Goal: Task Accomplishment & Management: Use online tool/utility

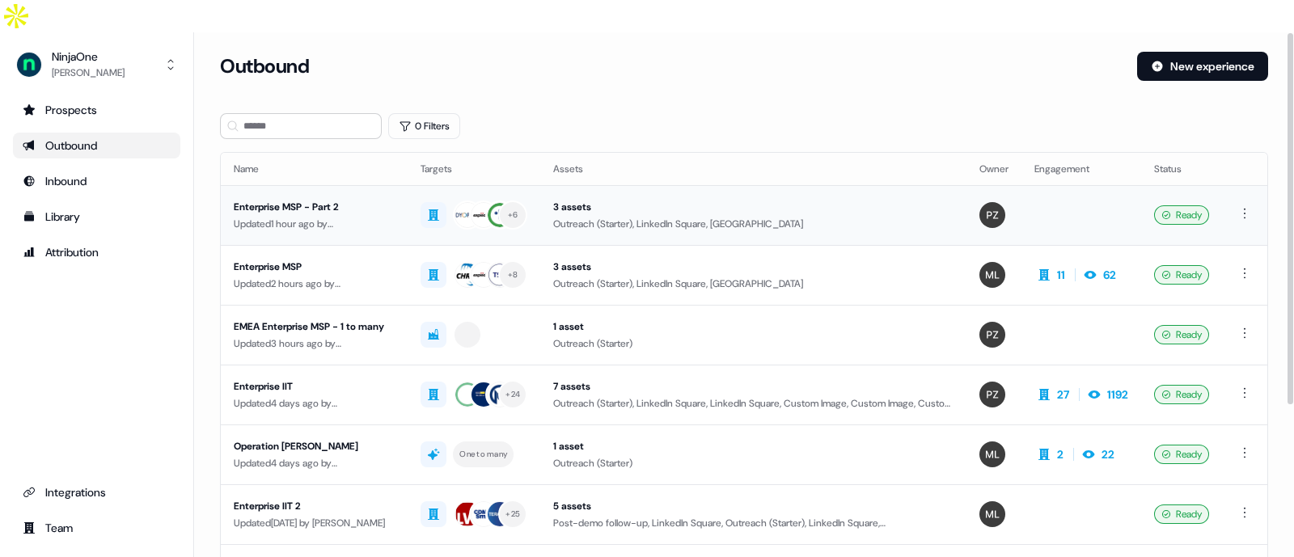
click at [308, 185] on td "Enterprise MSP - Part 2 Updated 1 hour ago by [PERSON_NAME]" at bounding box center [314, 215] width 187 height 60
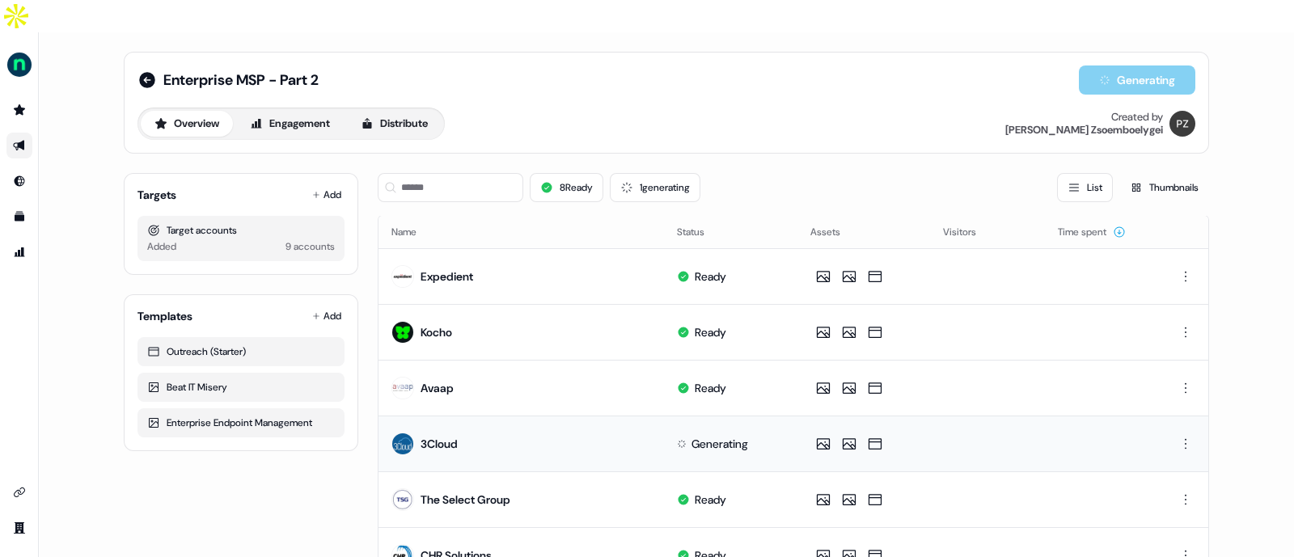
click at [701, 436] on div "Generating" at bounding box center [720, 444] width 57 height 16
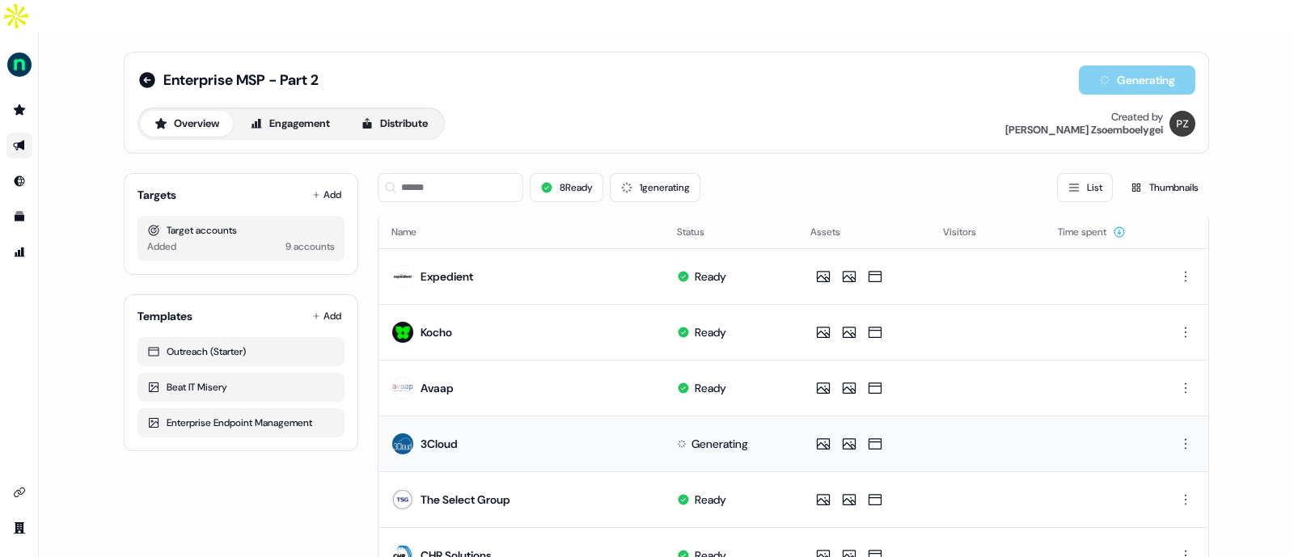
click at [701, 436] on div "Generating" at bounding box center [720, 444] width 57 height 16
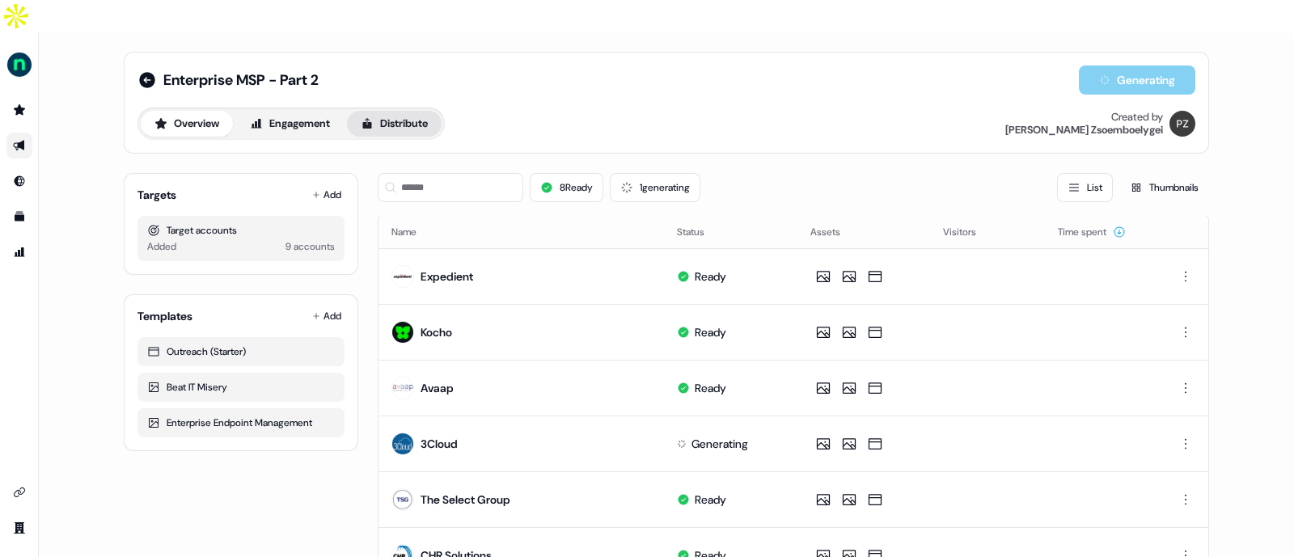
click at [404, 111] on button "Distribute" at bounding box center [394, 124] width 95 height 26
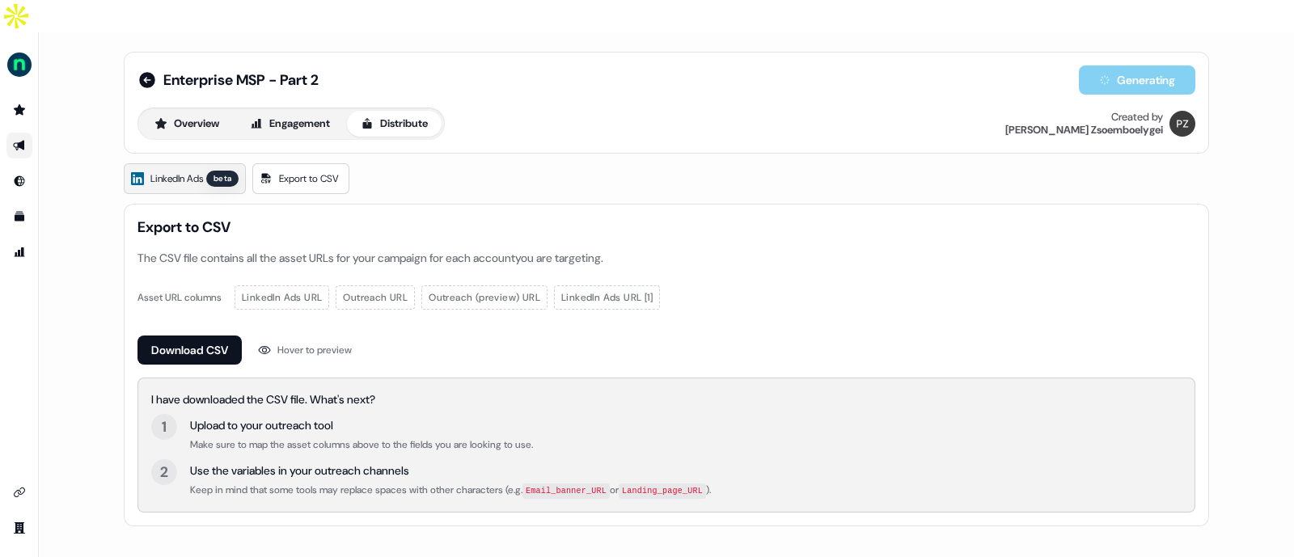
click at [178, 171] on span "LinkedIn Ads" at bounding box center [176, 179] width 53 height 16
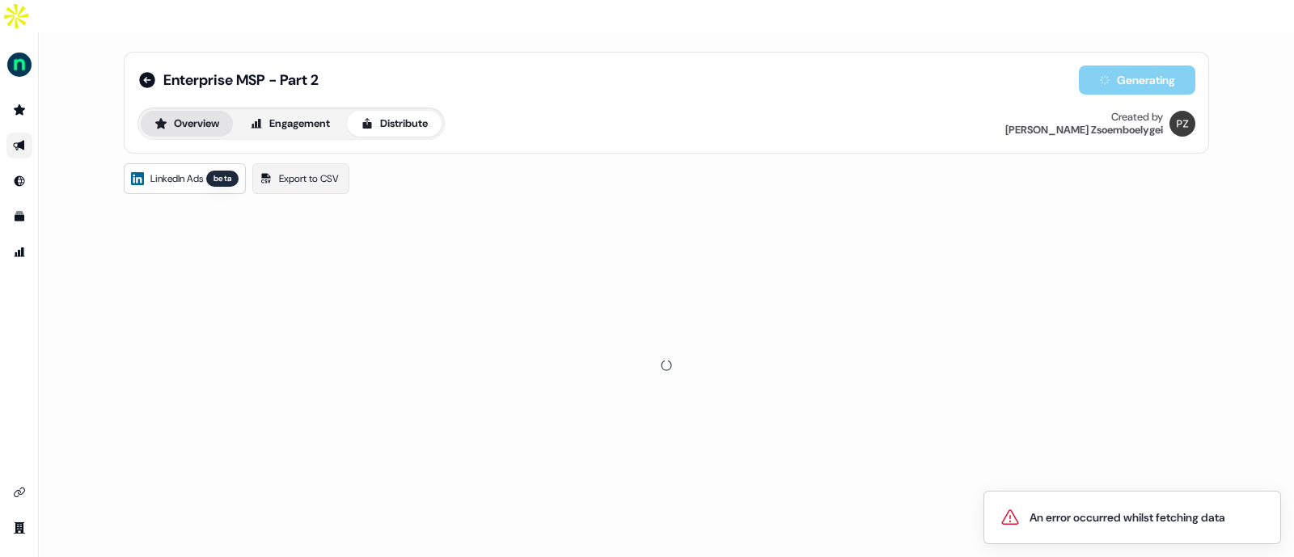
click at [198, 111] on button "Overview" at bounding box center [187, 124] width 92 height 26
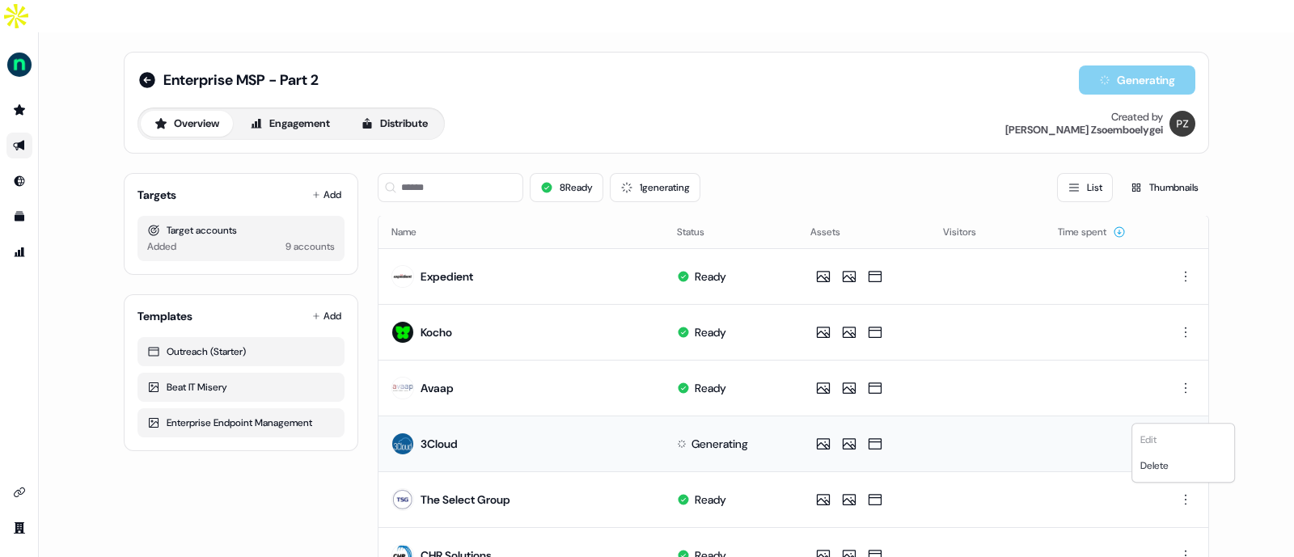
click at [1189, 409] on html "For the best experience switch devices to a bigger screen. Go to Userled.io Ent…" at bounding box center [647, 295] width 1294 height 590
click at [1153, 473] on div "Delete" at bounding box center [1183, 466] width 95 height 26
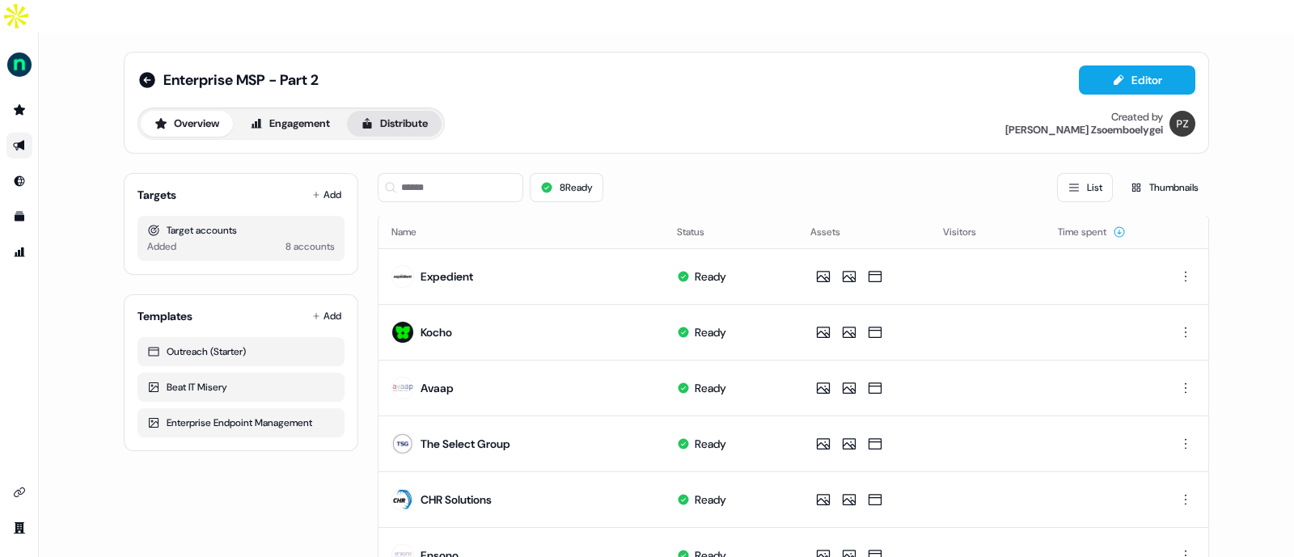
click at [426, 111] on button "Distribute" at bounding box center [394, 124] width 95 height 26
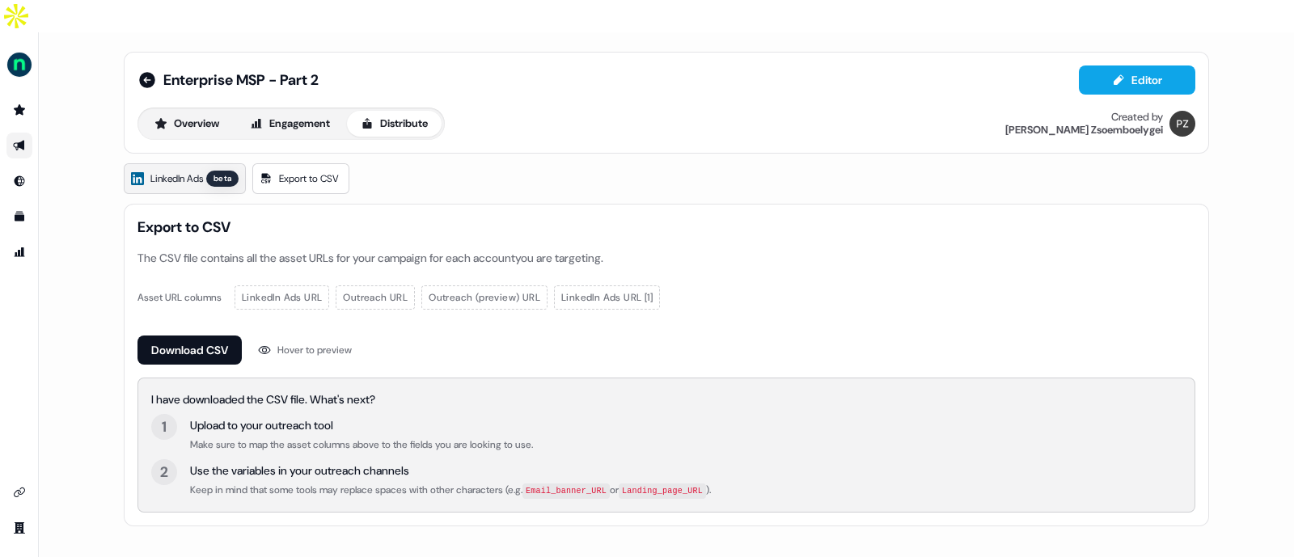
click at [144, 163] on link "LinkedIn Ads beta" at bounding box center [185, 178] width 122 height 31
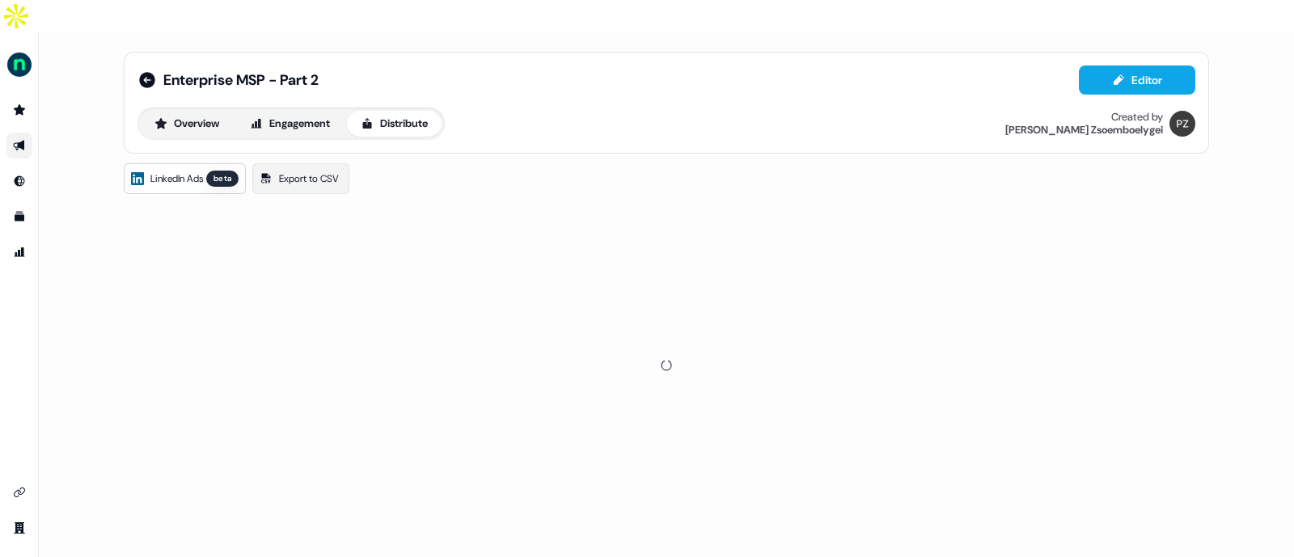
click at [235, 236] on div at bounding box center [667, 366] width 1086 height 324
click at [291, 111] on button "Engagement" at bounding box center [290, 124] width 108 height 26
click at [216, 111] on button "Overview" at bounding box center [187, 124] width 92 height 26
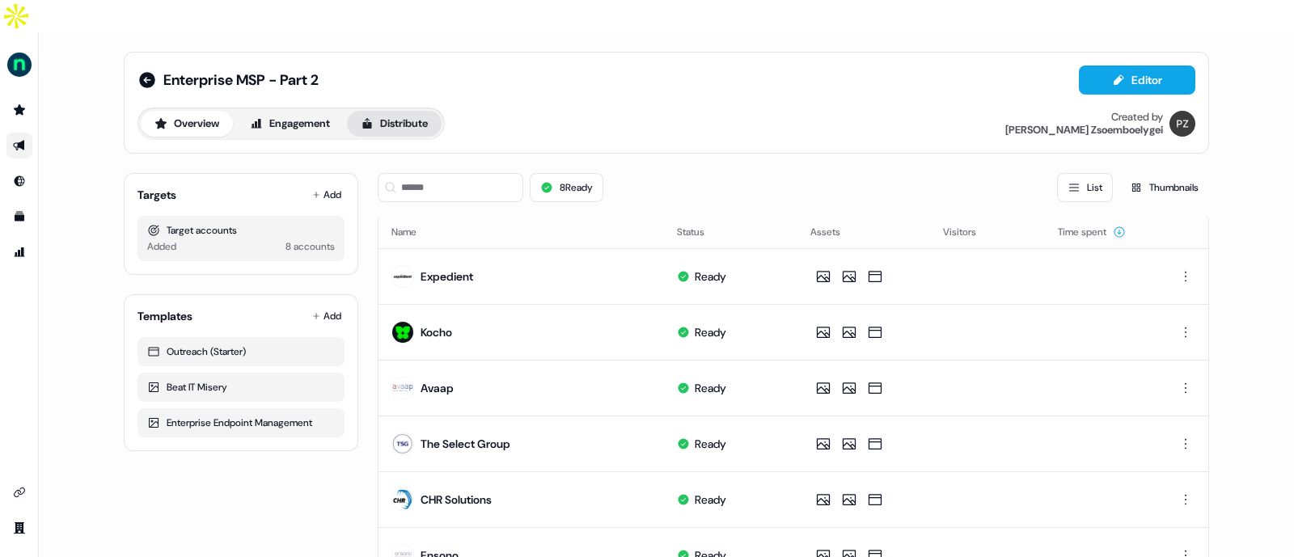
click at [404, 111] on button "Distribute" at bounding box center [394, 124] width 95 height 26
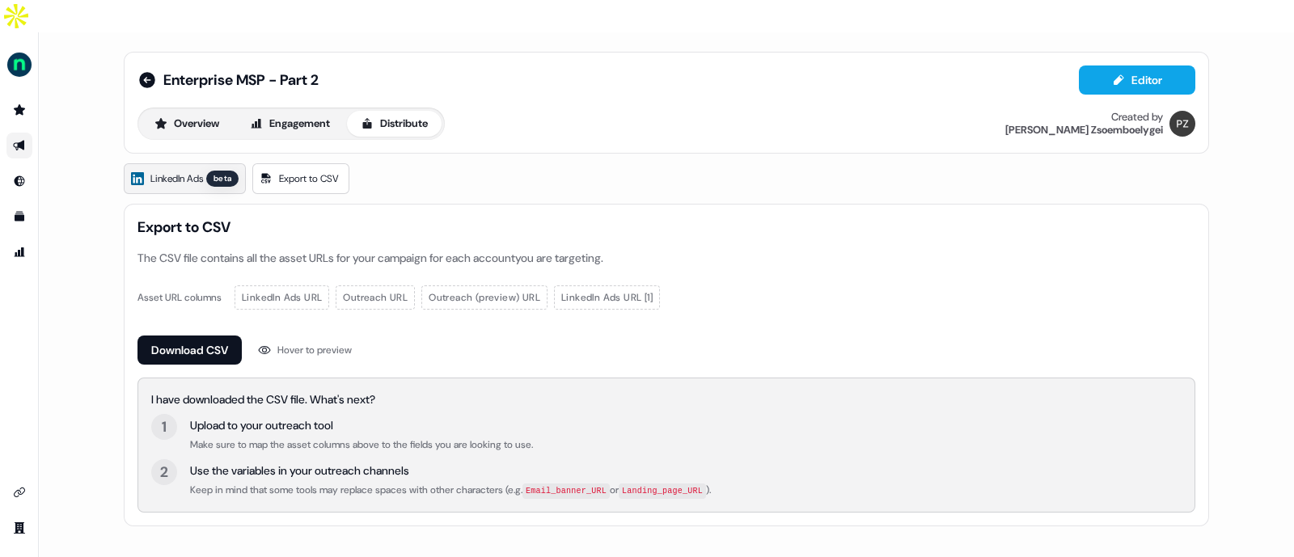
click at [178, 171] on span "LinkedIn Ads" at bounding box center [176, 179] width 53 height 16
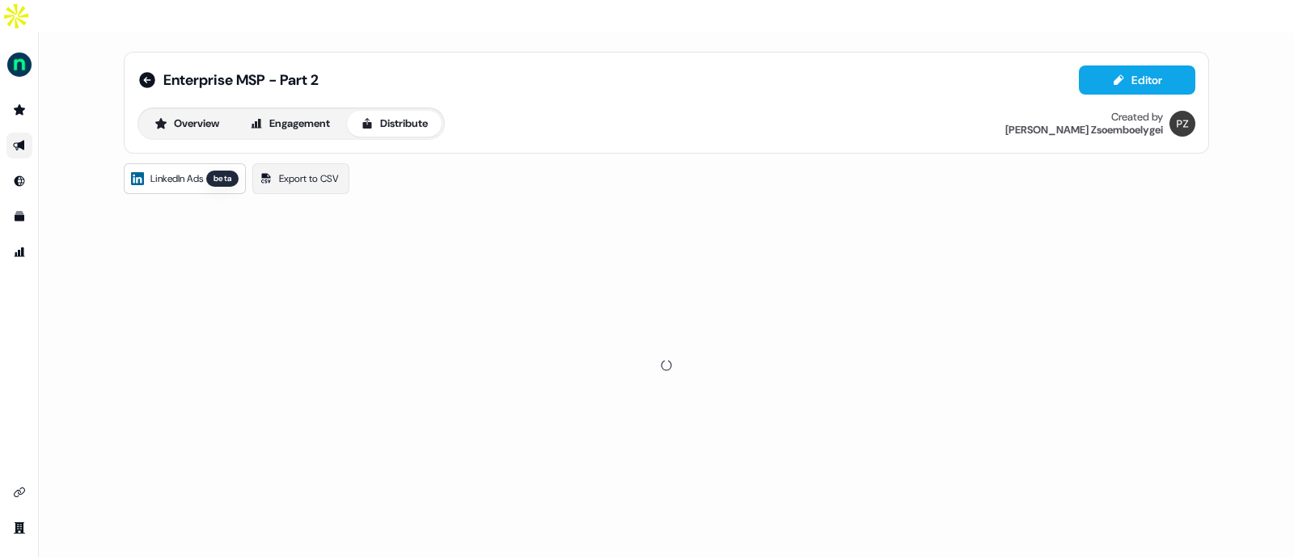
click at [172, 171] on span "LinkedIn Ads" at bounding box center [176, 179] width 53 height 16
click at [303, 111] on button "Engagement" at bounding box center [290, 124] width 108 height 26
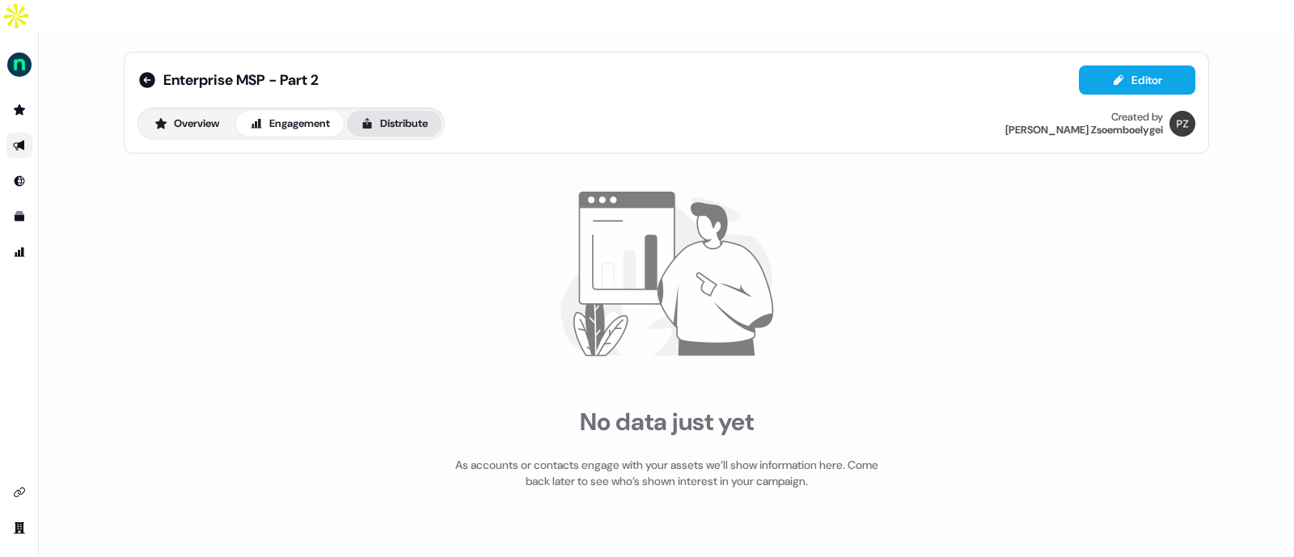
click at [396, 111] on button "Distribute" at bounding box center [394, 124] width 95 height 26
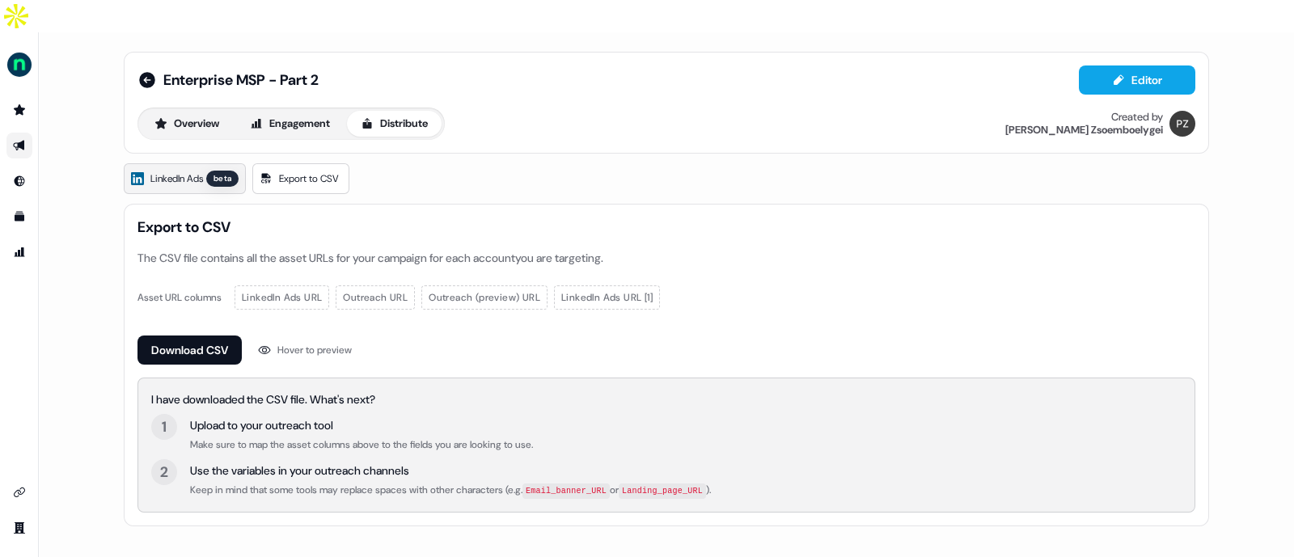
click at [187, 171] on span "LinkedIn Ads" at bounding box center [176, 179] width 53 height 16
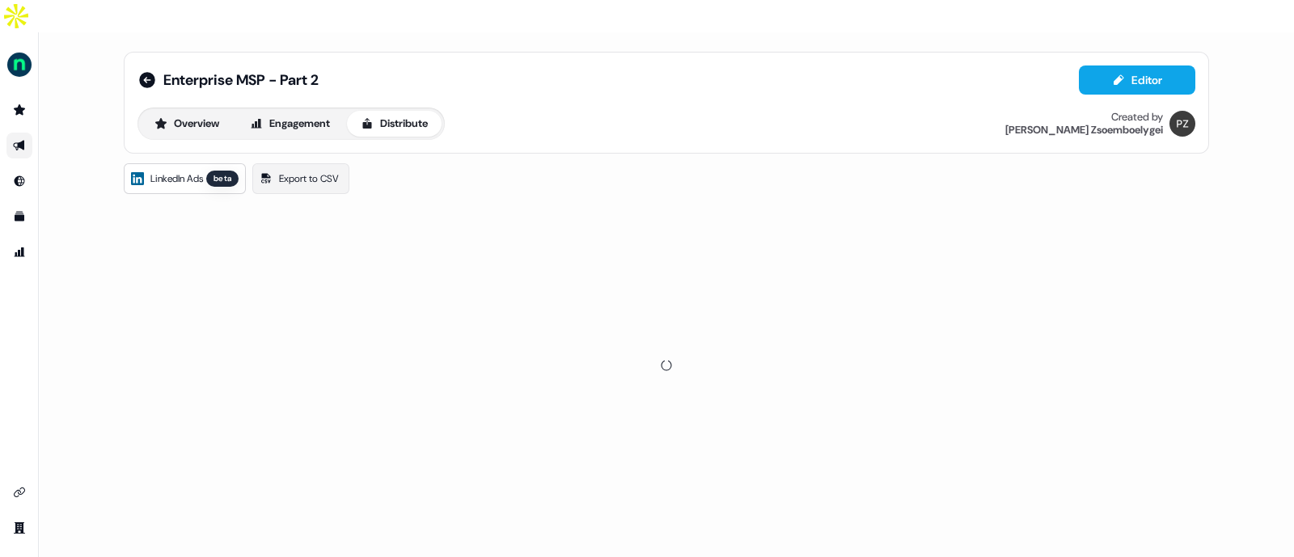
click at [230, 256] on div at bounding box center [667, 366] width 1086 height 324
click at [148, 72] on icon at bounding box center [147, 80] width 16 height 16
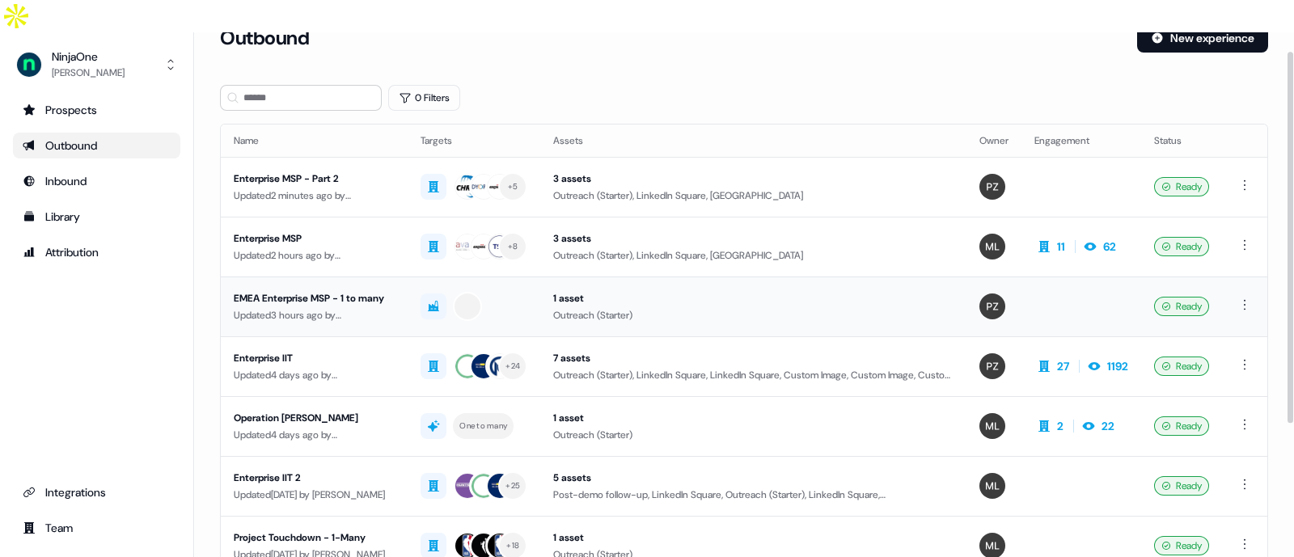
scroll to position [30, 0]
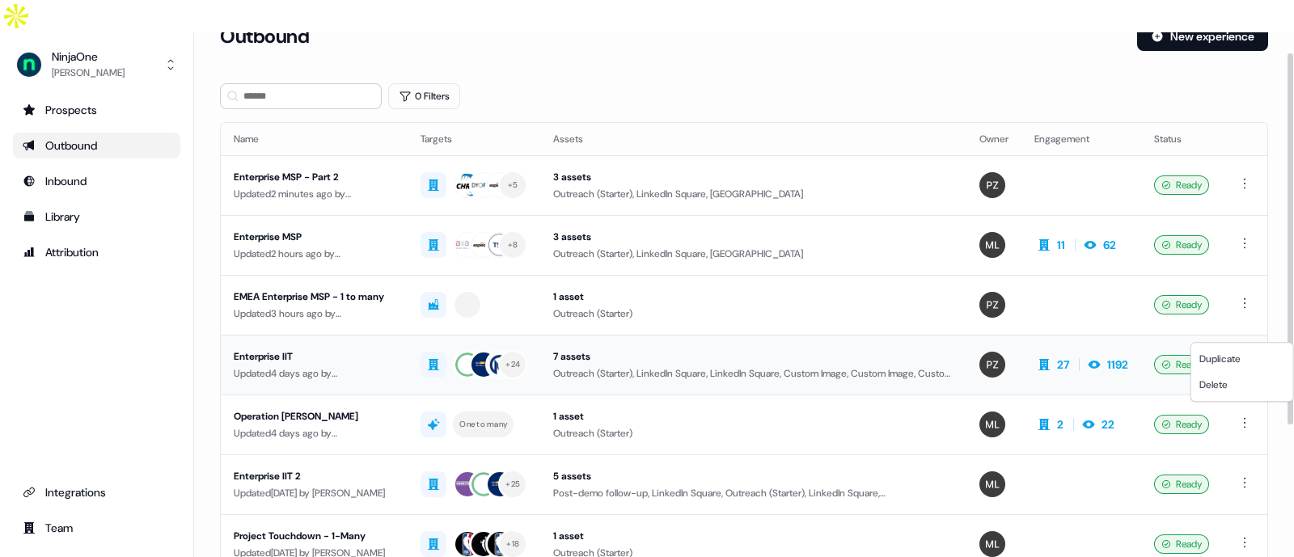
click at [1243, 327] on html "For the best experience switch devices to a bigger screen. Go to Userled.io Nin…" at bounding box center [647, 295] width 1294 height 590
click at [848, 325] on html "For the best experience switch devices to a bigger screen. Go to Userled.io Nin…" at bounding box center [647, 295] width 1294 height 590
click at [848, 349] on div "7 assets" at bounding box center [753, 357] width 400 height 16
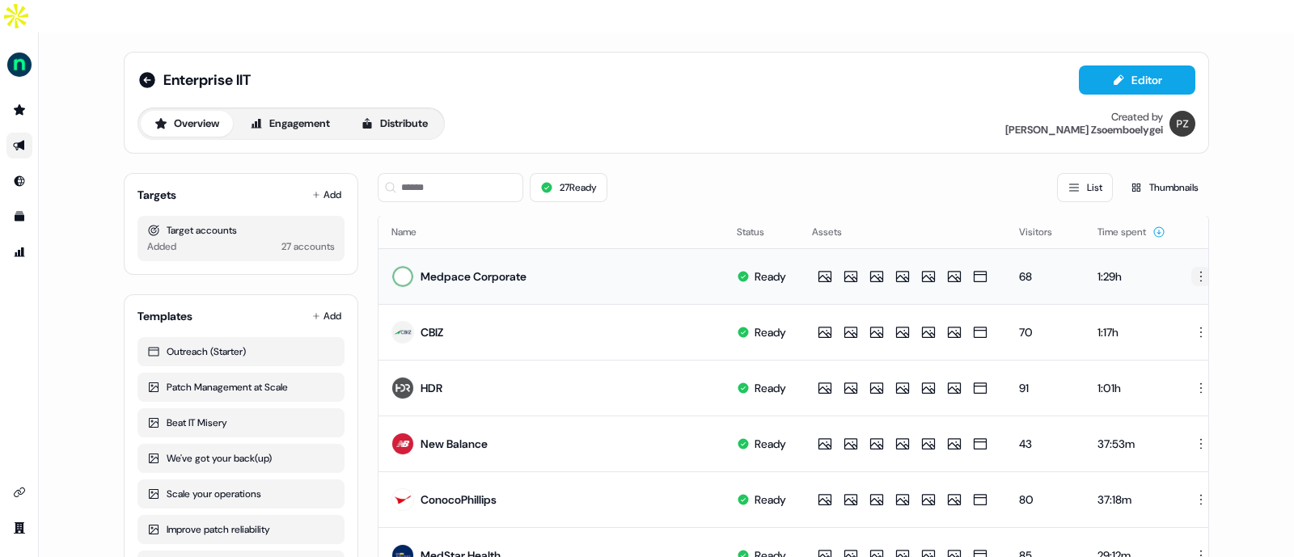
click at [1186, 244] on html "For the best experience switch devices to a bigger screen. Go to Userled.io Ent…" at bounding box center [647, 295] width 1294 height 590
click at [1227, 210] on html "For the best experience switch devices to a bigger screen. Go to Userled.io Ent…" at bounding box center [647, 295] width 1294 height 590
click at [149, 72] on icon at bounding box center [147, 80] width 16 height 16
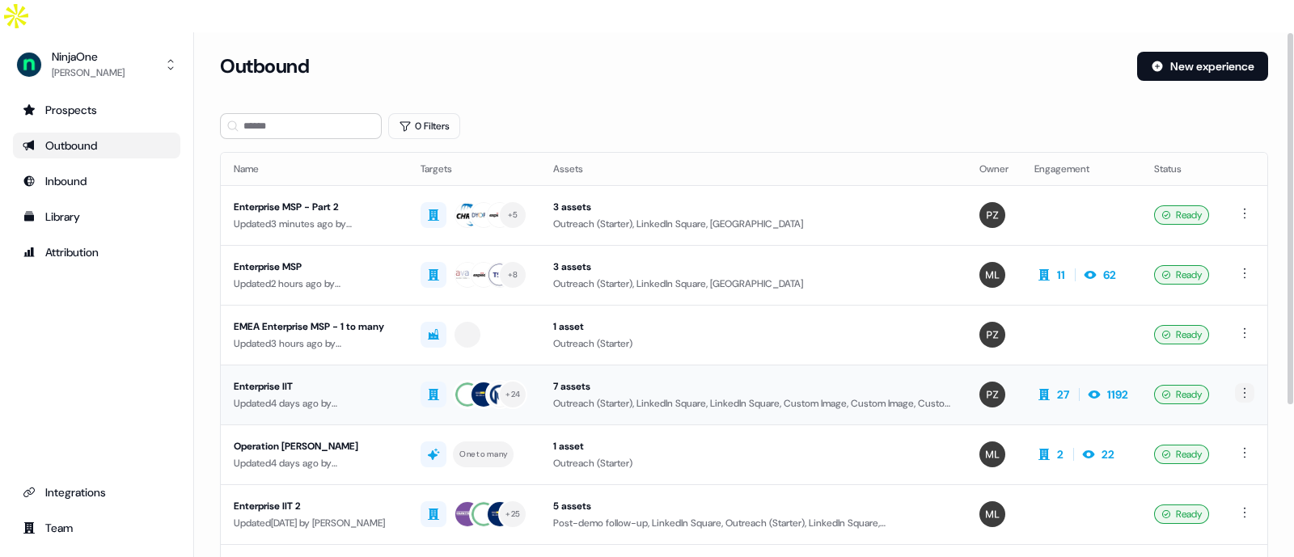
click at [1243, 366] on html "For the best experience switch devices to a bigger screen. Go to Userled.io Nin…" at bounding box center [647, 295] width 1294 height 590
click at [1231, 389] on span "Duplicate" at bounding box center [1220, 389] width 41 height 13
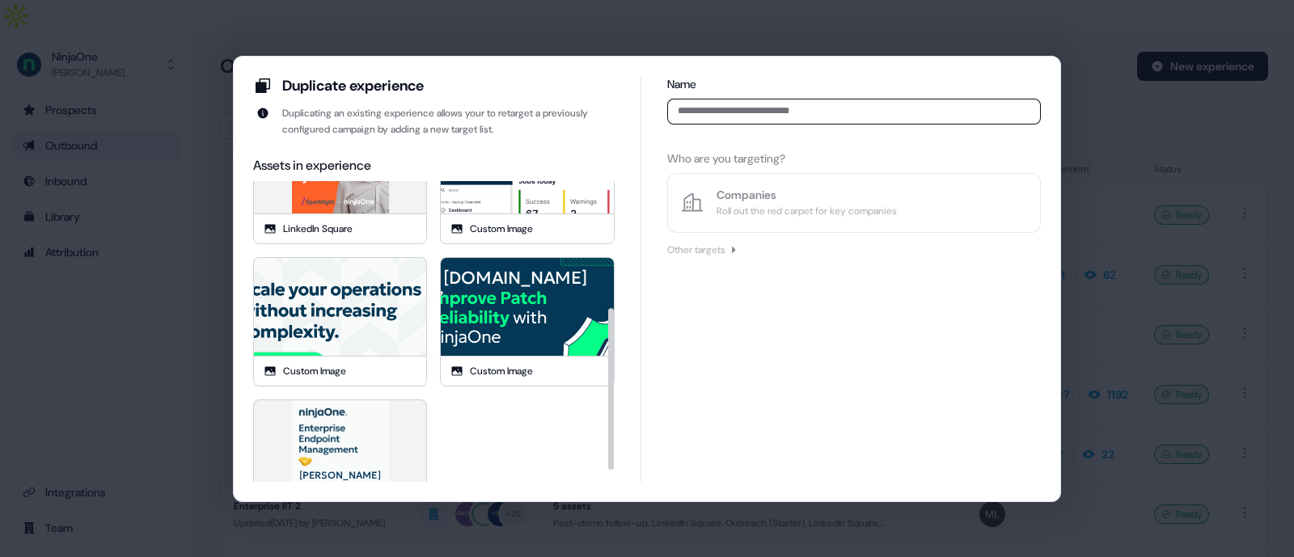
scroll to position [254, 0]
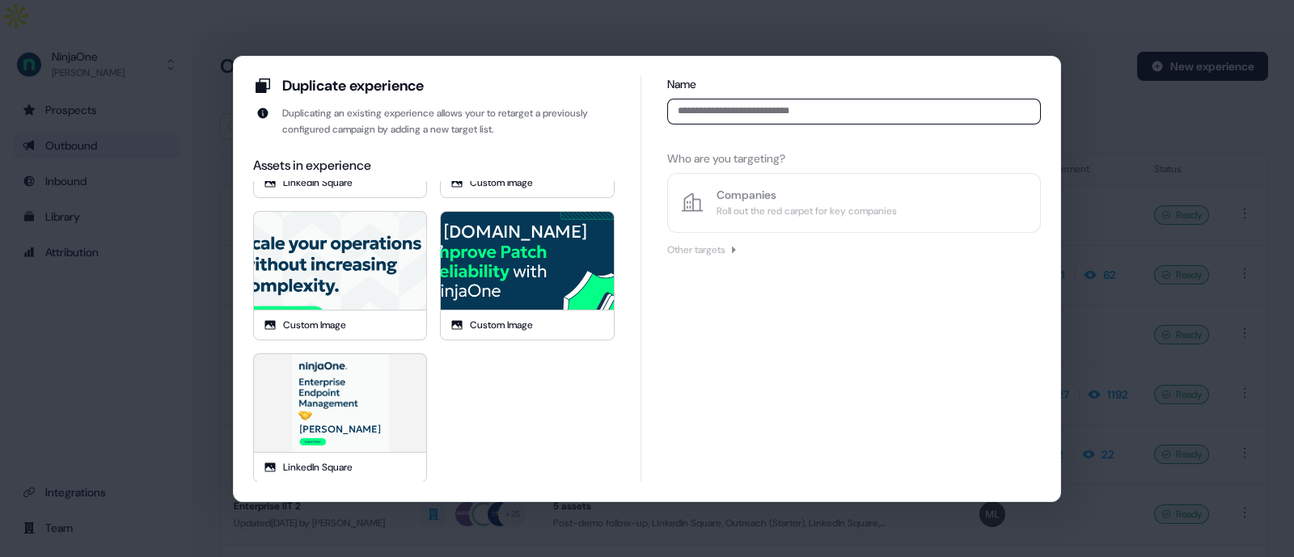
click at [797, 100] on input at bounding box center [854, 112] width 374 height 26
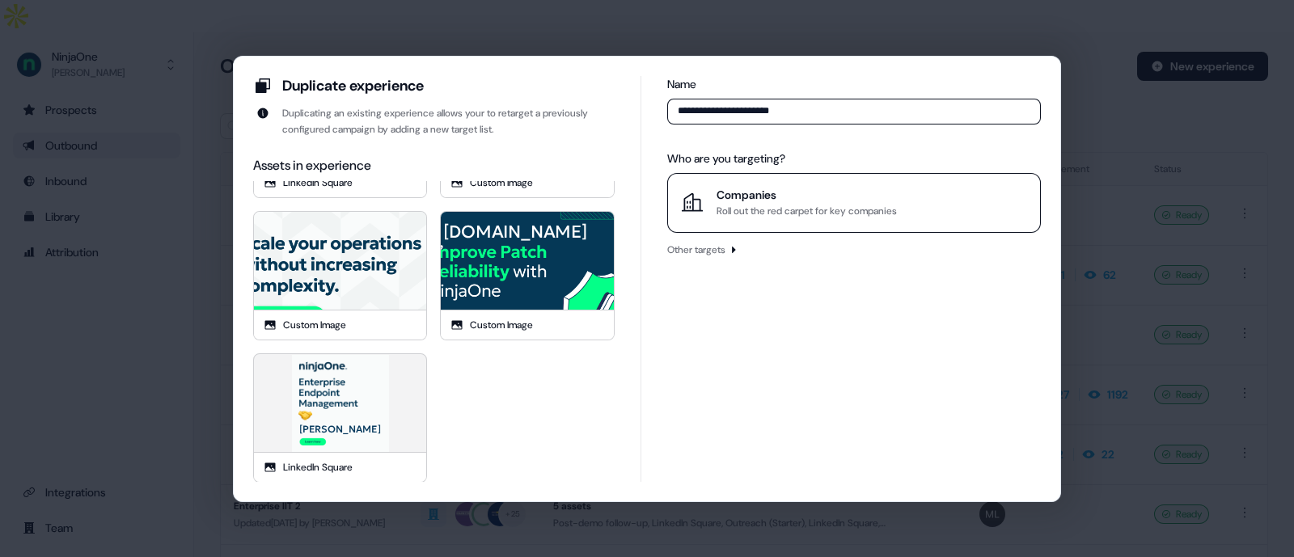
type input "**********"
click at [832, 208] on div "Roll out the red carpet for key companies" at bounding box center [807, 211] width 180 height 16
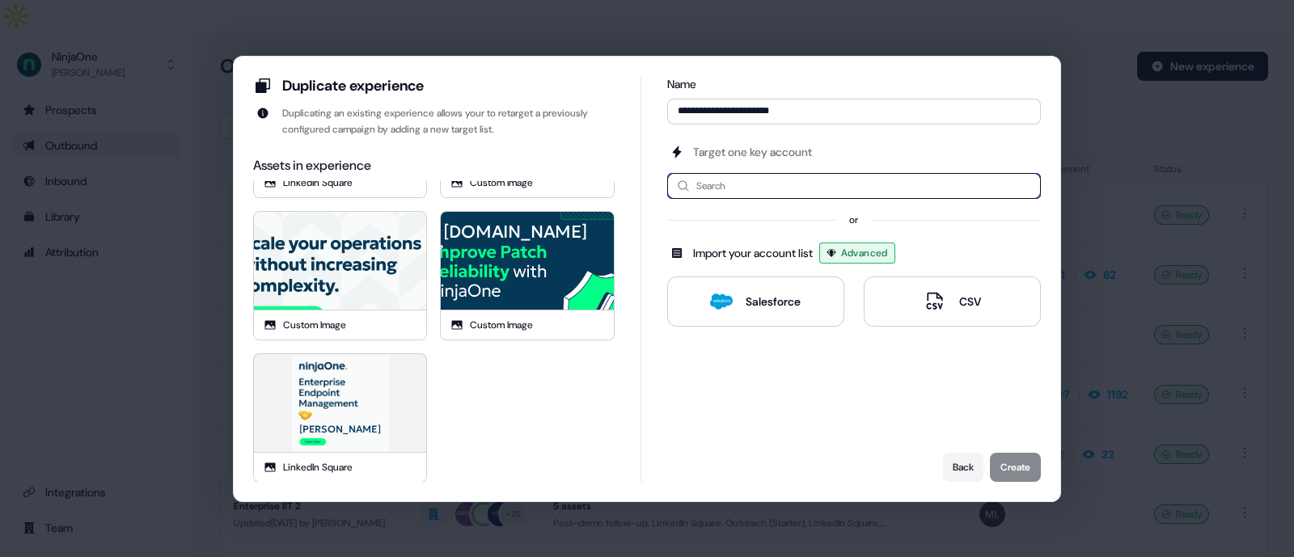
click at [841, 191] on input at bounding box center [854, 186] width 374 height 26
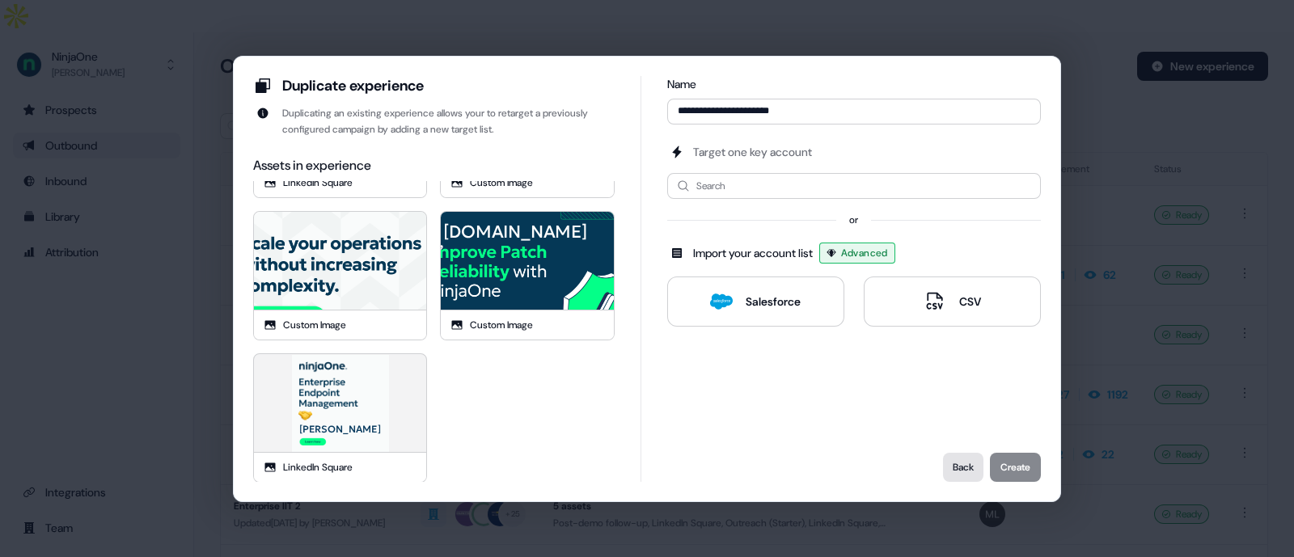
click at [955, 468] on button "Back" at bounding box center [963, 467] width 40 height 29
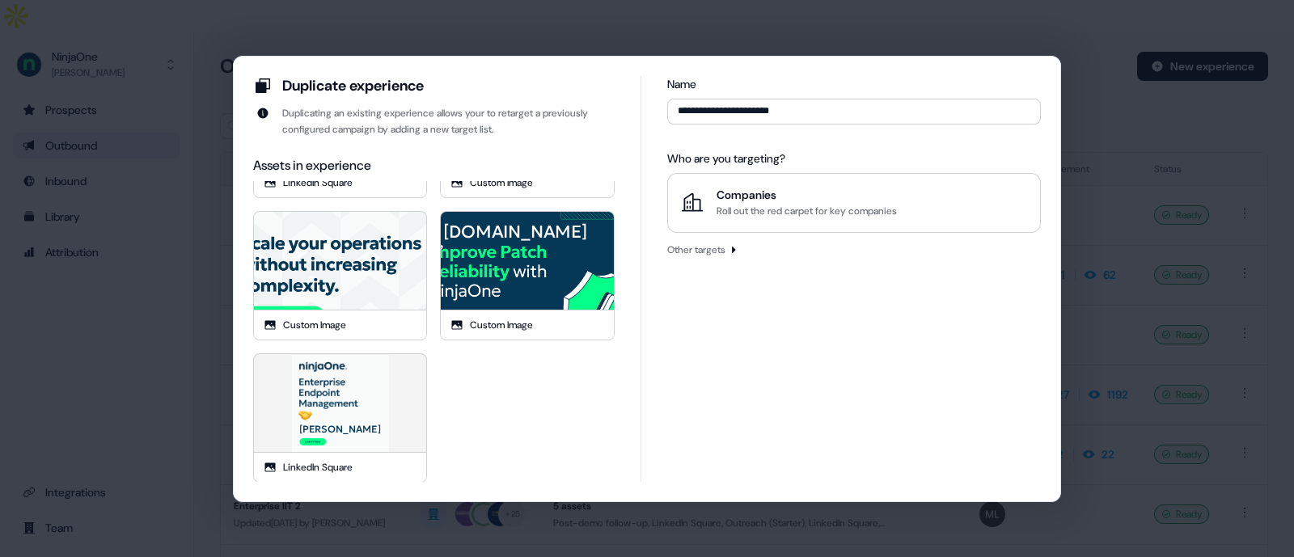
click at [128, 294] on div "Duplicate experience Duplicating an existing experience allows your to retarget…" at bounding box center [647, 278] width 1294 height 557
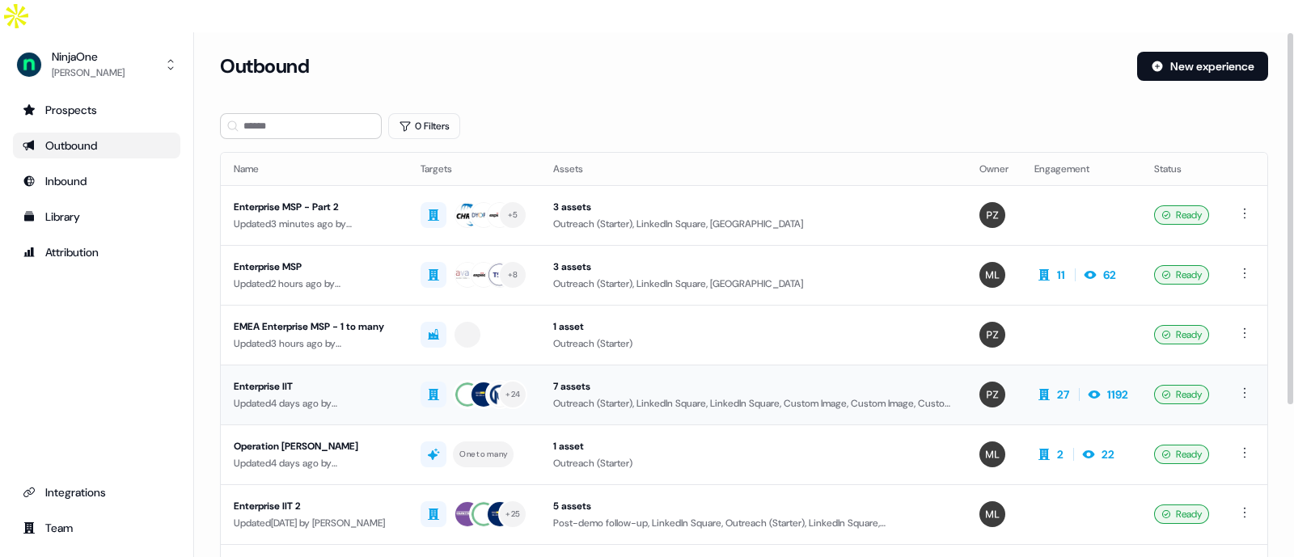
click at [346, 379] on div "Enterprise IIT" at bounding box center [314, 387] width 161 height 16
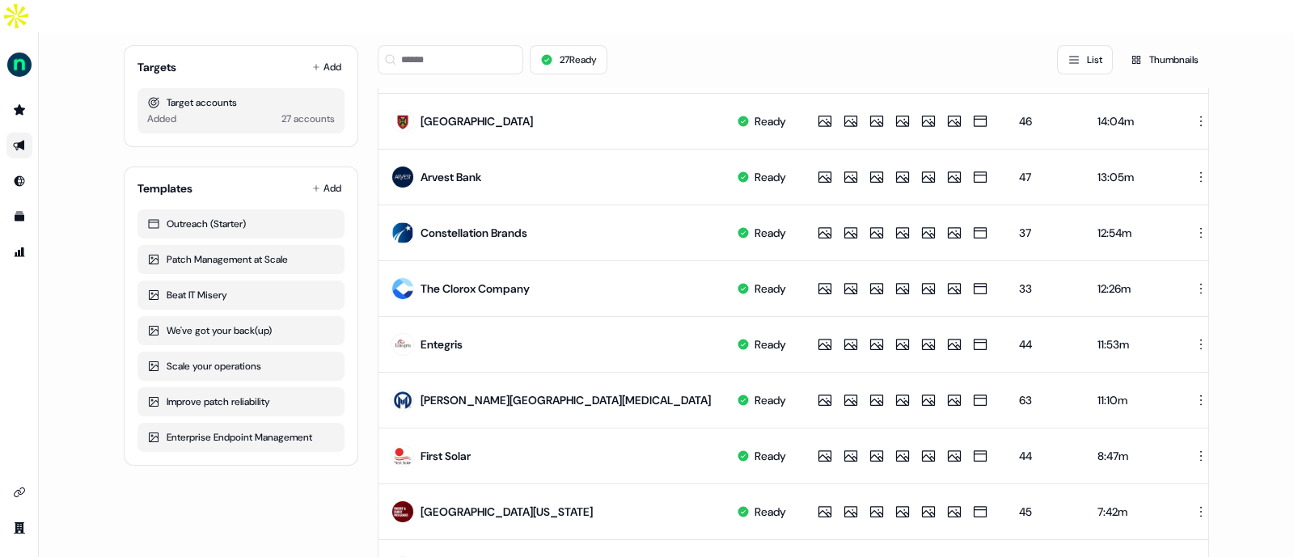
scroll to position [823, 0]
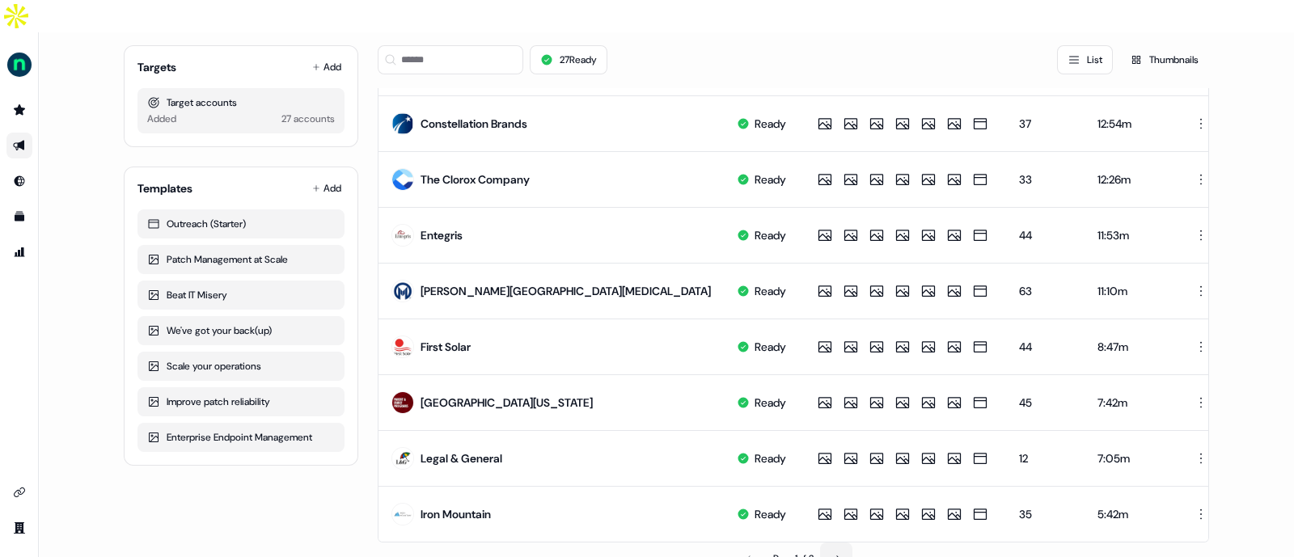
click at [839, 554] on icon at bounding box center [837, 559] width 10 height 10
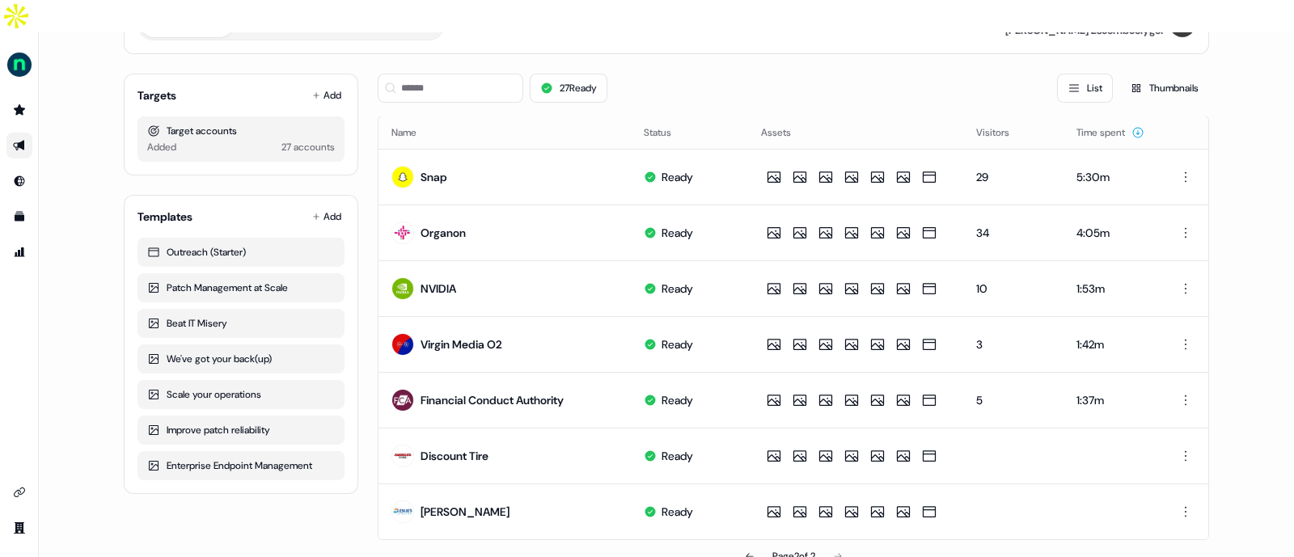
scroll to position [0, 0]
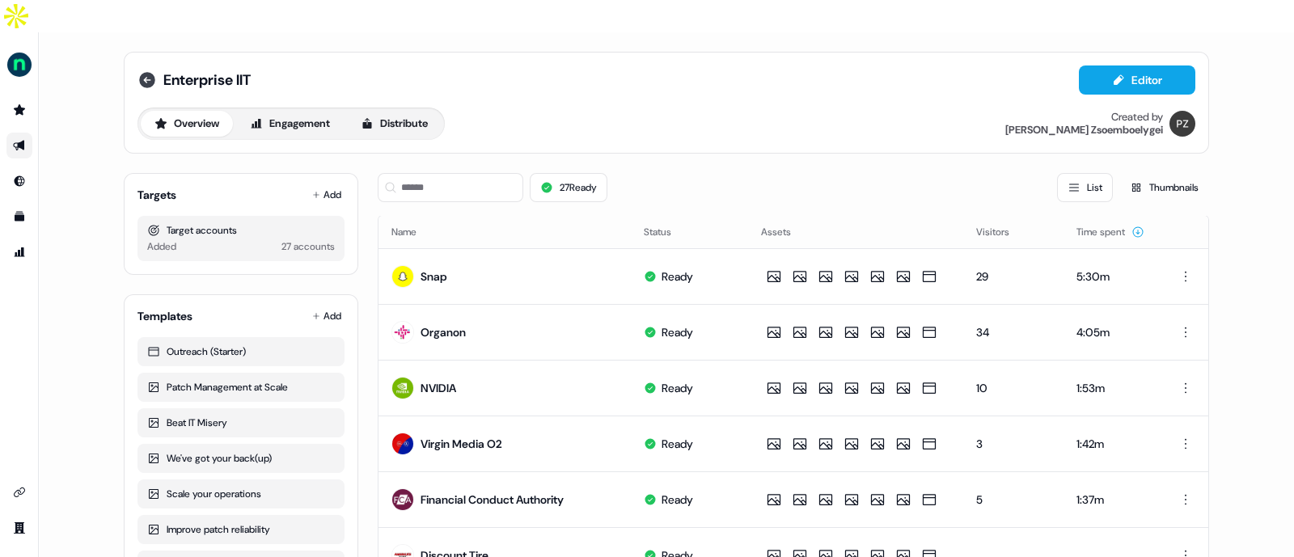
click at [140, 72] on icon at bounding box center [147, 80] width 16 height 16
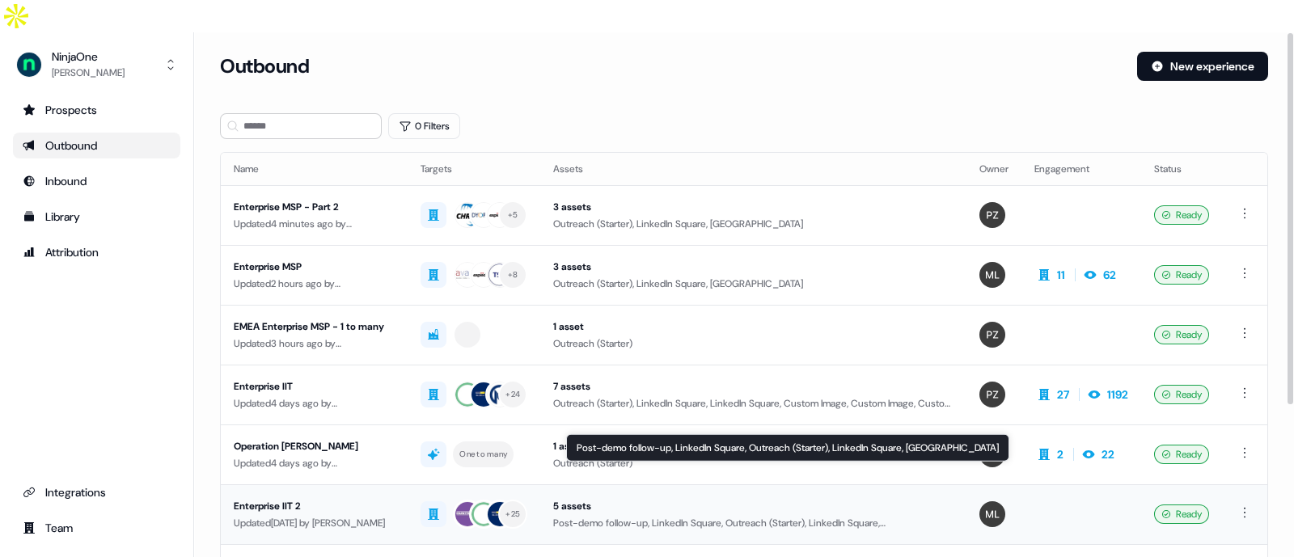
click at [710, 515] on div "Post-demo follow-up, LinkedIn Square, Outreach (Starter), LinkedIn Square, Link…" at bounding box center [753, 523] width 400 height 16
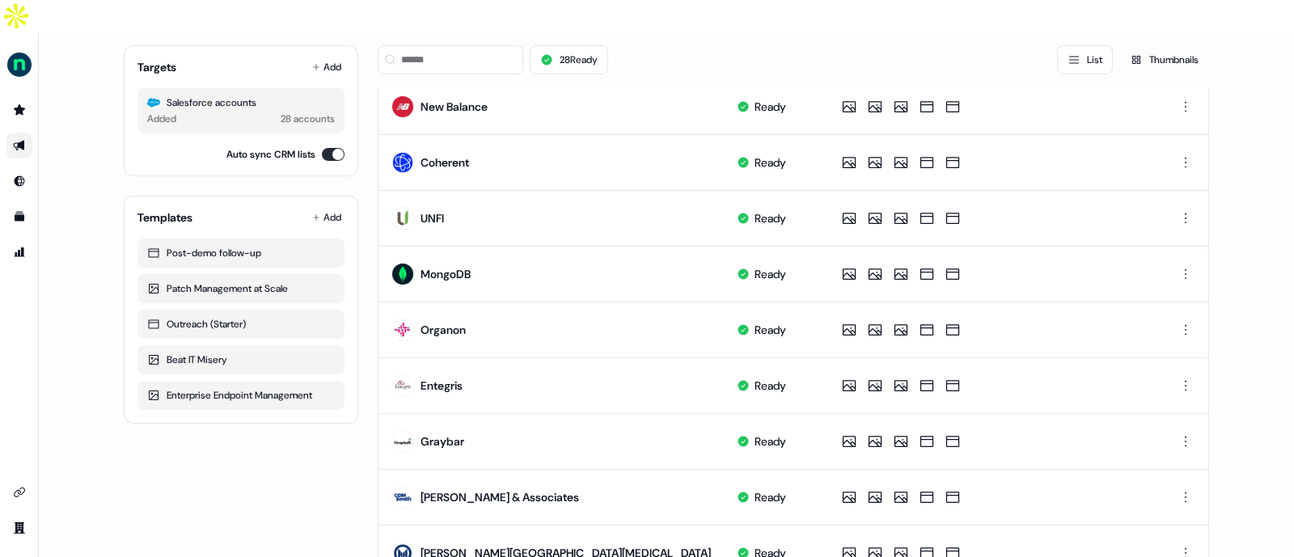
scroll to position [823, 0]
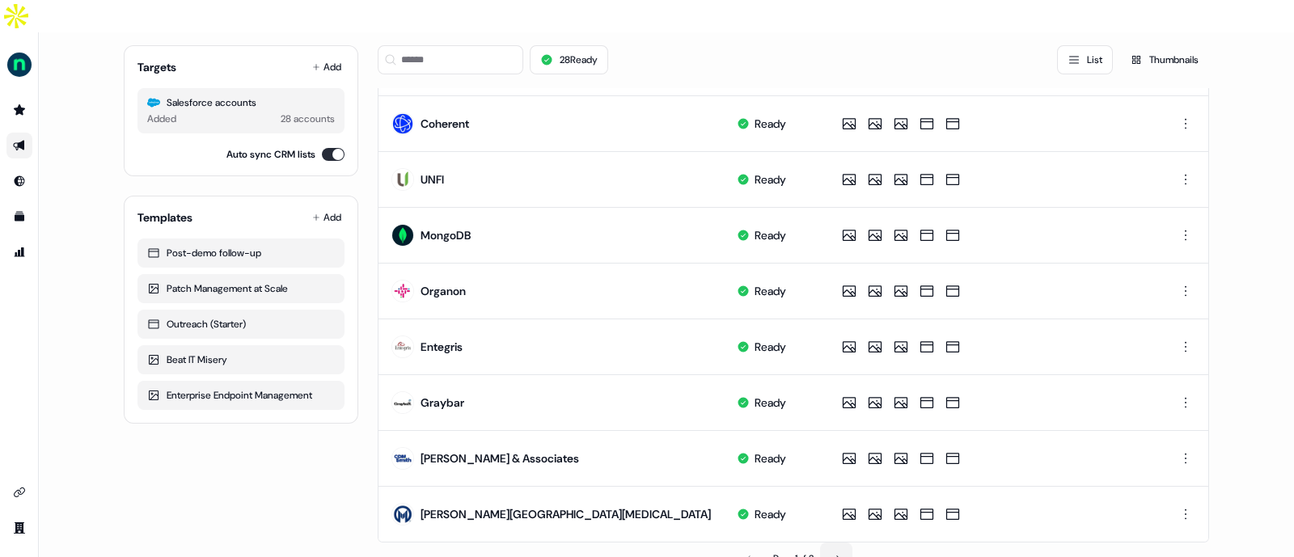
click at [829, 543] on button at bounding box center [836, 559] width 32 height 32
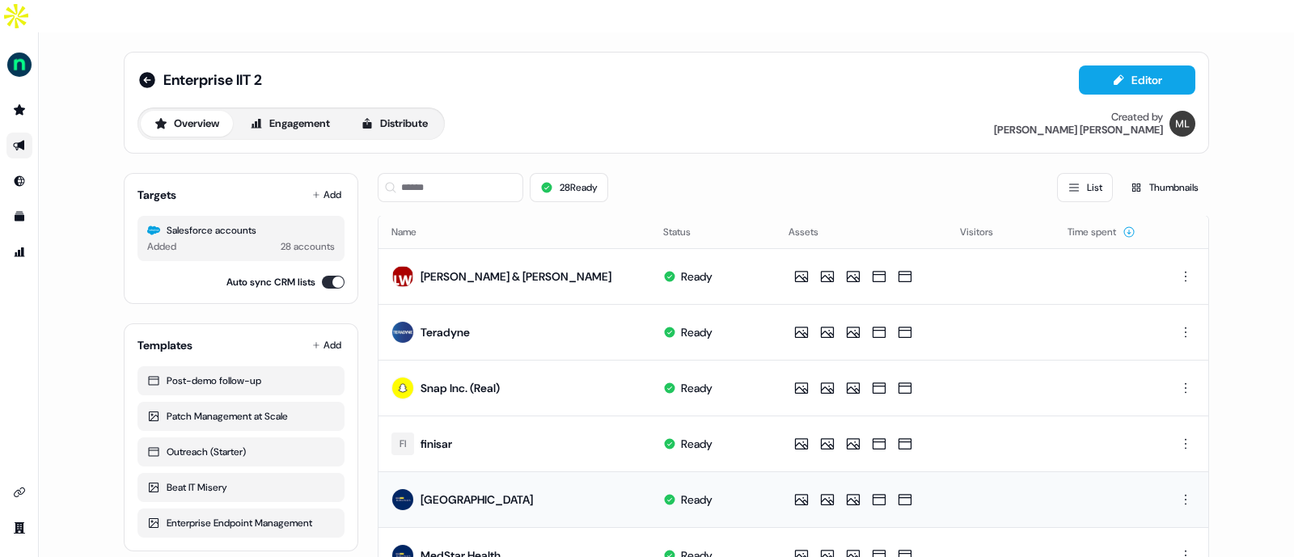
scroll to position [155, 0]
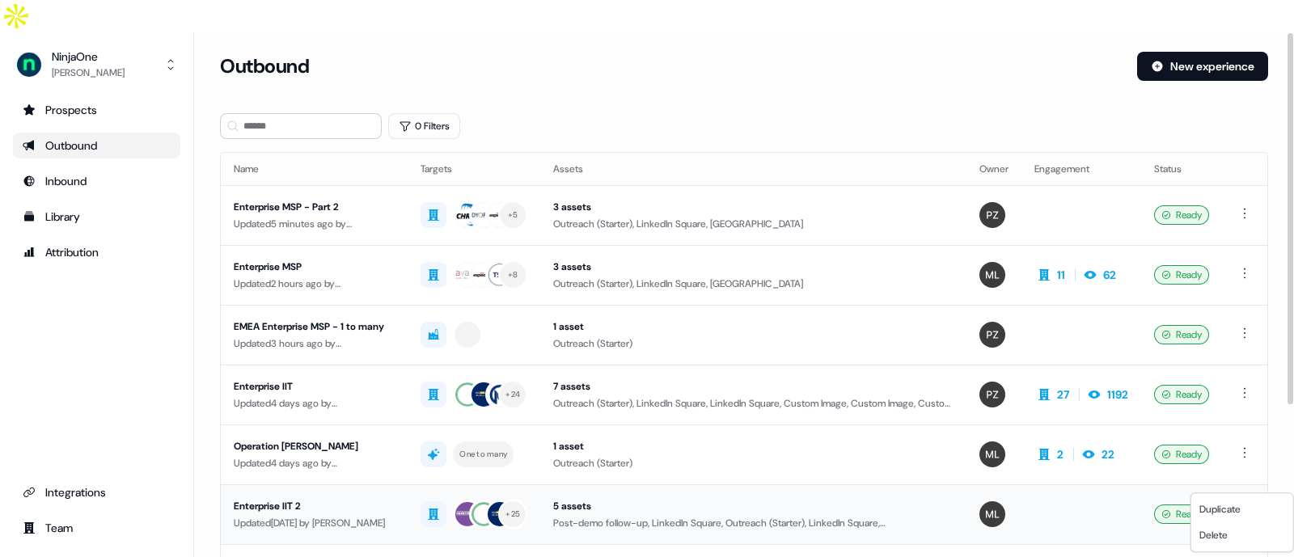
click at [1247, 477] on html "For the best experience switch devices to a bigger screen. Go to Userled.io Nin…" at bounding box center [647, 295] width 1294 height 590
click at [328, 515] on div "Updated 6 days ago by Megan Lee" at bounding box center [314, 523] width 161 height 16
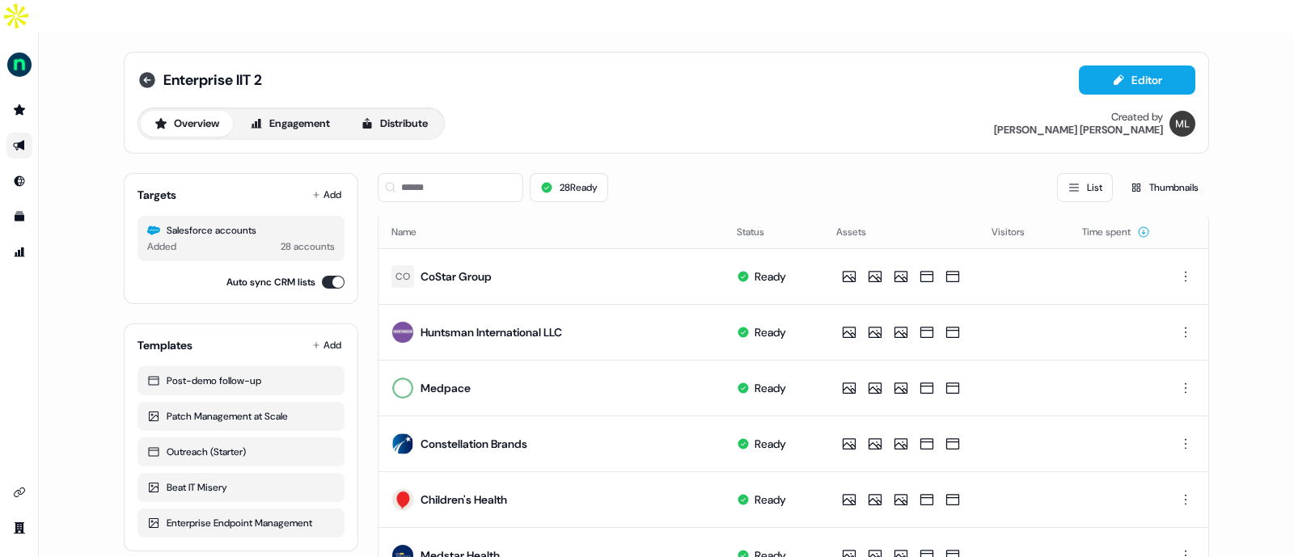
click at [138, 70] on icon at bounding box center [147, 79] width 19 height 19
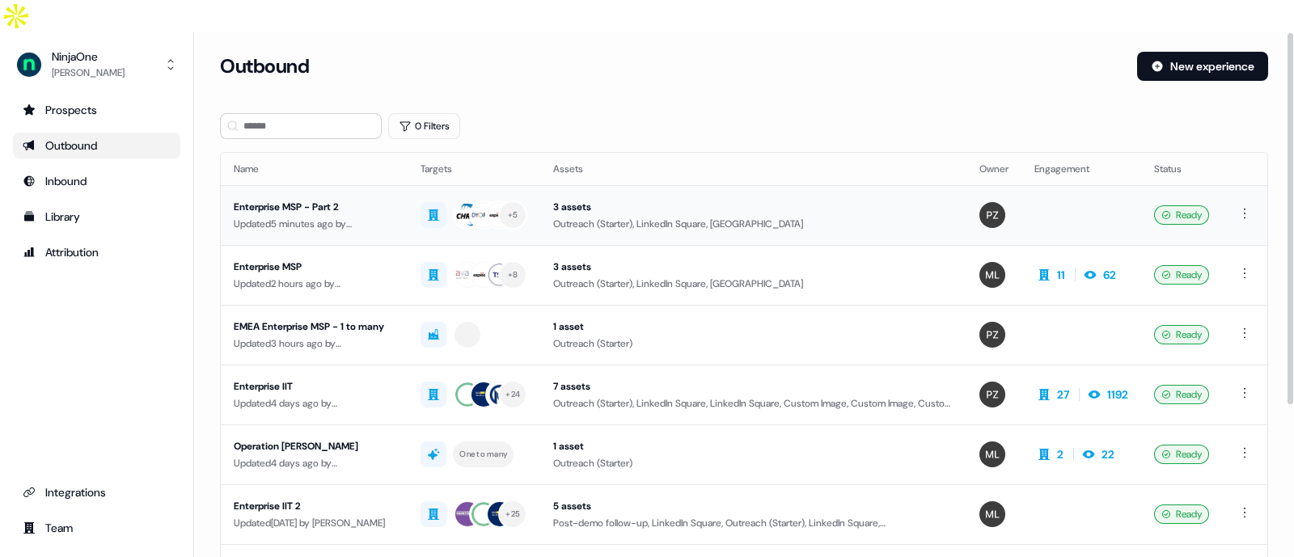
click at [338, 199] on div "Enterprise MSP - Part 2" at bounding box center [314, 207] width 161 height 16
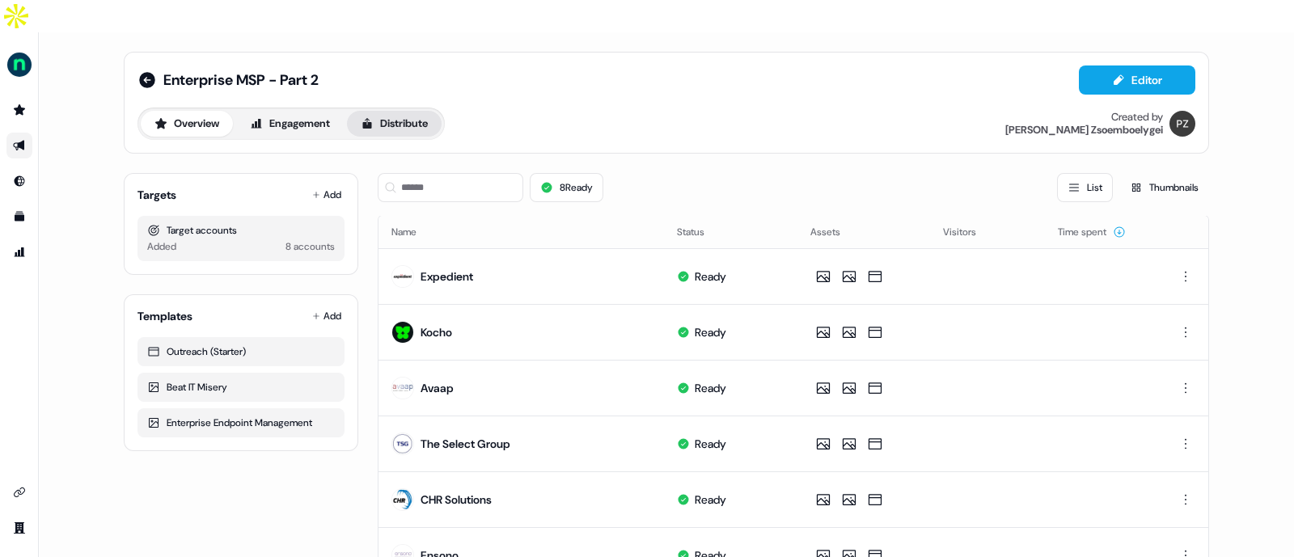
click at [385, 111] on button "Distribute" at bounding box center [394, 124] width 95 height 26
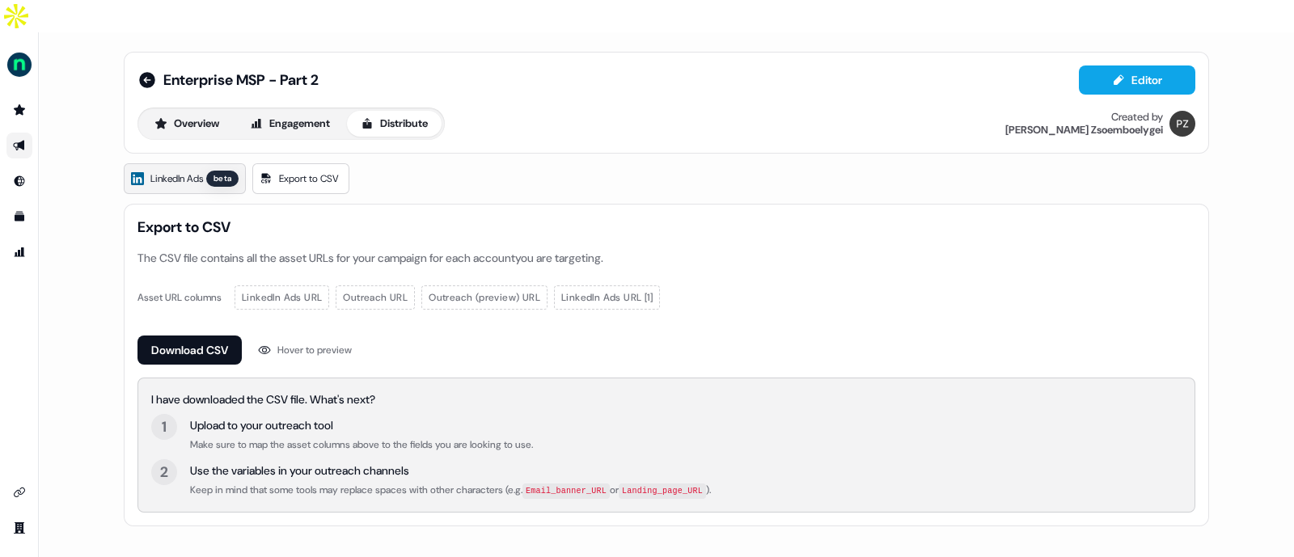
click at [182, 163] on link "LinkedIn Ads beta" at bounding box center [185, 178] width 122 height 31
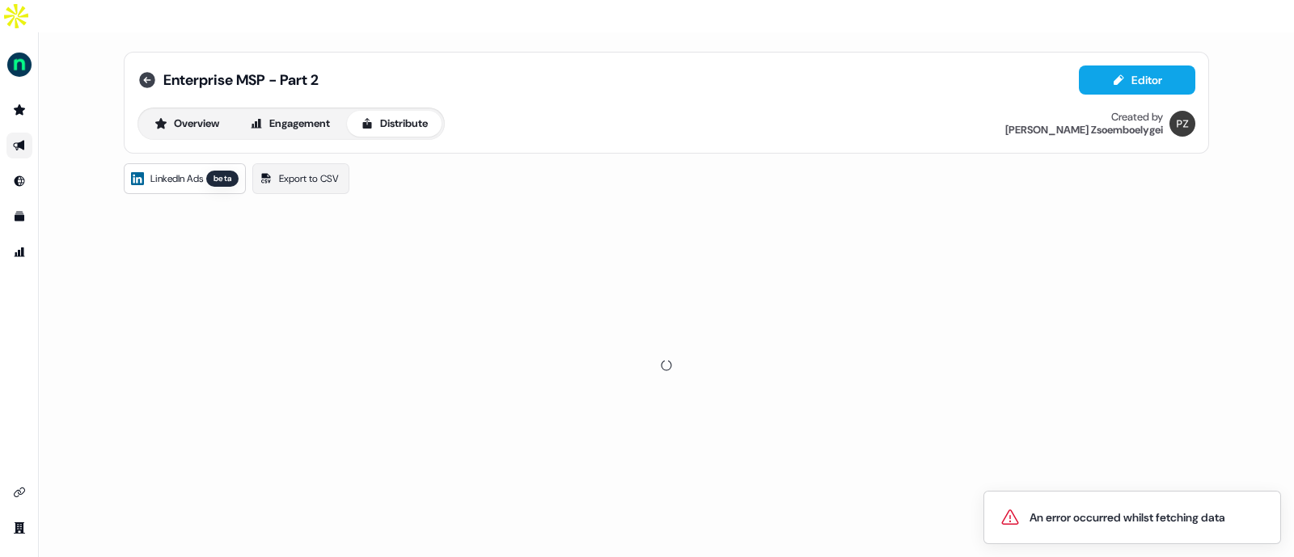
click at [150, 72] on icon at bounding box center [147, 80] width 16 height 16
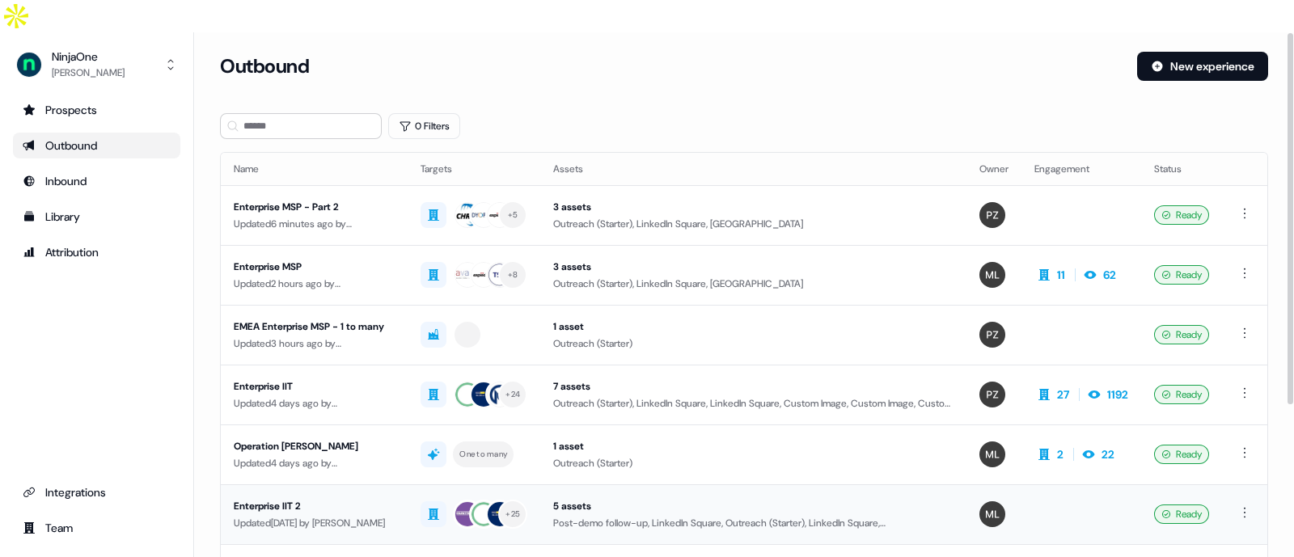
click at [354, 515] on div "Updated 6 days ago by Megan Lee" at bounding box center [314, 523] width 161 height 16
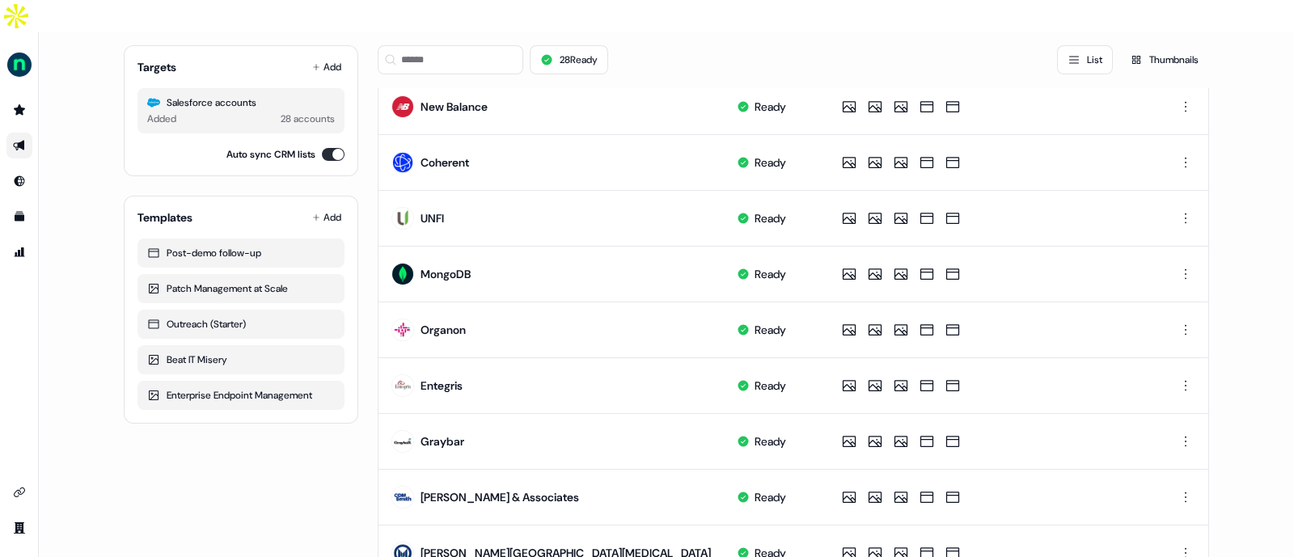
scroll to position [823, 0]
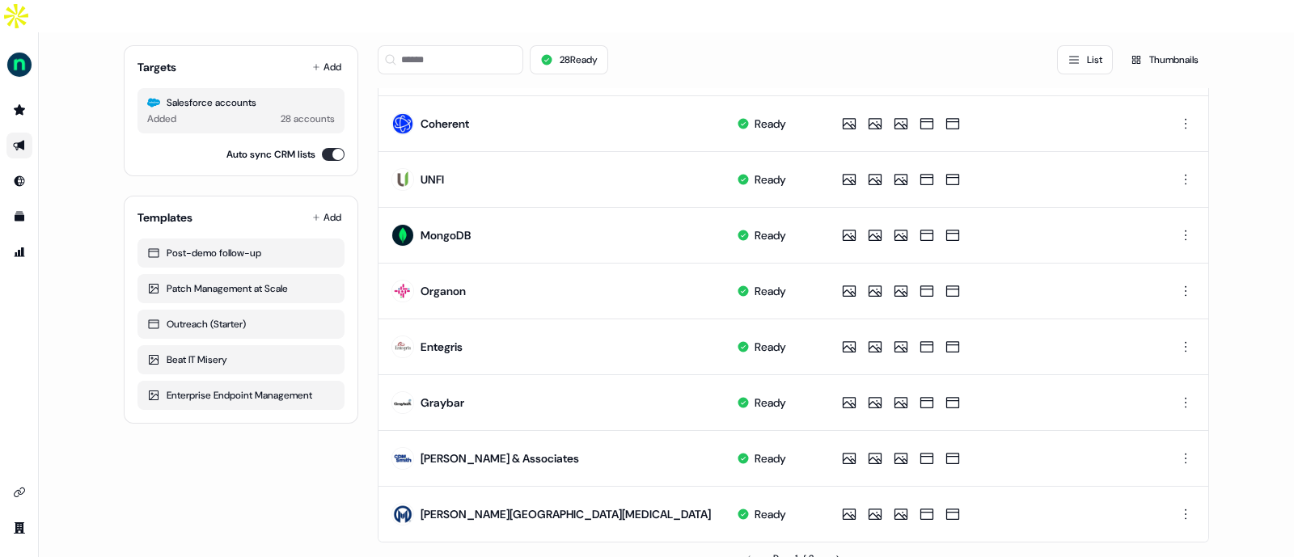
click at [811, 551] on div "Page 1 of 2" at bounding box center [793, 559] width 40 height 16
click at [832, 554] on icon at bounding box center [837, 559] width 10 height 10
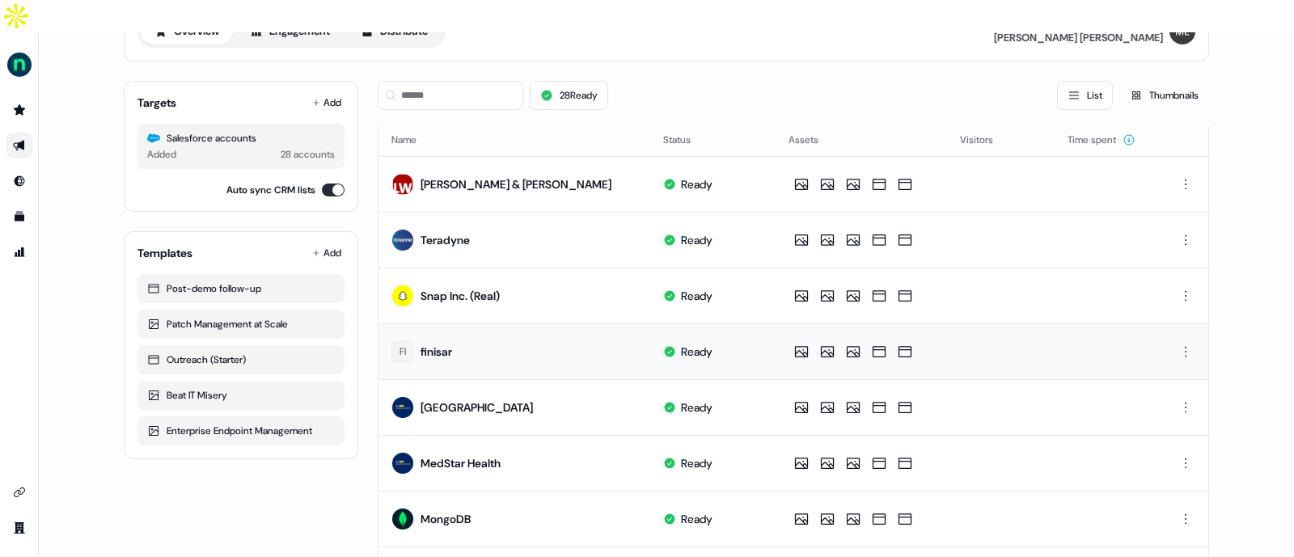
scroll to position [155, 0]
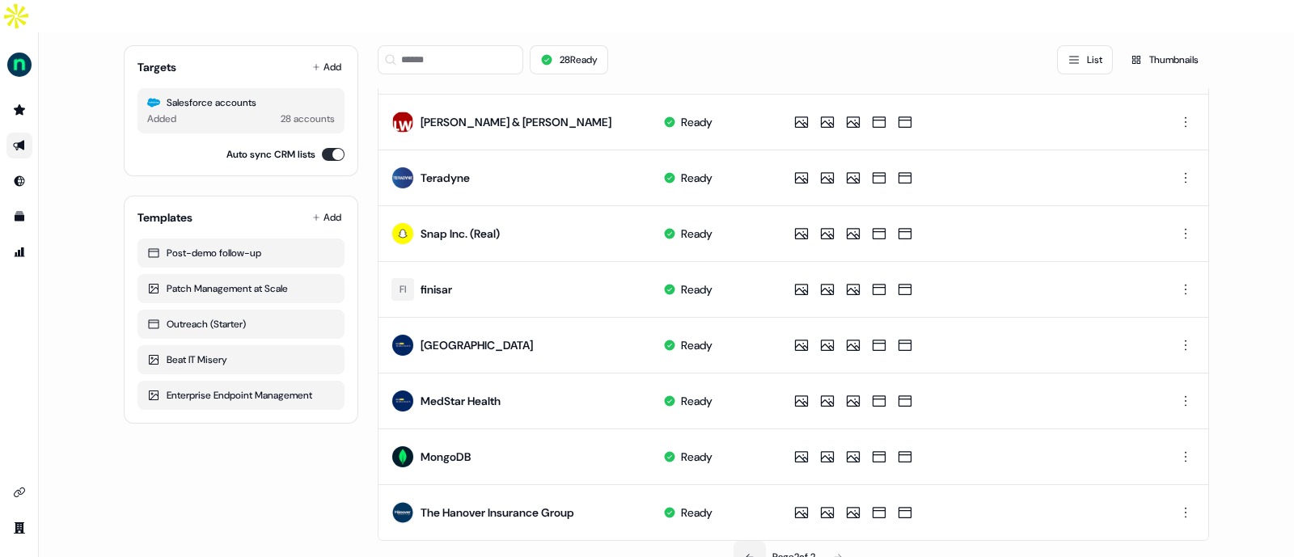
click at [739, 541] on button at bounding box center [750, 557] width 32 height 32
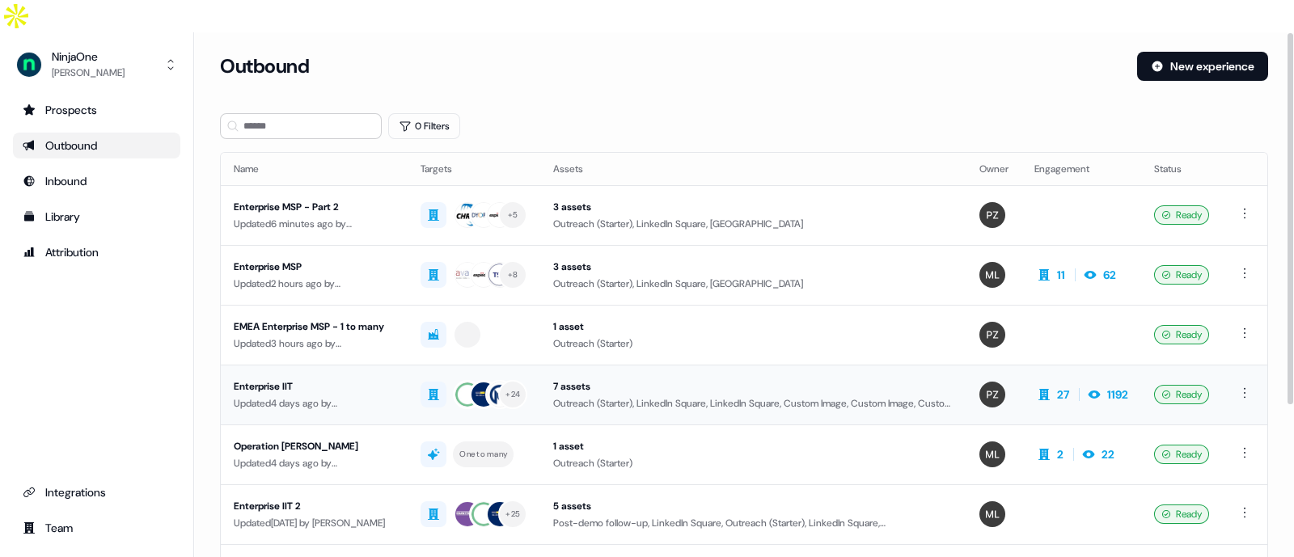
click at [371, 379] on div "Enterprise IIT" at bounding box center [314, 387] width 161 height 16
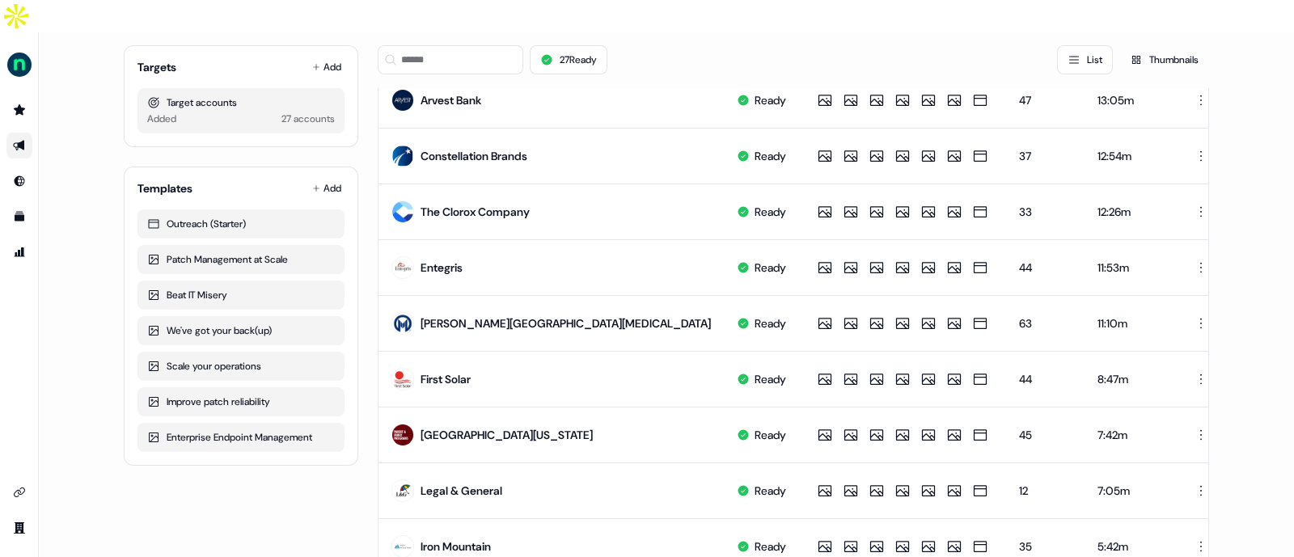
scroll to position [823, 0]
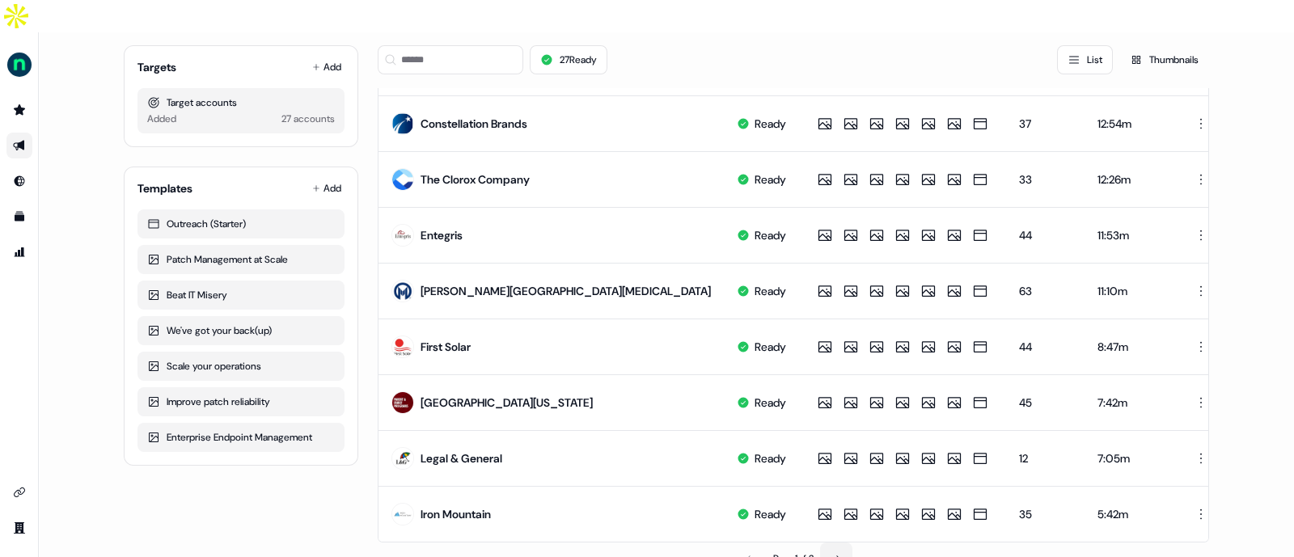
click at [844, 543] on button at bounding box center [836, 559] width 32 height 32
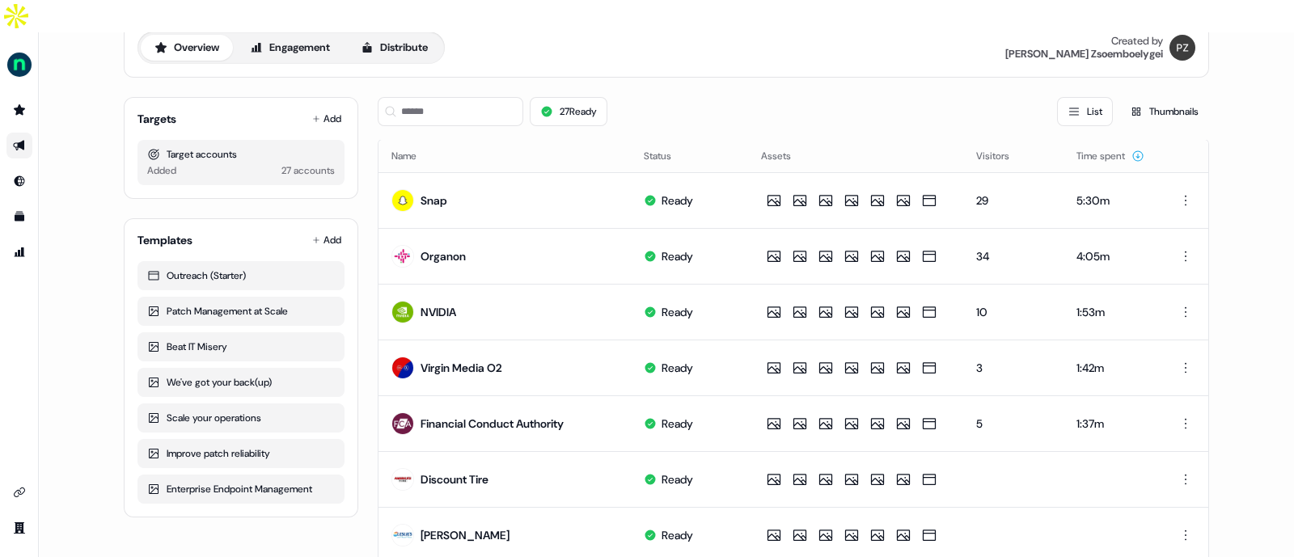
scroll to position [100, 0]
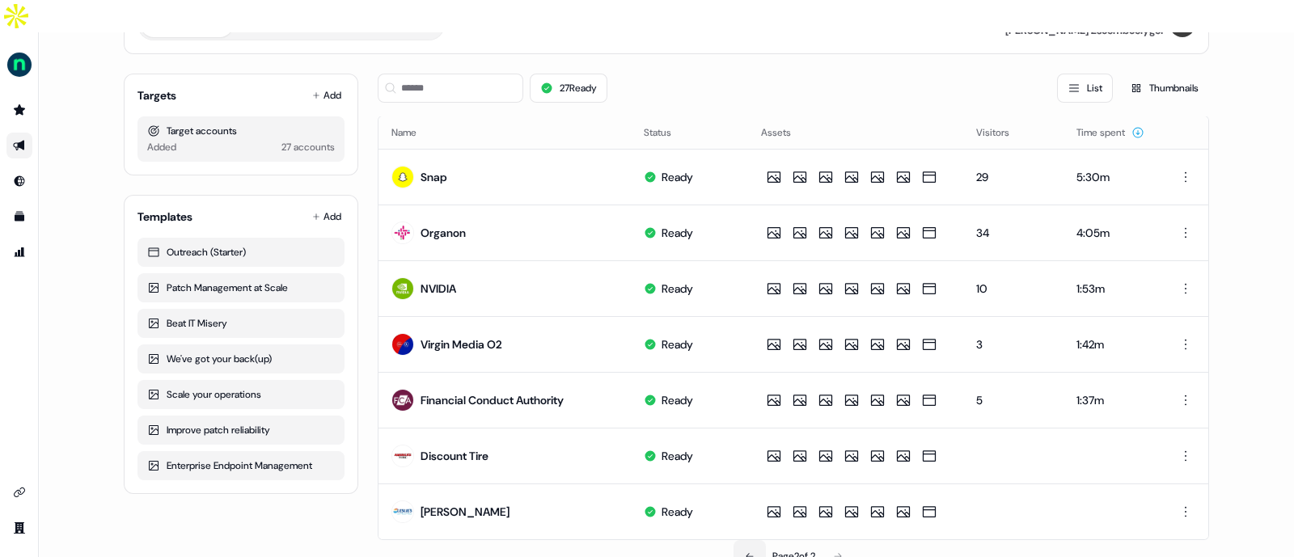
click at [743, 540] on button at bounding box center [750, 556] width 32 height 32
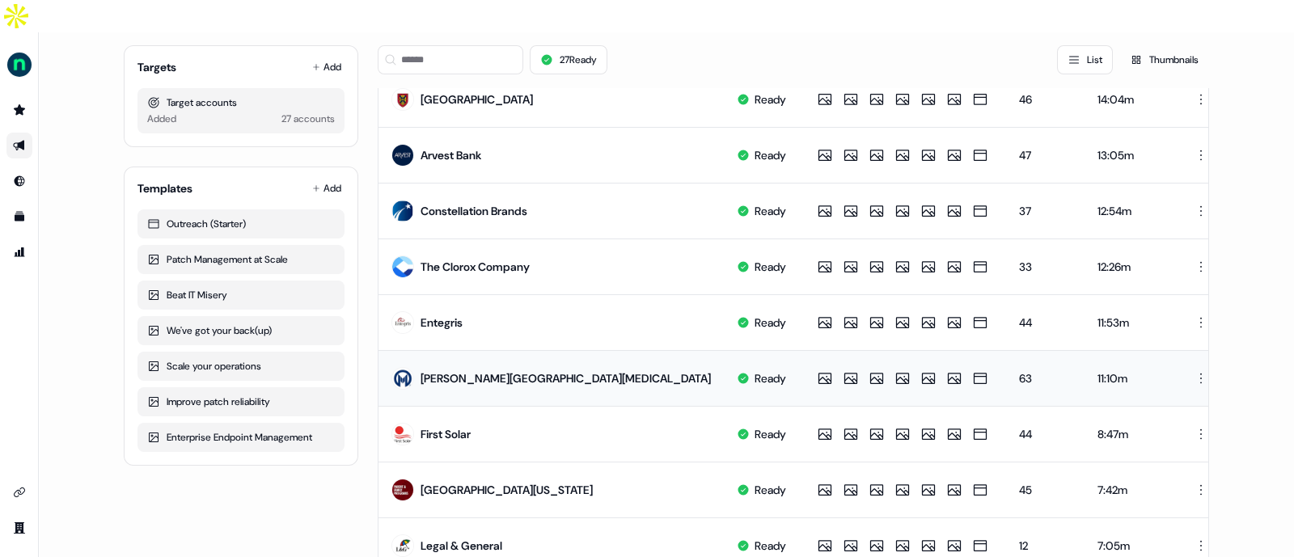
scroll to position [823, 0]
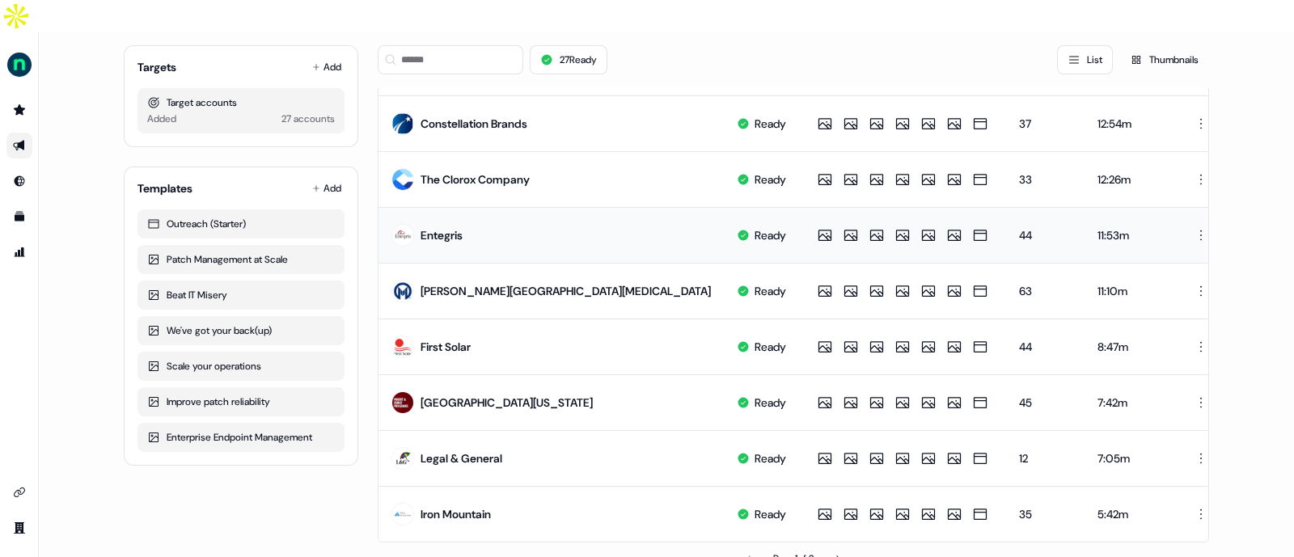
click at [429, 221] on div "Entegris" at bounding box center [427, 235] width 71 height 29
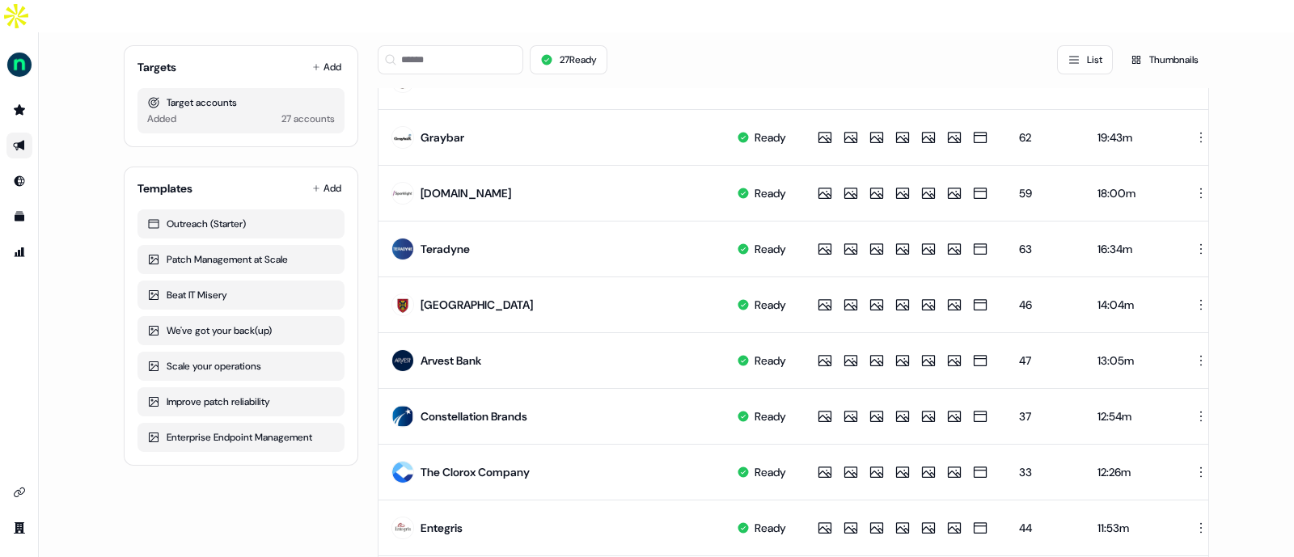
scroll to position [0, 0]
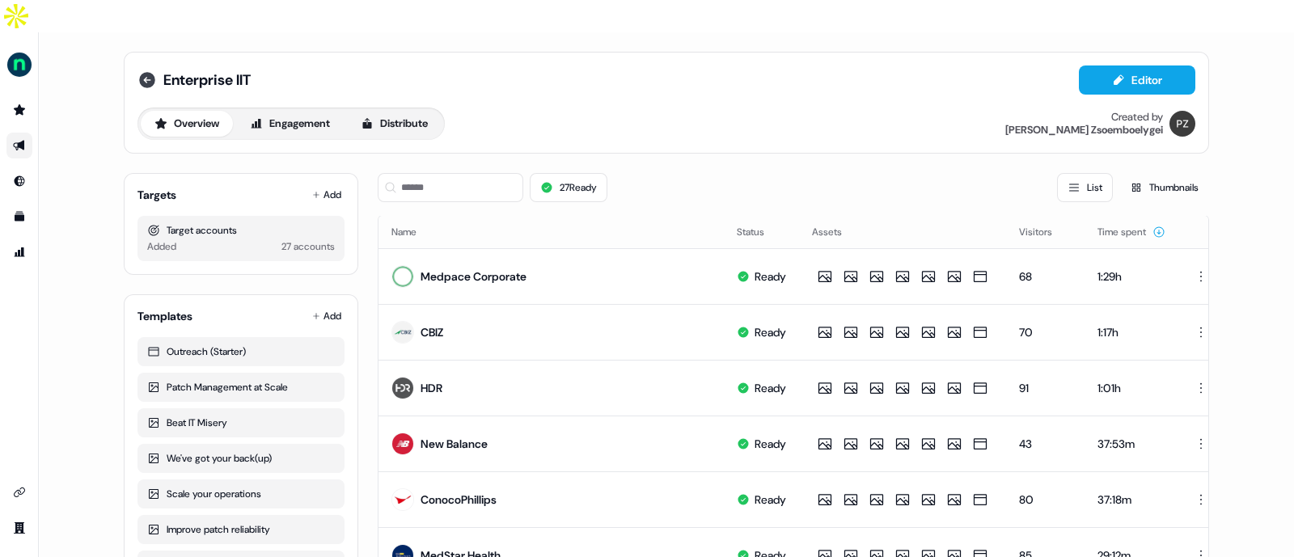
click at [150, 72] on icon at bounding box center [147, 80] width 16 height 16
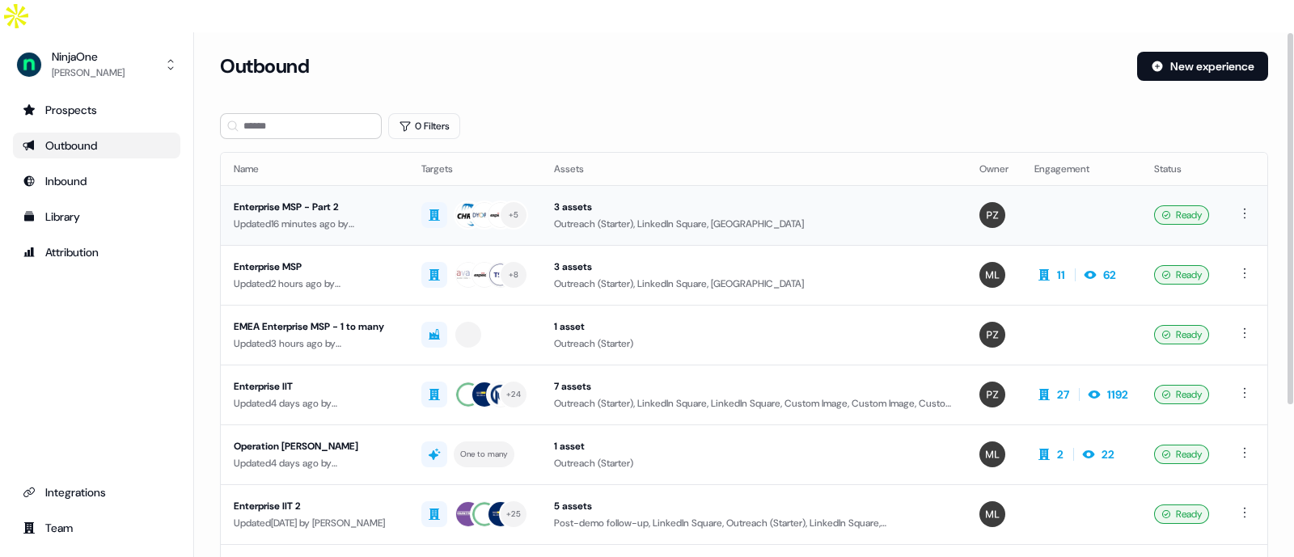
click at [338, 216] on div "Updated 16 minutes ago by Petra Zsoemboelygei" at bounding box center [315, 224] width 162 height 16
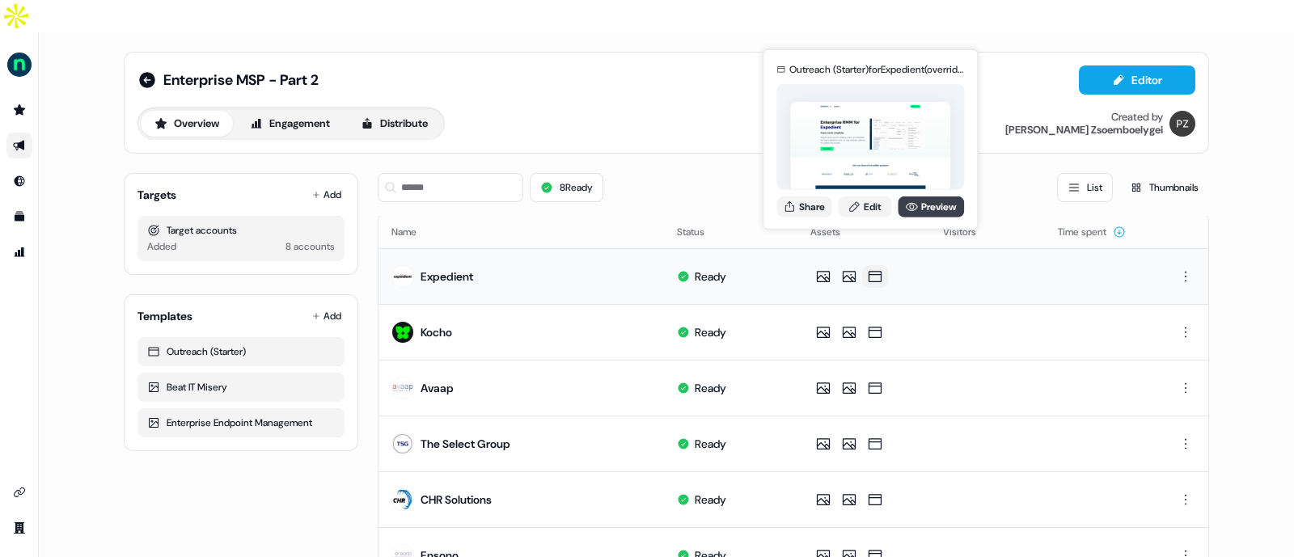
click at [914, 208] on icon at bounding box center [911, 206] width 13 height 13
click at [912, 204] on icon at bounding box center [911, 206] width 13 height 13
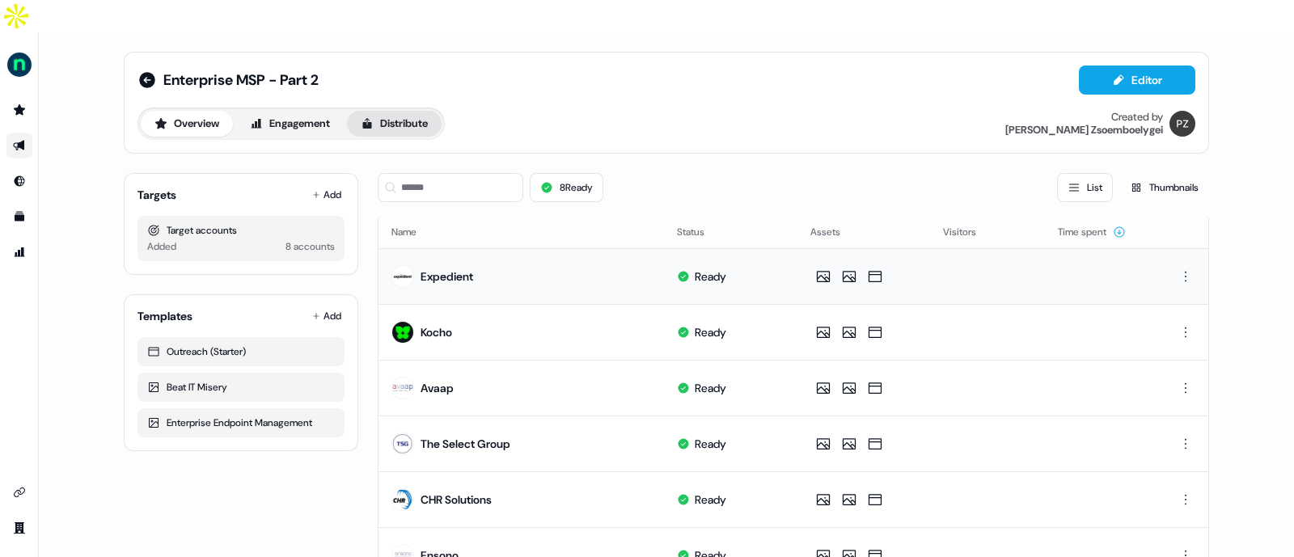
click at [421, 111] on button "Distribute" at bounding box center [394, 124] width 95 height 26
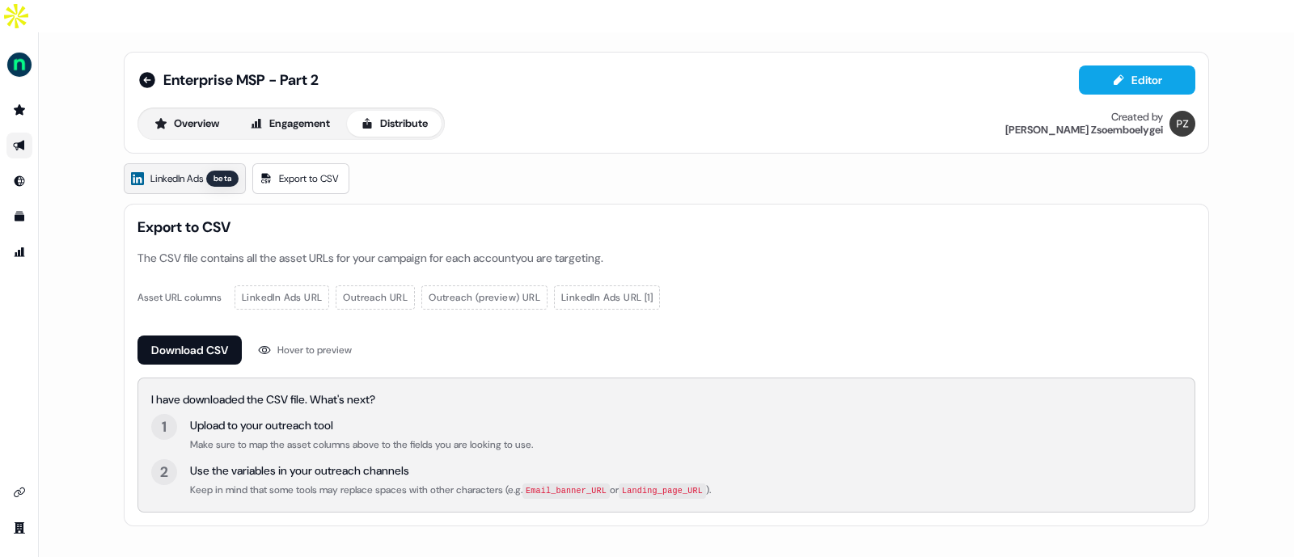
click at [182, 171] on span "LinkedIn Ads" at bounding box center [176, 179] width 53 height 16
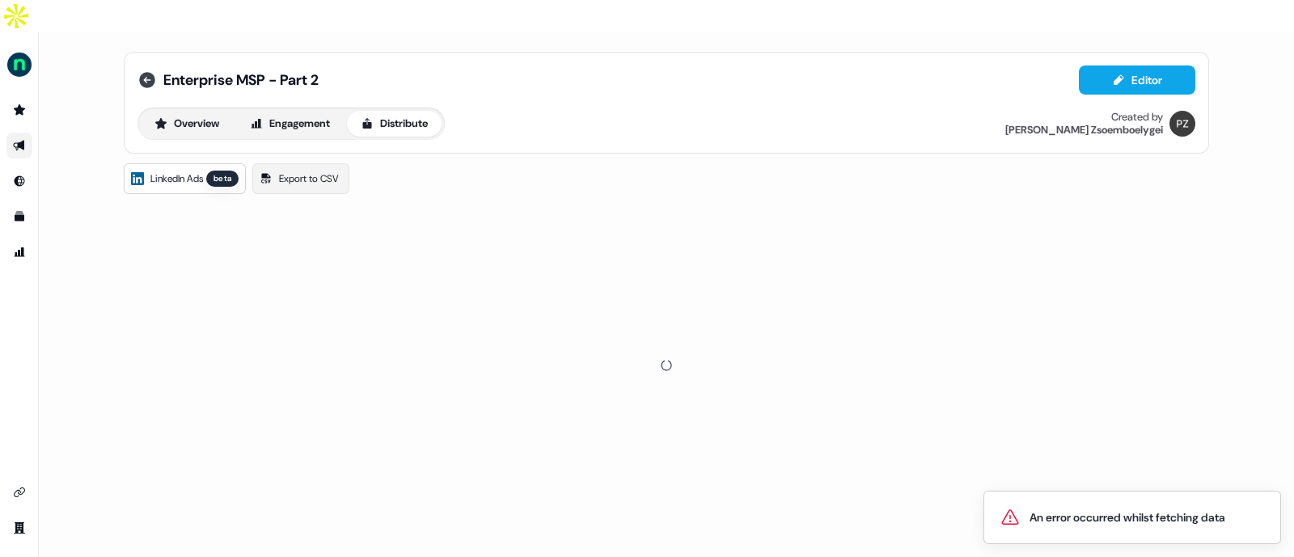
click at [142, 72] on icon at bounding box center [147, 80] width 16 height 16
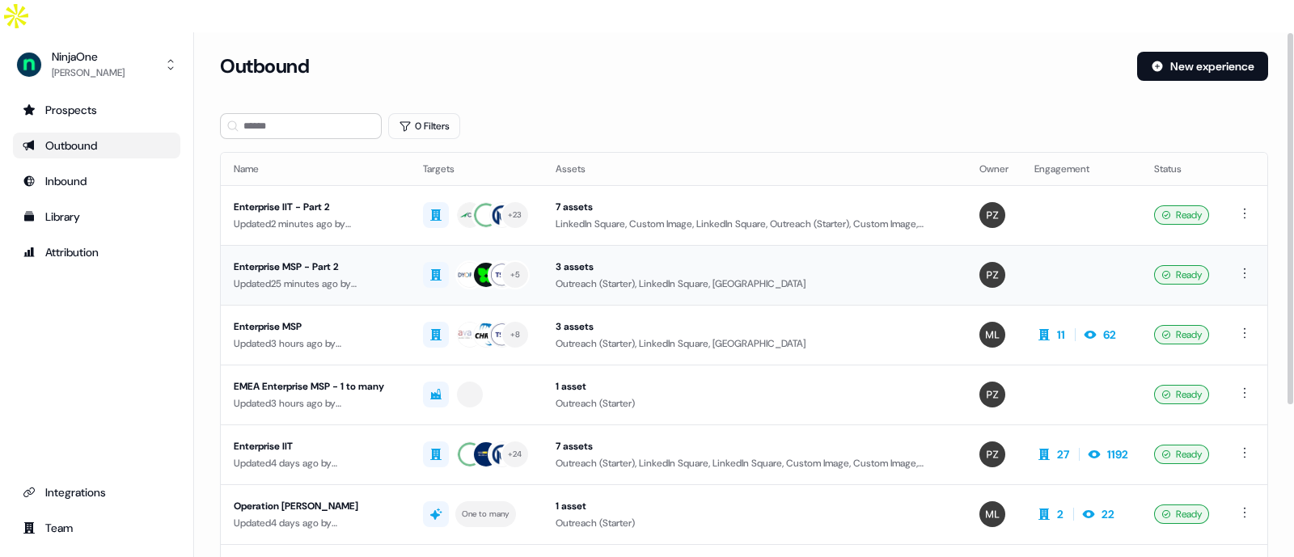
click at [381, 259] on div "Enterprise MSP - Part 2" at bounding box center [315, 267] width 163 height 16
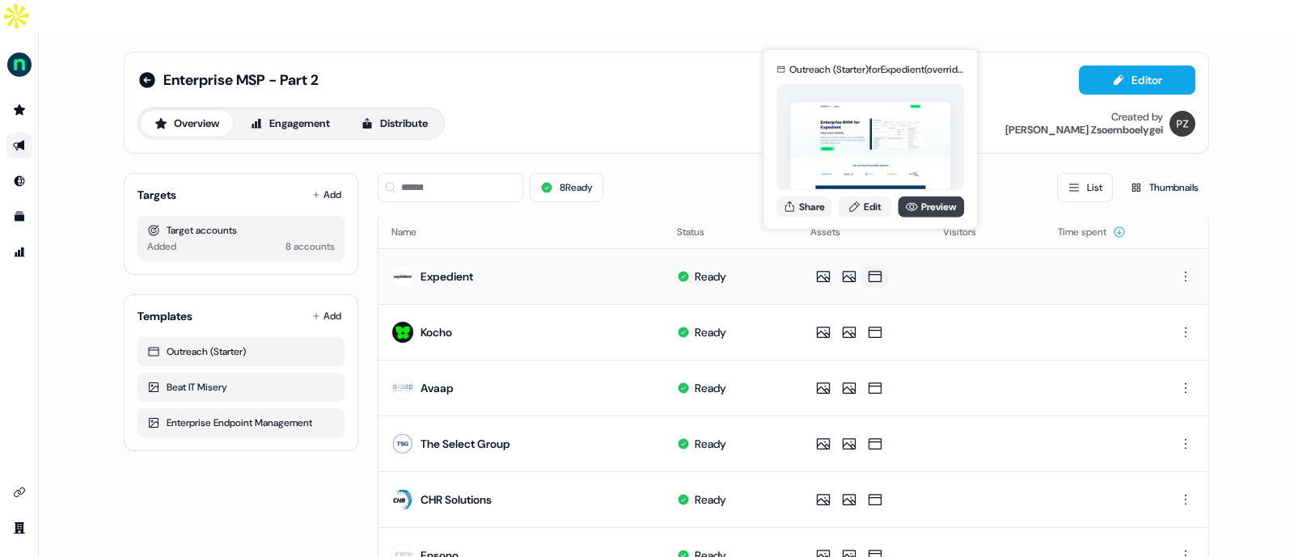
click at [915, 205] on icon at bounding box center [912, 206] width 12 height 8
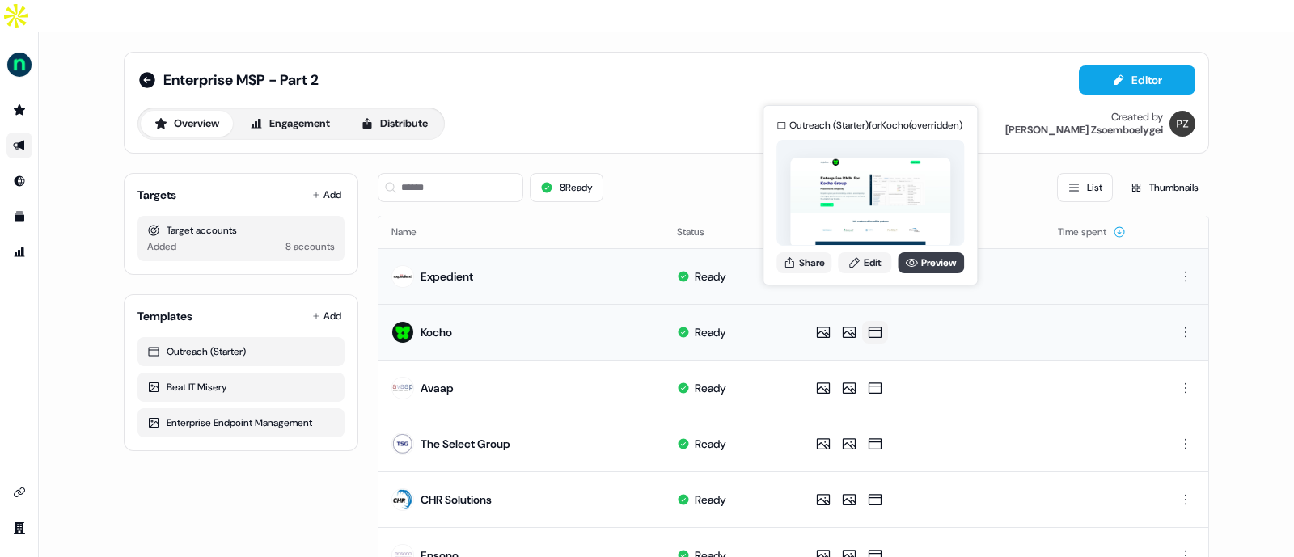
click at [919, 265] on link "Preview" at bounding box center [931, 262] width 66 height 21
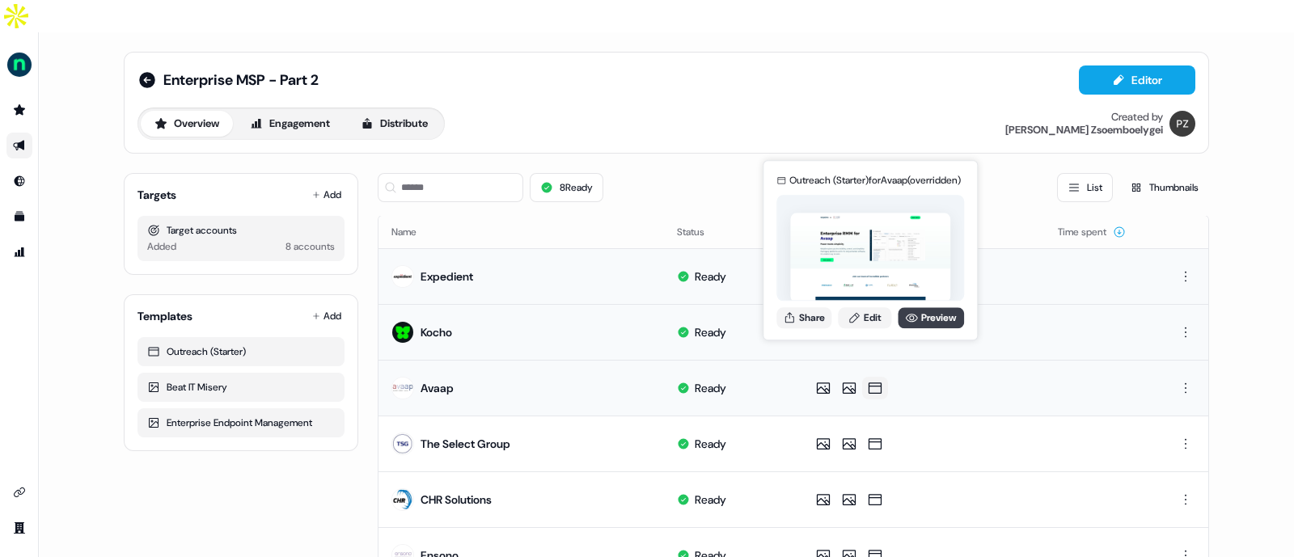
click at [922, 324] on link "Preview" at bounding box center [931, 317] width 66 height 21
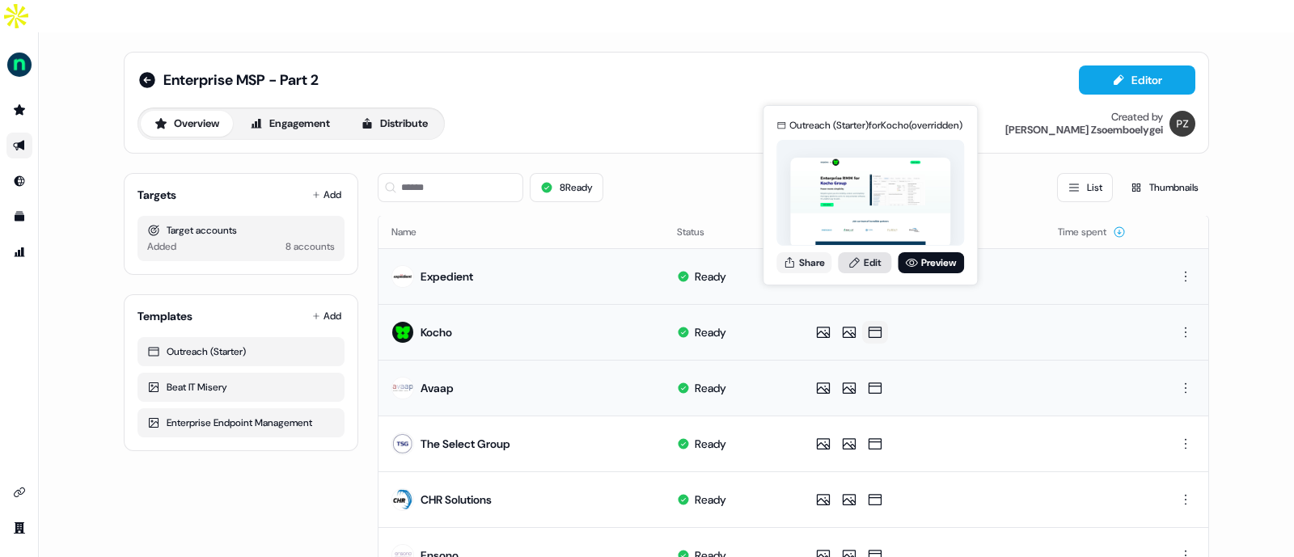
click at [865, 252] on link "Edit" at bounding box center [864, 262] width 53 height 21
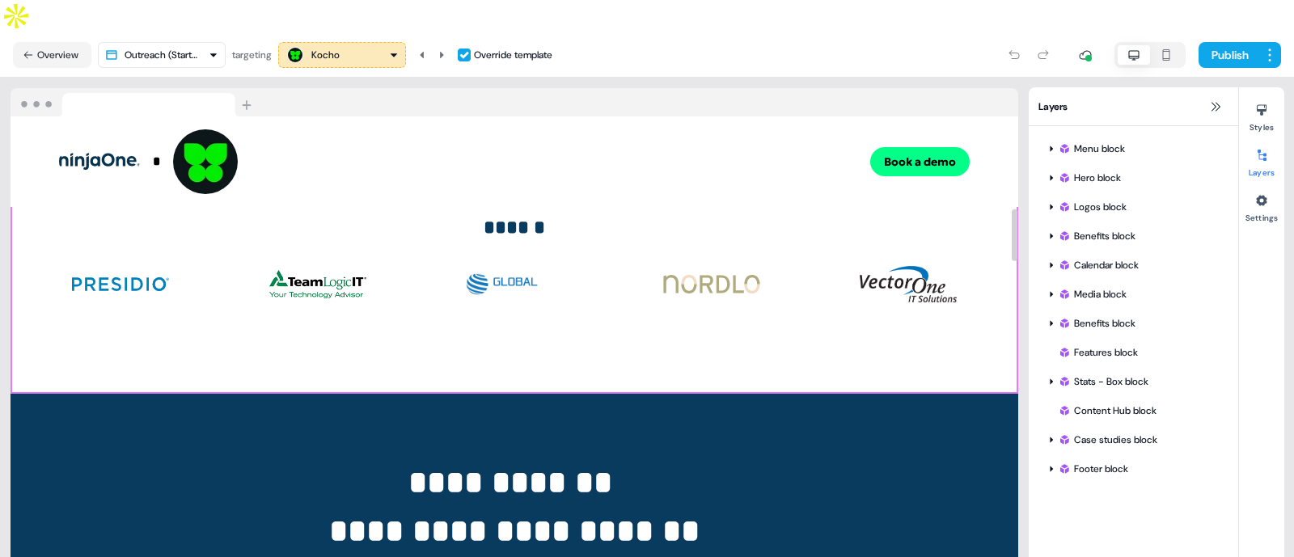
scroll to position [951, 0]
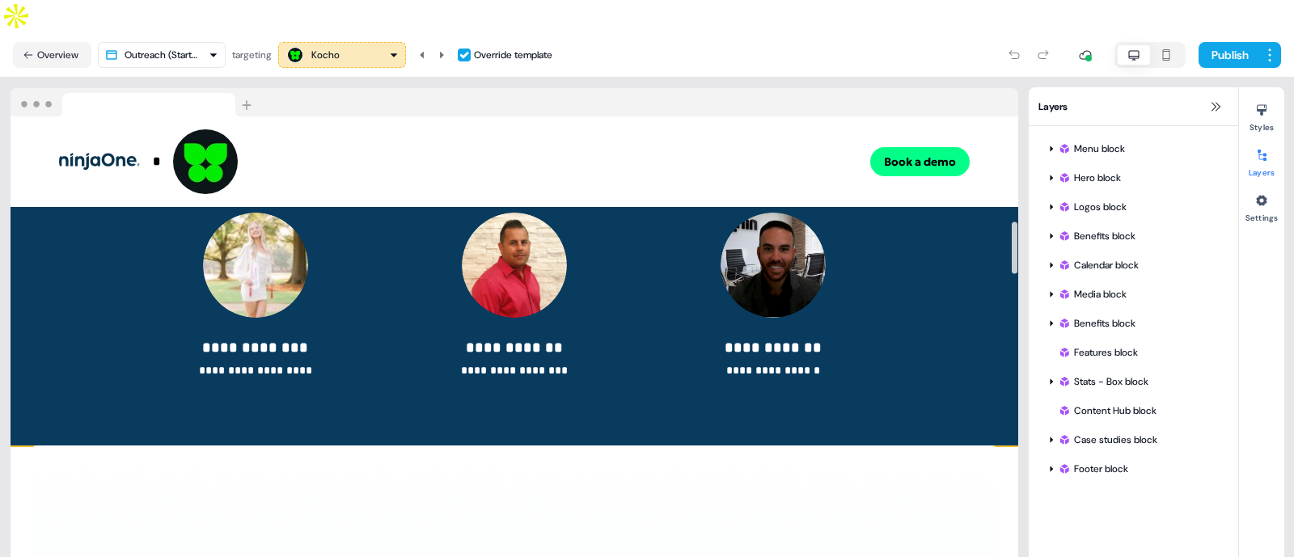
click at [332, 332] on div "**********" at bounding box center [515, 226] width 1008 height 440
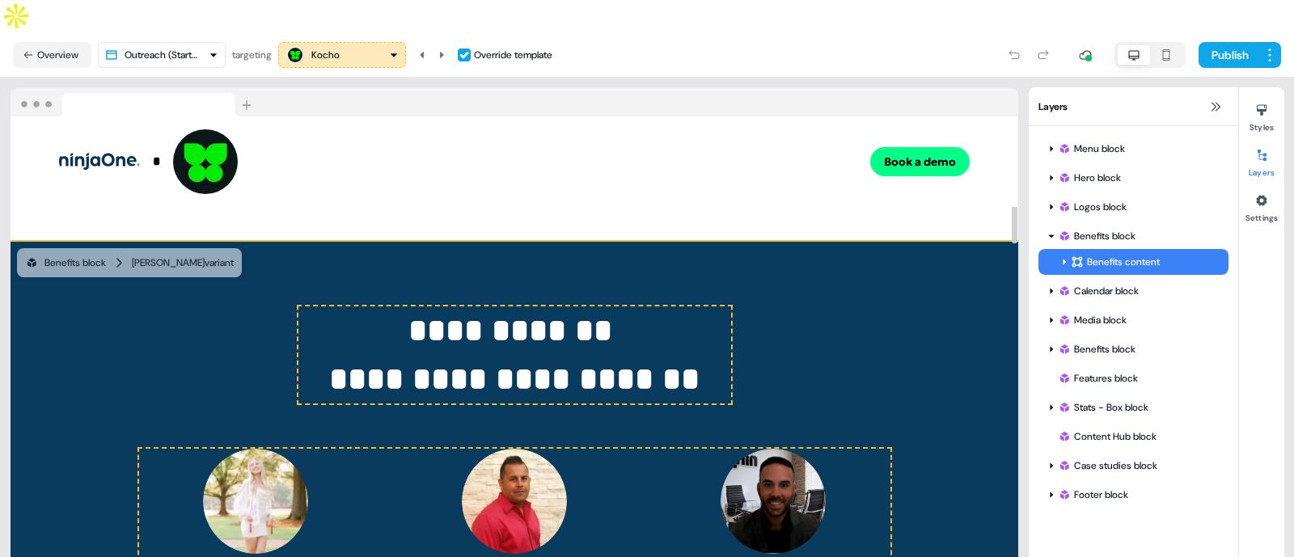
scroll to position [676, 0]
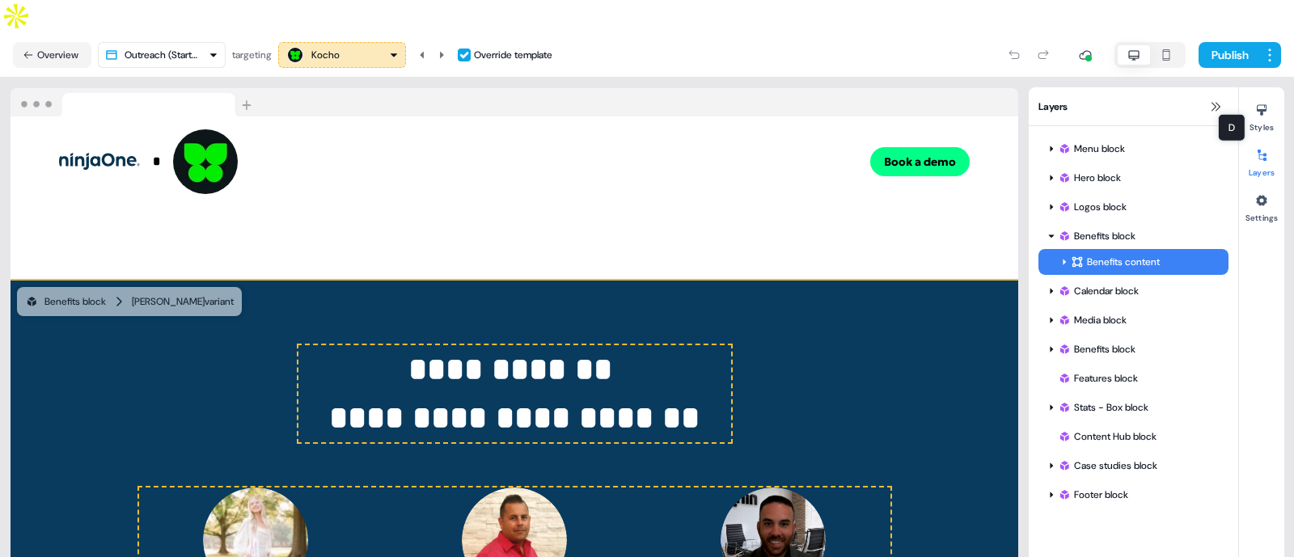
click at [1268, 142] on div at bounding box center [1262, 155] width 26 height 26
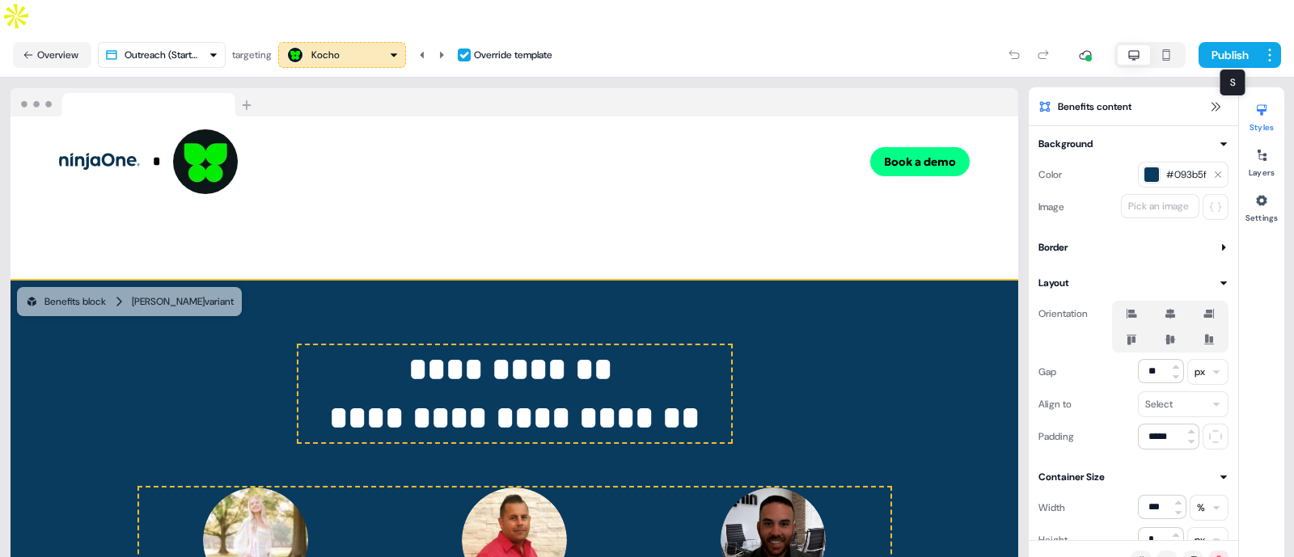
click at [1265, 104] on icon at bounding box center [1262, 110] width 13 height 13
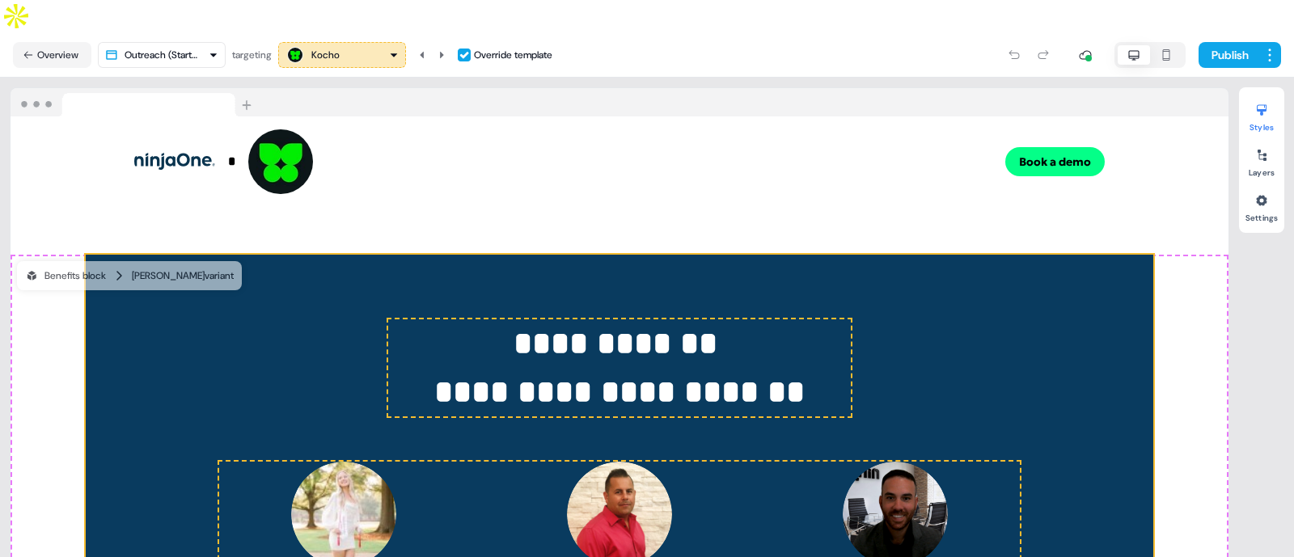
click at [1265, 104] on icon at bounding box center [1262, 110] width 13 height 13
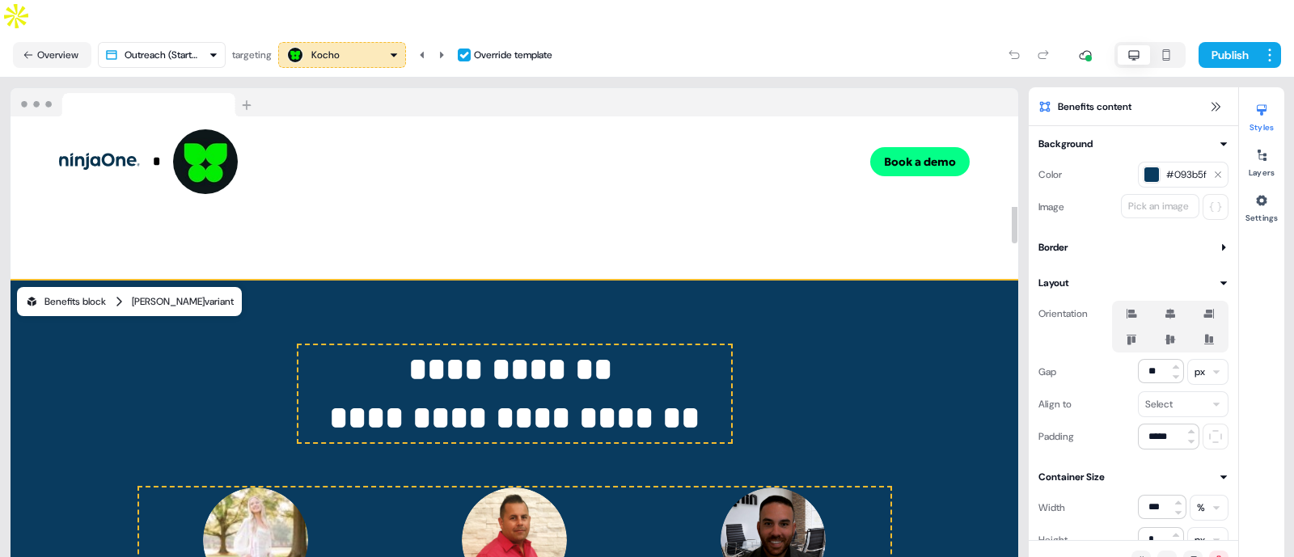
click at [145, 287] on div "Benefits block Kaylynn variant" at bounding box center [129, 301] width 225 height 29
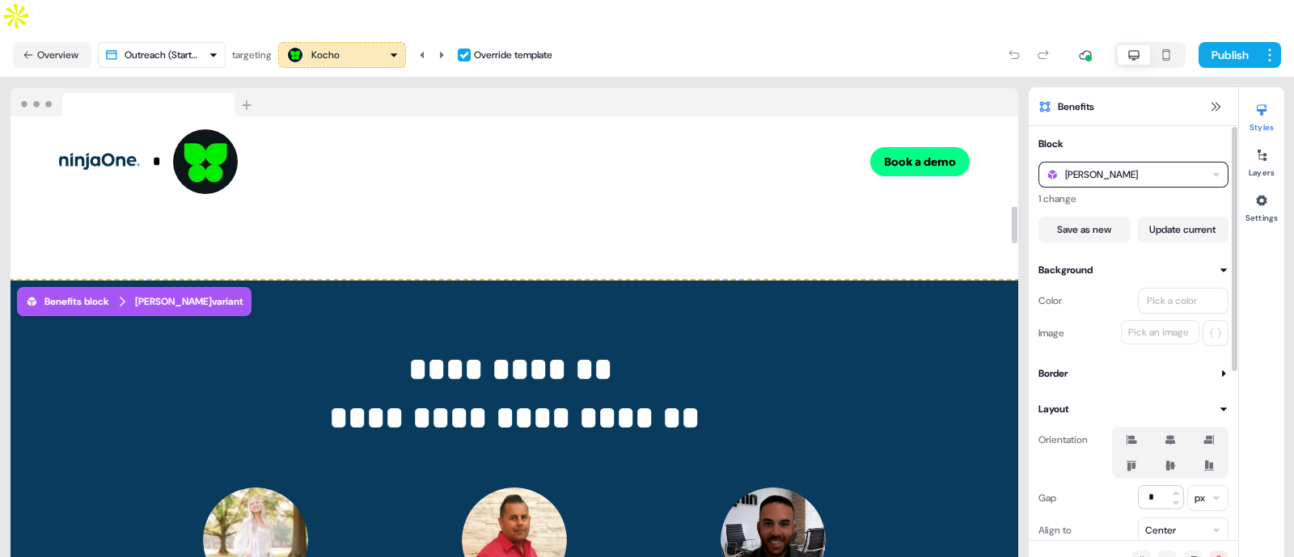
click at [1125, 162] on div "Kaylynn" at bounding box center [1134, 175] width 190 height 26
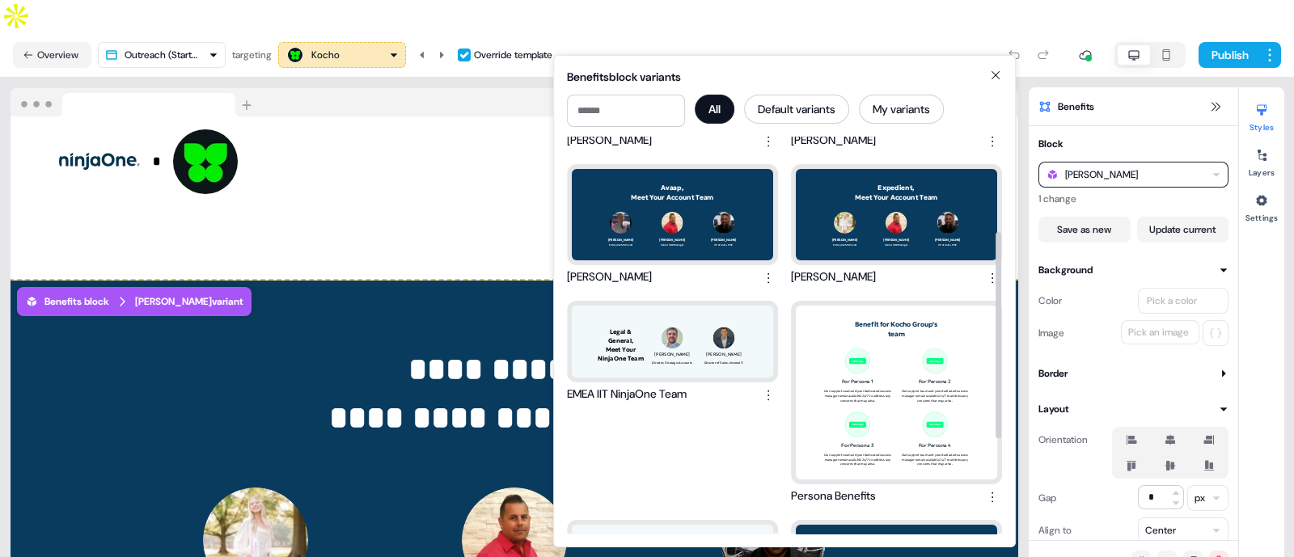
scroll to position [163, 0]
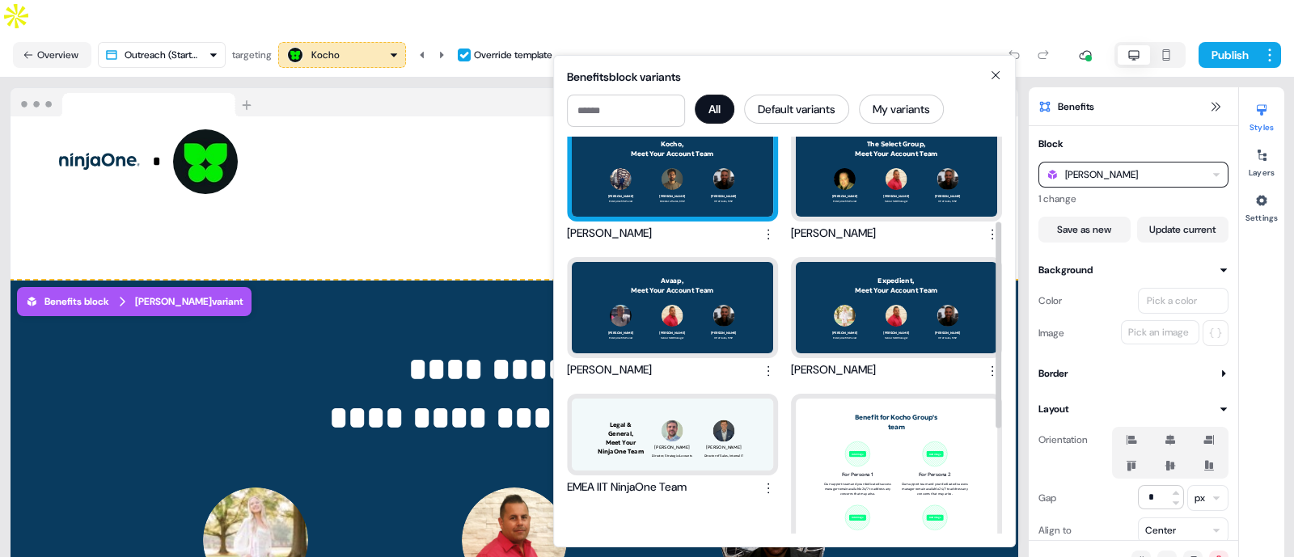
click at [671, 155] on div "Kocho, Meet Your Account Team Robert Estrada Enterprise MSP Lead Enrico Maccaro…" at bounding box center [672, 170] width 201 height 91
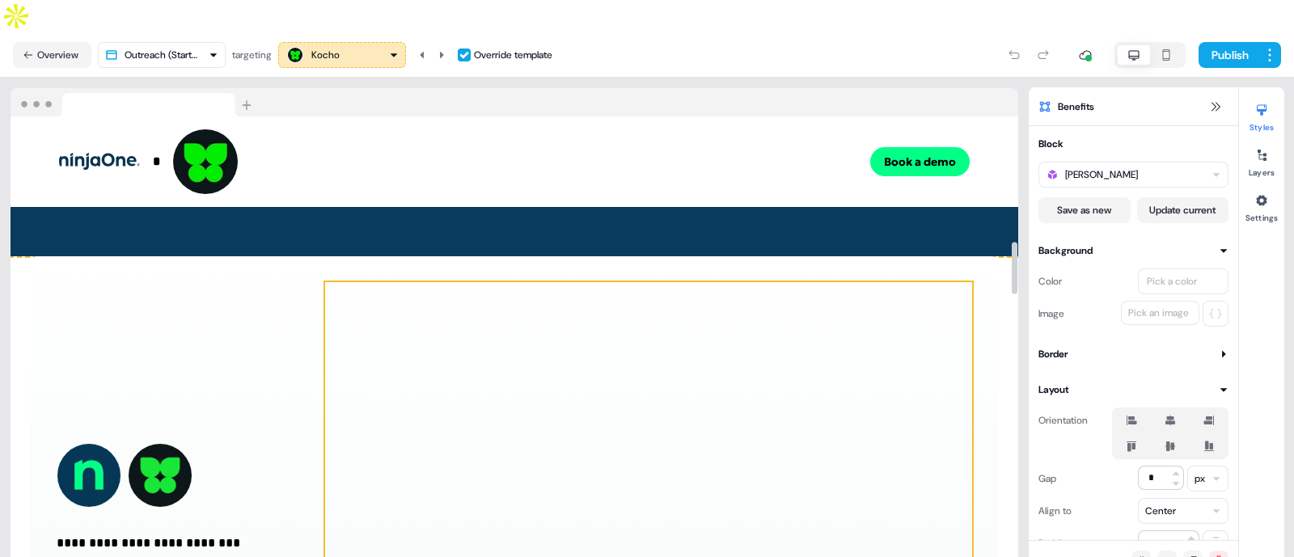
scroll to position [1136, 0]
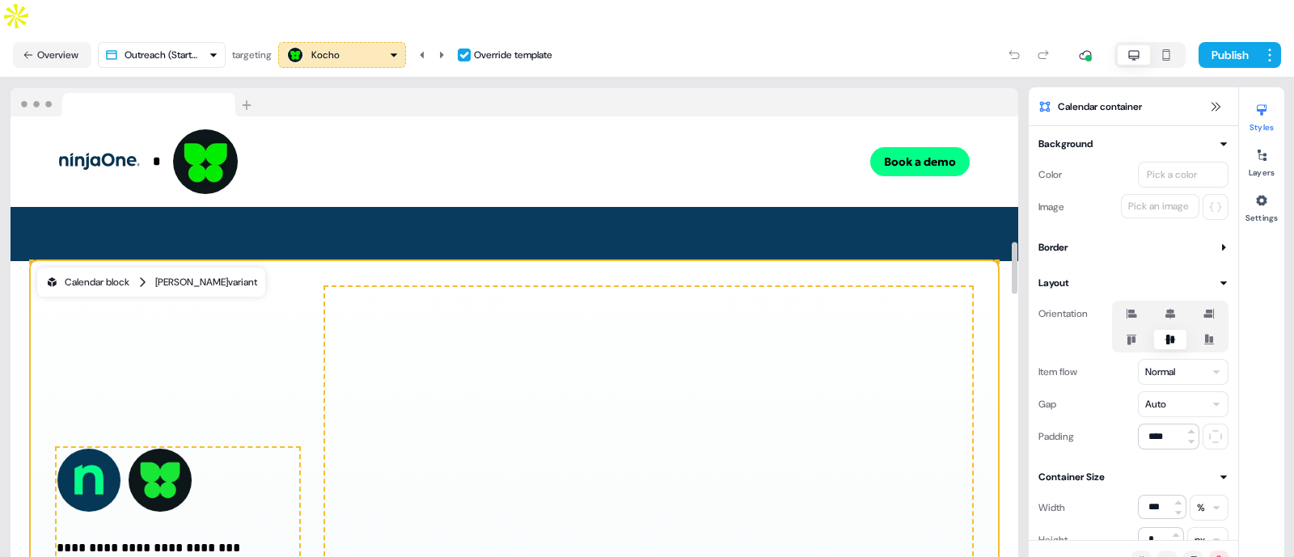
click at [196, 274] on div "Kaylynn variant" at bounding box center [206, 282] width 102 height 16
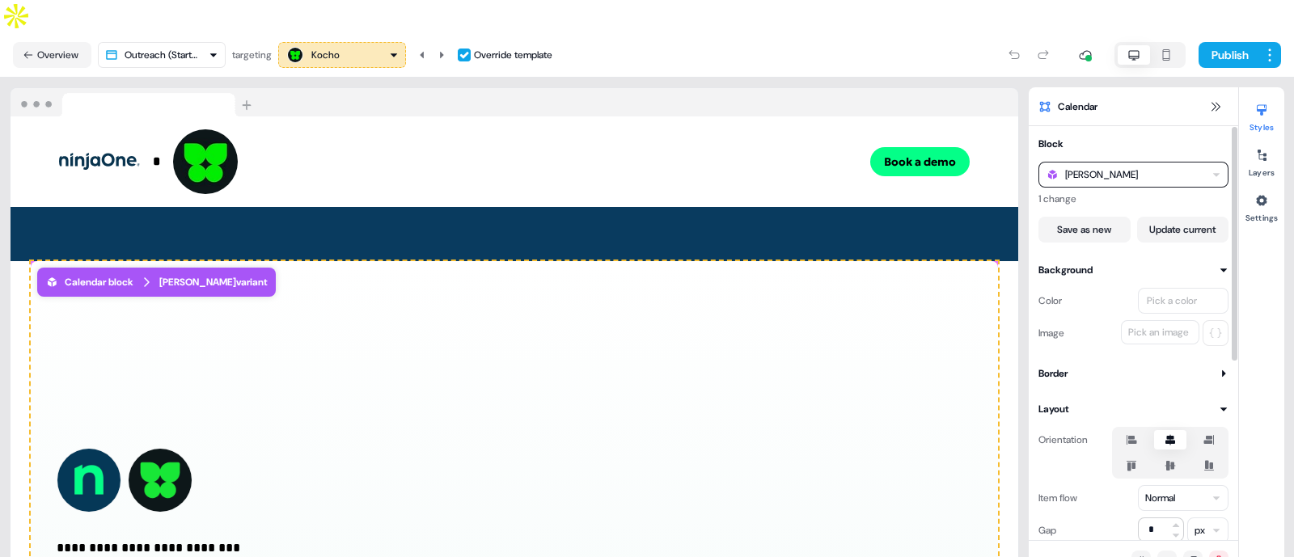
click at [1159, 162] on div "Kaylynn" at bounding box center [1134, 175] width 190 height 26
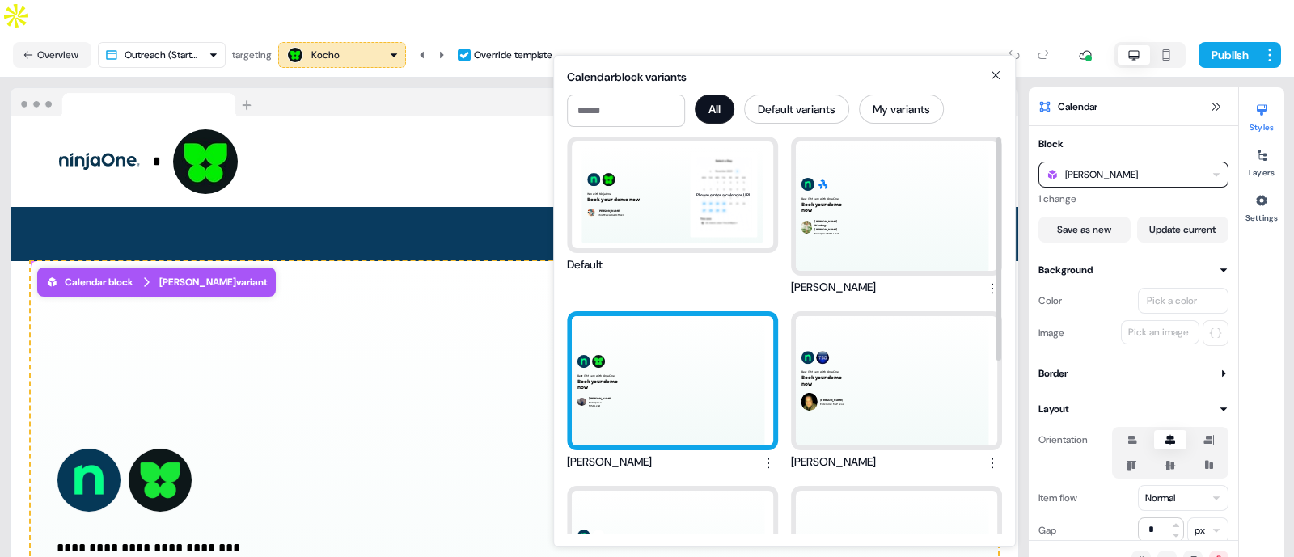
click at [695, 349] on div "Beat IT Misery with NinjaOne Book your demo now Robert Estrada Enterprise MSP L…" at bounding box center [672, 380] width 201 height 129
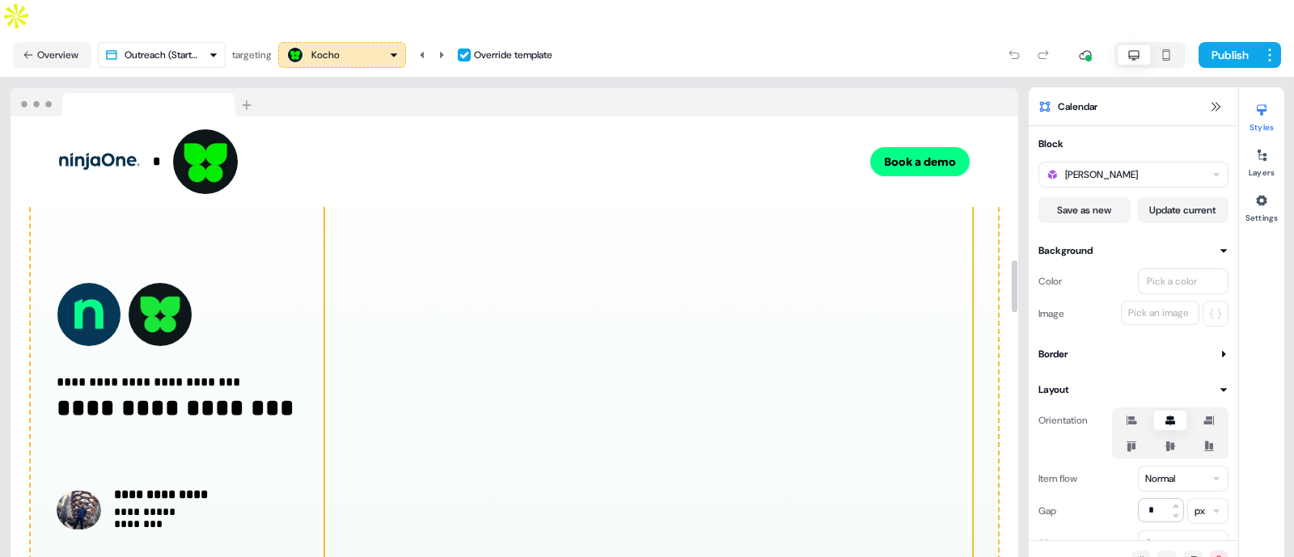
scroll to position [1303, 0]
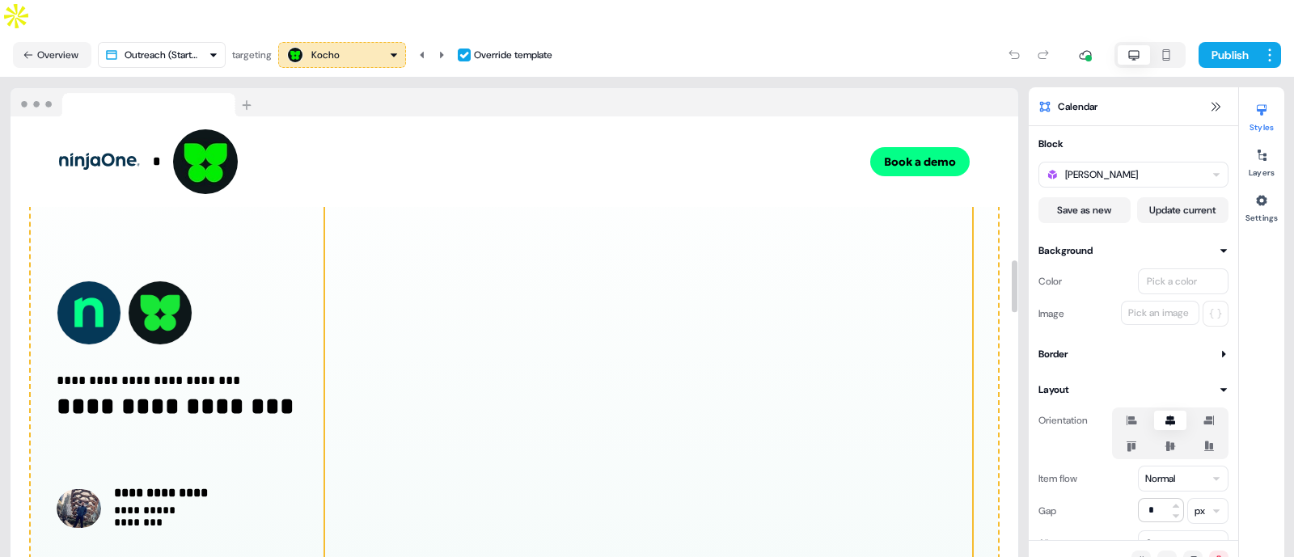
click at [741, 325] on div at bounding box center [648, 407] width 647 height 574
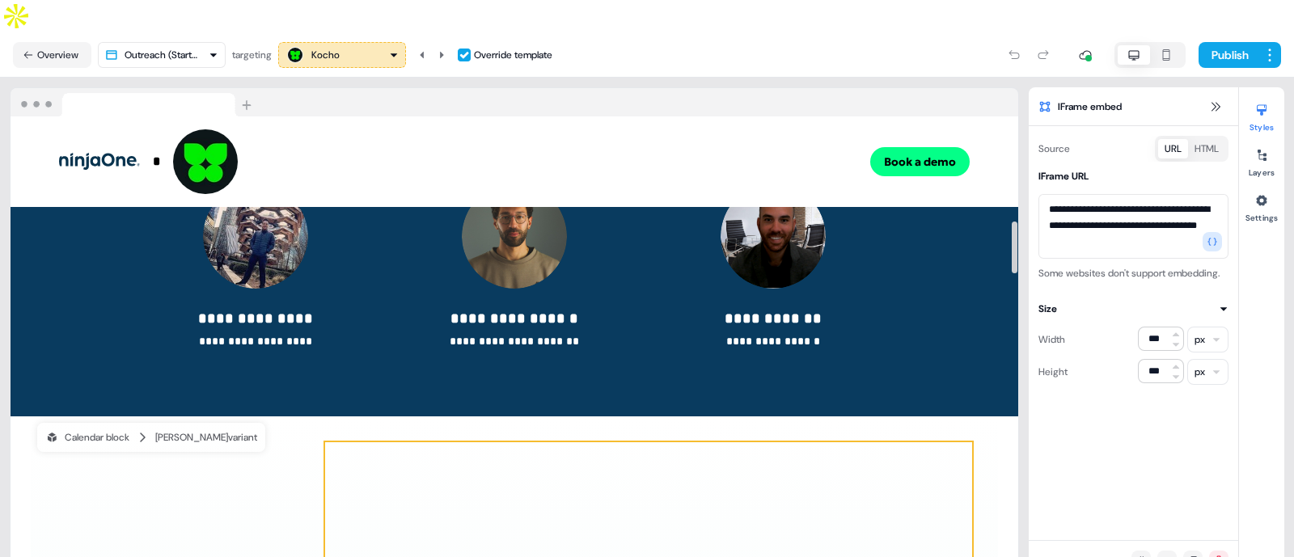
scroll to position [923, 0]
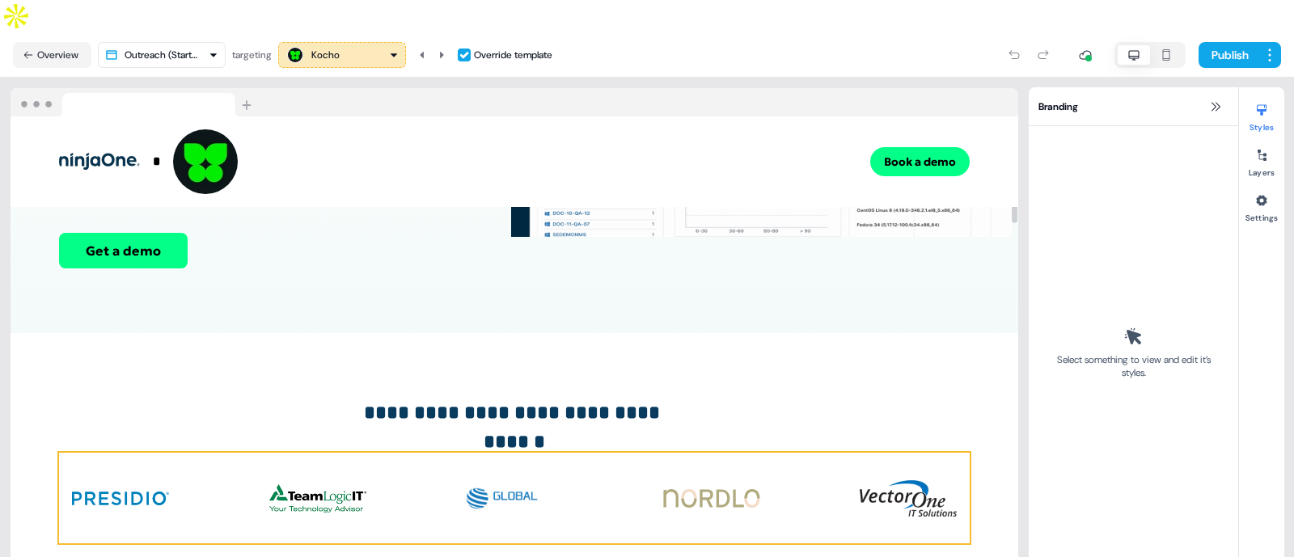
scroll to position [0, 0]
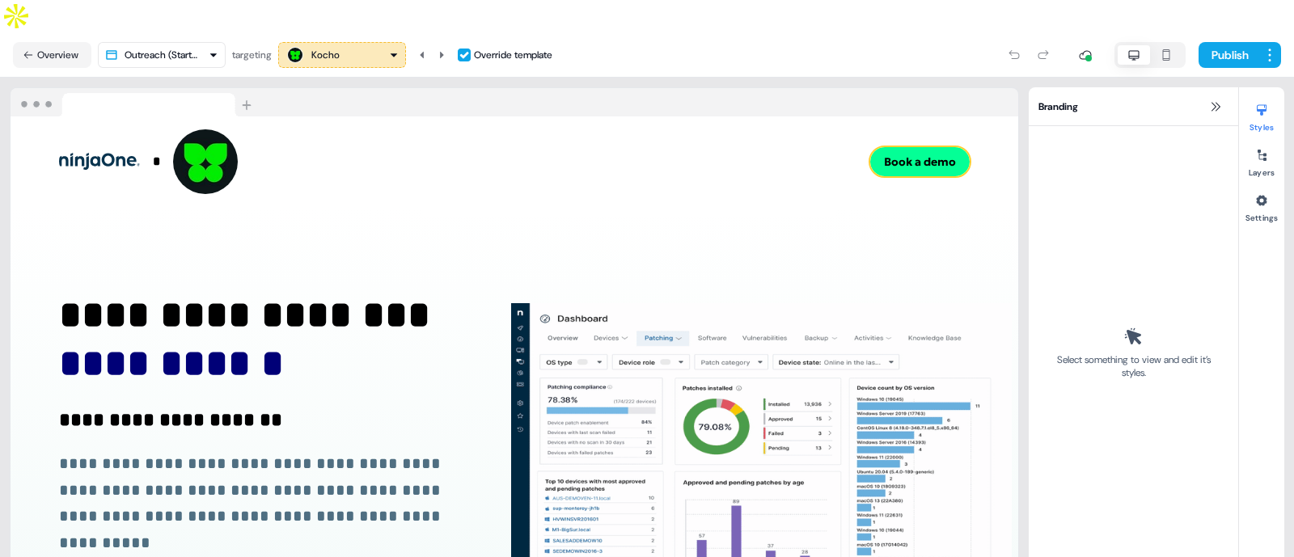
click at [921, 147] on button "Book a demo" at bounding box center [920, 161] width 100 height 29
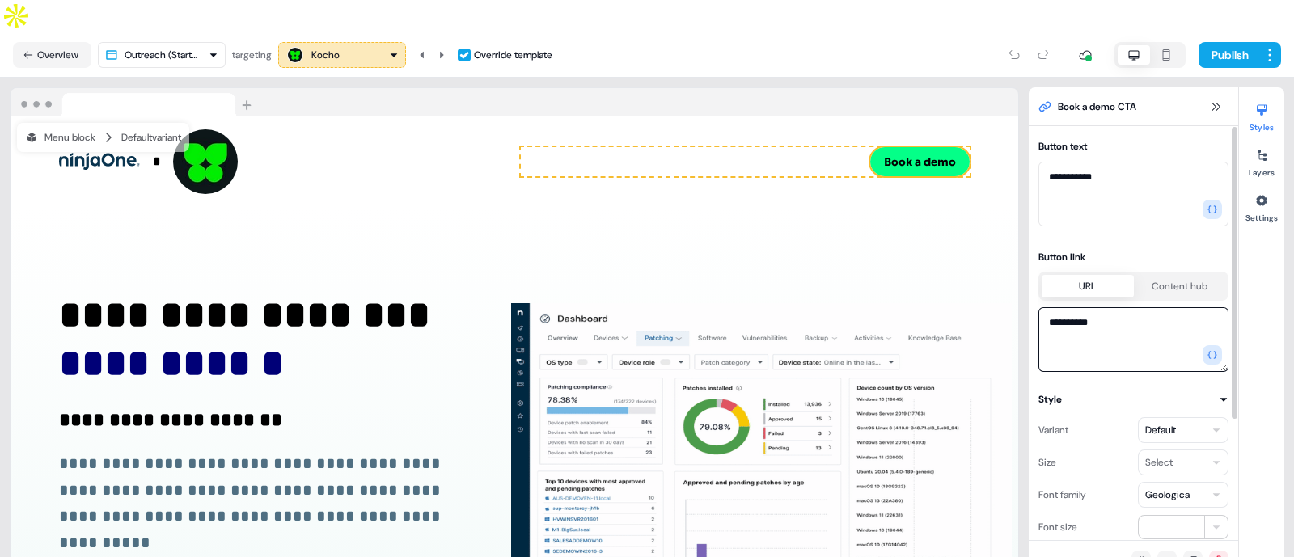
drag, startPoint x: 1135, startPoint y: 282, endPoint x: 1044, endPoint y: 289, distance: 90.9
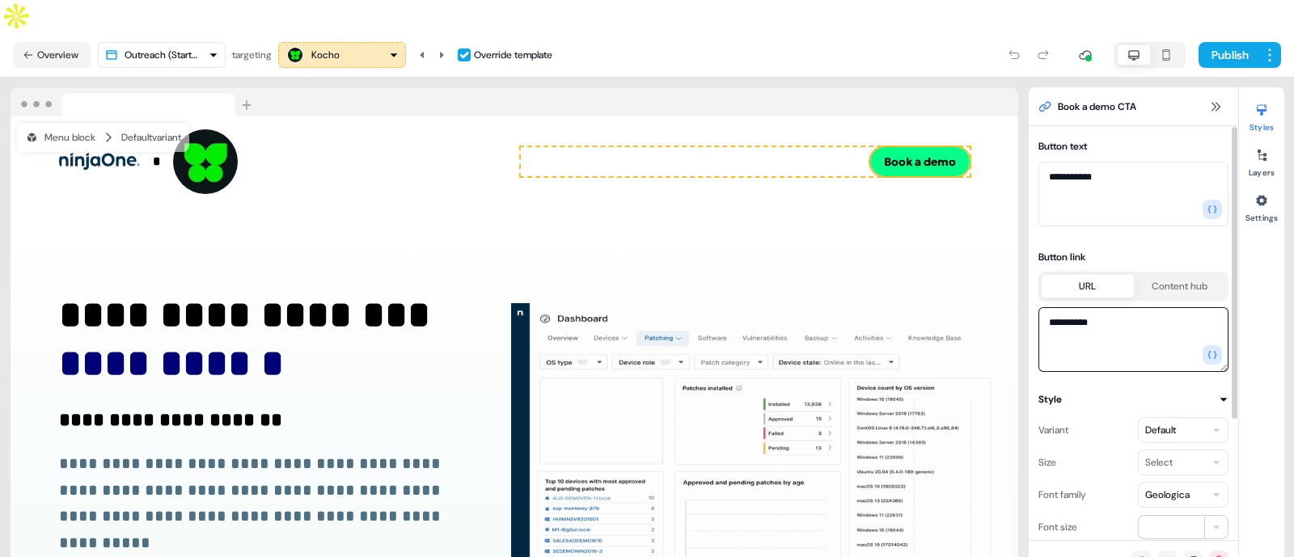
click at [1044, 307] on textarea "**********" at bounding box center [1134, 339] width 190 height 65
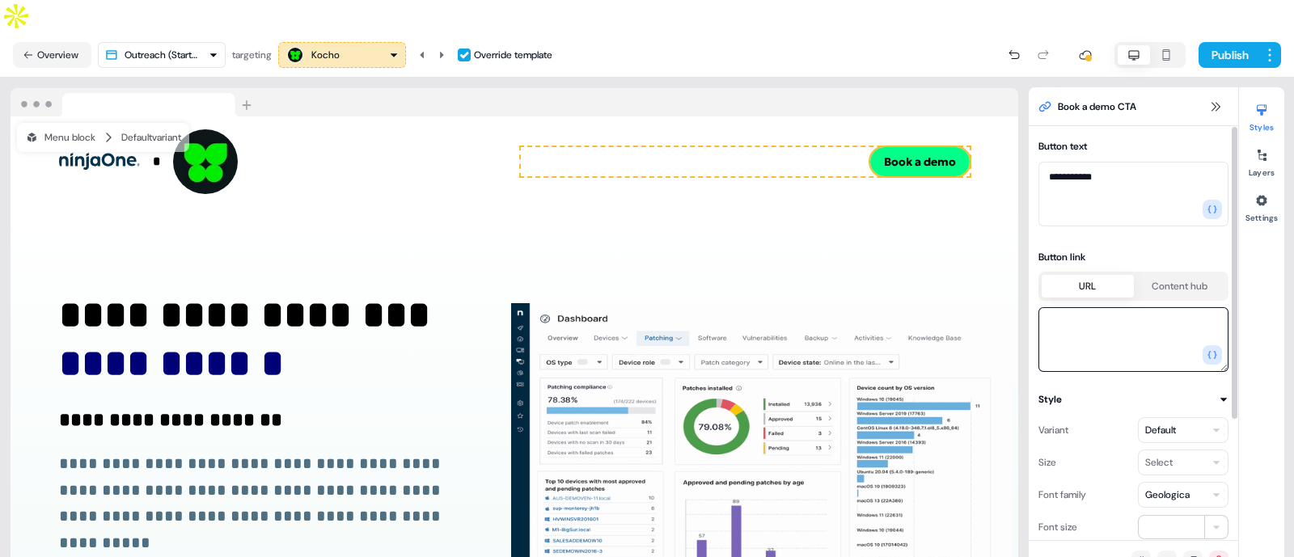
paste textarea "**********"
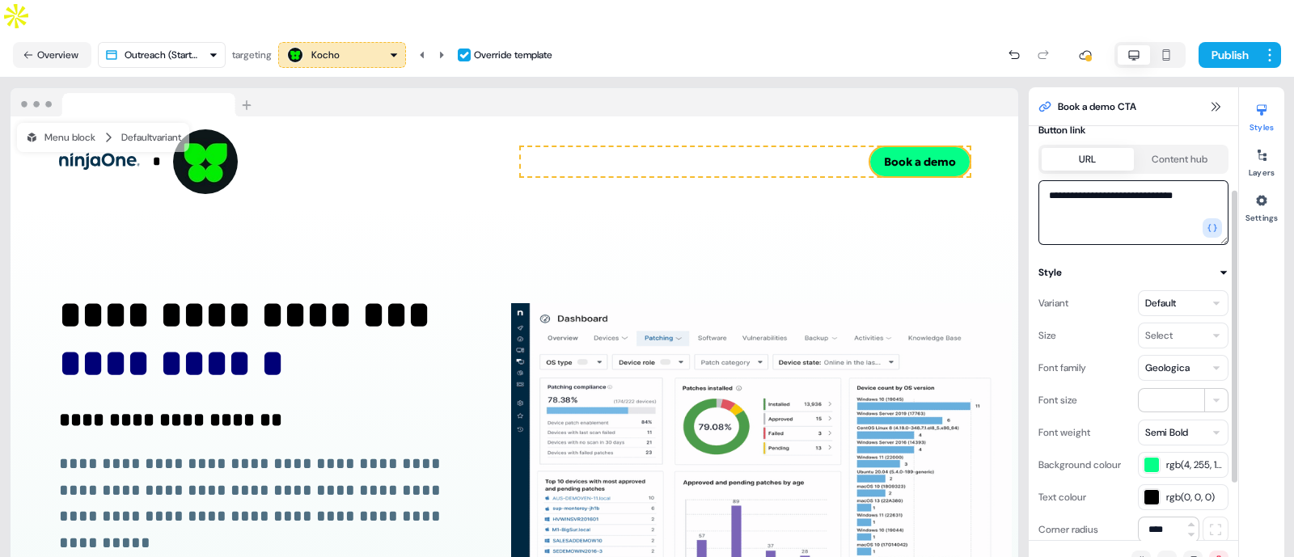
scroll to position [129, 0]
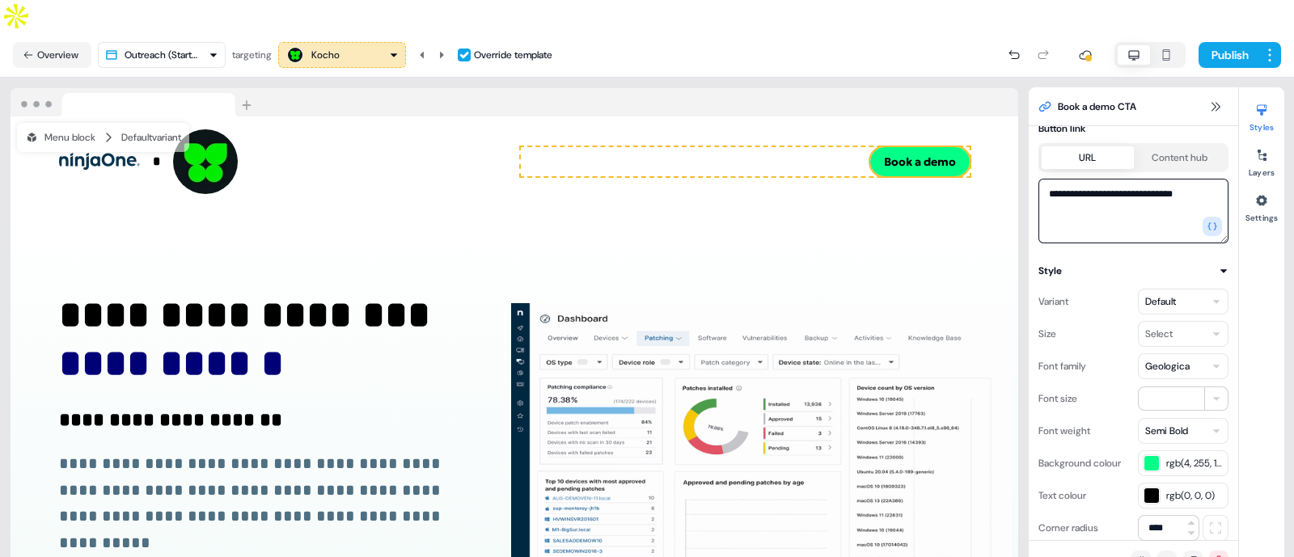
type textarea "**********"
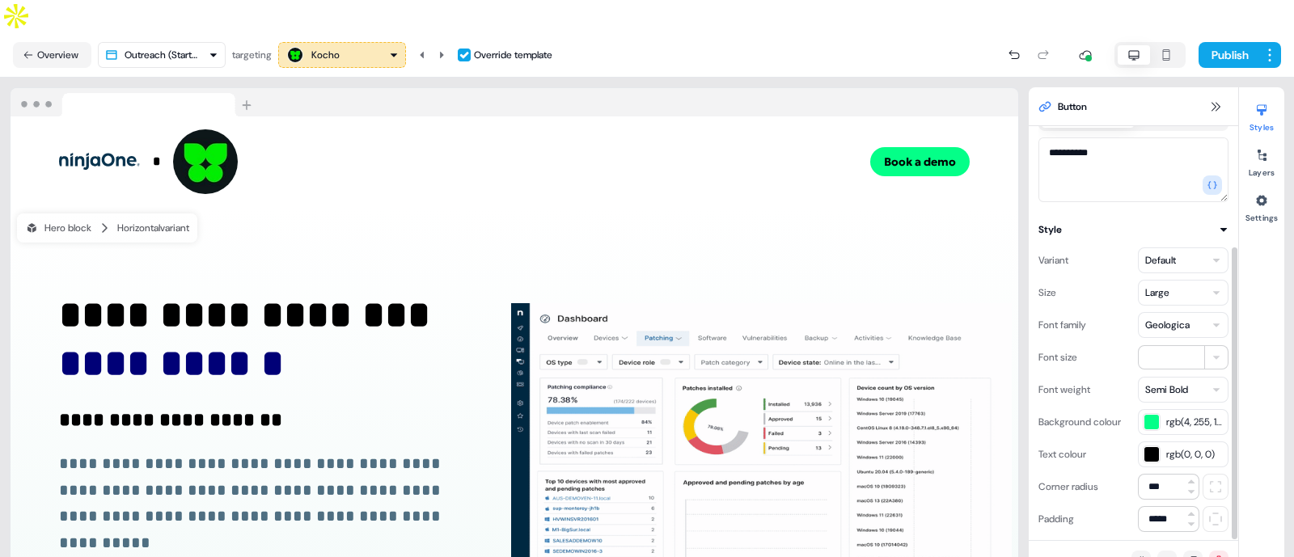
scroll to position [171, 0]
click at [1220, 224] on icon at bounding box center [1224, 229] width 10 height 10
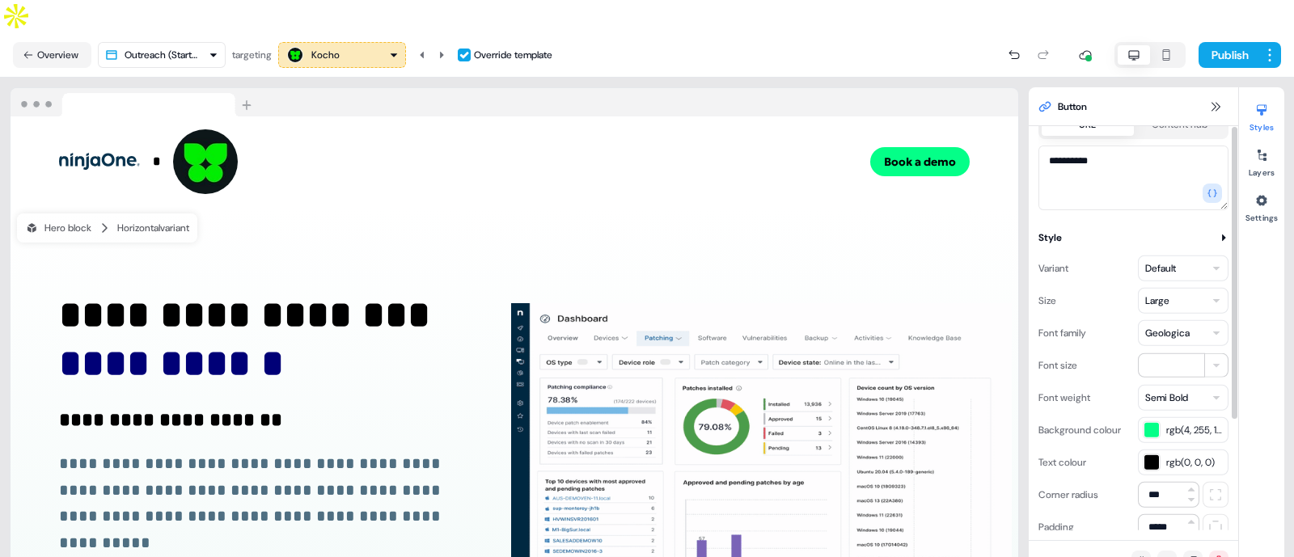
scroll to position [0, 0]
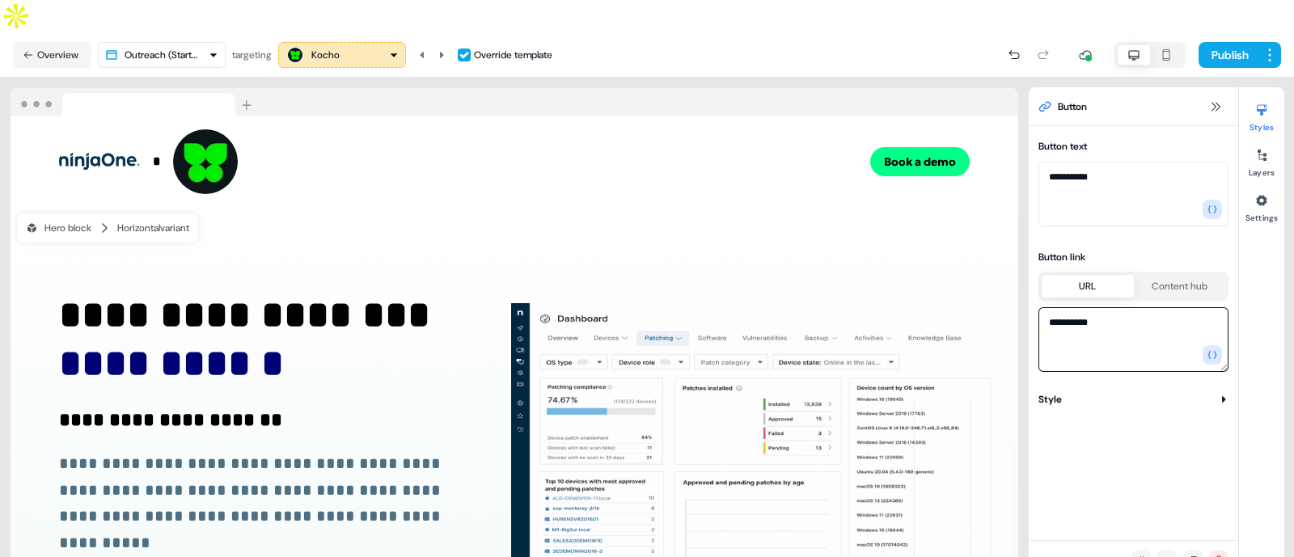
drag, startPoint x: 1143, startPoint y: 307, endPoint x: 1029, endPoint y: 293, distance: 115.0
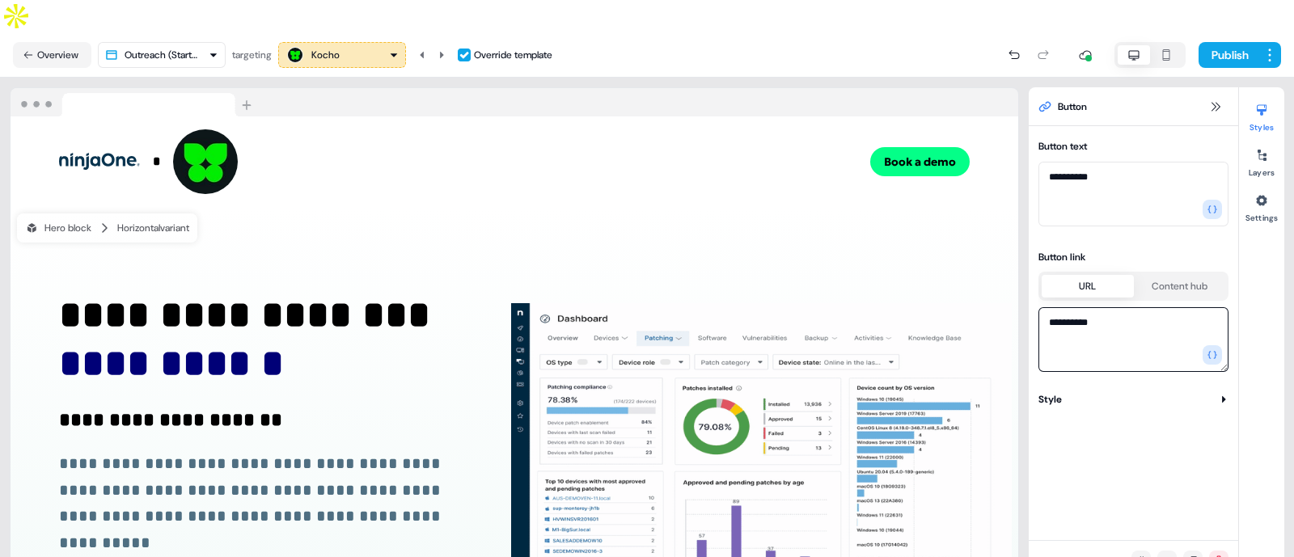
click at [1029, 293] on div "**********" at bounding box center [1134, 254] width 210 height 236
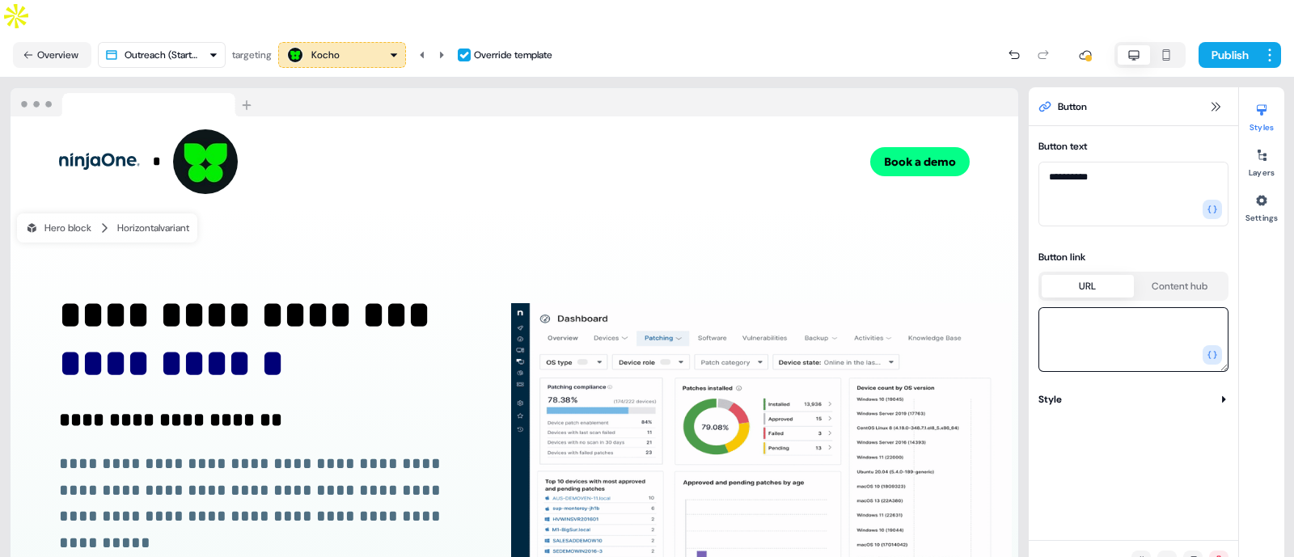
paste textarea "**********"
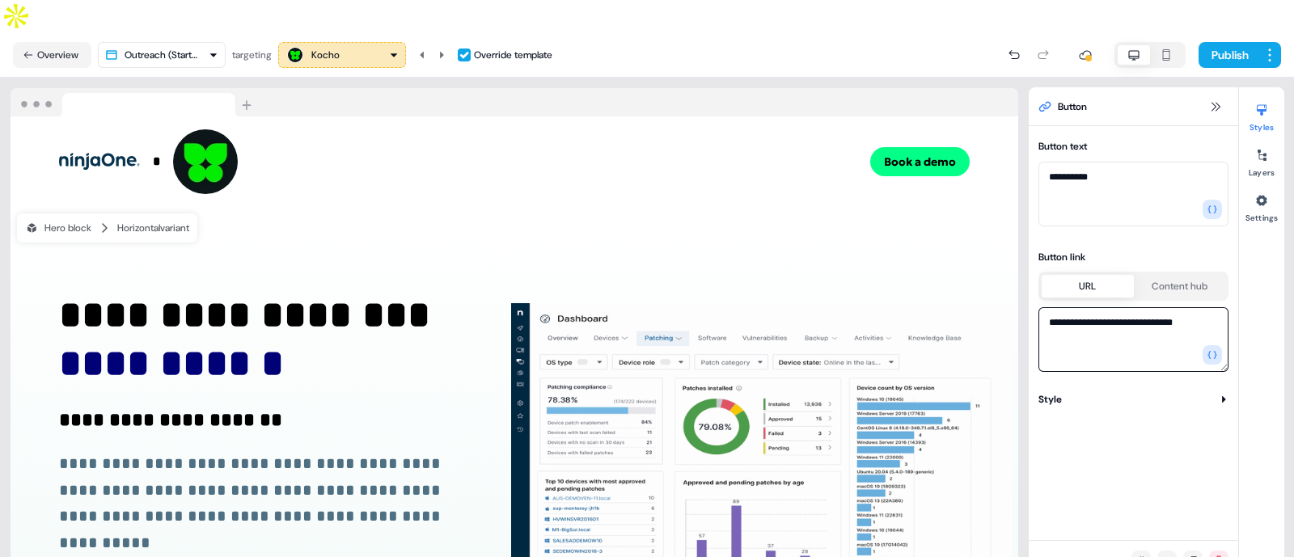
type textarea "**********"
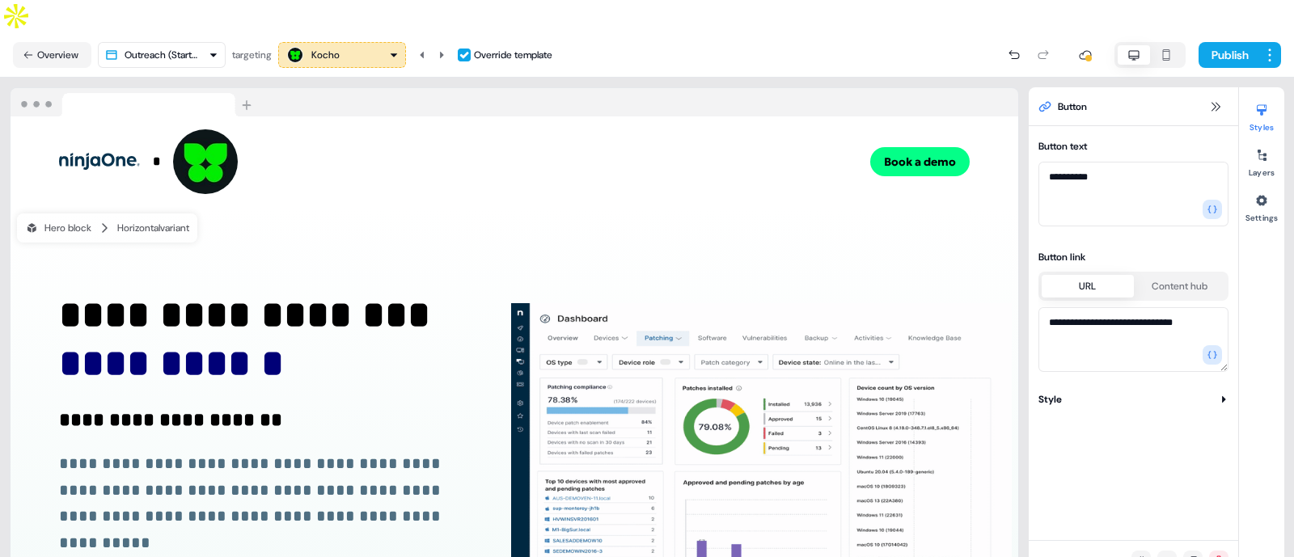
click at [1031, 335] on div "**********" at bounding box center [1134, 254] width 210 height 236
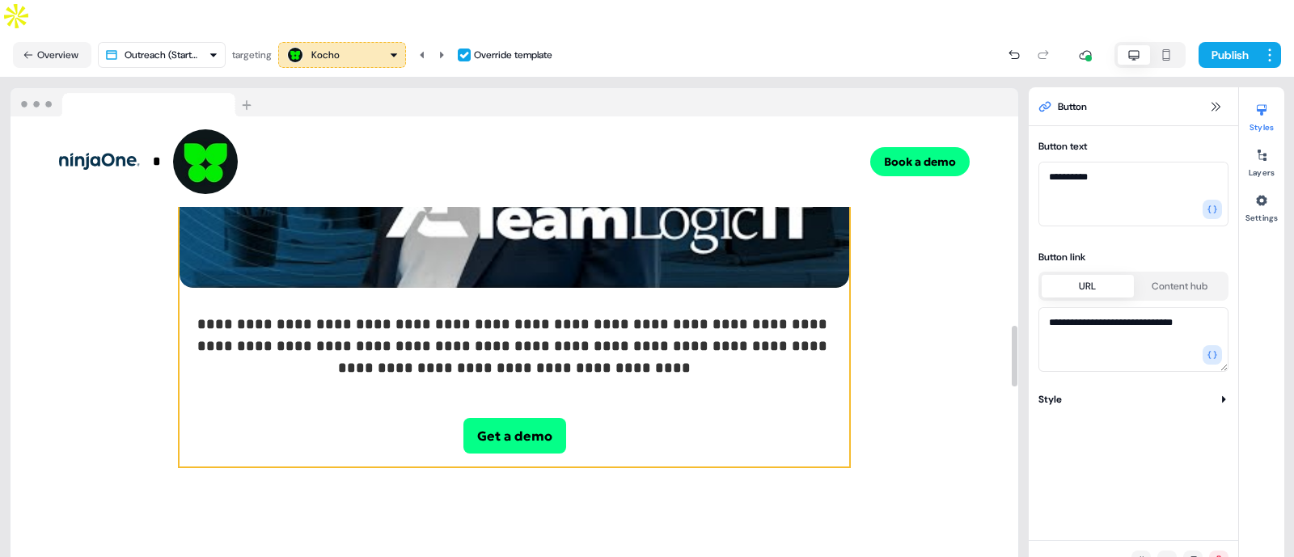
scroll to position [1619, 0]
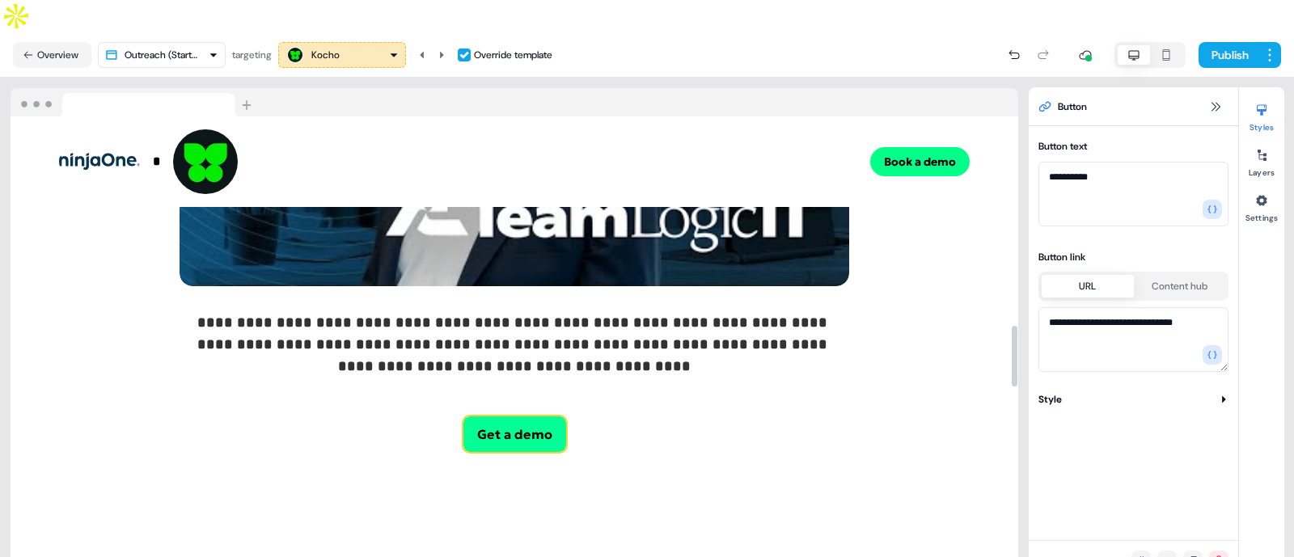
click at [506, 417] on button "Get a demo" at bounding box center [515, 435] width 103 height 36
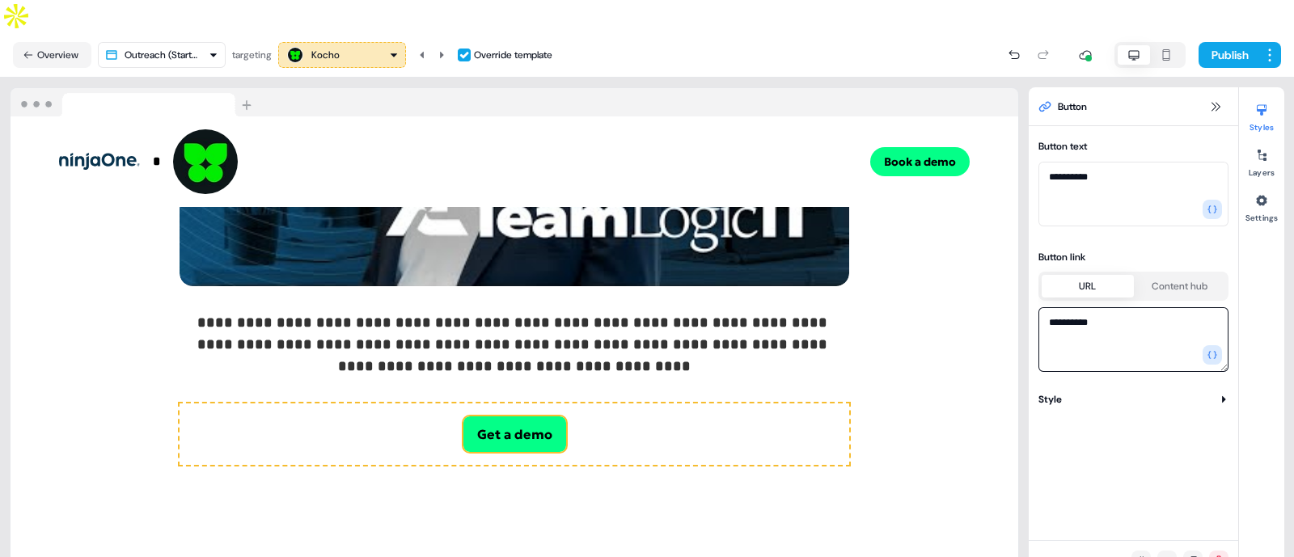
drag, startPoint x: 1135, startPoint y: 286, endPoint x: 1046, endPoint y: 290, distance: 89.1
click at [1046, 307] on textarea "**********" at bounding box center [1134, 339] width 190 height 65
paste textarea "**********"
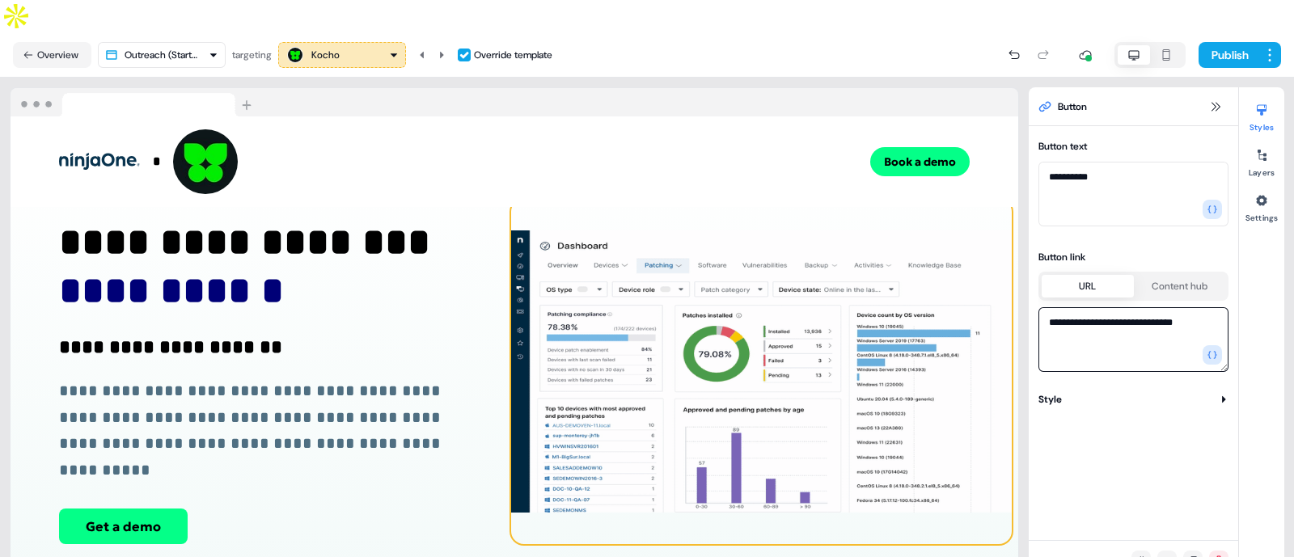
scroll to position [0, 0]
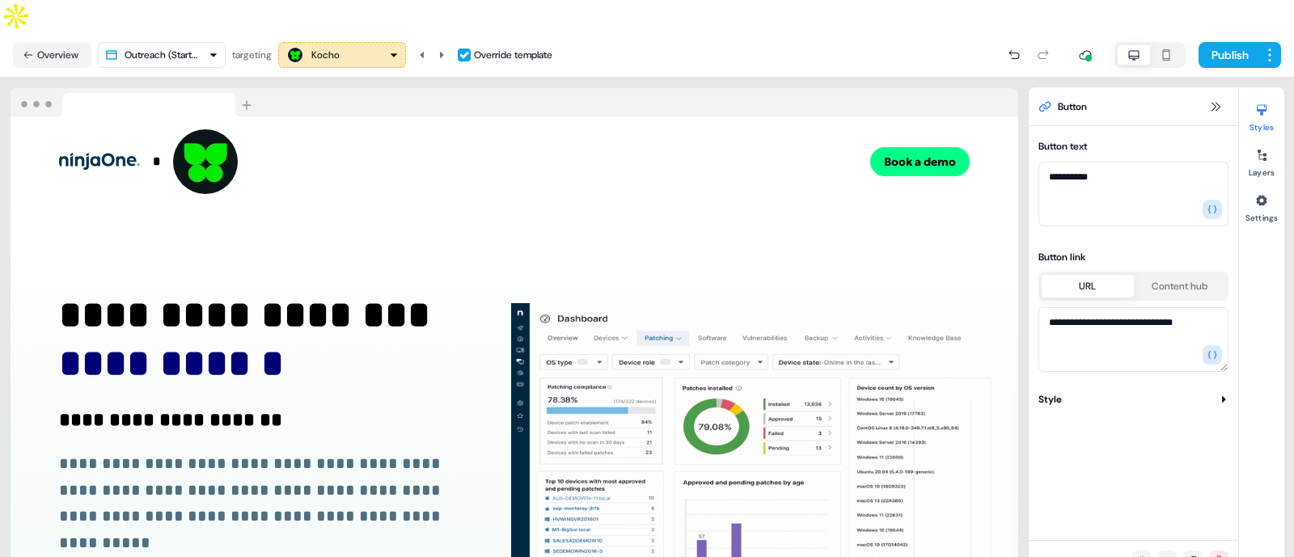
click at [319, 47] on div "Kocho" at bounding box center [325, 55] width 28 height 16
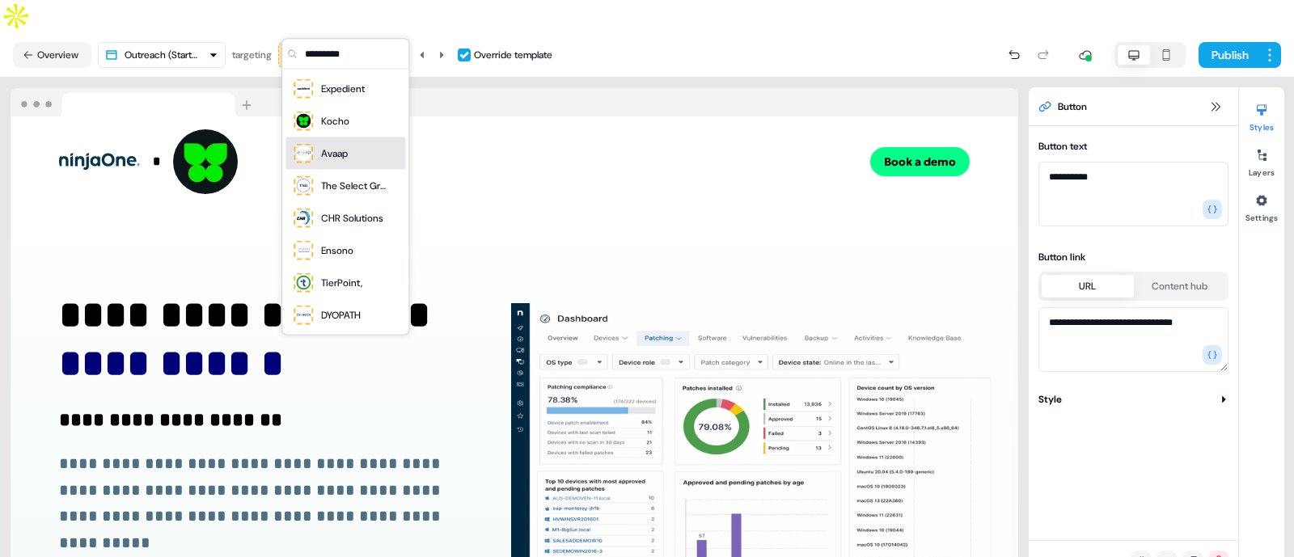
click at [328, 146] on div "Avaap" at bounding box center [334, 154] width 27 height 16
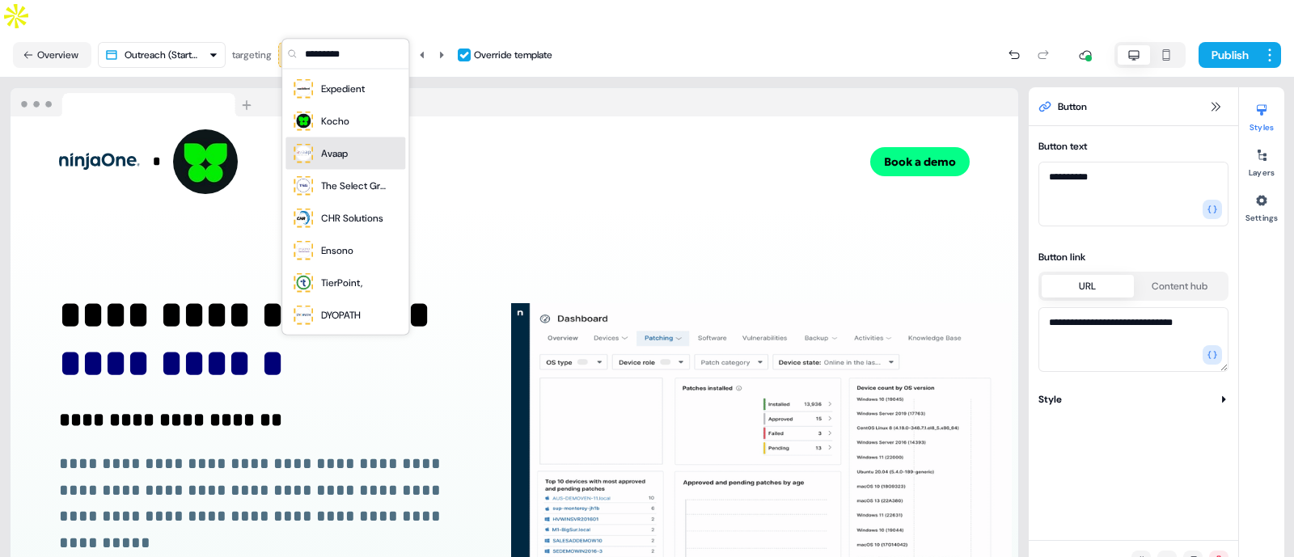
type textarea "**********"
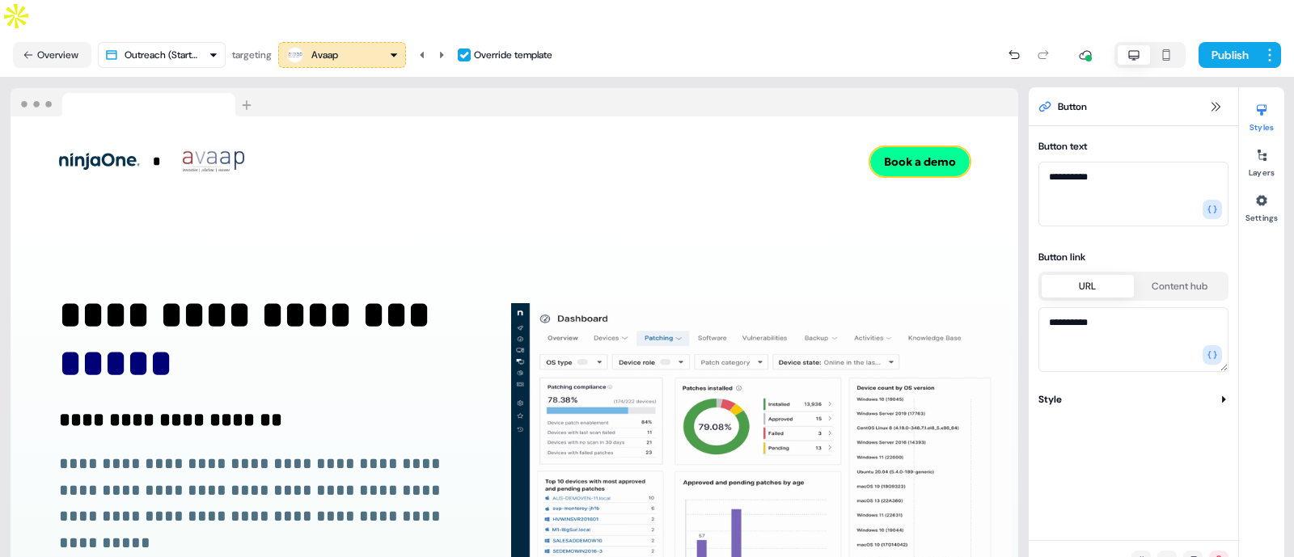
click at [911, 147] on button "Book a demo" at bounding box center [920, 161] width 100 height 29
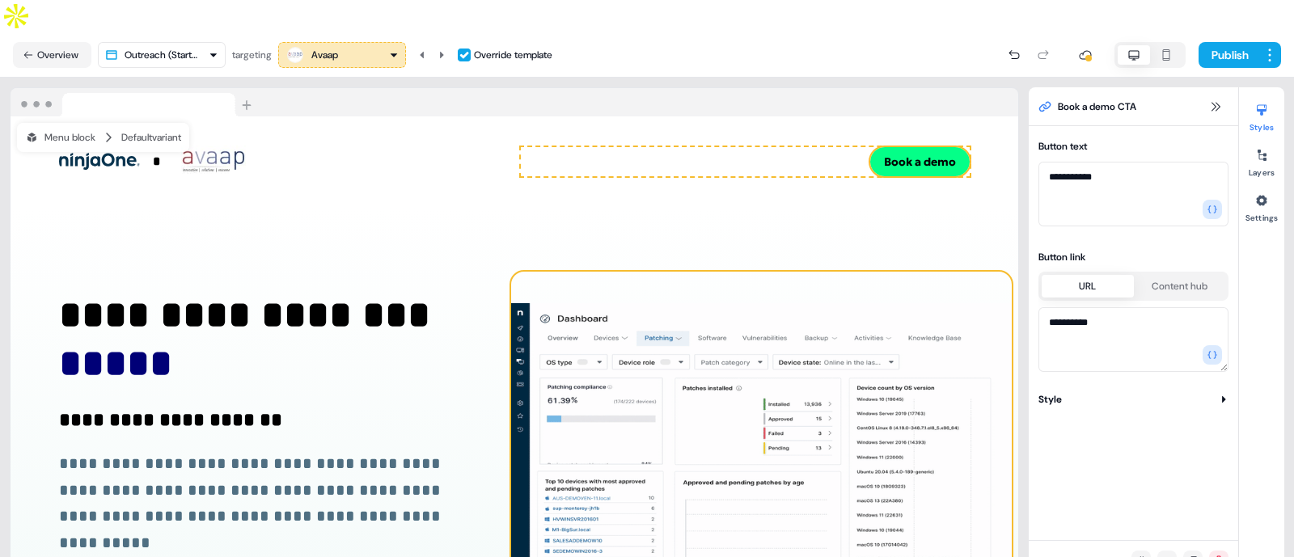
drag, startPoint x: 1139, startPoint y: 305, endPoint x: 1006, endPoint y: 269, distance: 137.6
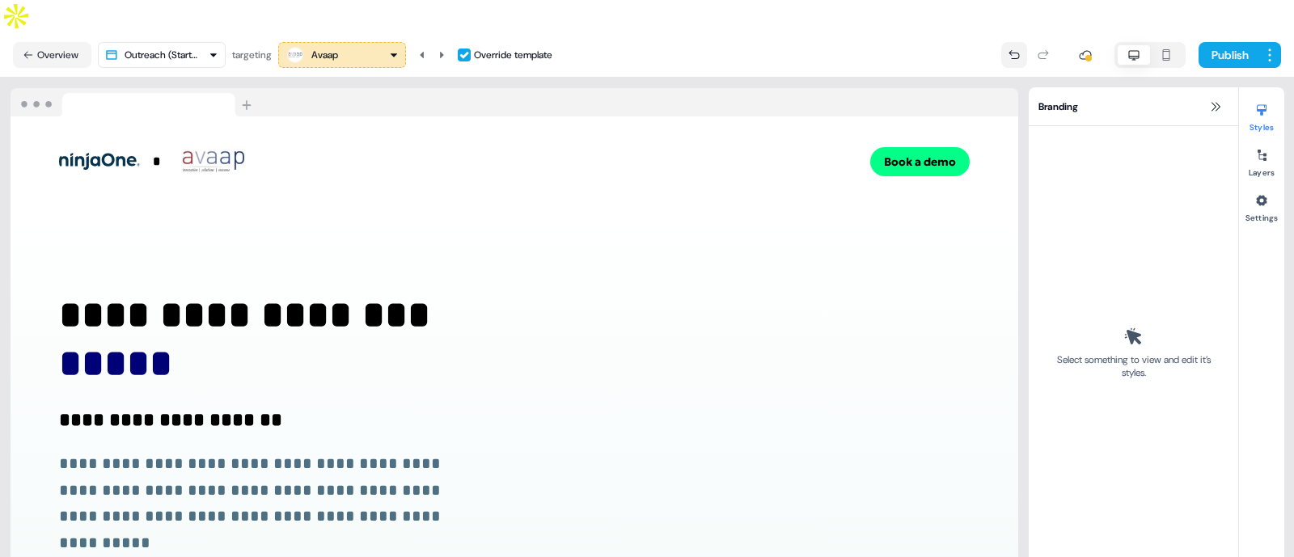
click at [1014, 49] on icon at bounding box center [1014, 55] width 13 height 13
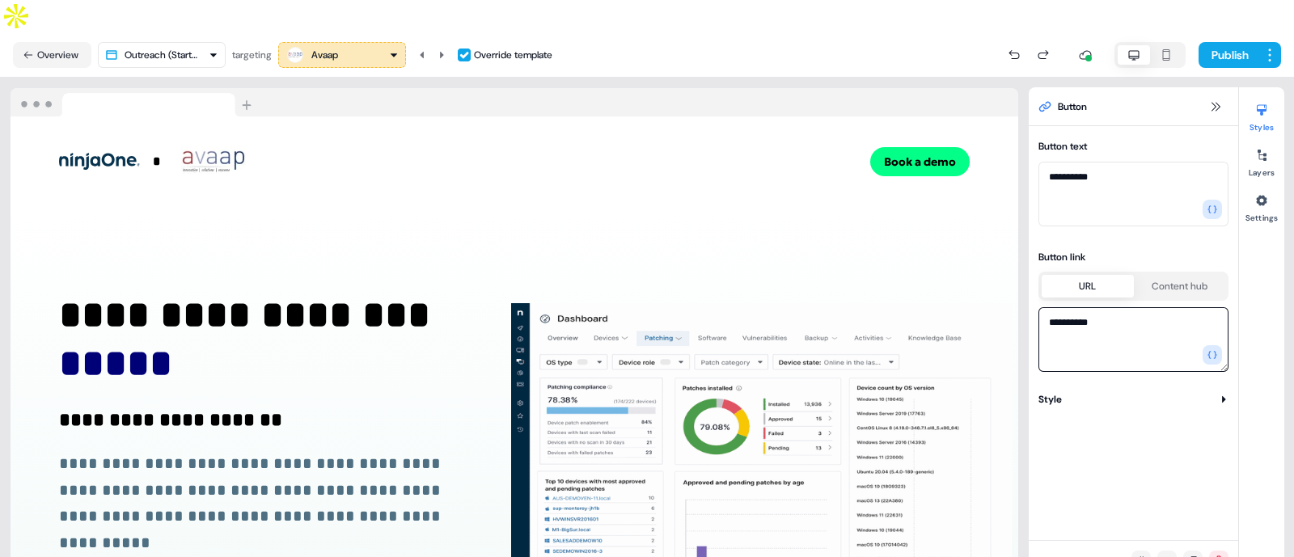
drag, startPoint x: 1129, startPoint y: 301, endPoint x: 1056, endPoint y: 289, distance: 73.8
click at [1056, 307] on textarea "**********" at bounding box center [1134, 339] width 190 height 65
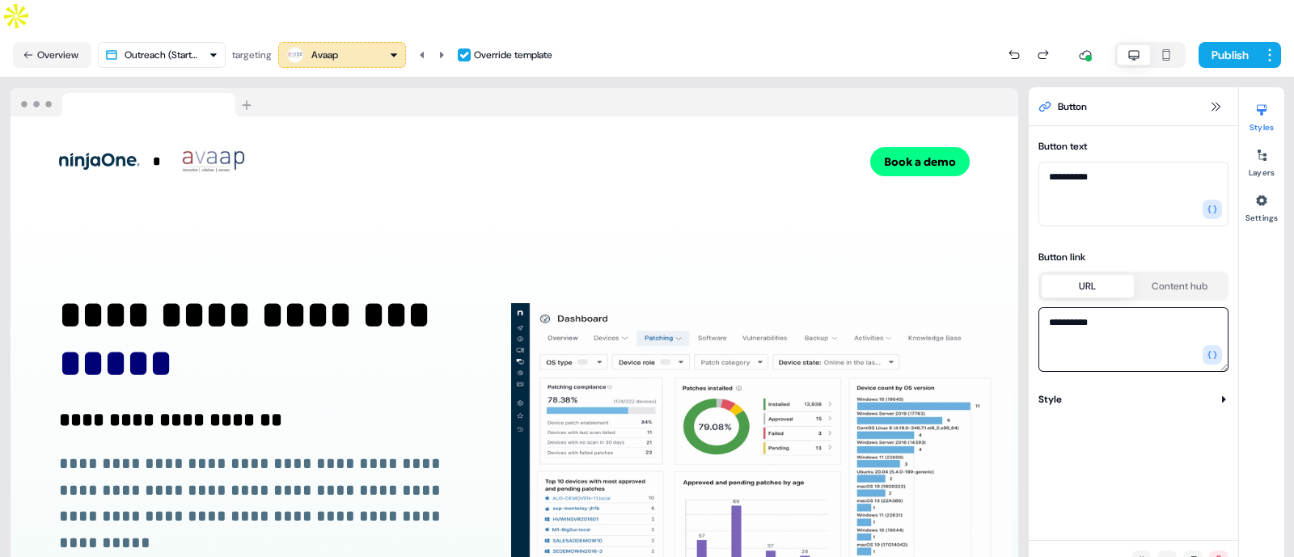
type textarea "*"
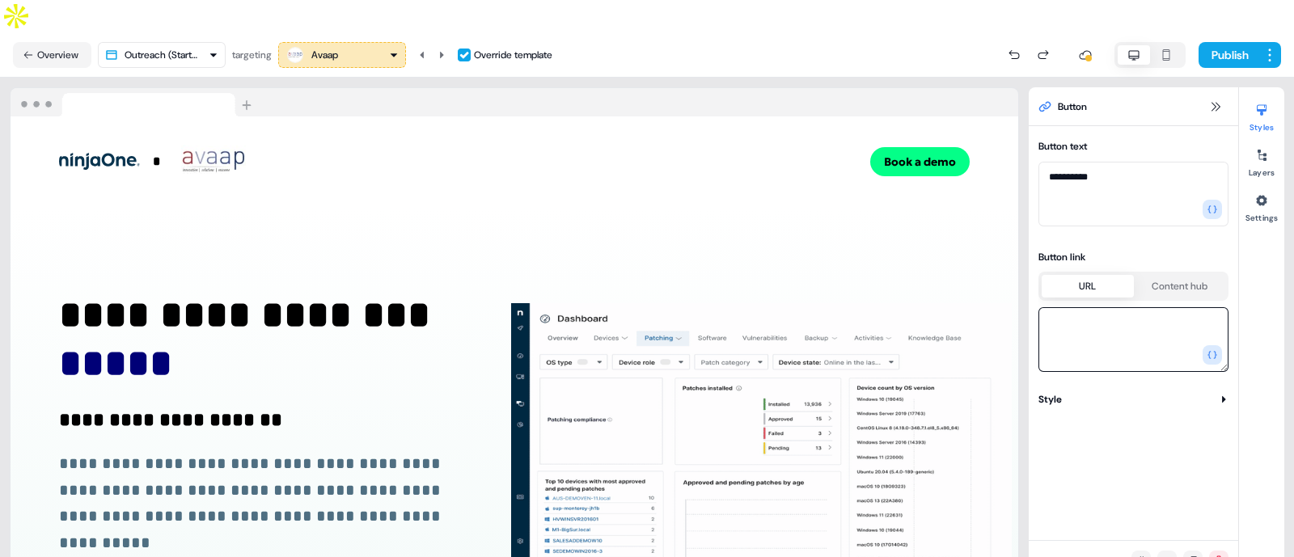
paste textarea "**********"
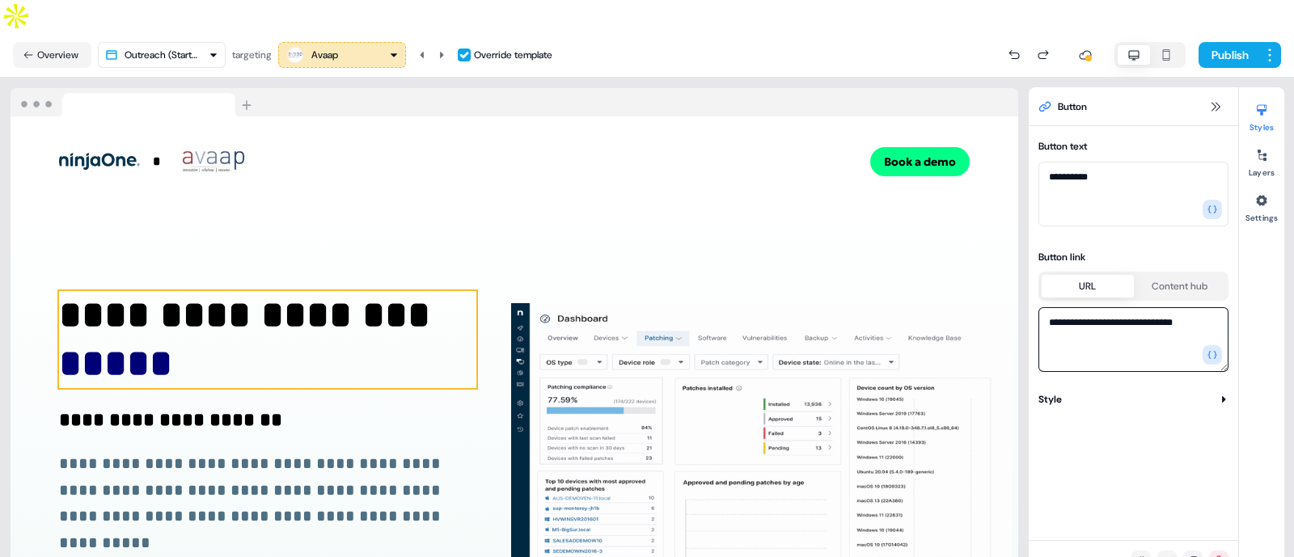
scroll to position [129, 0]
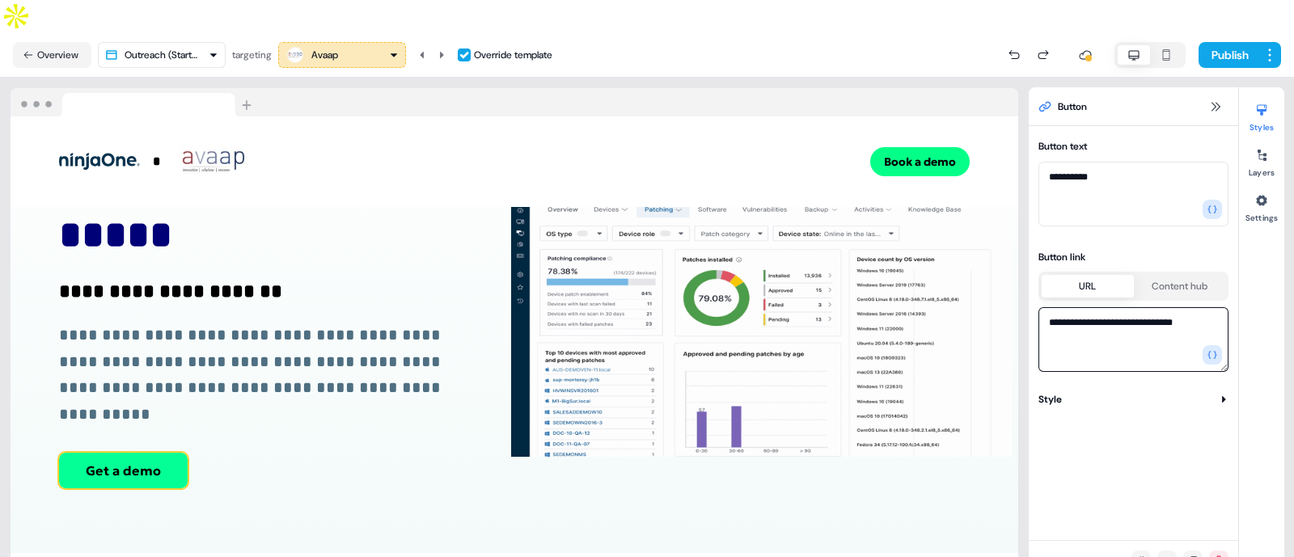
type textarea "**********"
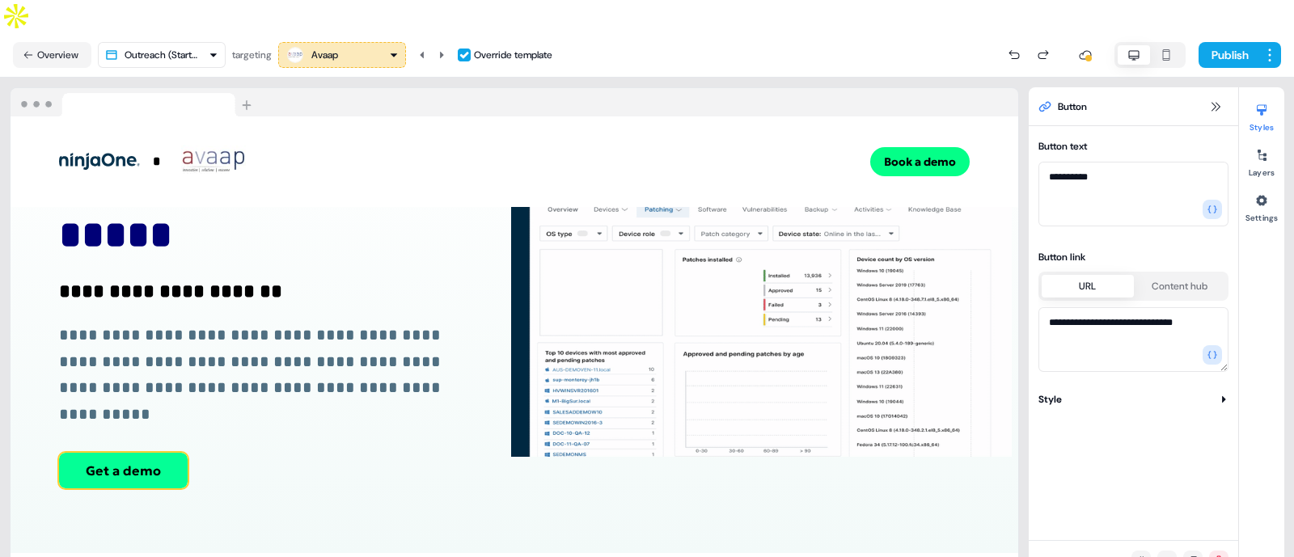
click at [100, 453] on button "Get a demo" at bounding box center [123, 471] width 129 height 36
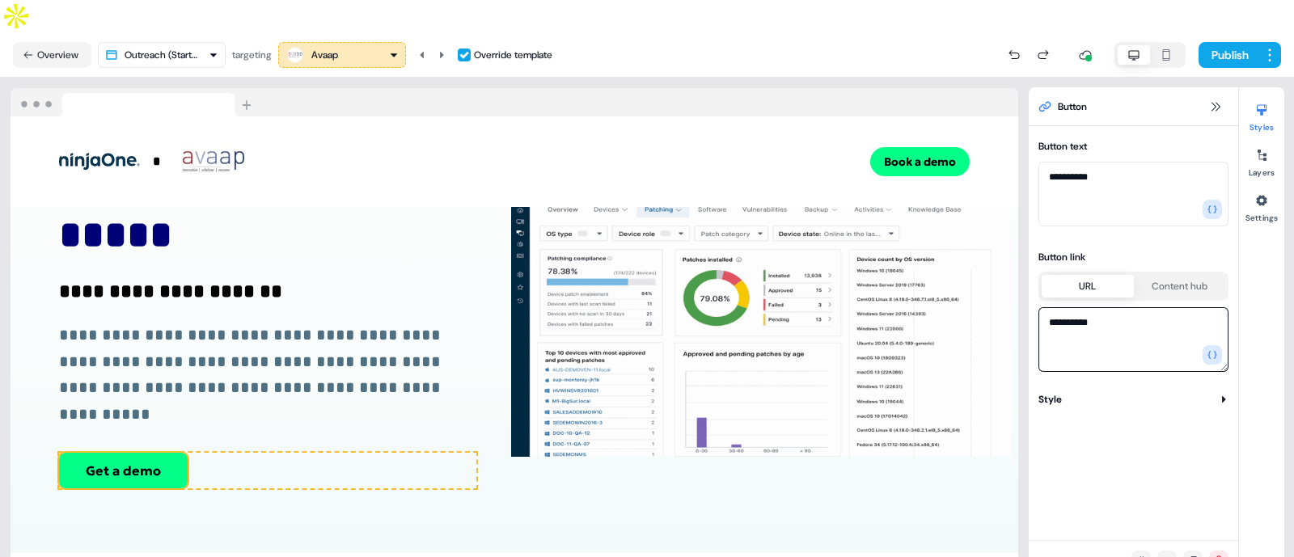
drag, startPoint x: 1125, startPoint y: 293, endPoint x: 1048, endPoint y: 282, distance: 78.5
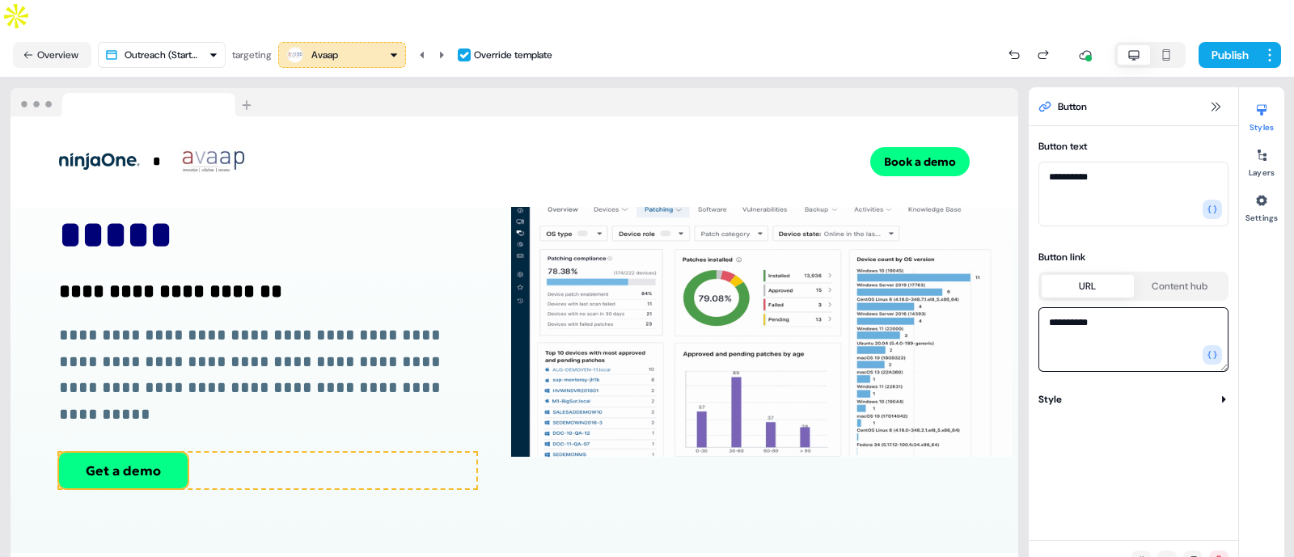
click at [1048, 307] on textarea "**********" at bounding box center [1134, 339] width 190 height 65
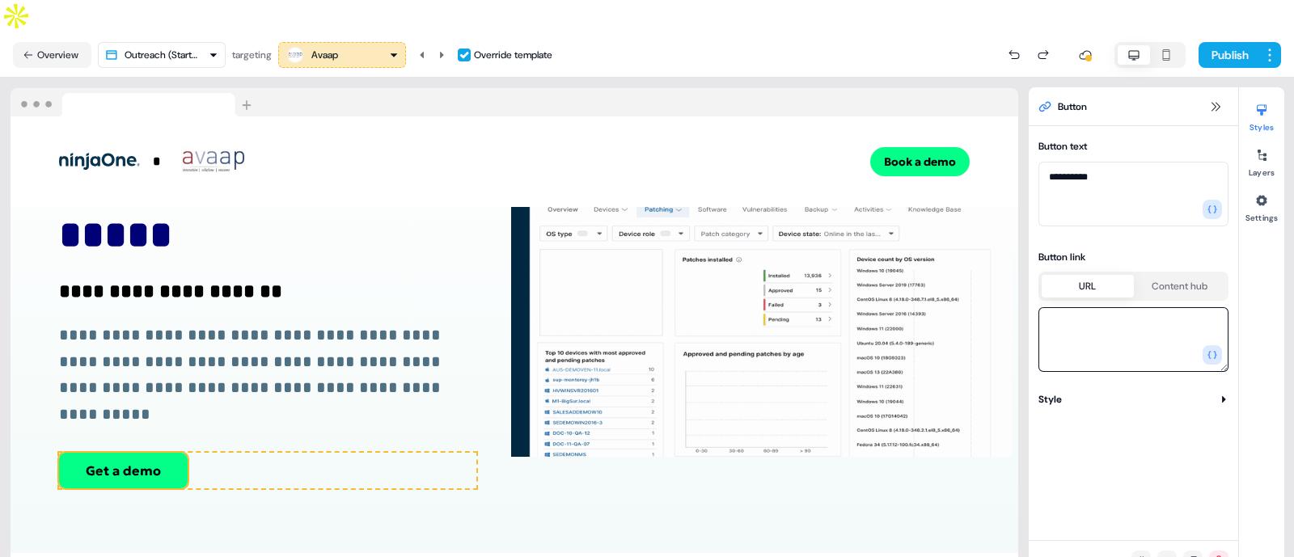
paste textarea "**********"
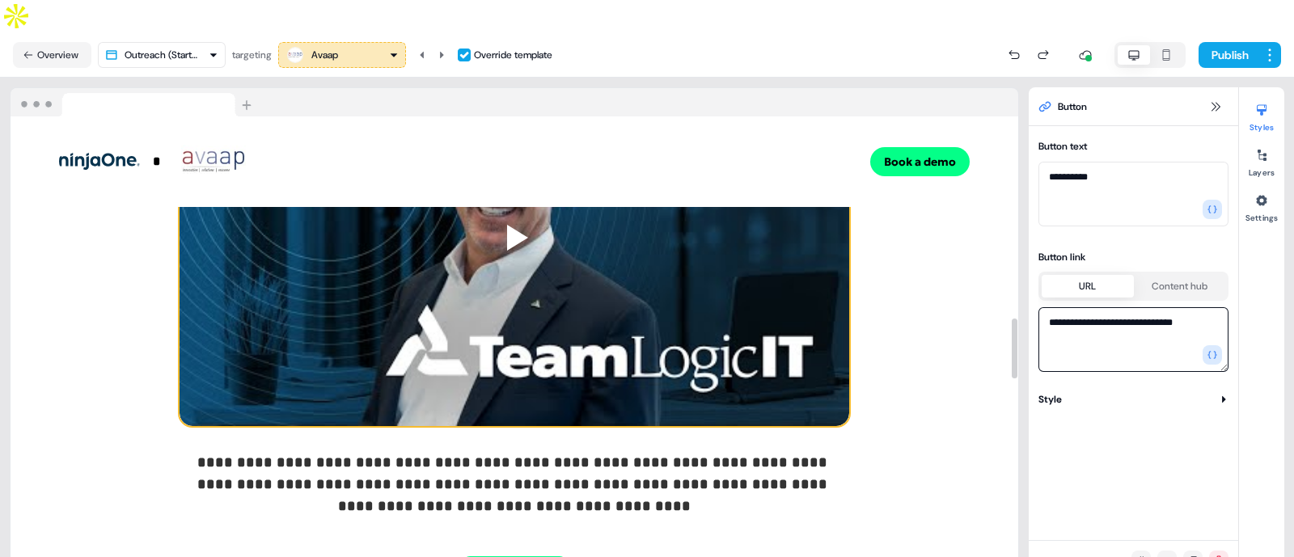
scroll to position [1731, 0]
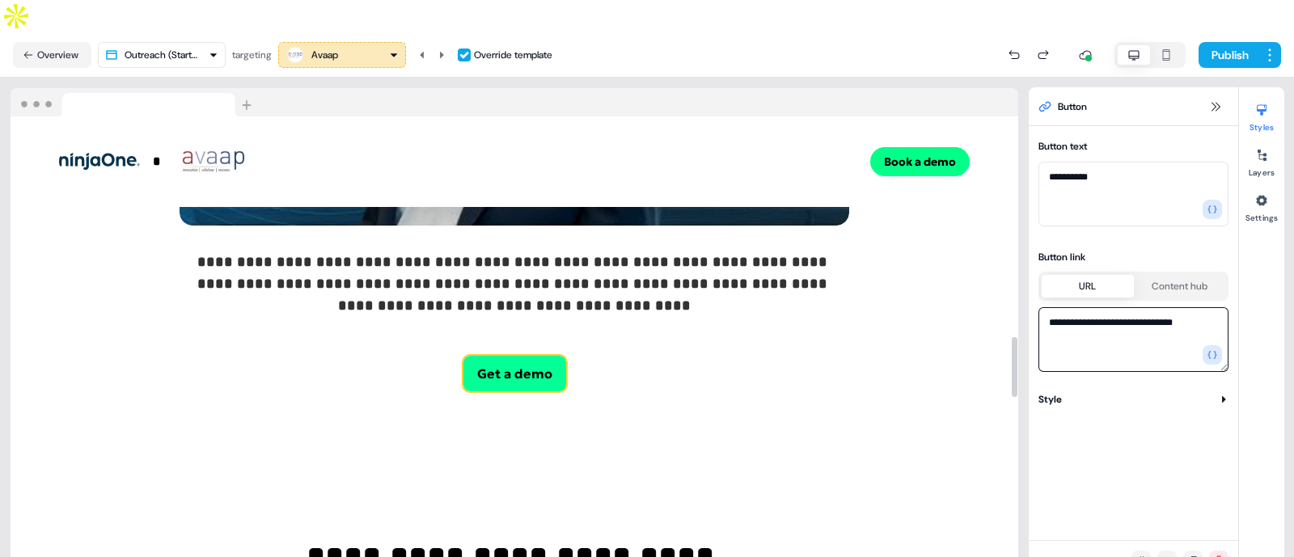
type textarea "**********"
click at [519, 356] on button "Get a demo" at bounding box center [515, 374] width 103 height 36
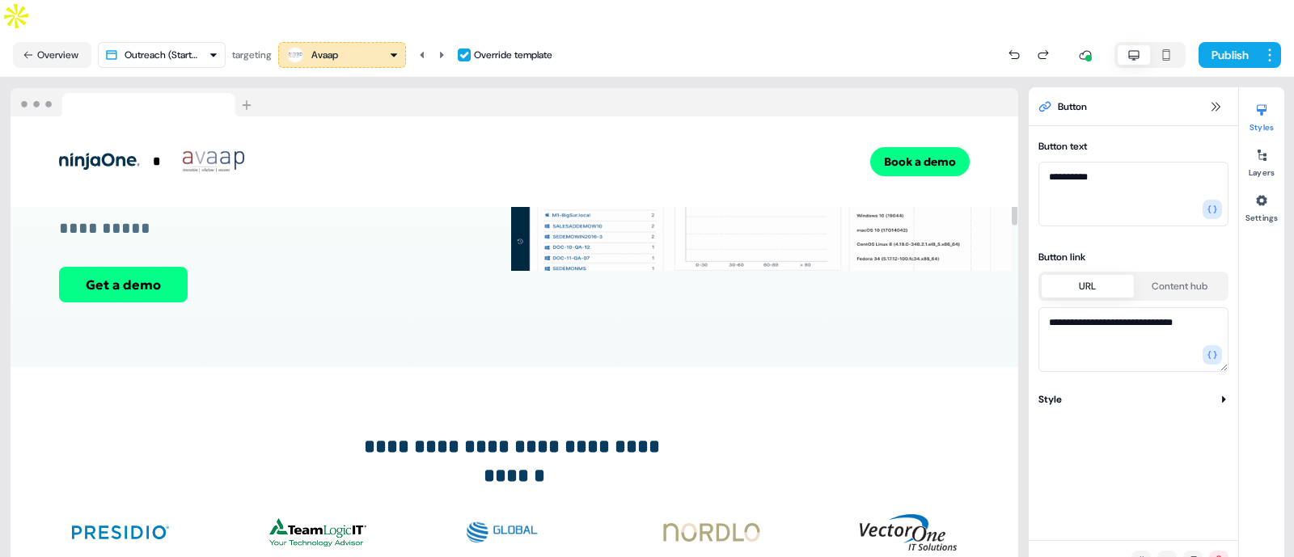
scroll to position [204, 0]
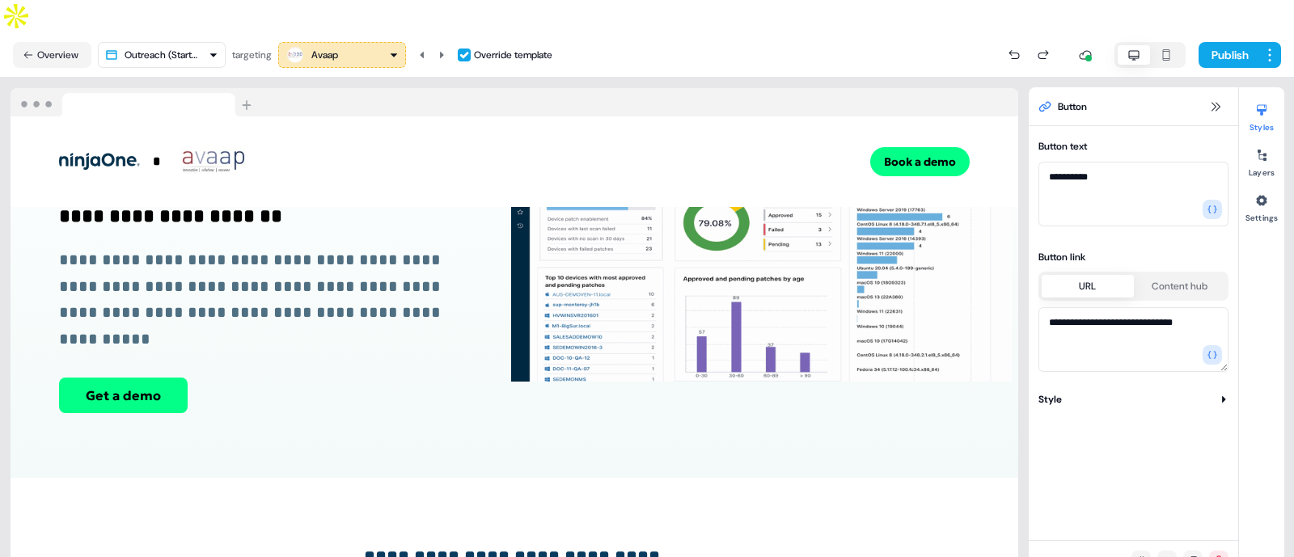
click at [372, 45] on div "Avaap" at bounding box center [342, 54] width 113 height 19
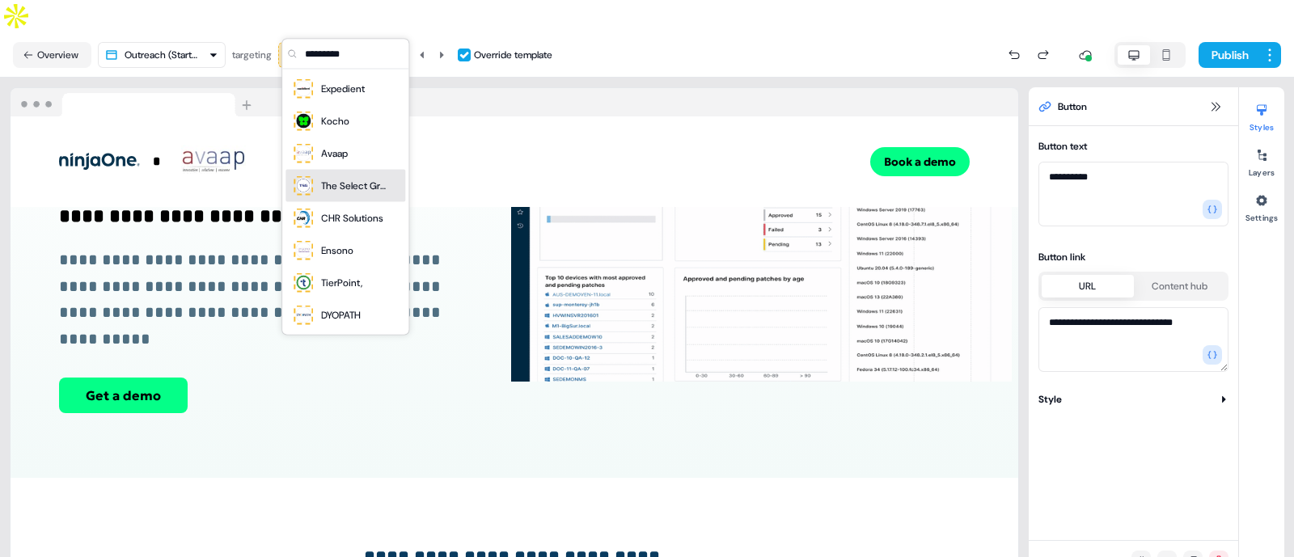
click at [340, 179] on div "The Select Group" at bounding box center [353, 186] width 65 height 16
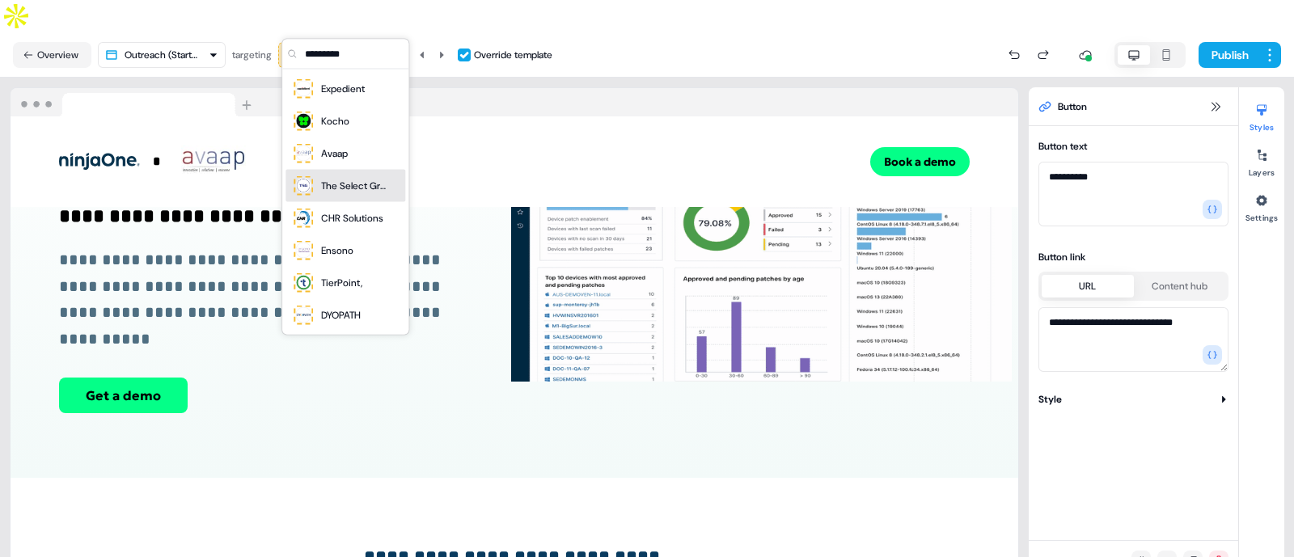
type textarea "**********"
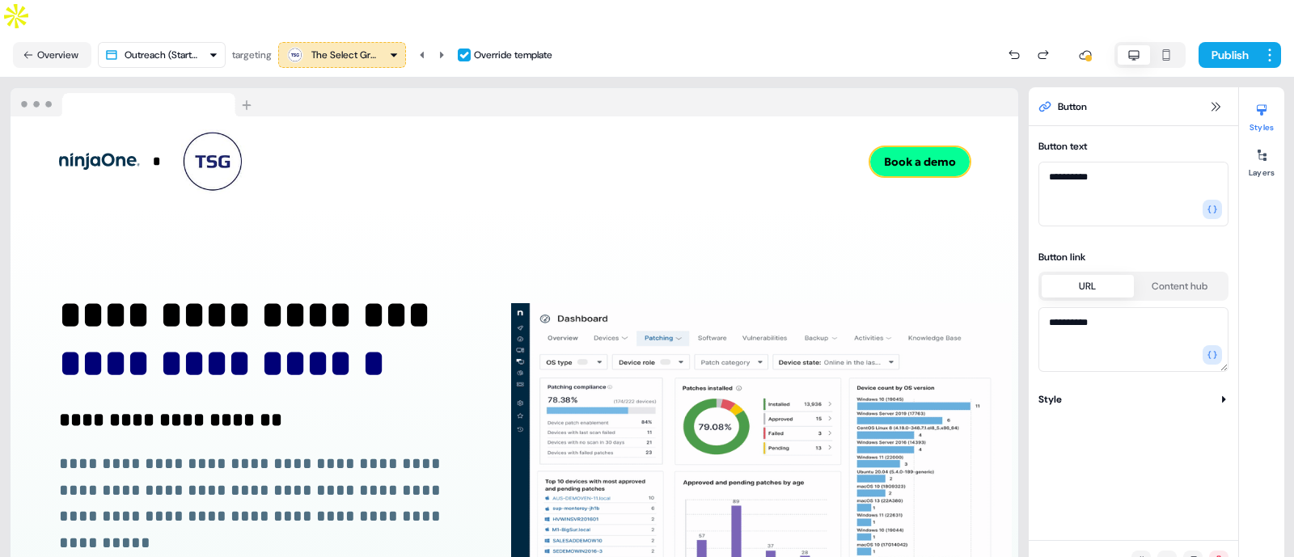
click at [918, 147] on button "Book a demo" at bounding box center [920, 161] width 100 height 29
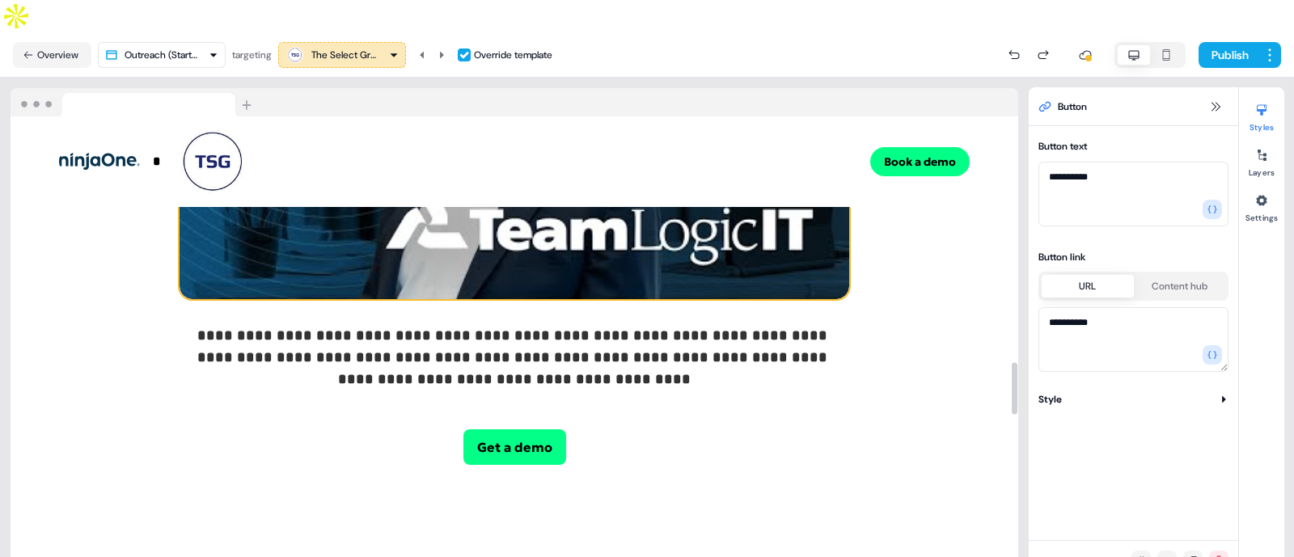
scroll to position [2234, 0]
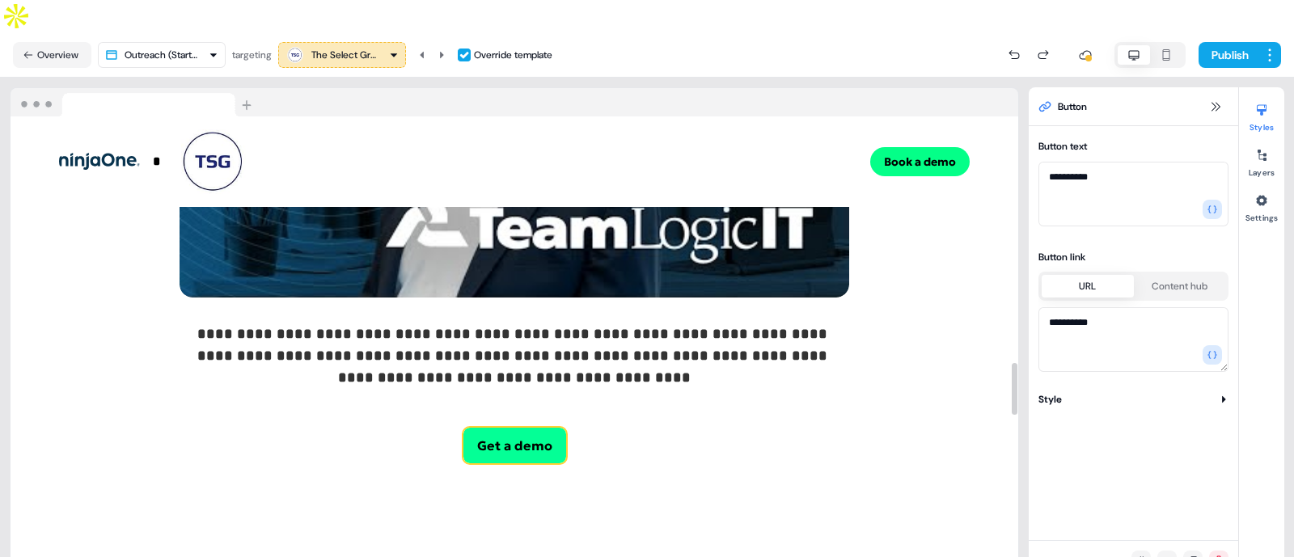
click at [526, 428] on button "Get a demo" at bounding box center [515, 446] width 103 height 36
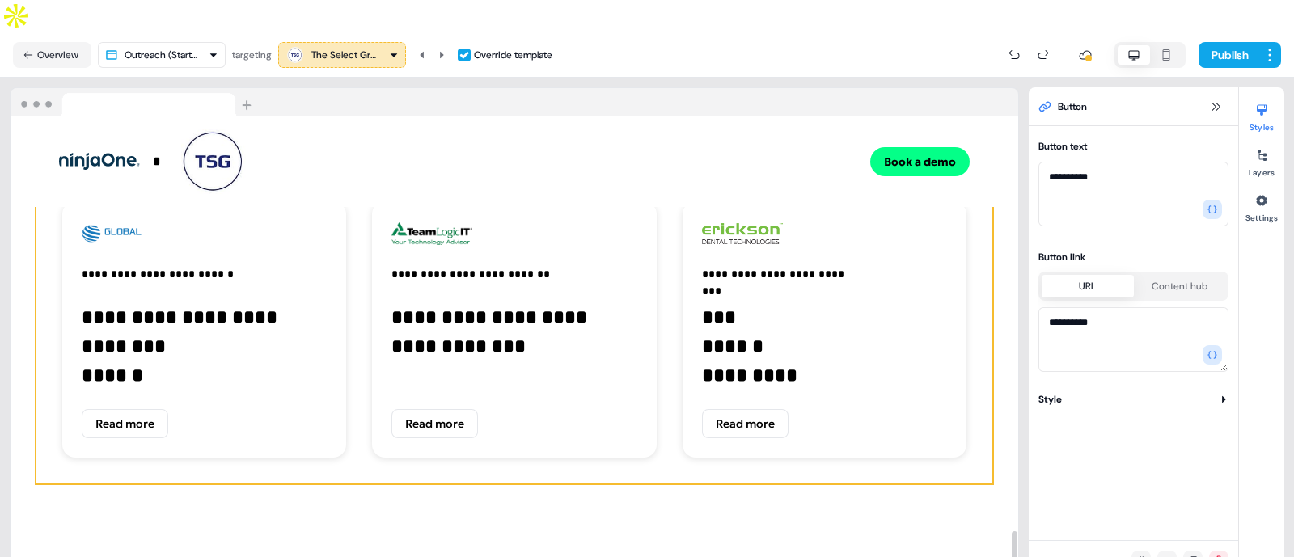
scroll to position [3812, 0]
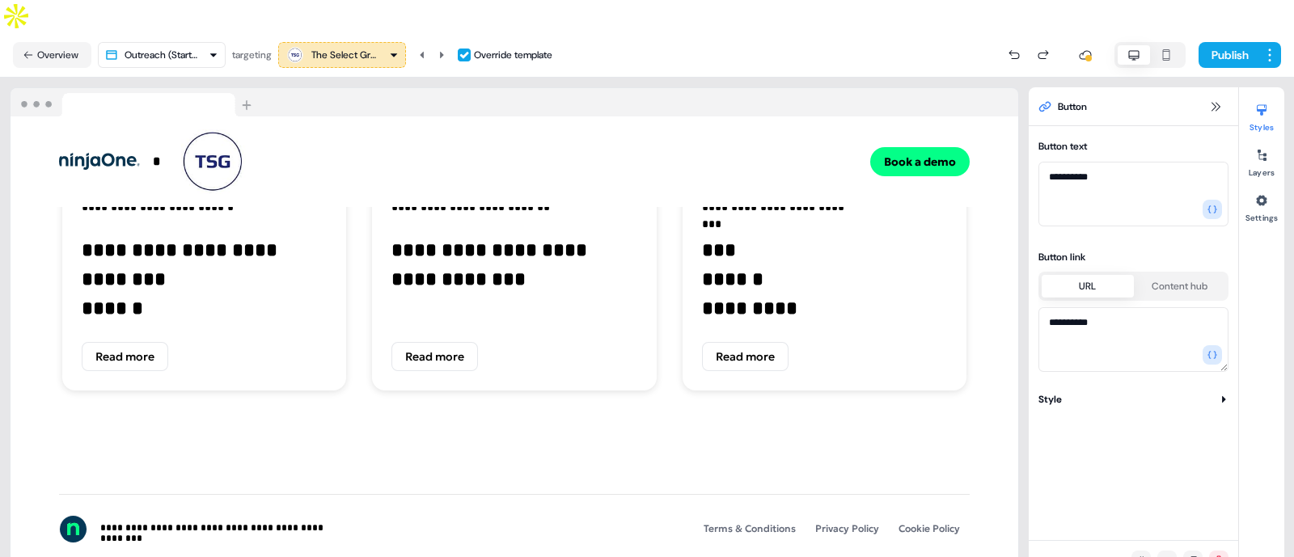
click at [356, 47] on div "The Select Group" at bounding box center [343, 55] width 65 height 16
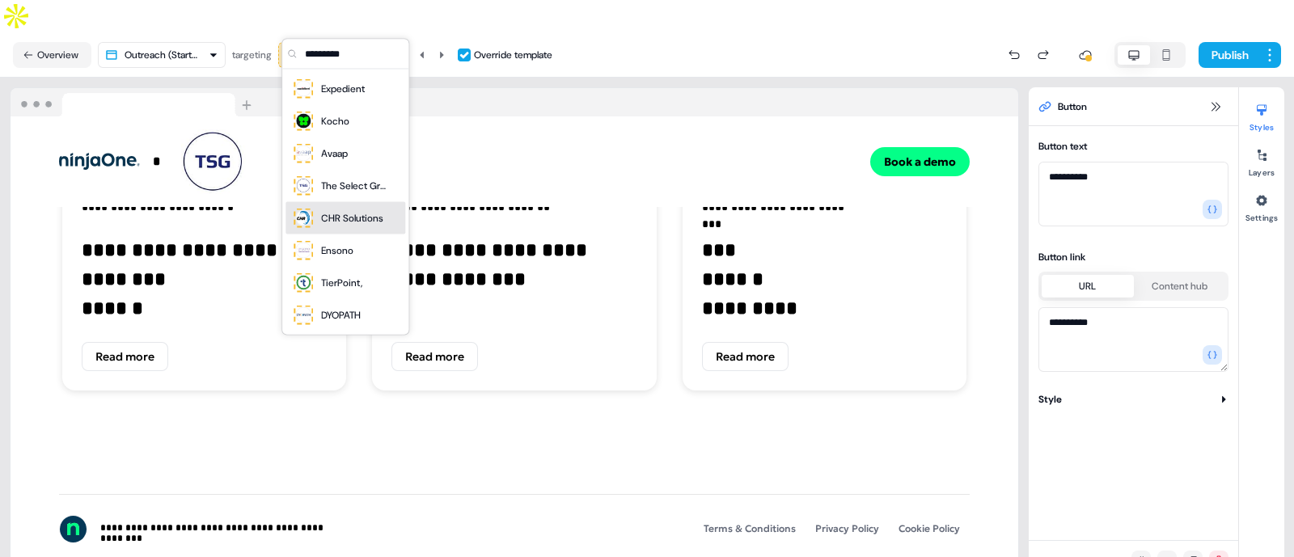
click at [341, 211] on div "CHR Solutions" at bounding box center [352, 218] width 62 height 16
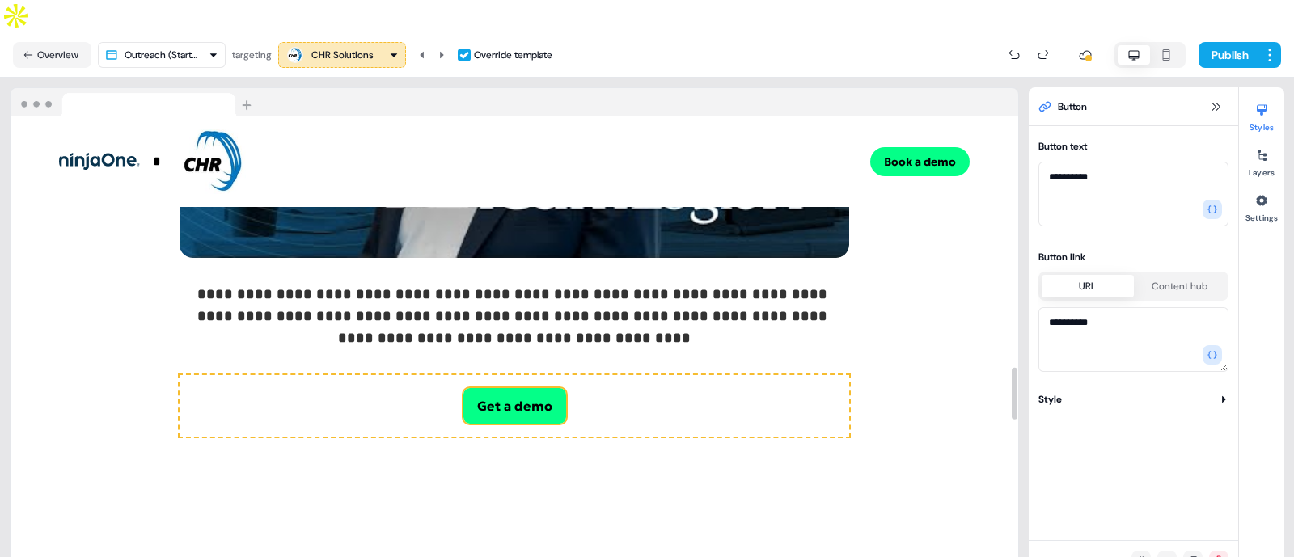
scroll to position [2281, 0]
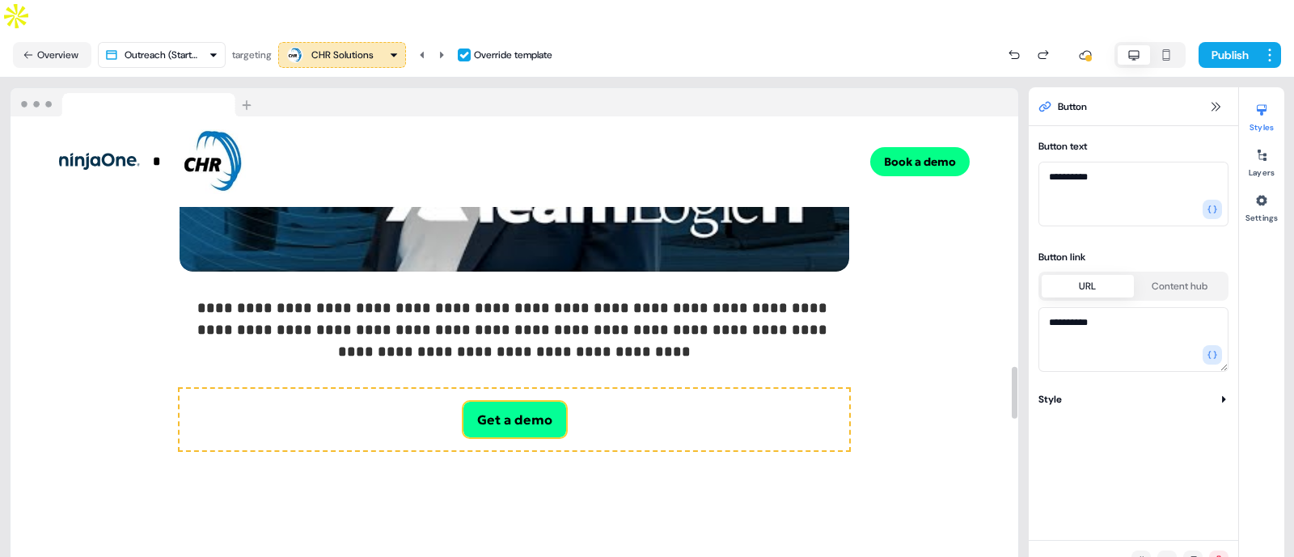
click at [524, 402] on button "Get a demo" at bounding box center [515, 420] width 103 height 36
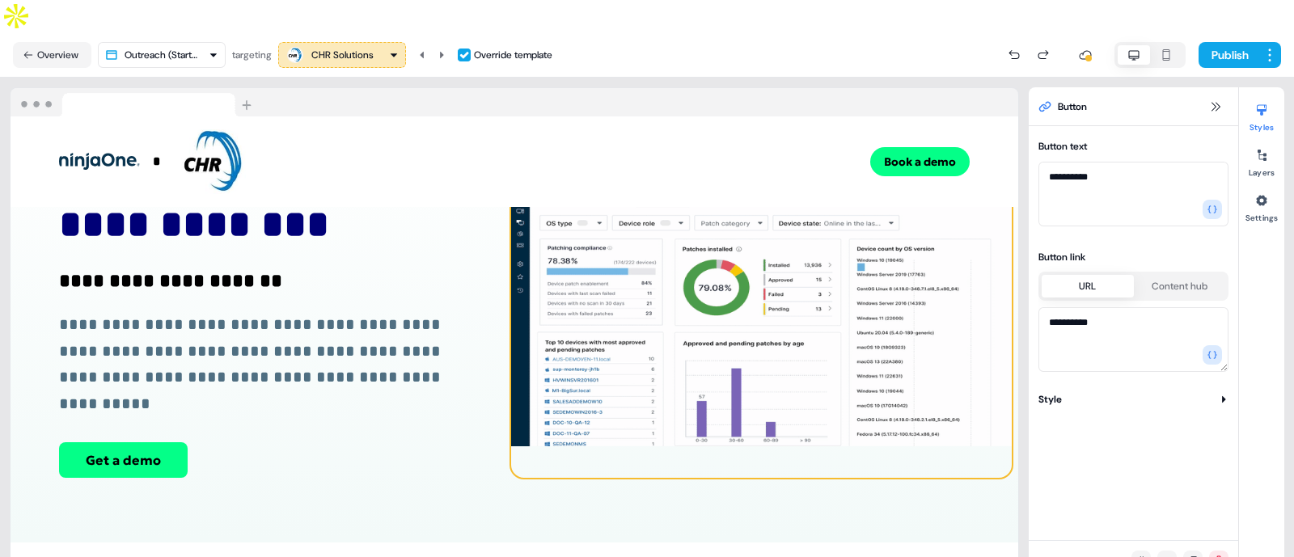
scroll to position [0, 0]
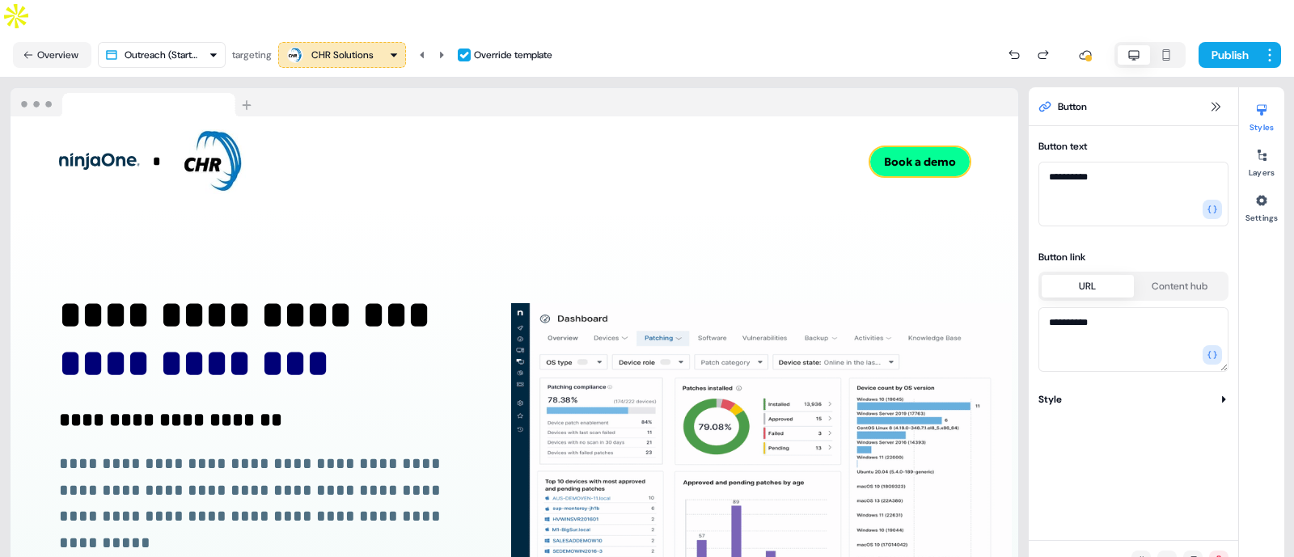
click at [890, 147] on button "Book a demo" at bounding box center [920, 161] width 100 height 29
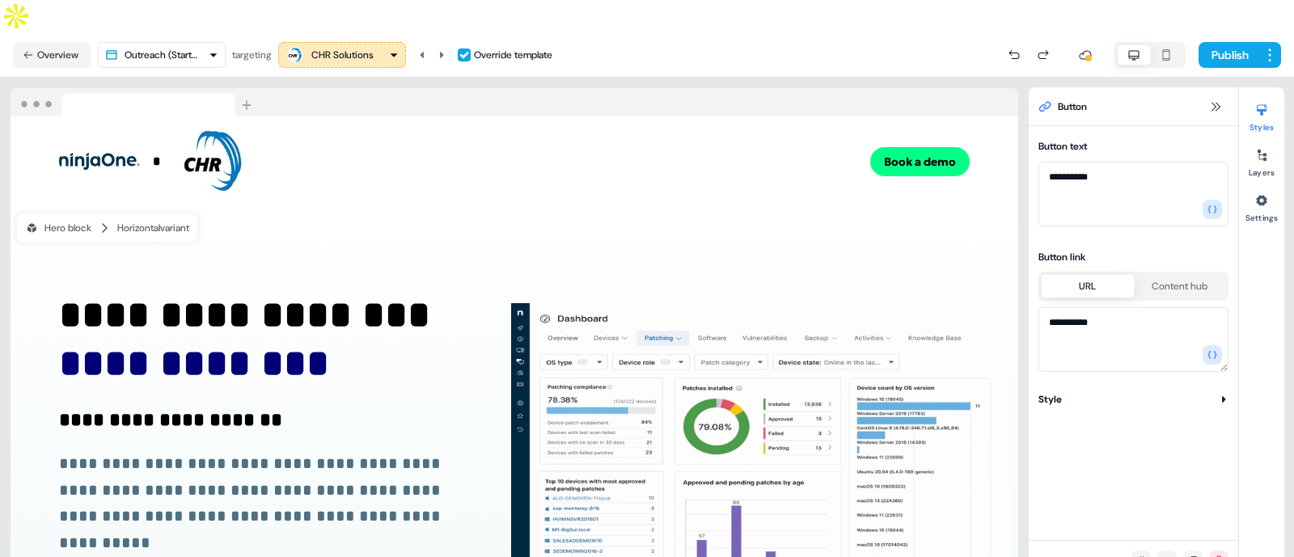
click at [348, 47] on div "CHR Solutions" at bounding box center [342, 55] width 62 height 16
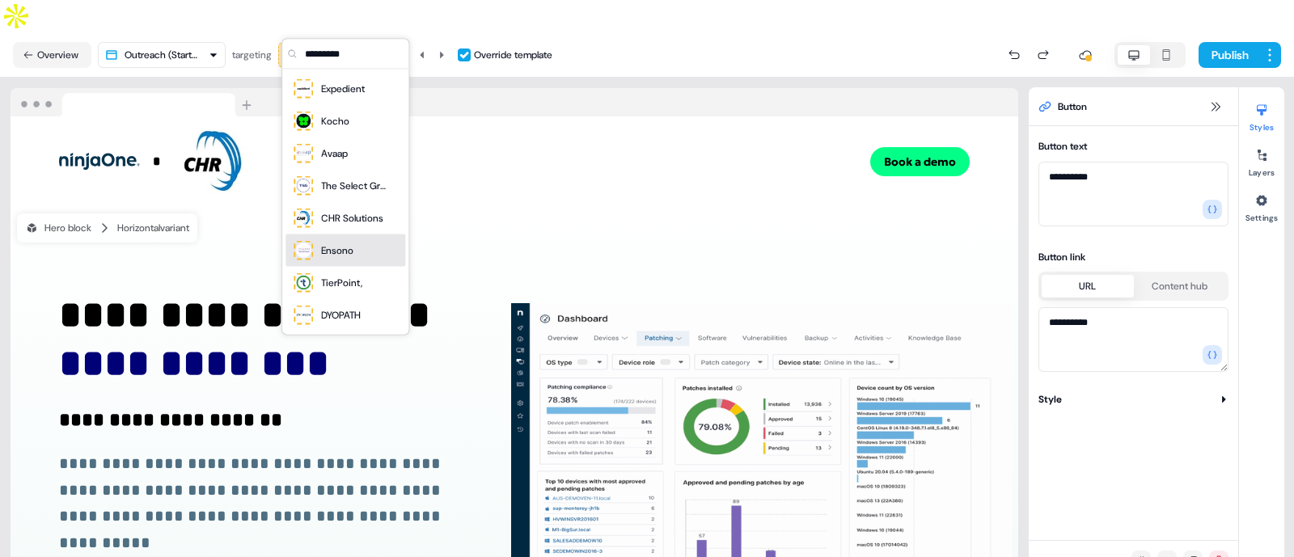
click at [341, 251] on div "Ensono" at bounding box center [337, 251] width 32 height 16
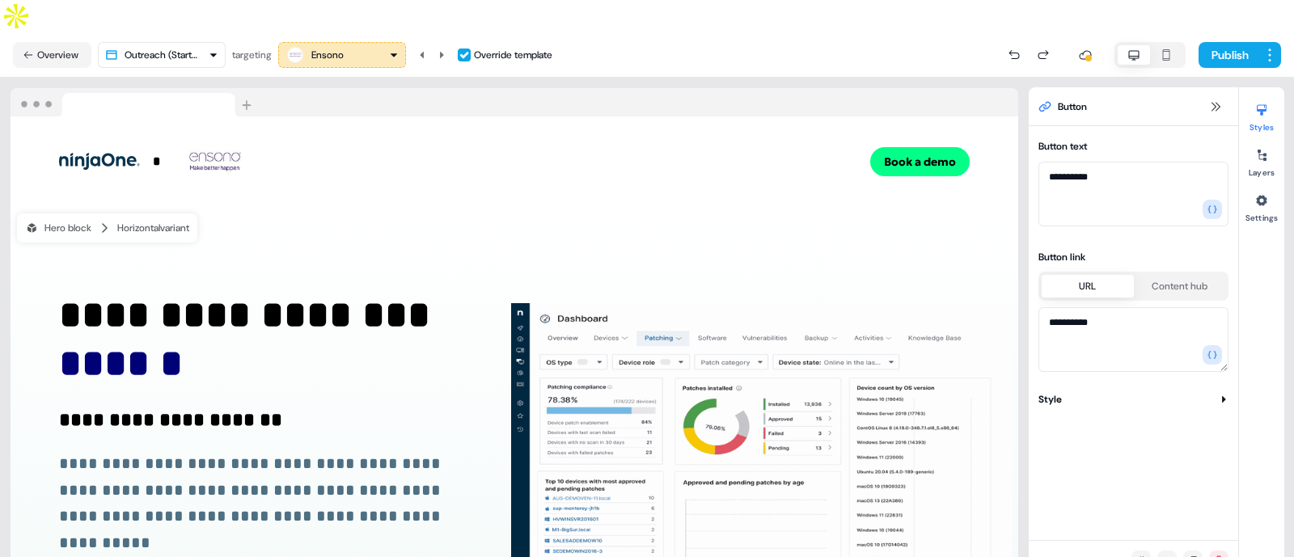
click at [337, 47] on div "Ensono" at bounding box center [327, 55] width 32 height 16
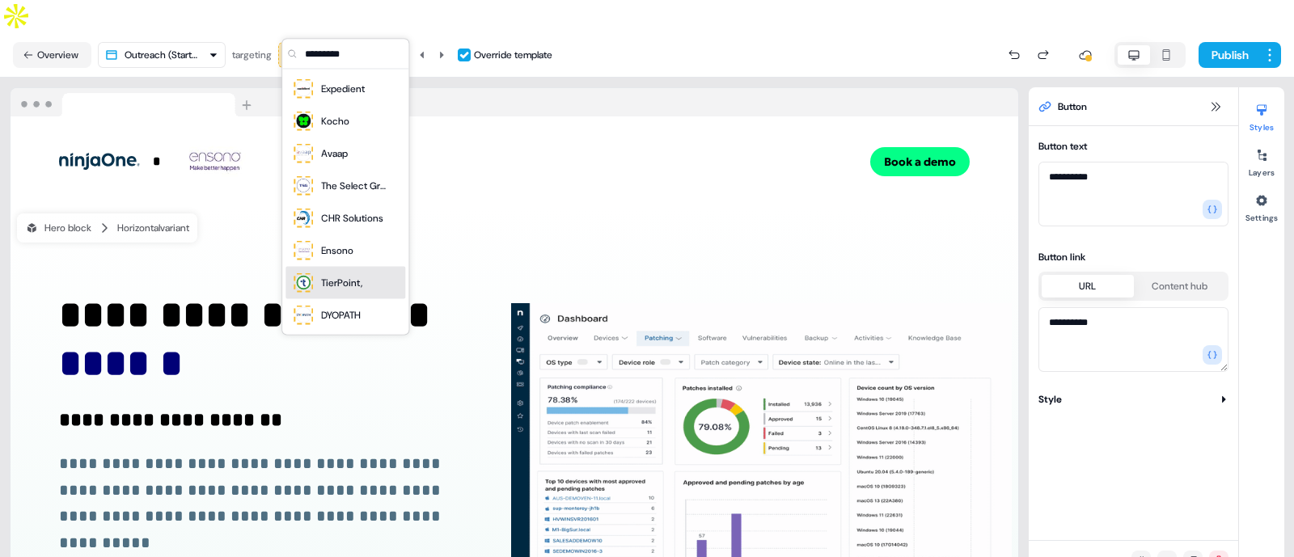
click at [332, 296] on div "TierPoint," at bounding box center [346, 283] width 120 height 32
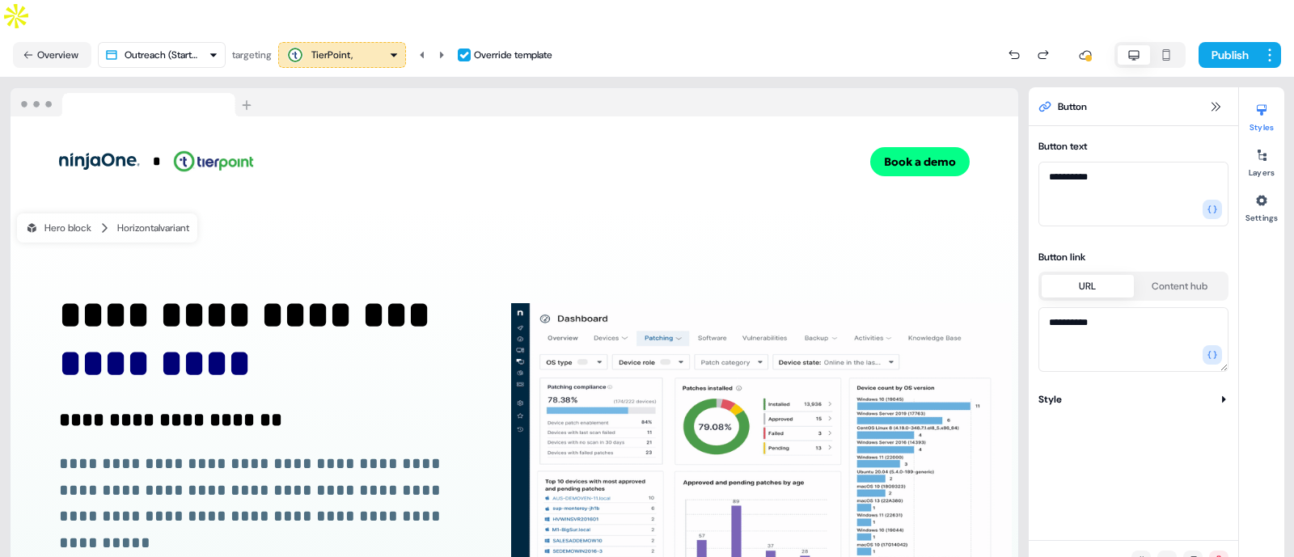
click at [357, 42] on button "TierPoint," at bounding box center [342, 55] width 128 height 26
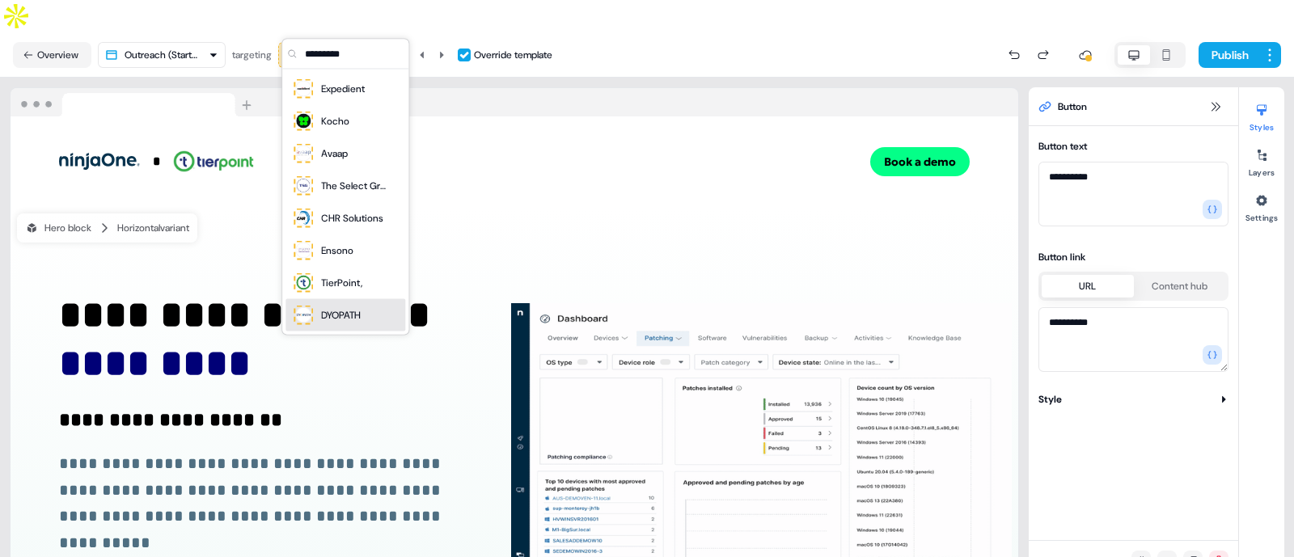
click at [344, 307] on div "DYOPATH" at bounding box center [341, 315] width 40 height 16
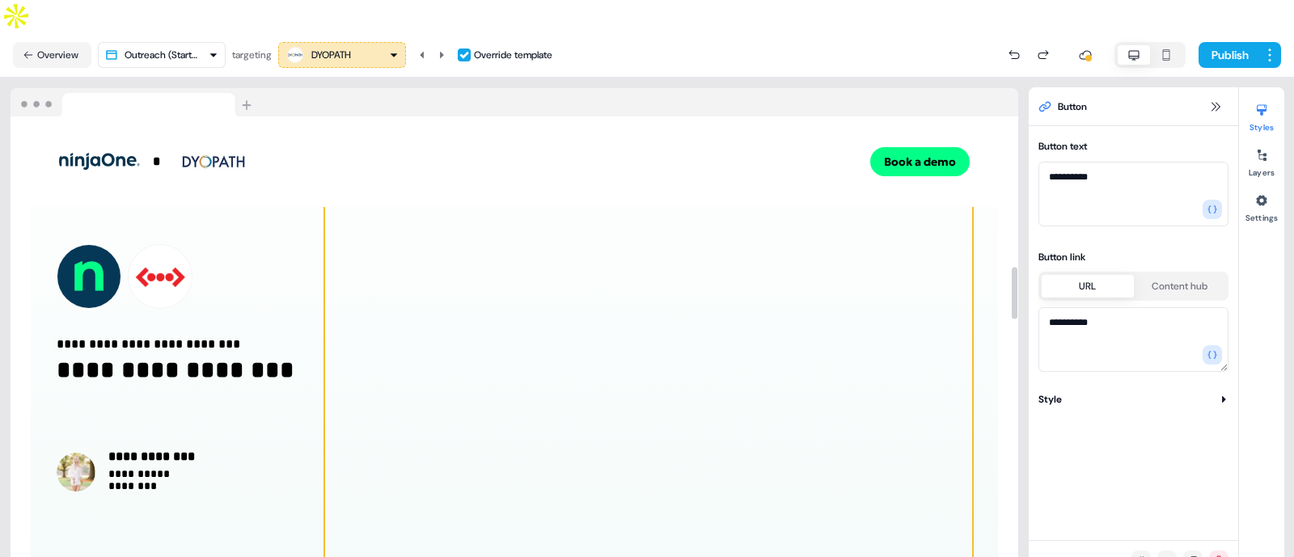
scroll to position [1362, 0]
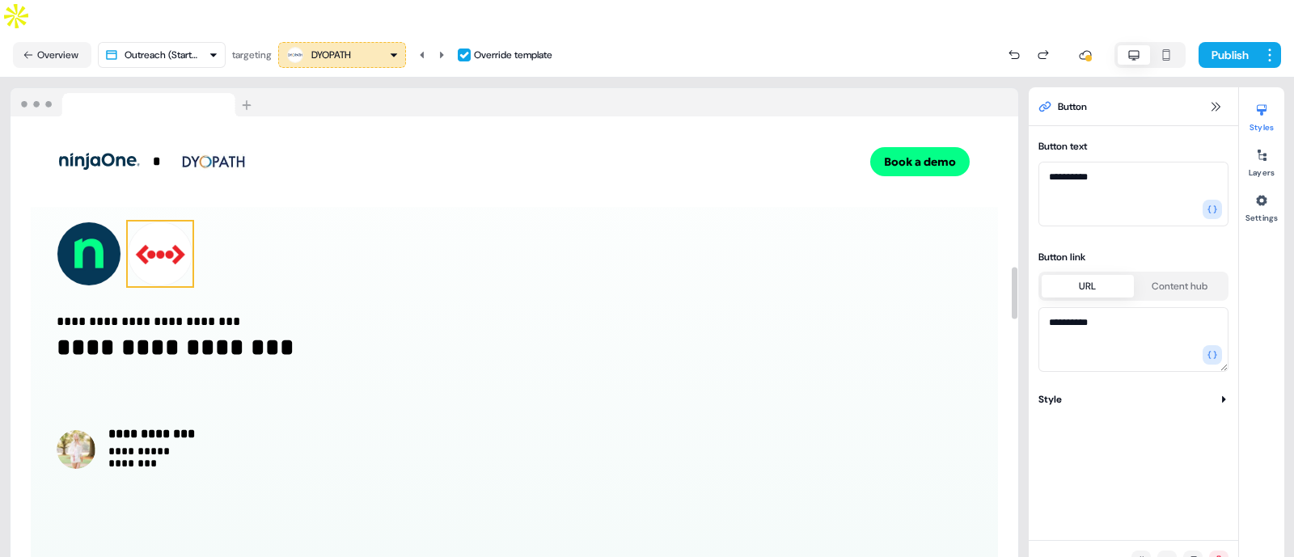
click at [177, 222] on img at bounding box center [160, 254] width 65 height 65
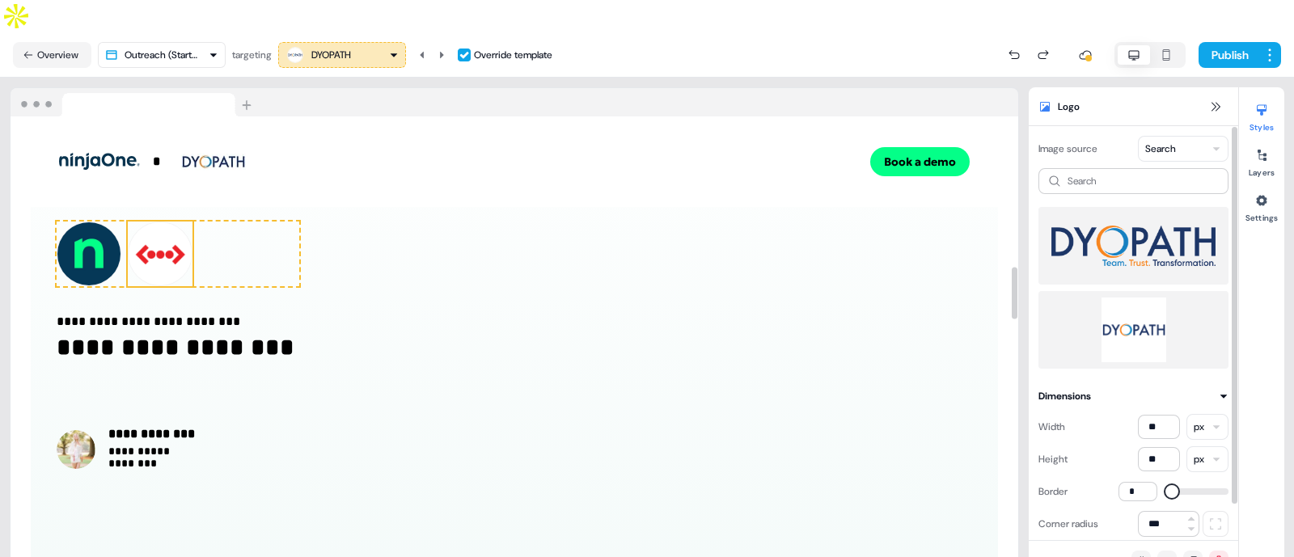
click at [1142, 298] on img at bounding box center [1134, 330] width 164 height 65
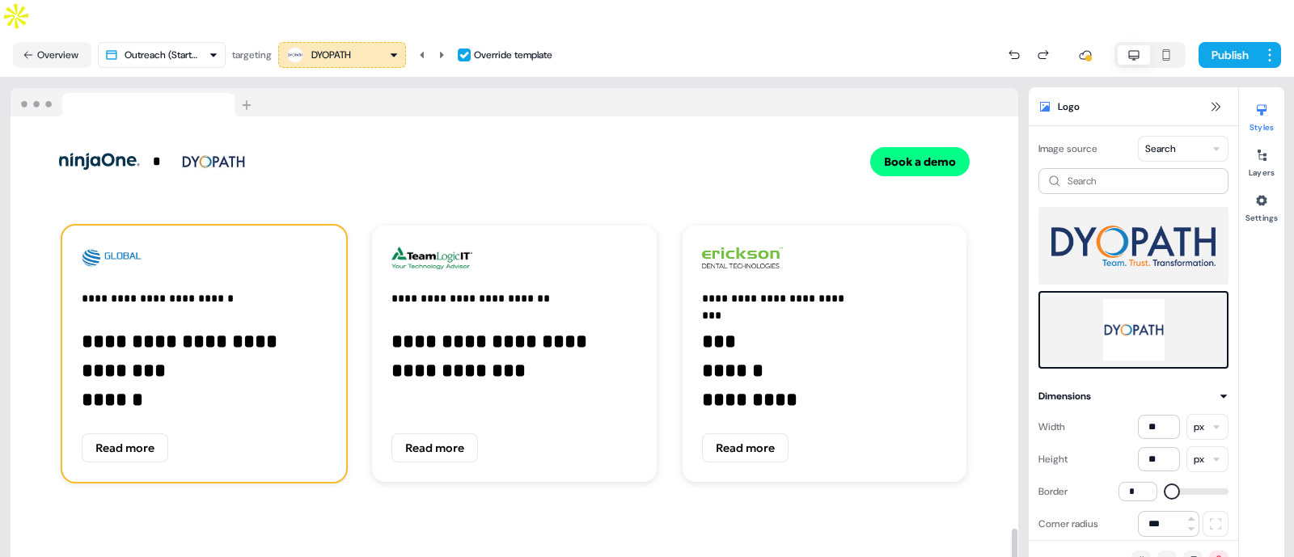
scroll to position [3812, 0]
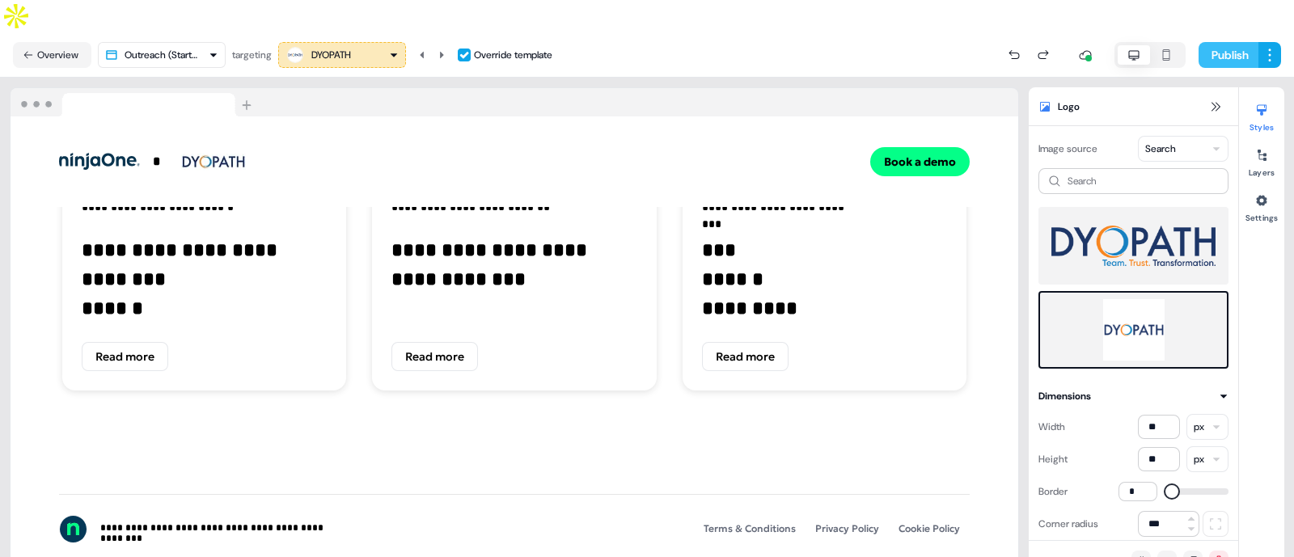
click at [1216, 42] on button "Publish" at bounding box center [1229, 55] width 60 height 26
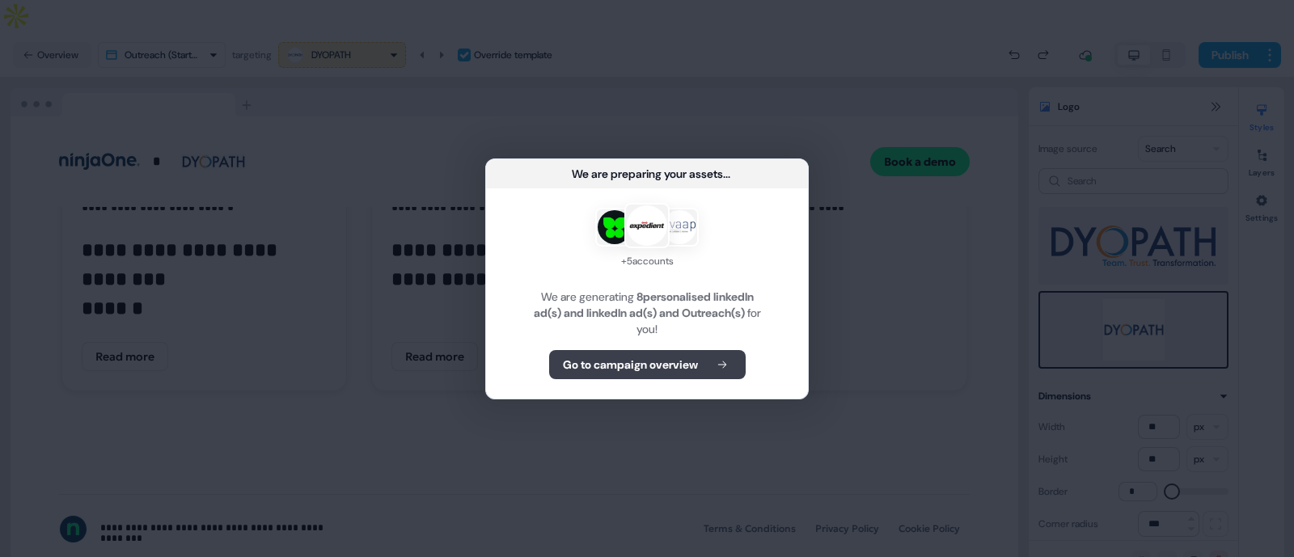
click at [622, 358] on b "Go to campaign overview" at bounding box center [630, 365] width 135 height 16
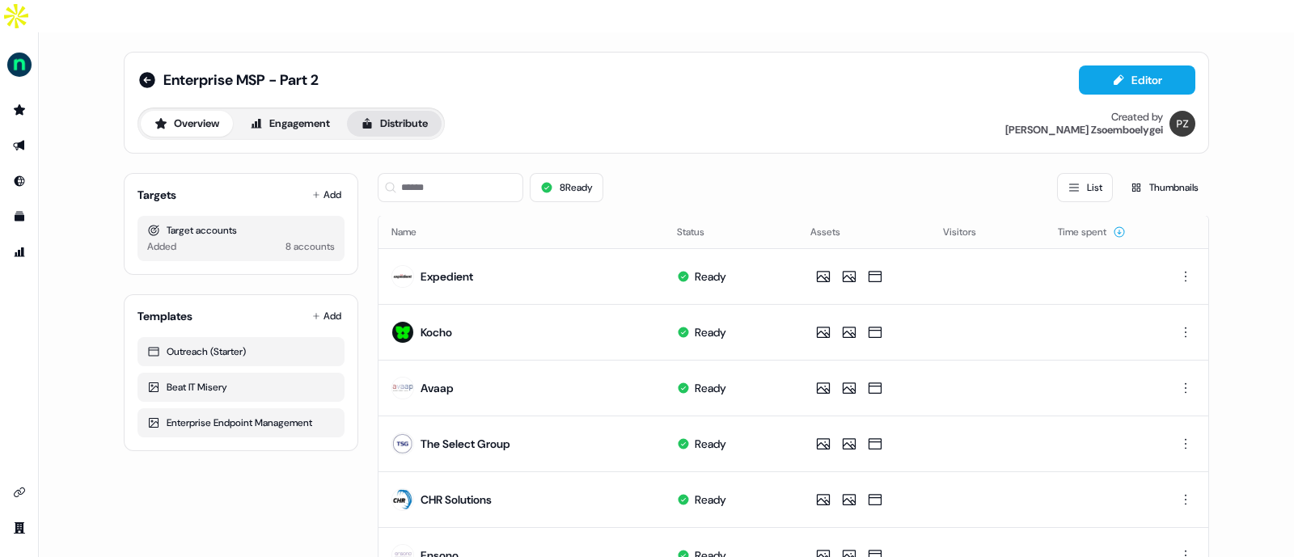
click at [433, 111] on button "Distribute" at bounding box center [394, 124] width 95 height 26
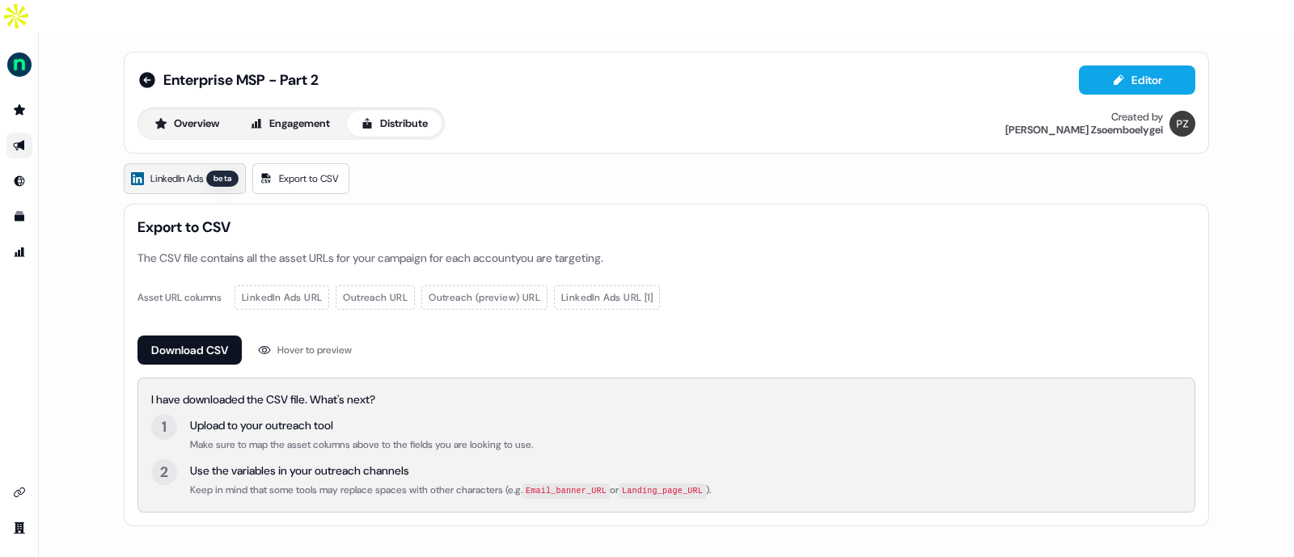
click at [180, 171] on span "LinkedIn Ads" at bounding box center [176, 179] width 53 height 16
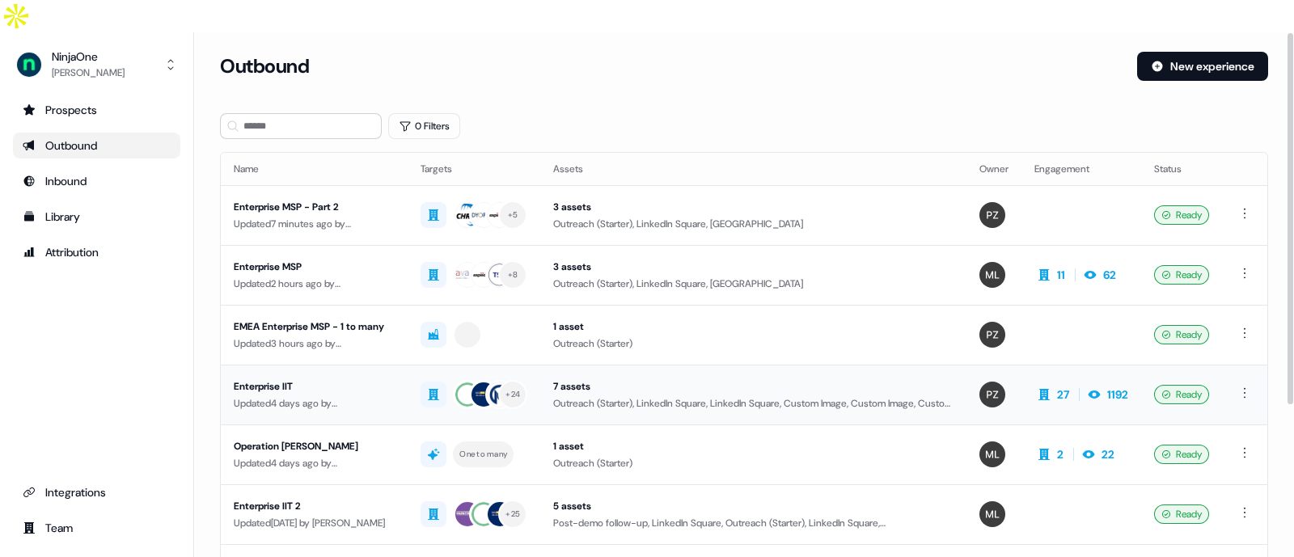
click at [1249, 365] on td at bounding box center [1244, 395] width 45 height 60
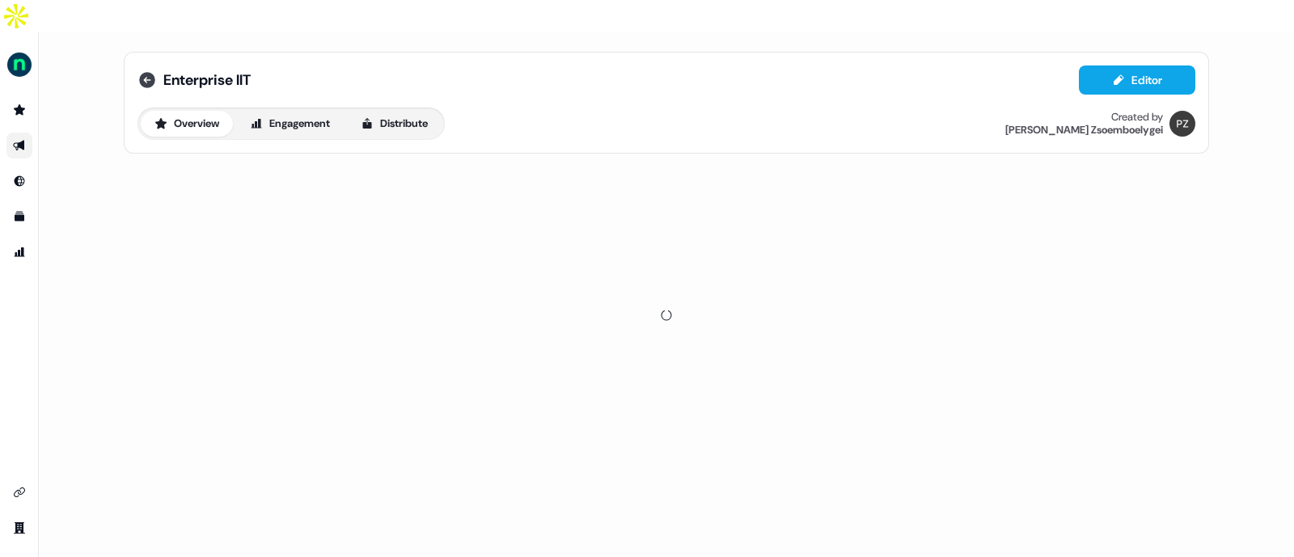
click at [149, 70] on icon at bounding box center [147, 79] width 19 height 19
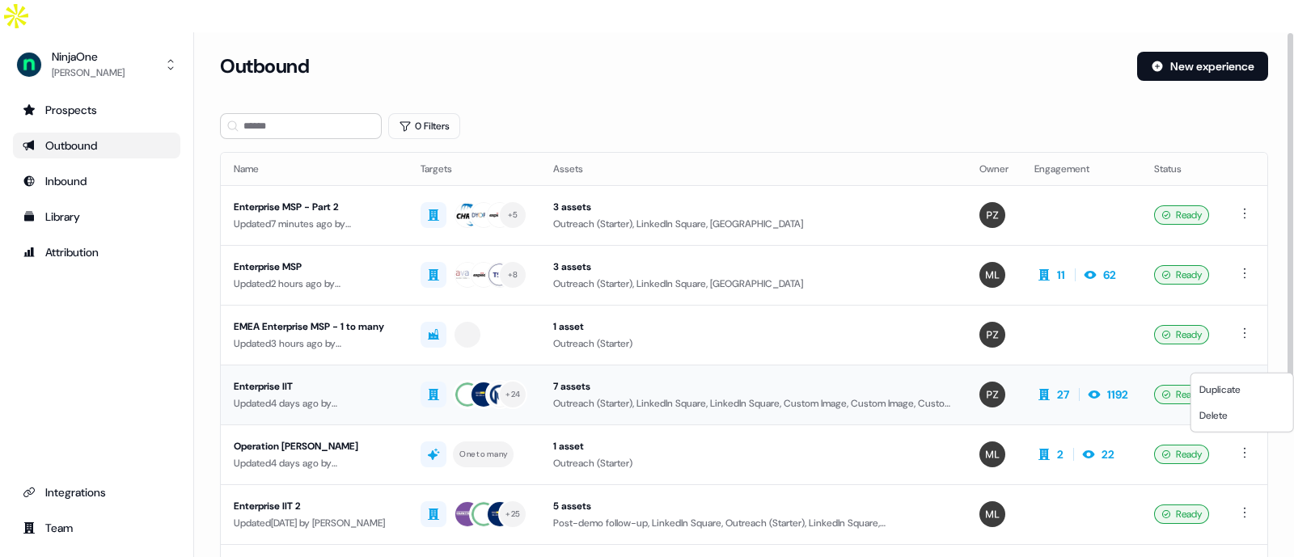
click at [1252, 355] on html "For the best experience switch devices to a bigger screen. Go to Userled.io Nin…" at bounding box center [647, 295] width 1294 height 590
click at [1235, 387] on span "Duplicate" at bounding box center [1220, 389] width 41 height 13
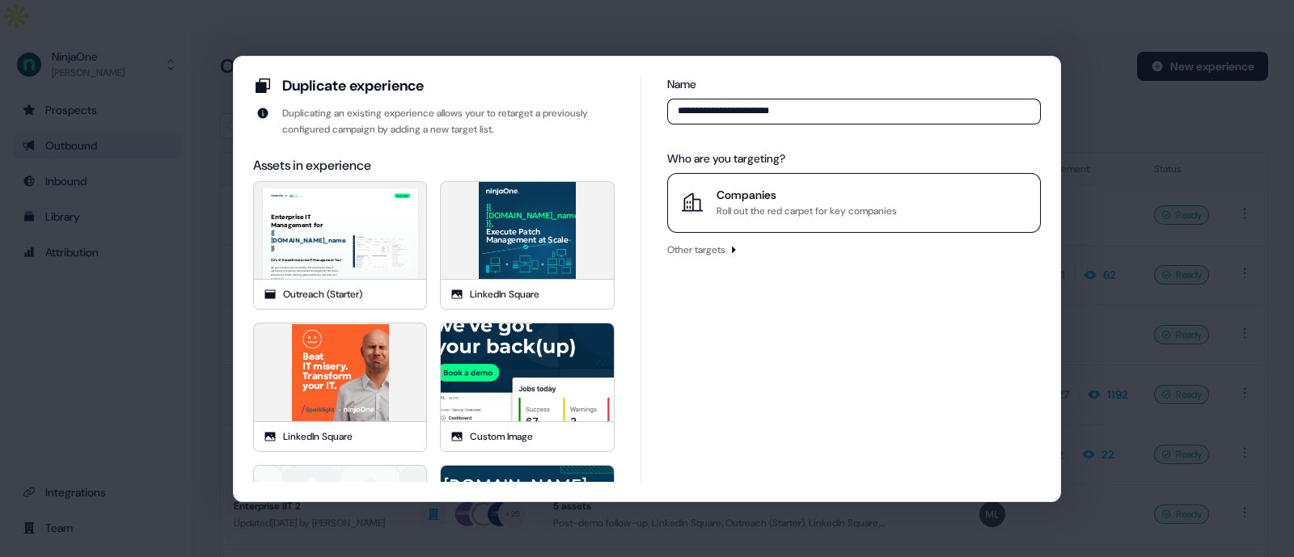
type input "**********"
click at [796, 195] on div "Companies" at bounding box center [807, 195] width 180 height 16
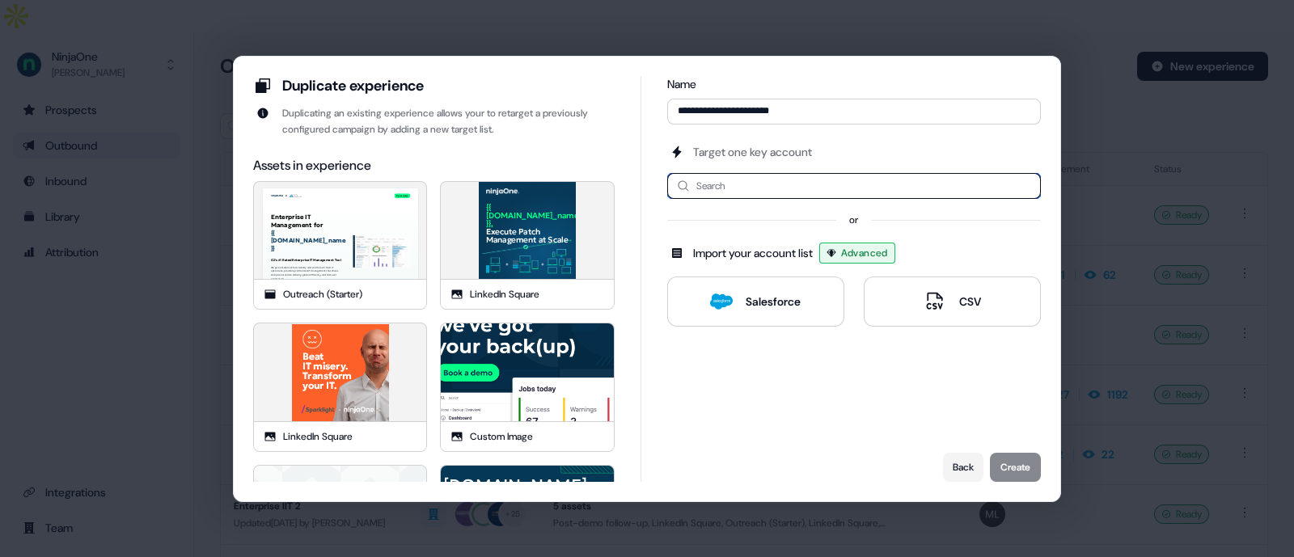
click at [796, 195] on input at bounding box center [854, 186] width 374 height 26
type input "****"
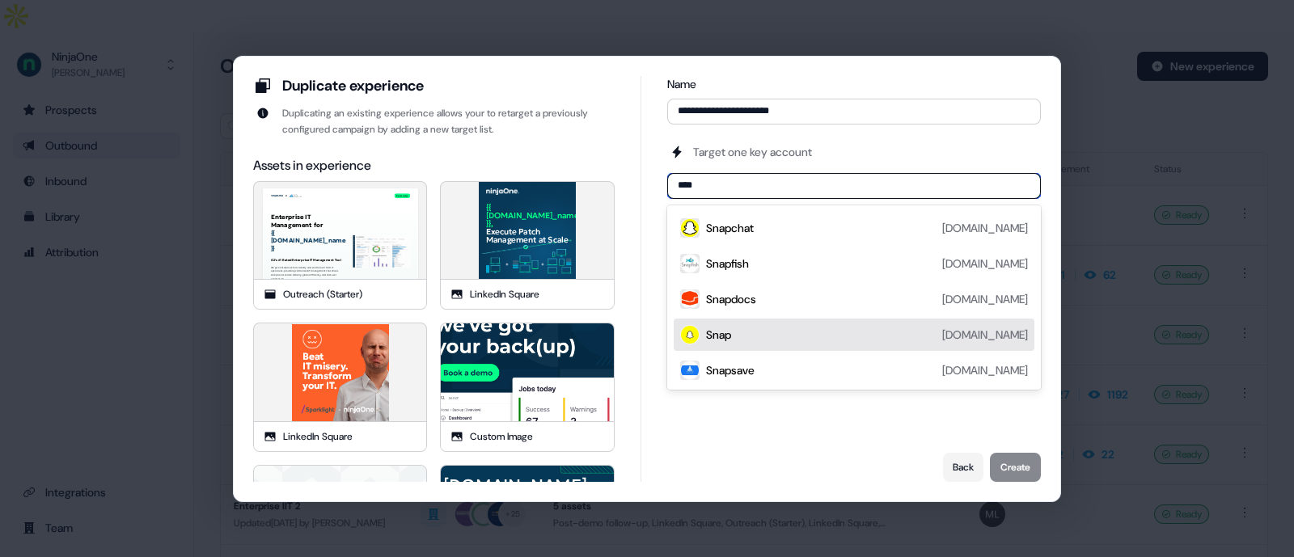
click at [727, 325] on div "Snap snap.com" at bounding box center [867, 334] width 322 height 19
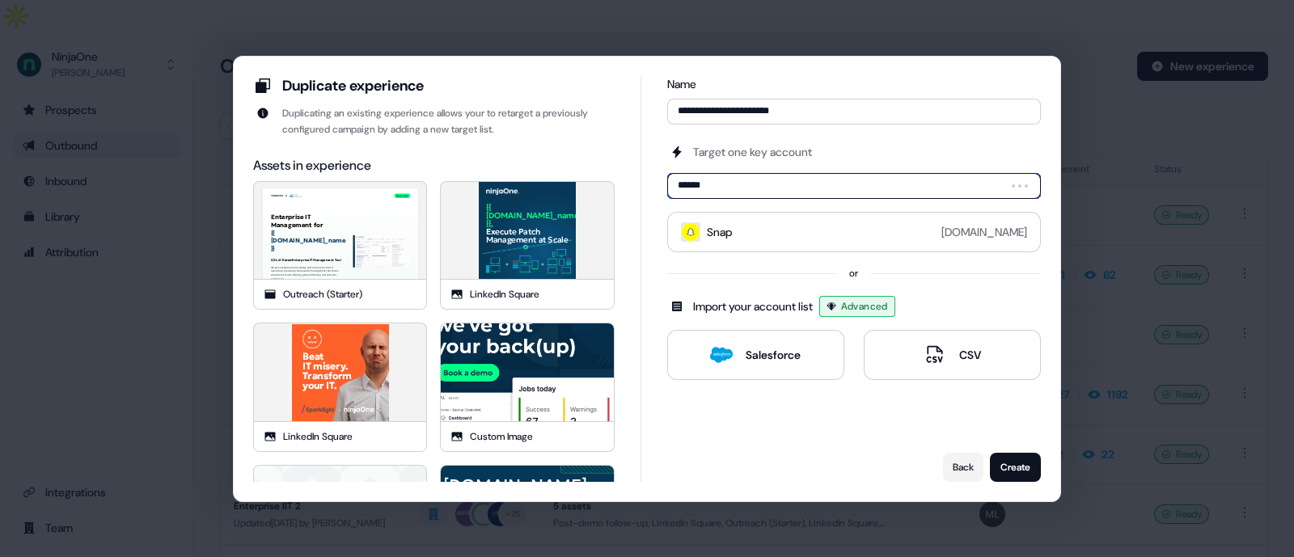
type input "*******"
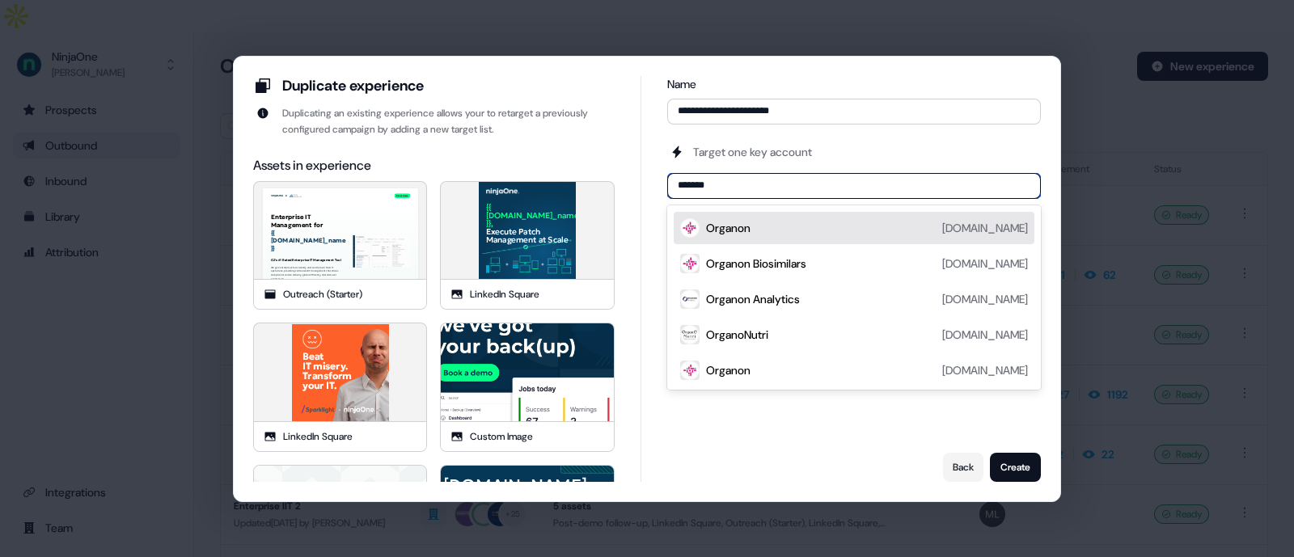
click at [769, 238] on div "Organon organon.com" at bounding box center [854, 228] width 361 height 32
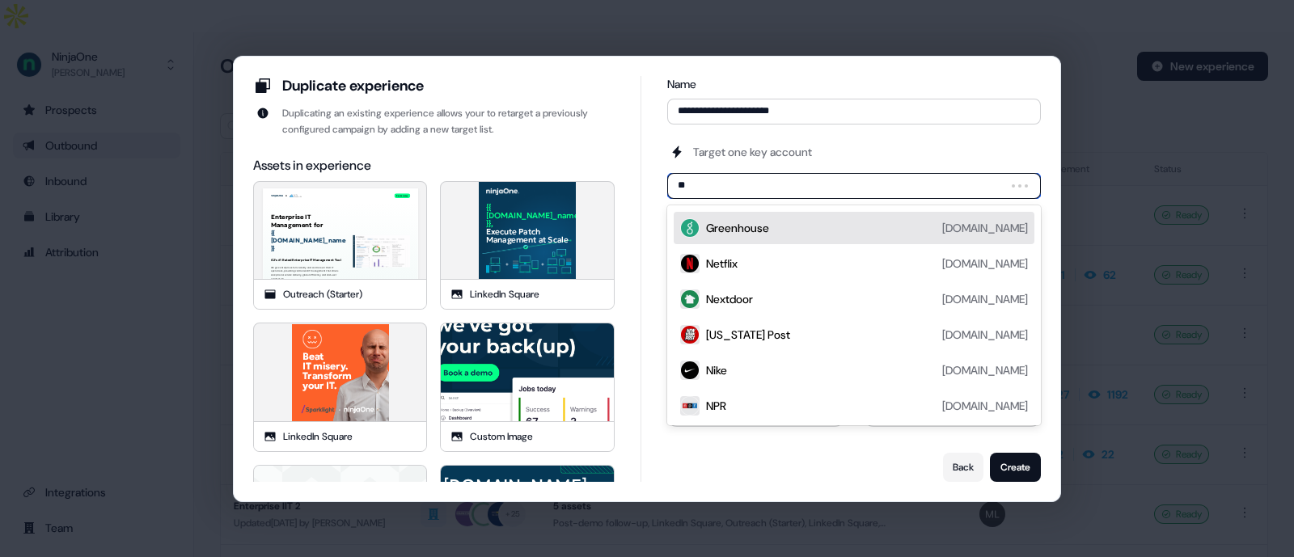
type input "***"
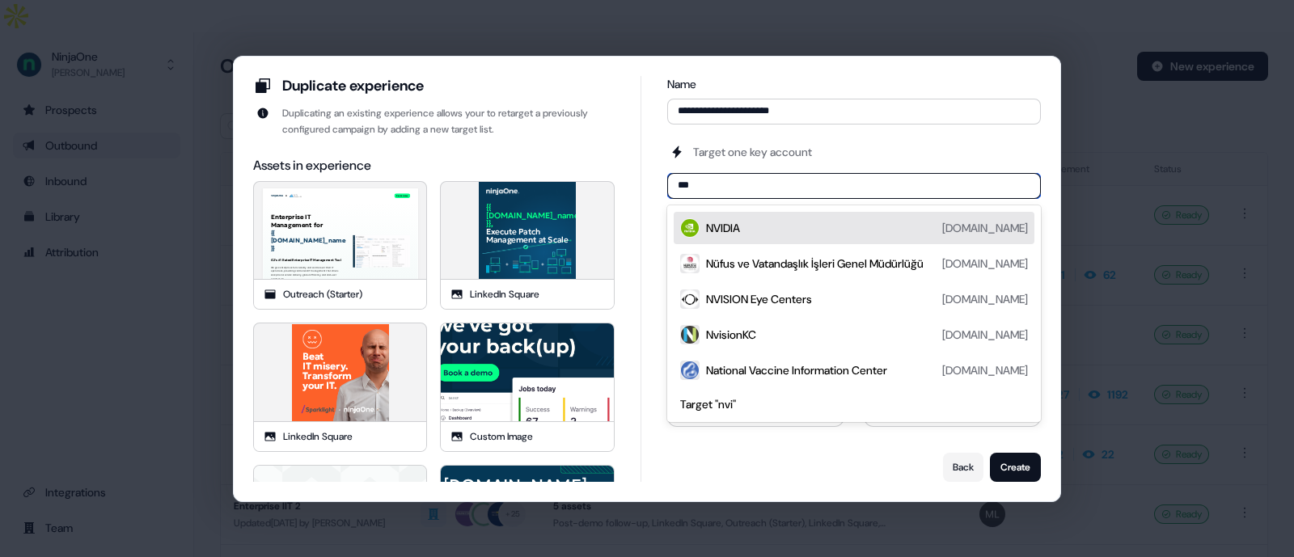
click at [812, 231] on div "NVIDIA nvidia.com" at bounding box center [867, 227] width 322 height 19
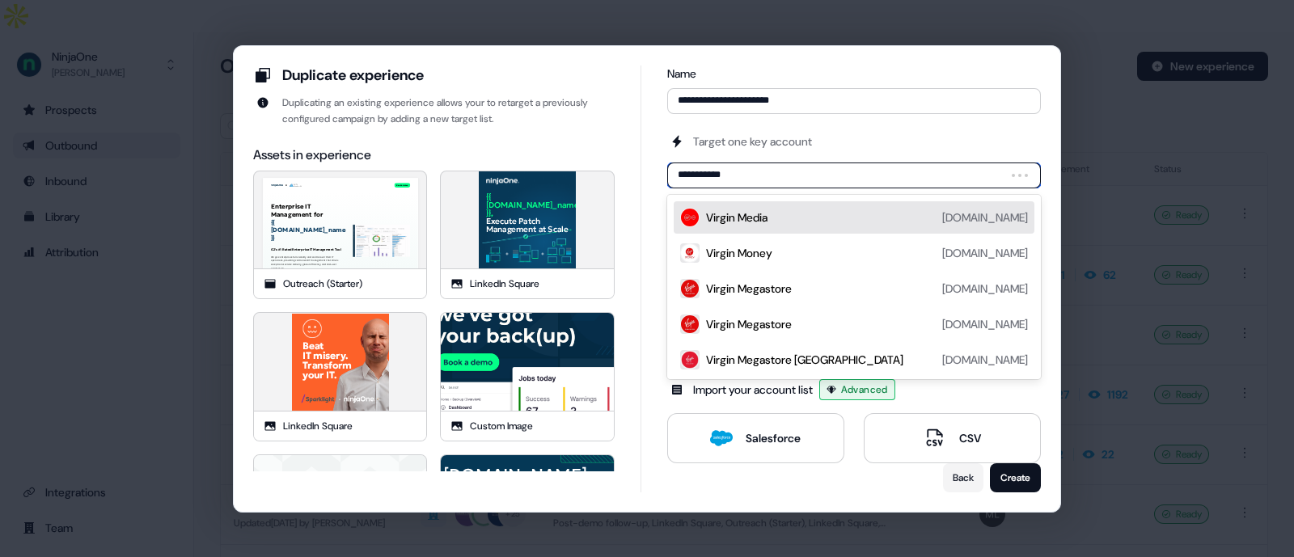
type input "**********"
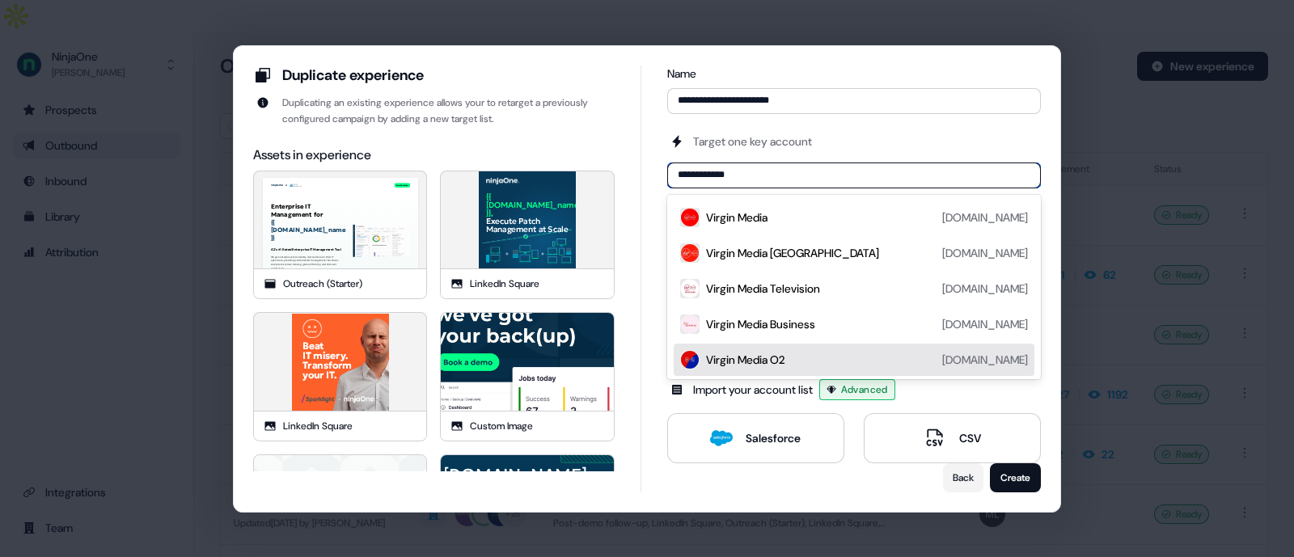
click at [755, 358] on div "Virgin Media O2" at bounding box center [745, 360] width 78 height 16
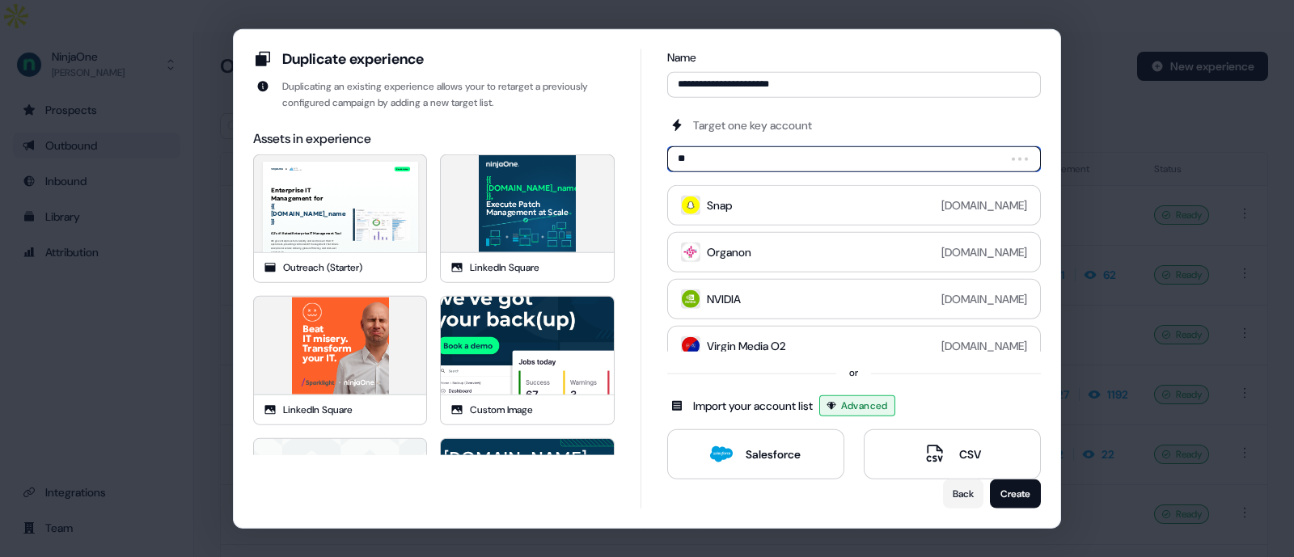
type input "*"
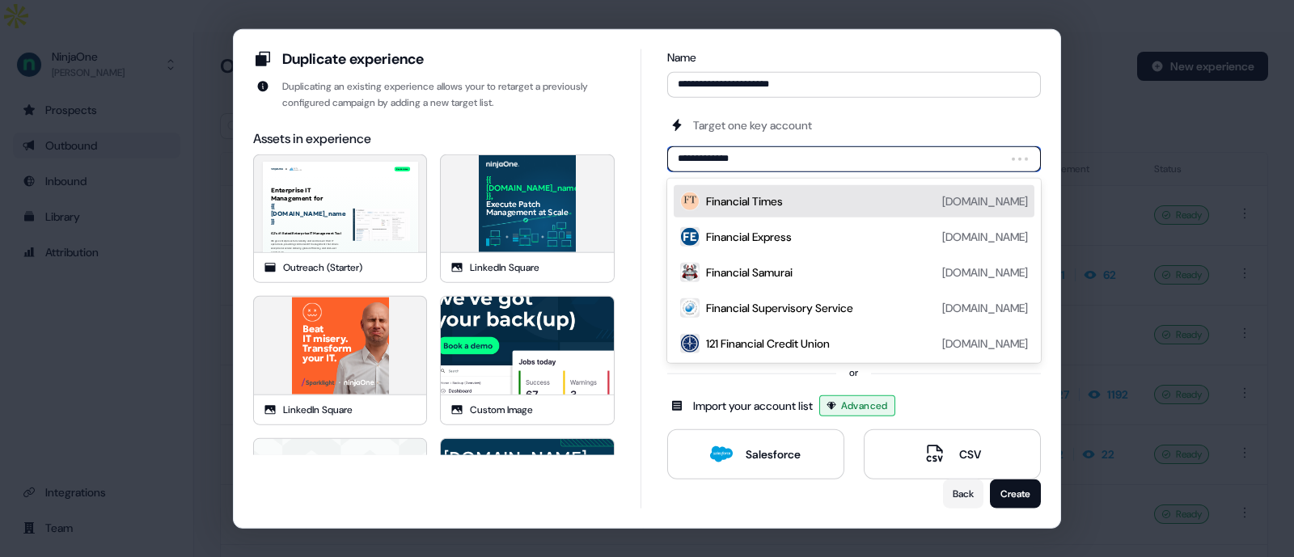
type input "**********"
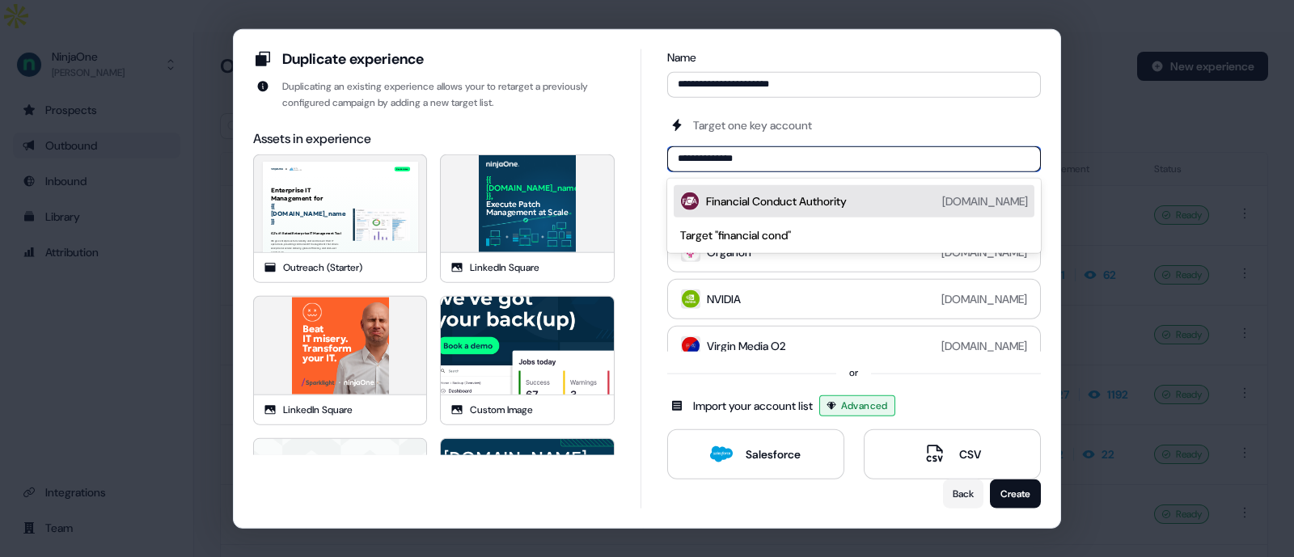
click at [870, 196] on div "Financial Conduct Authority fca.org.uk" at bounding box center [867, 200] width 322 height 19
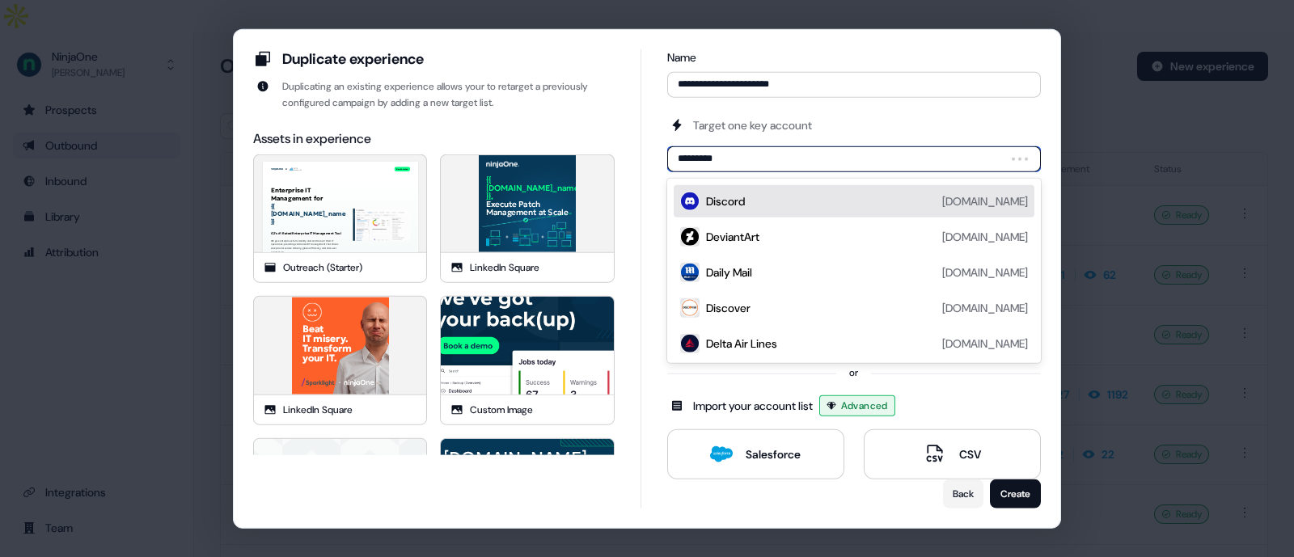
type input "**********"
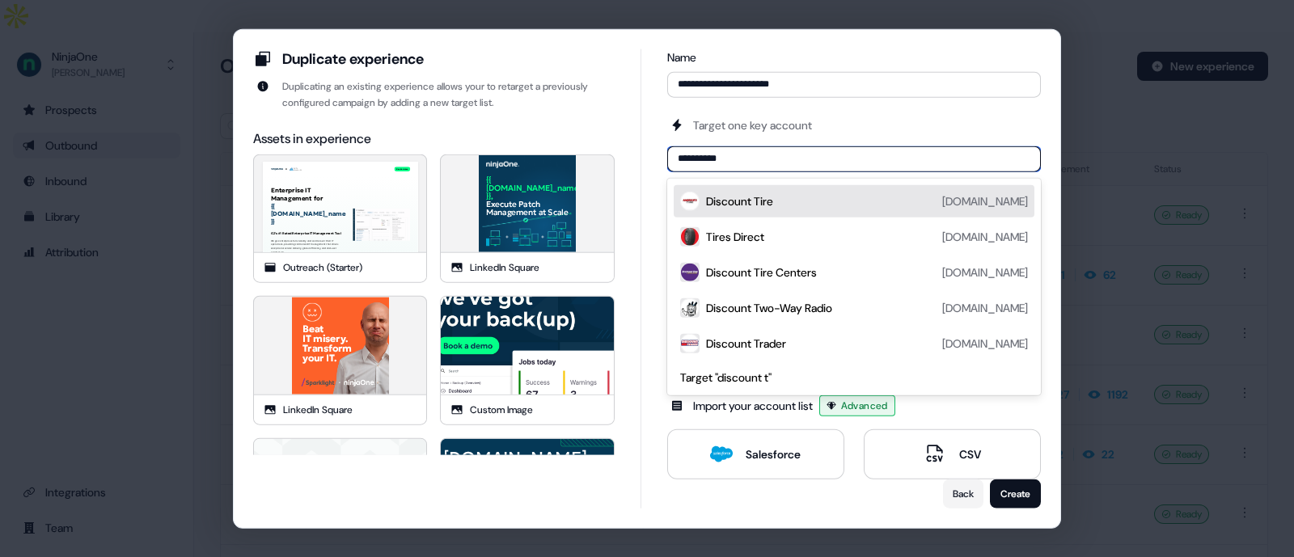
click at [830, 207] on div "Discount Tire discounttire.com" at bounding box center [867, 200] width 322 height 19
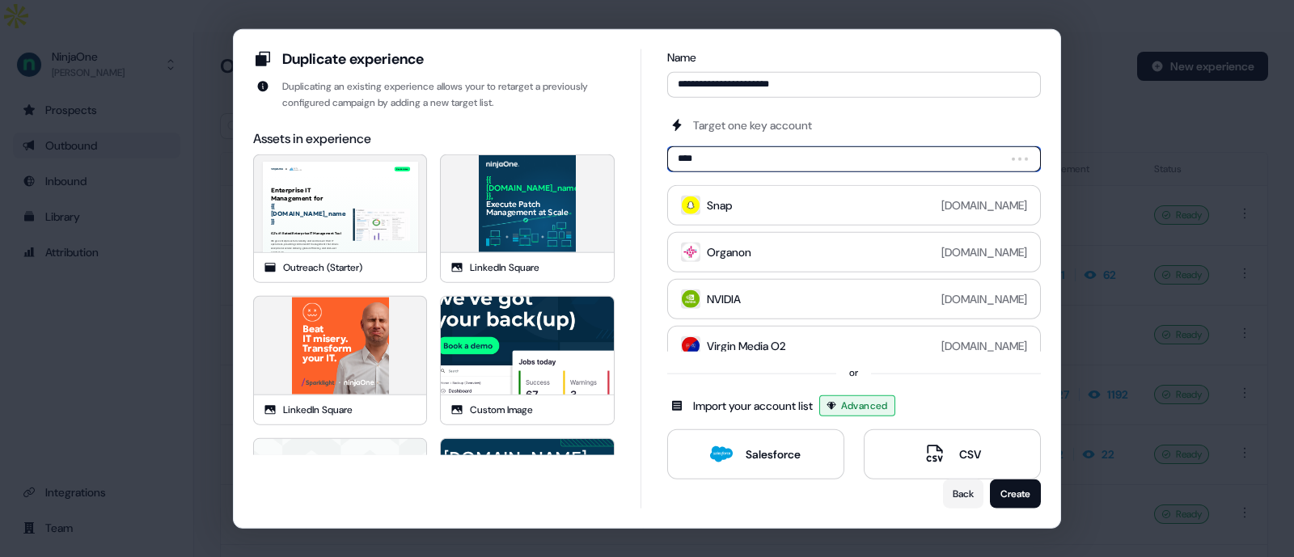
type input "*****"
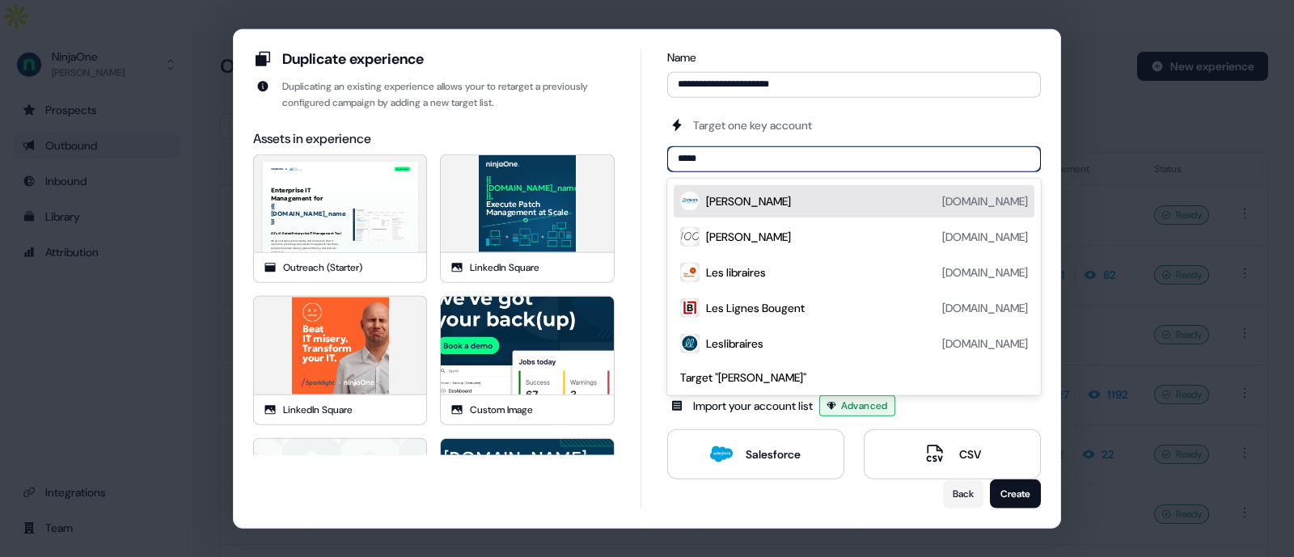
click at [812, 199] on div "Leslie's lesliespool.com" at bounding box center [867, 200] width 322 height 19
type input "*******"
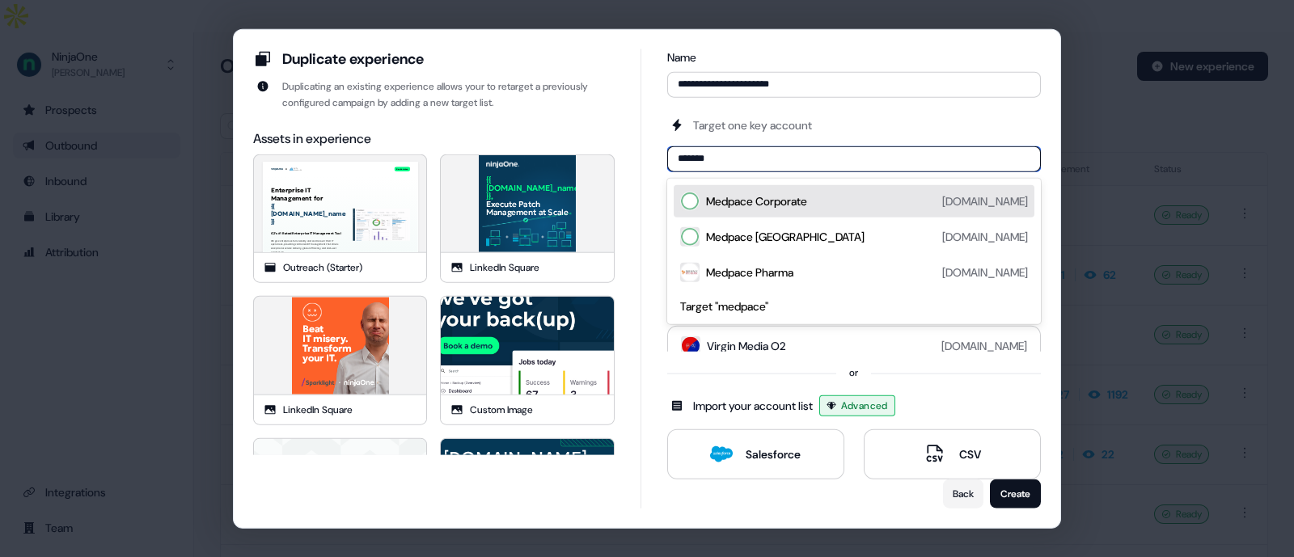
click at [801, 201] on div "Medpace Corporate" at bounding box center [756, 201] width 101 height 16
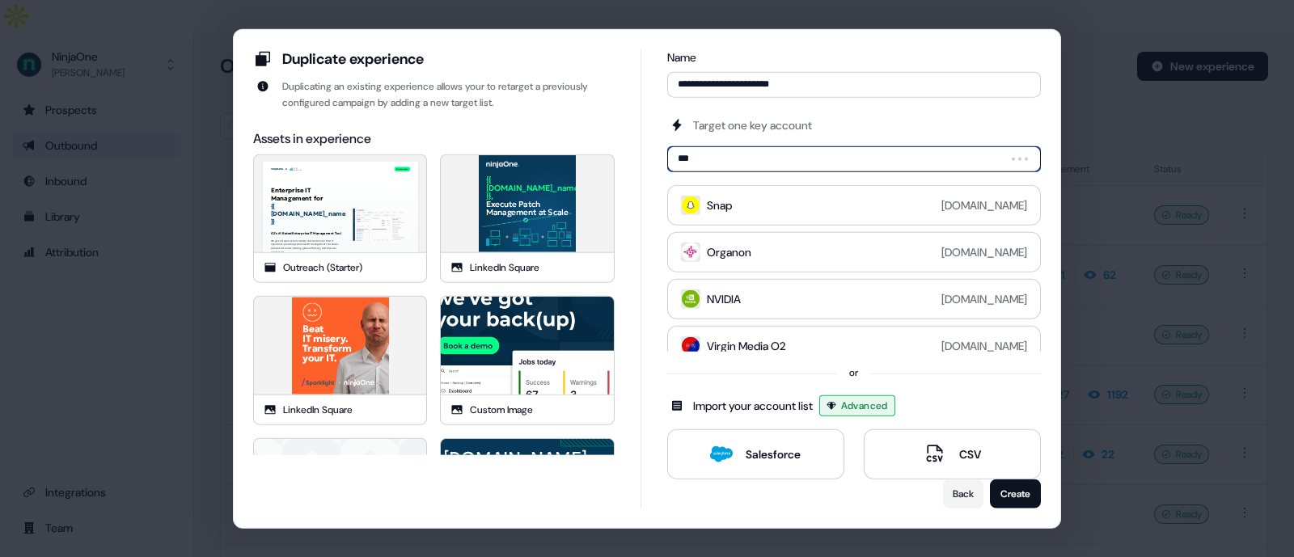
type input "****"
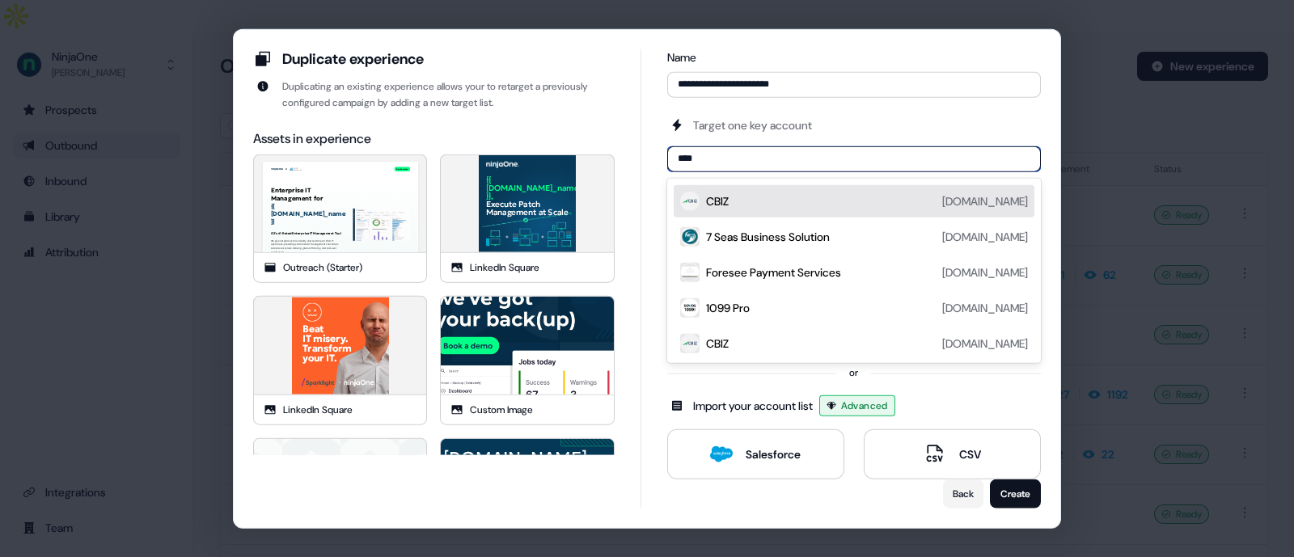
click at [800, 200] on div "CBIZ cbiz.com" at bounding box center [867, 200] width 322 height 19
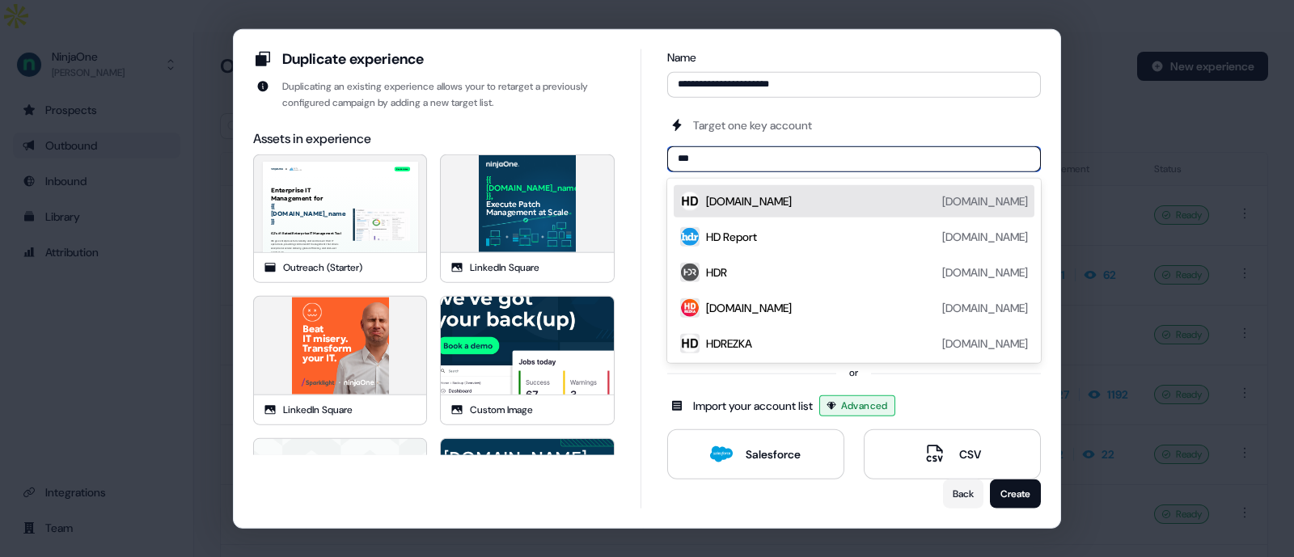
type input "***"
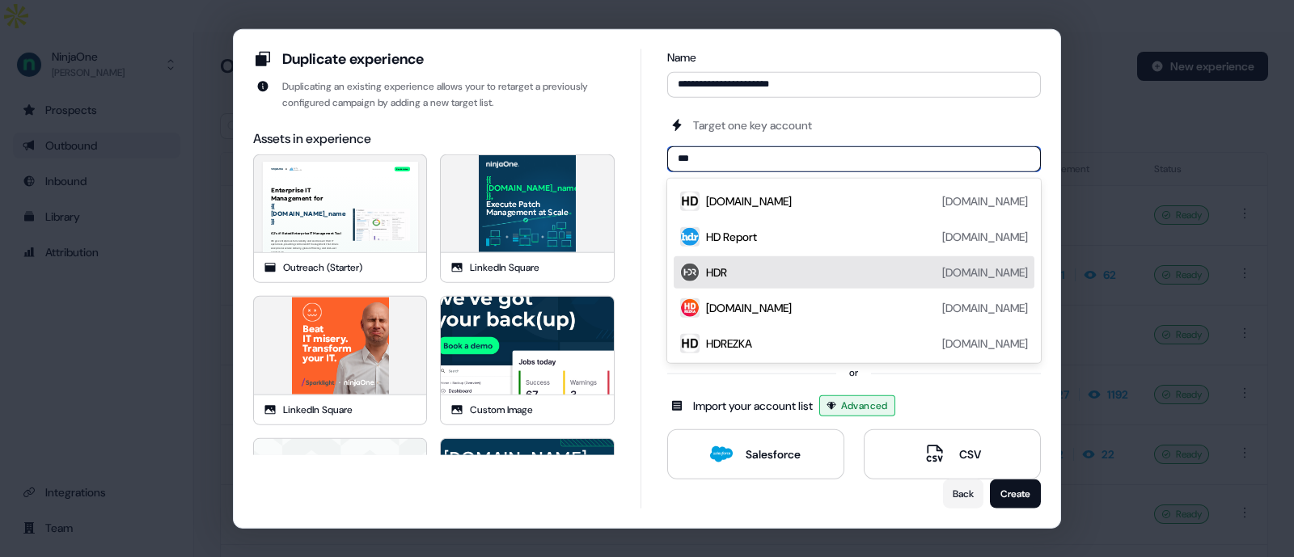
click at [821, 269] on div "HDR hdrinc.com" at bounding box center [867, 271] width 322 height 19
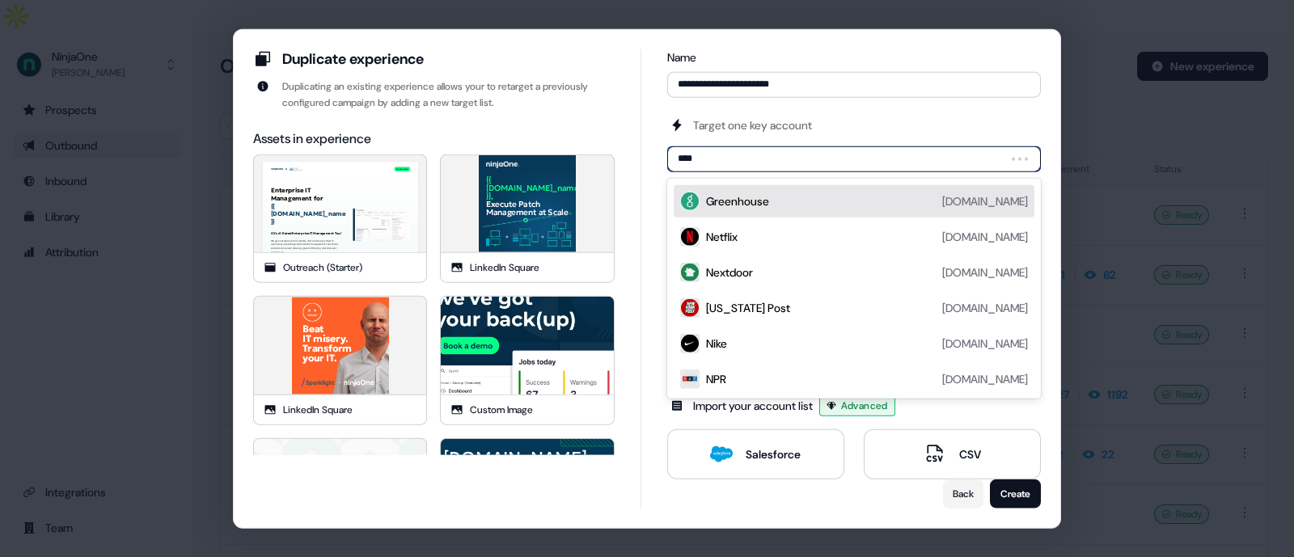
type input "*****"
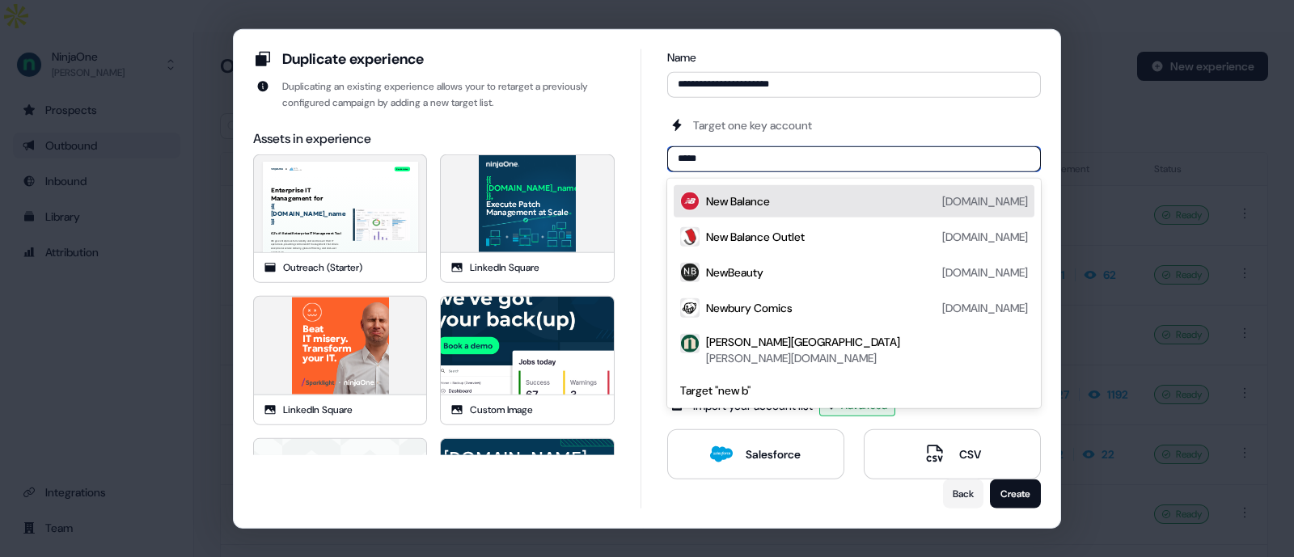
click at [770, 204] on div "New Balance" at bounding box center [738, 201] width 64 height 16
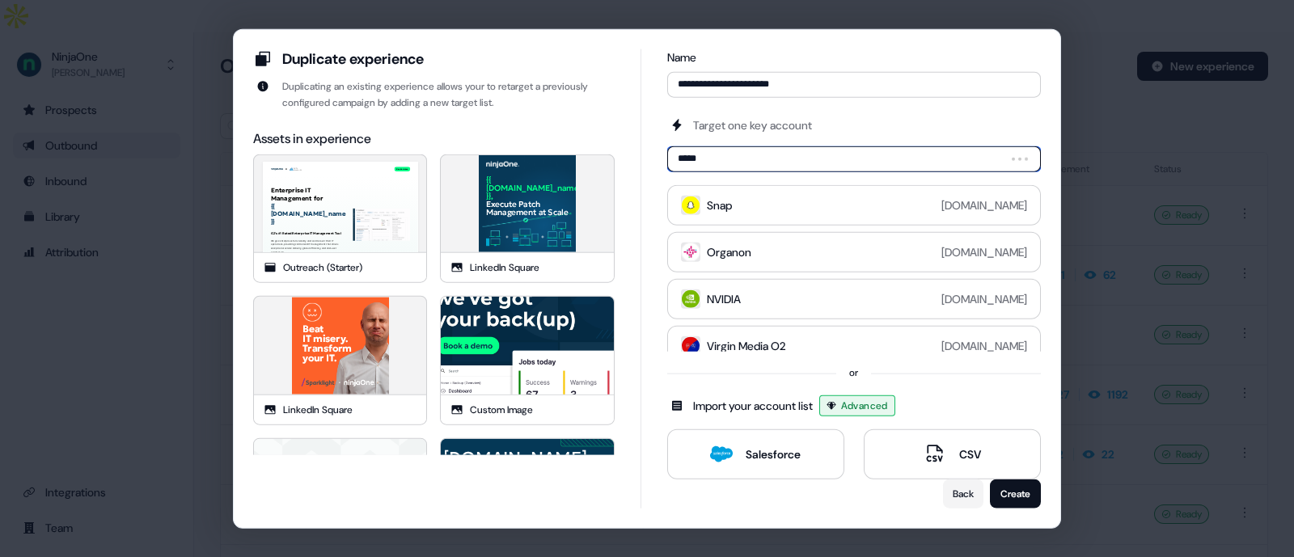
type input "******"
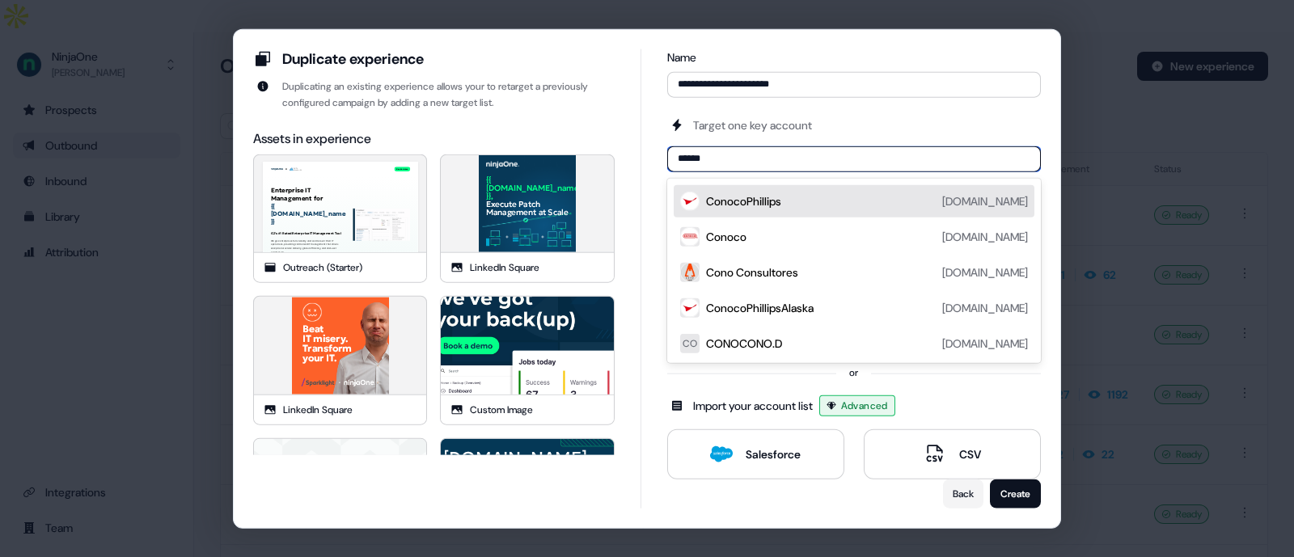
click at [841, 194] on div "ConocoPhillips conocophillips.com" at bounding box center [867, 200] width 322 height 19
type input "*******"
click at [788, 210] on div "MedStar Health medstarhealth.org" at bounding box center [867, 200] width 322 height 19
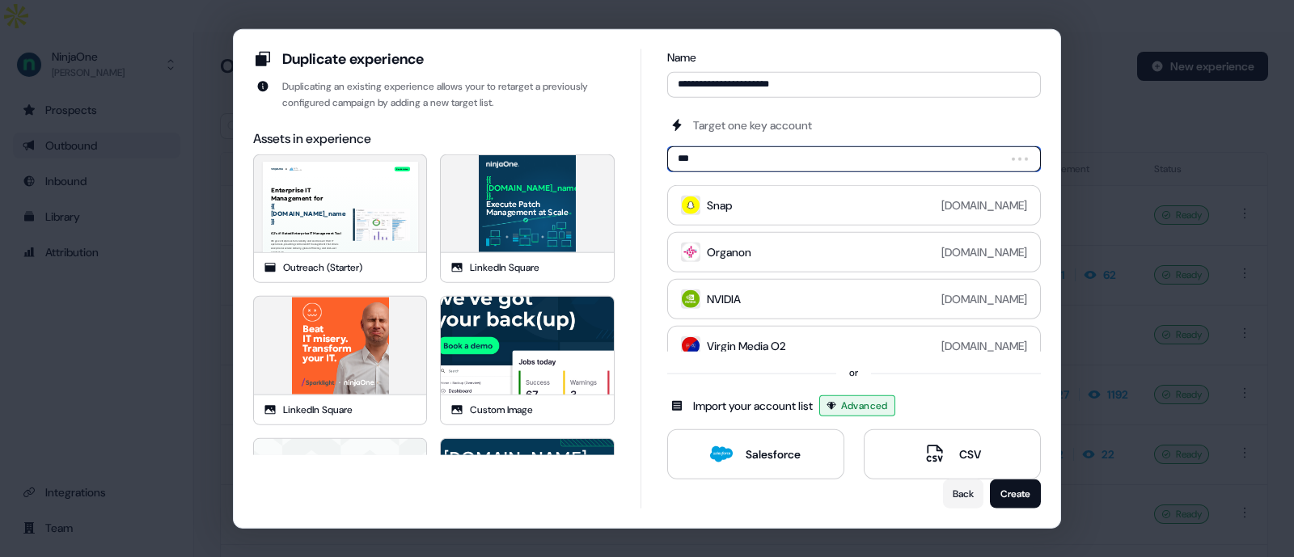
type input "****"
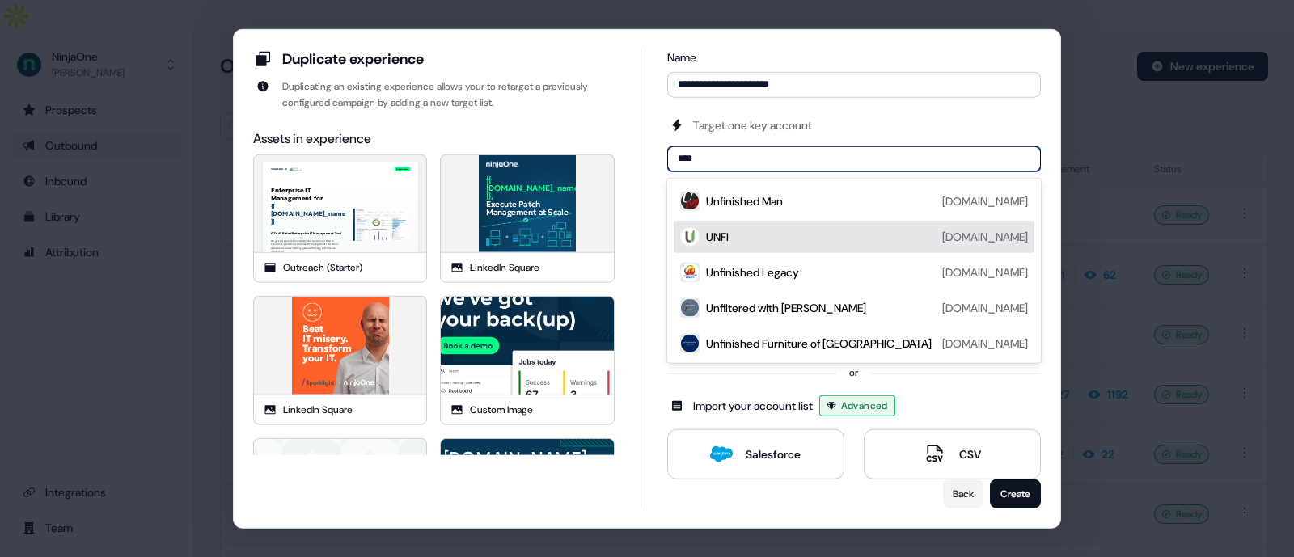
click at [767, 227] on div "UNFI unfi.com" at bounding box center [867, 236] width 322 height 19
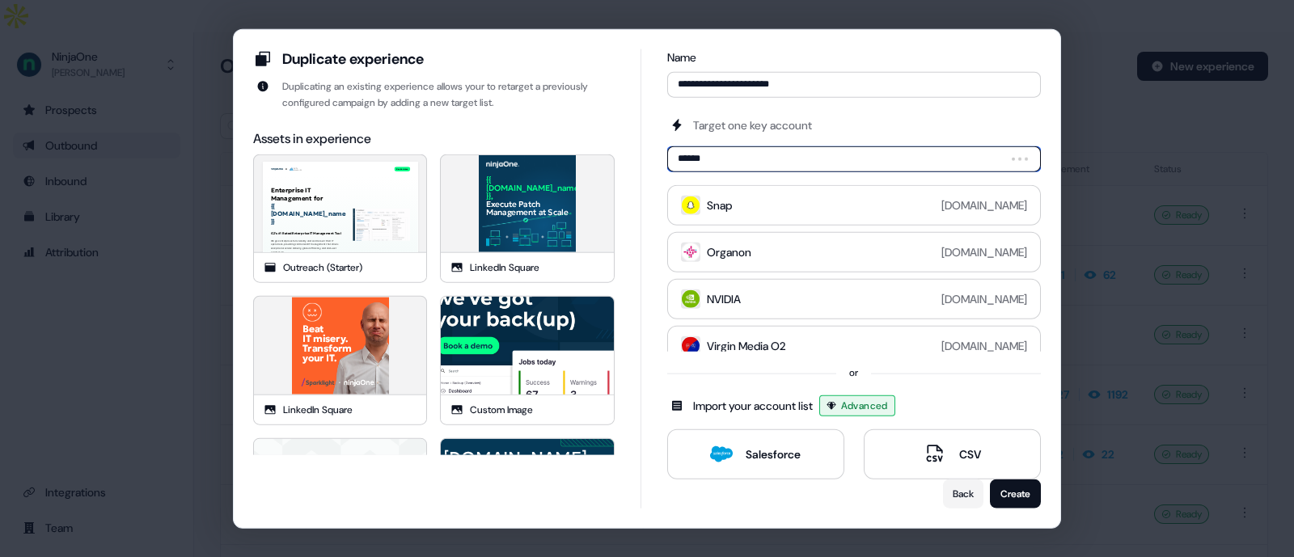
type input "*******"
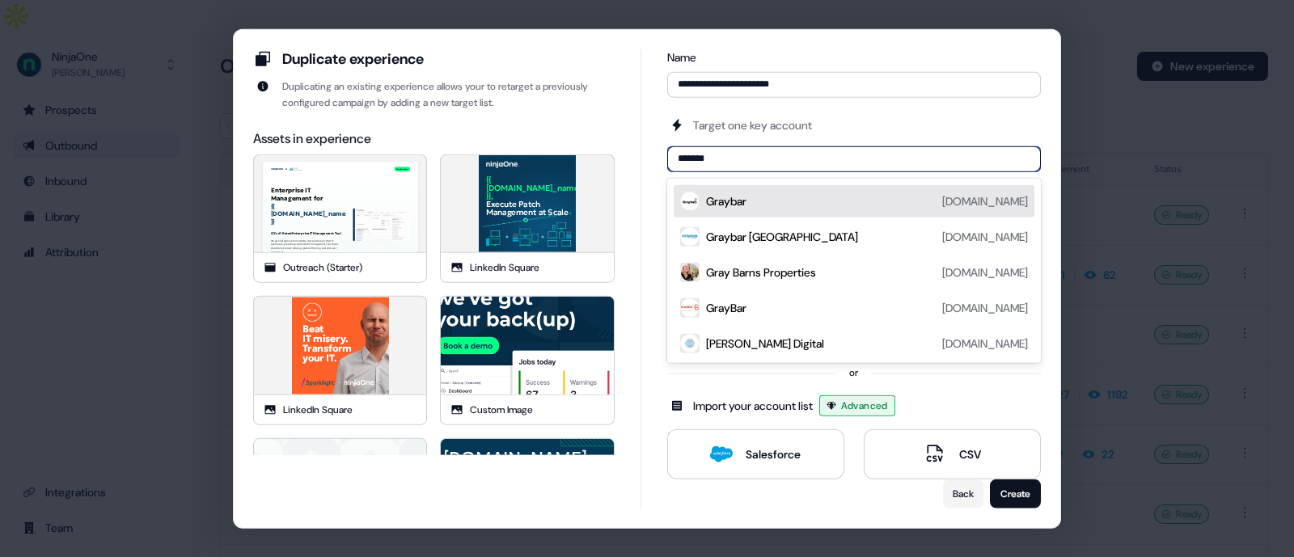
click at [761, 204] on div "Graybar graybar.com" at bounding box center [867, 200] width 322 height 19
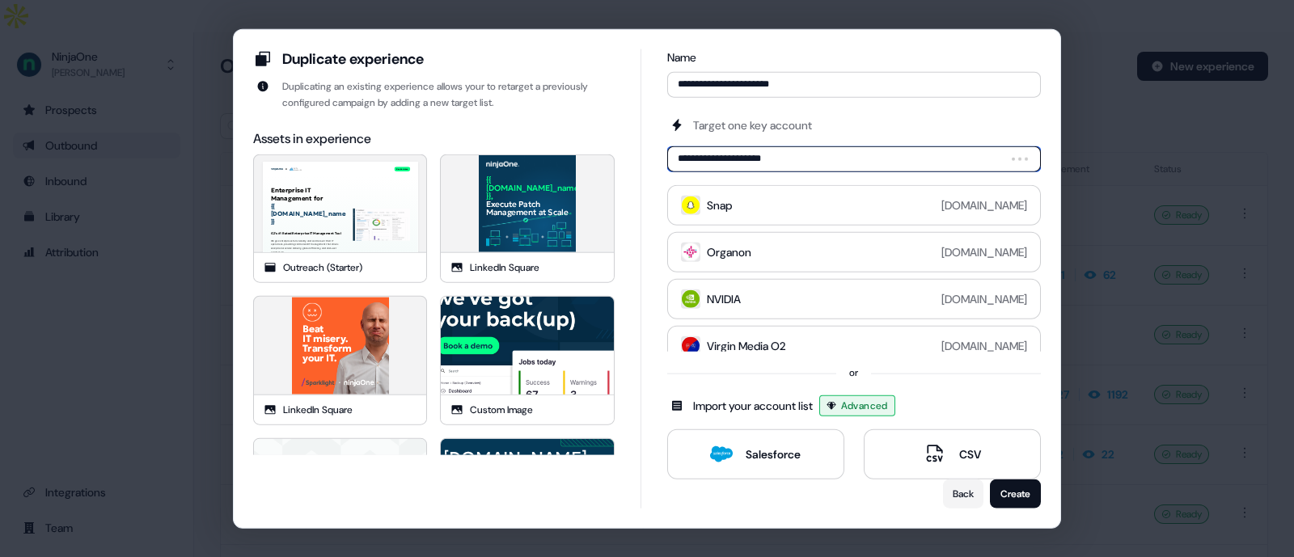
type input "**********"
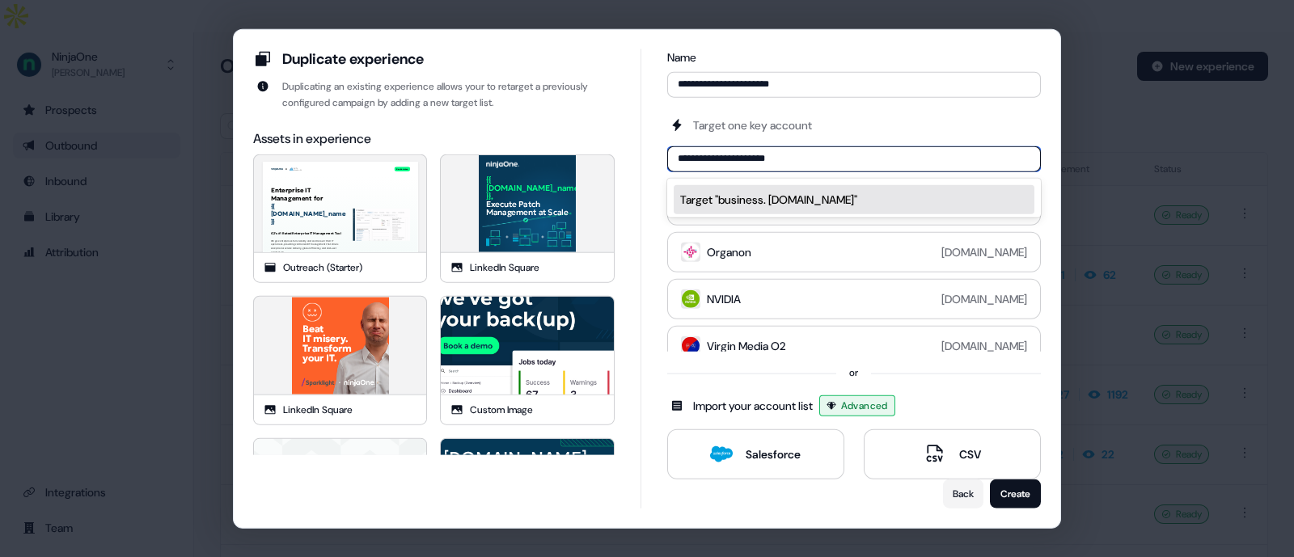
click at [832, 193] on div "Target " business. cableone.net "" at bounding box center [854, 199] width 348 height 16
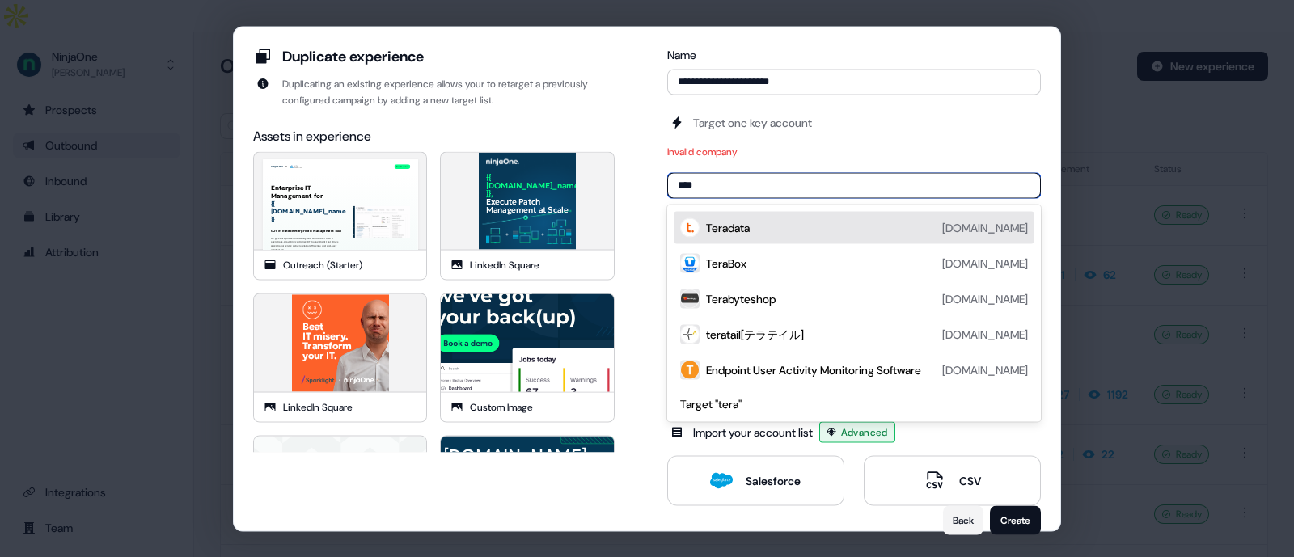
type input "*****"
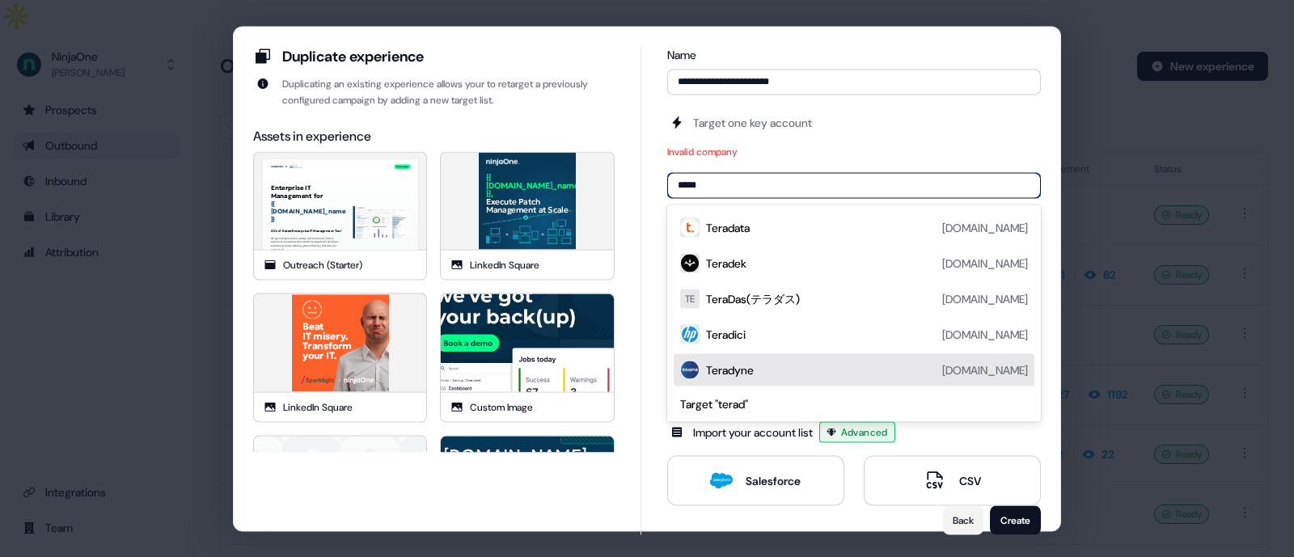
click at [739, 362] on div "Teradyne" at bounding box center [730, 370] width 48 height 16
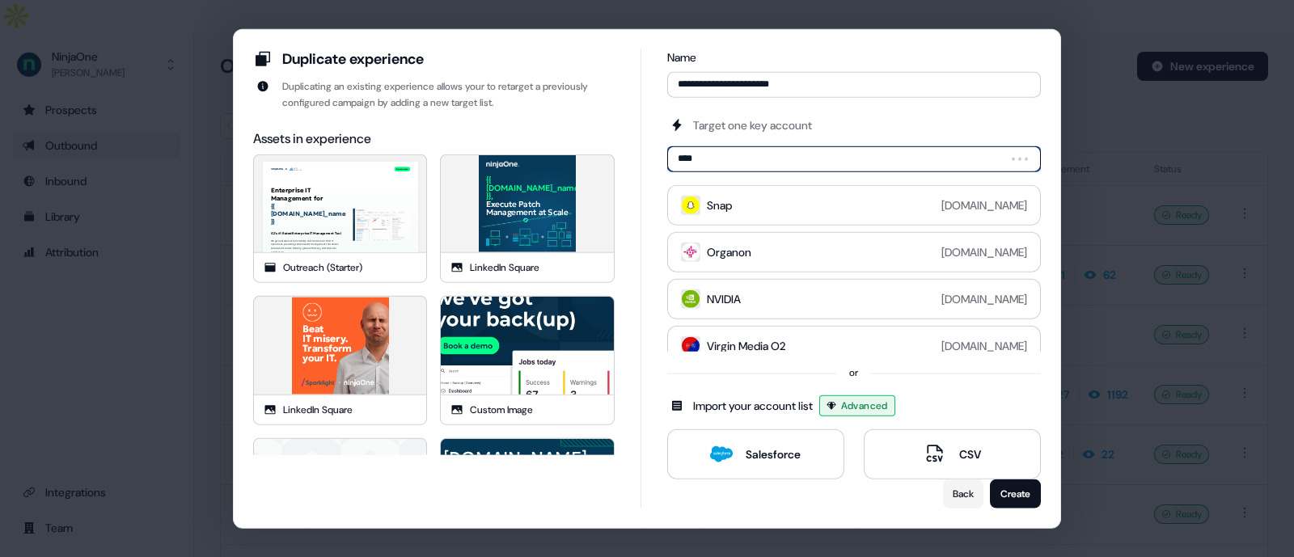
type input "*****"
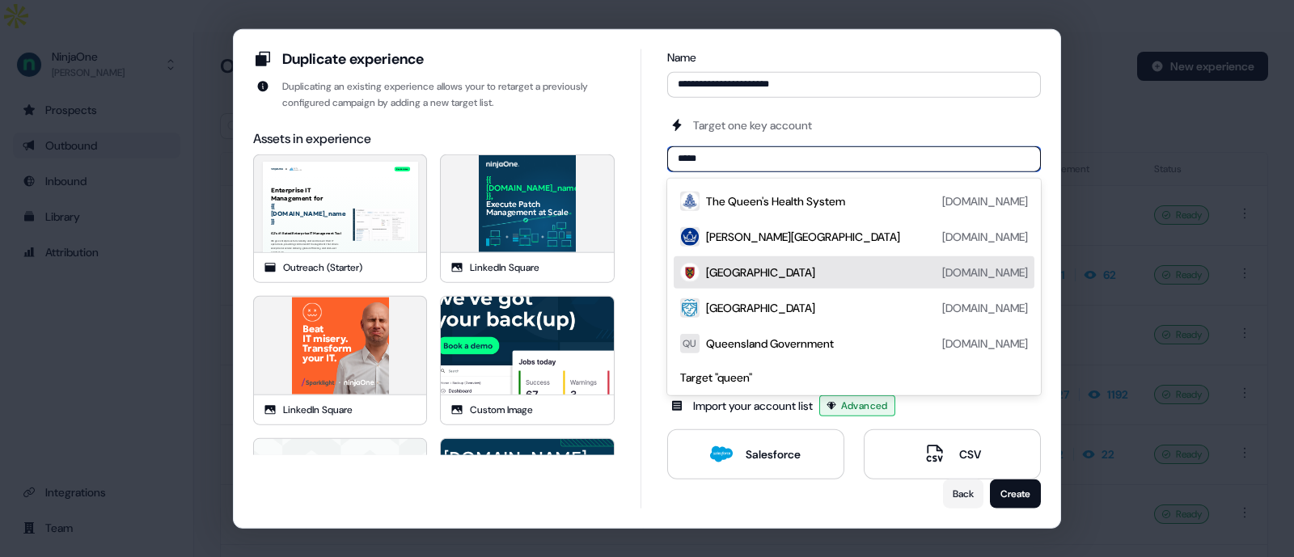
click at [842, 269] on div "Queen's University queensu.ca" at bounding box center [867, 271] width 322 height 19
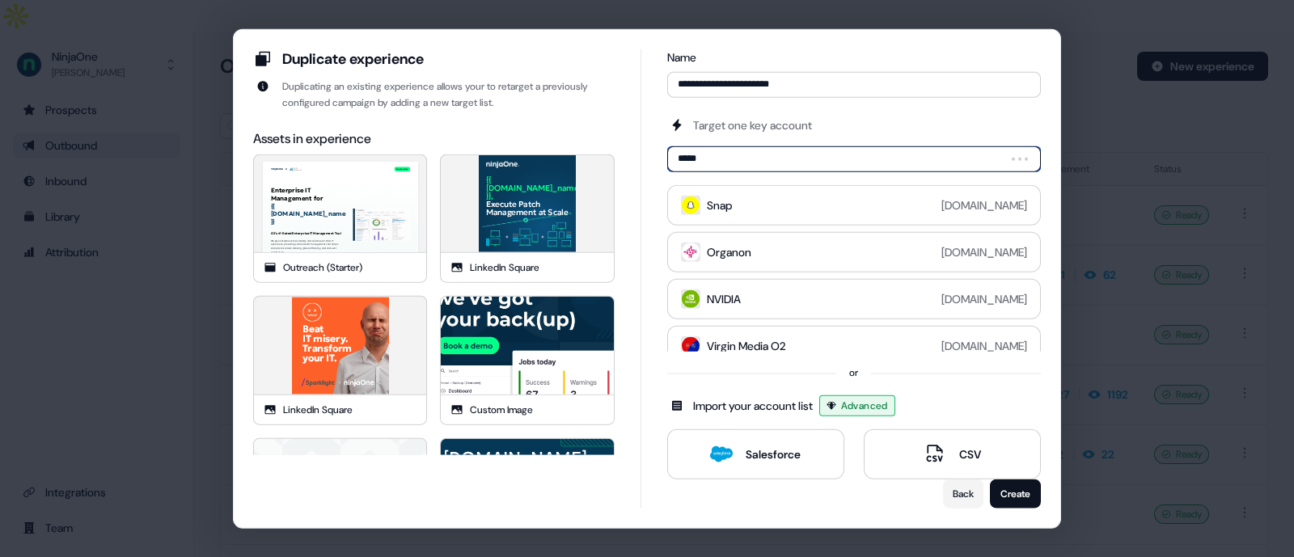
type input "******"
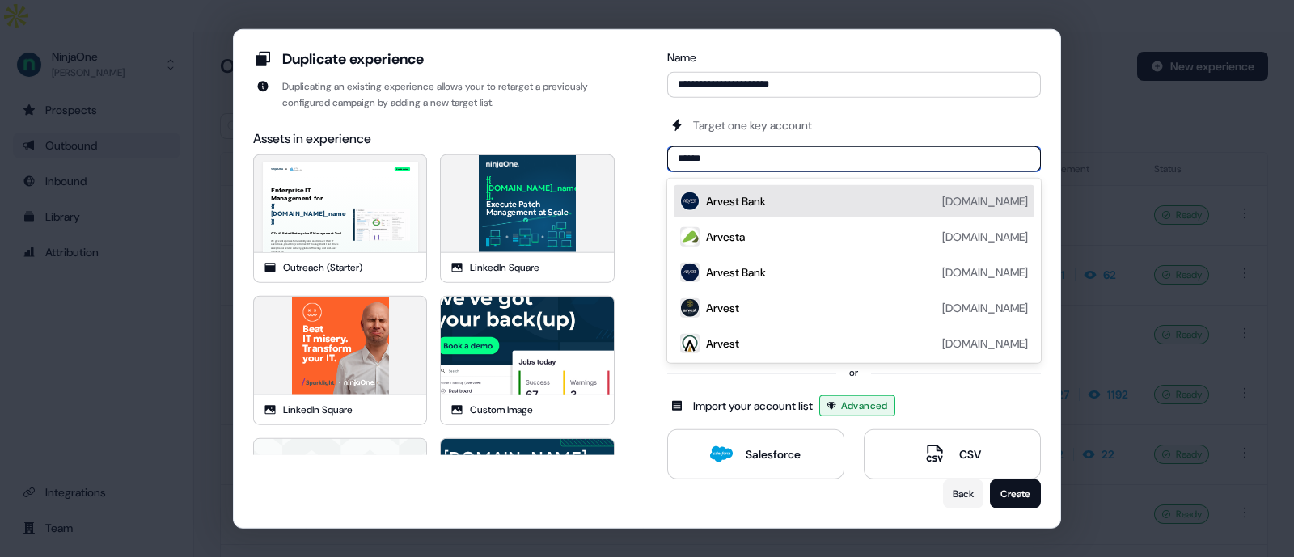
click at [752, 197] on div "Arvest Bank" at bounding box center [736, 201] width 60 height 16
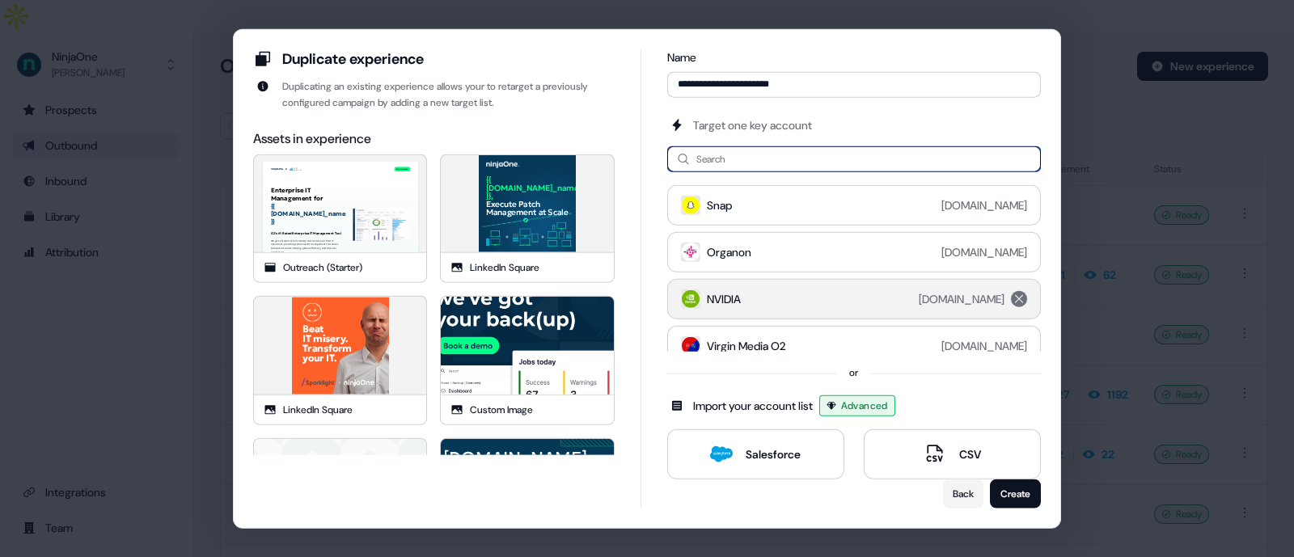
scroll to position [665, 0]
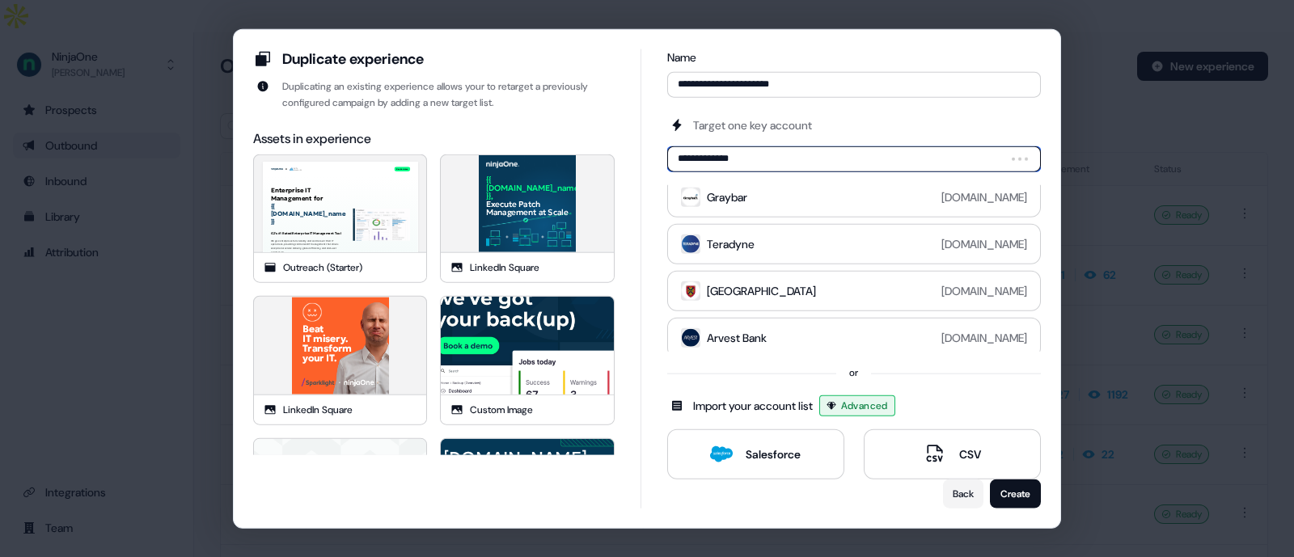
type input "**********"
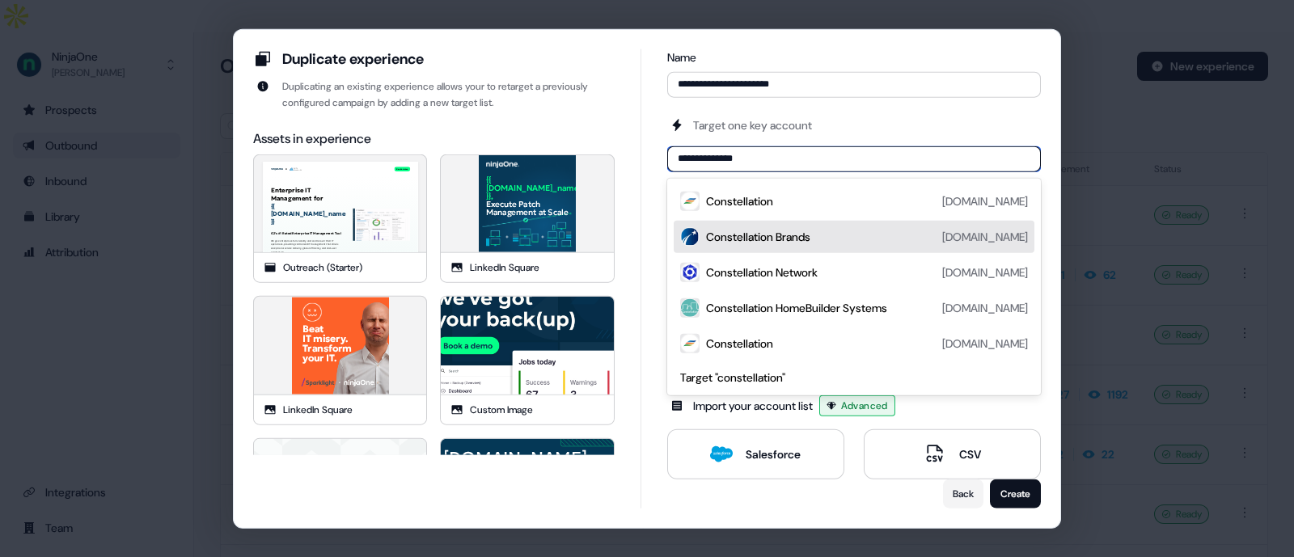
click at [762, 236] on div "Constellation Brands" at bounding box center [758, 236] width 104 height 16
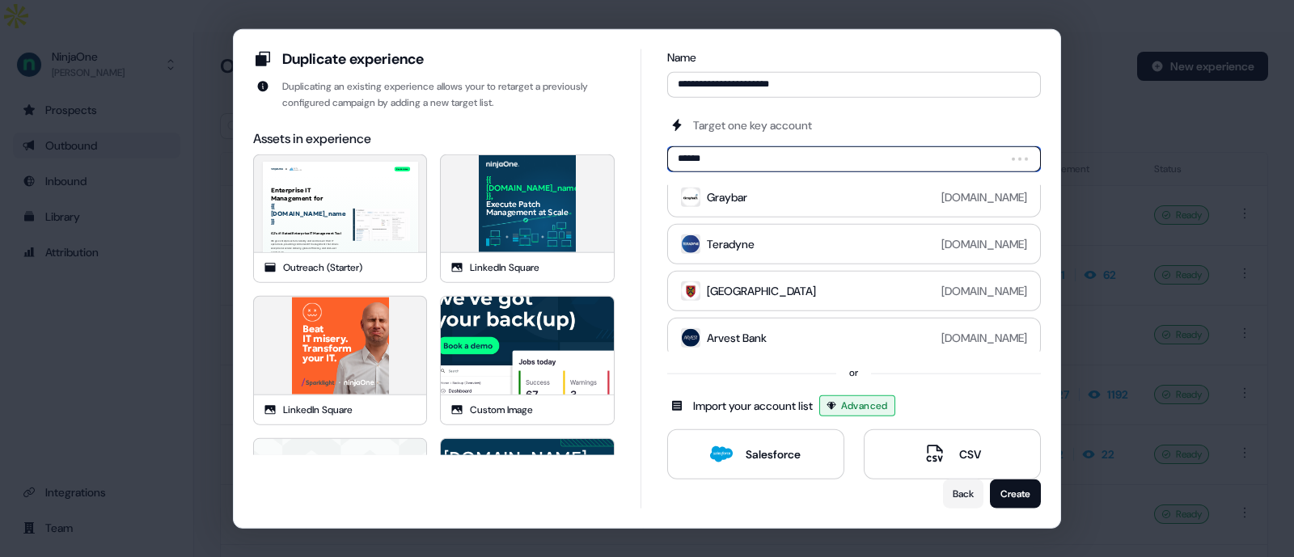
type input "*******"
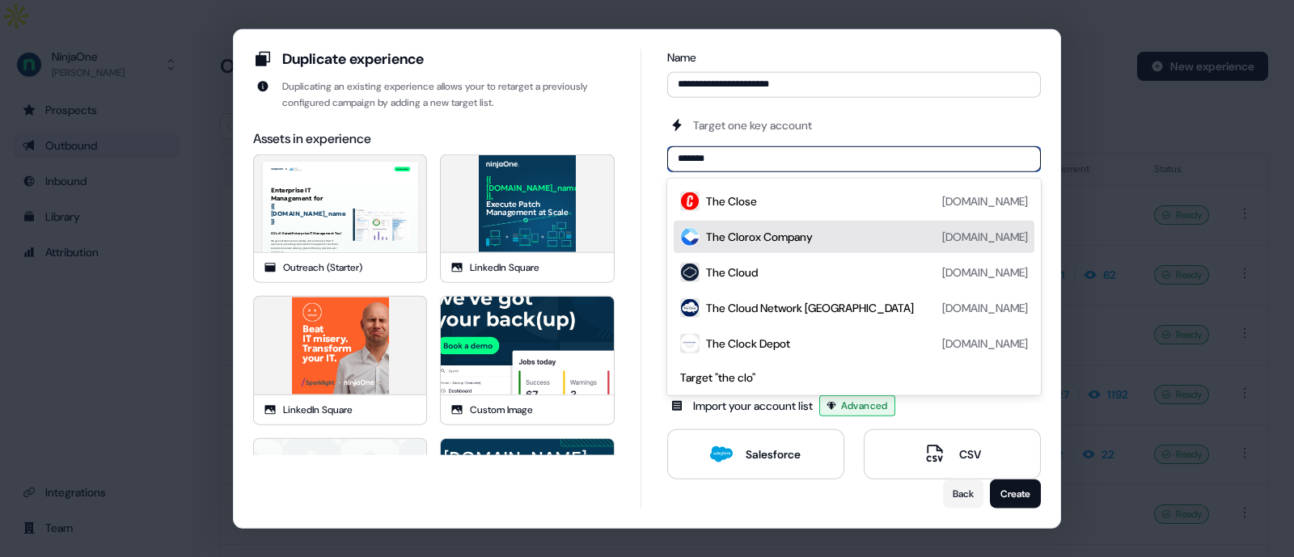
click at [788, 235] on div "The Clorox Company" at bounding box center [759, 236] width 107 height 16
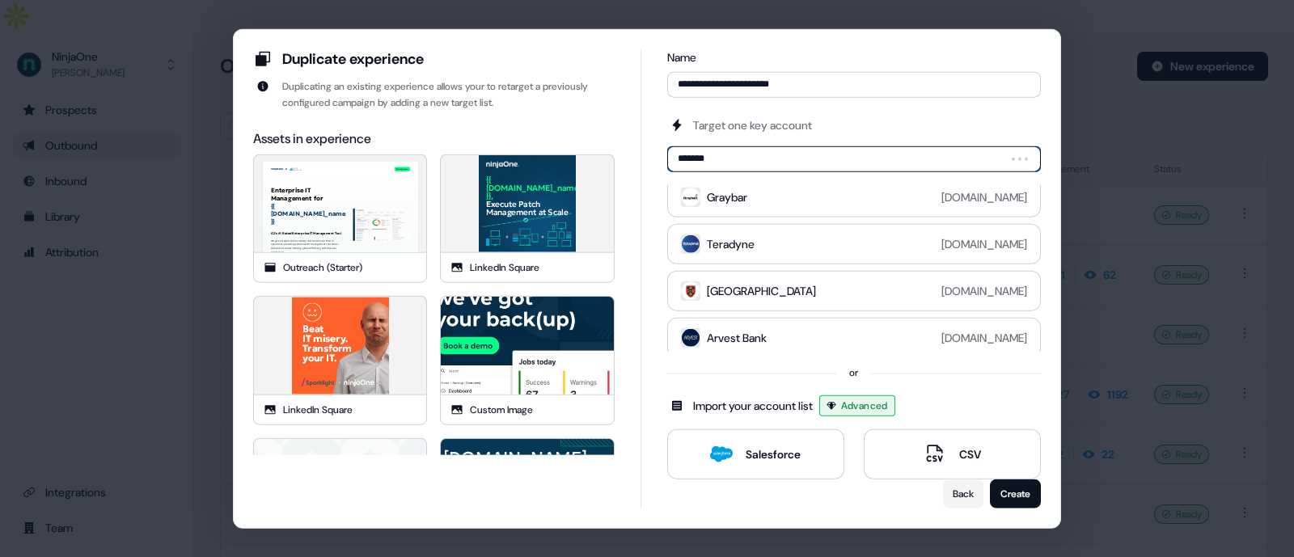
type input "********"
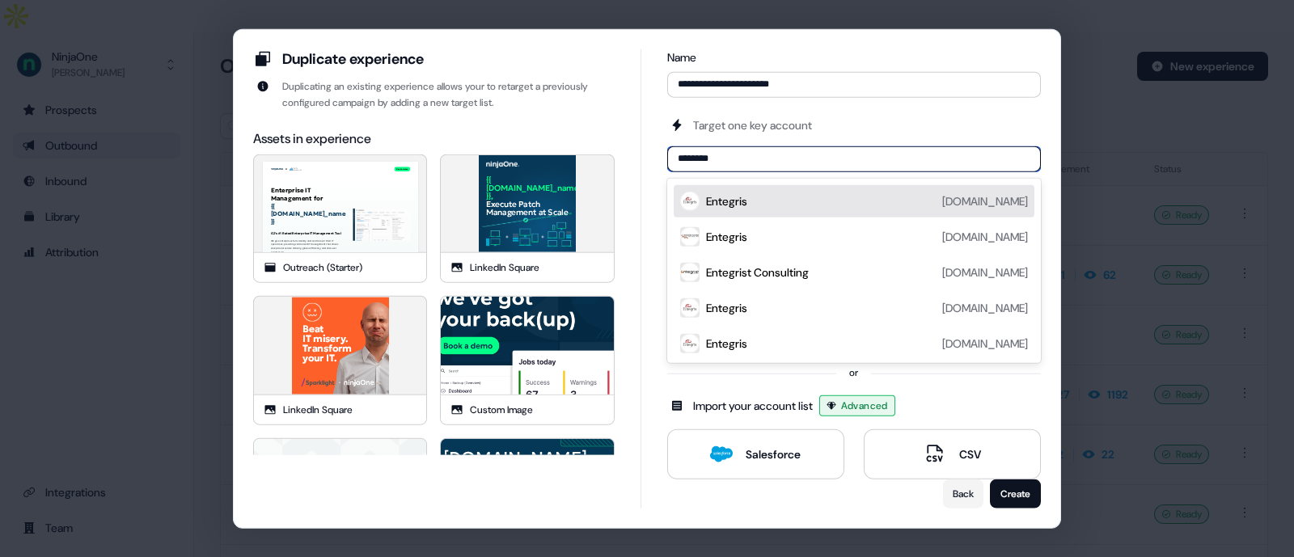
click at [789, 203] on div "Entegris entegris.com" at bounding box center [867, 200] width 322 height 19
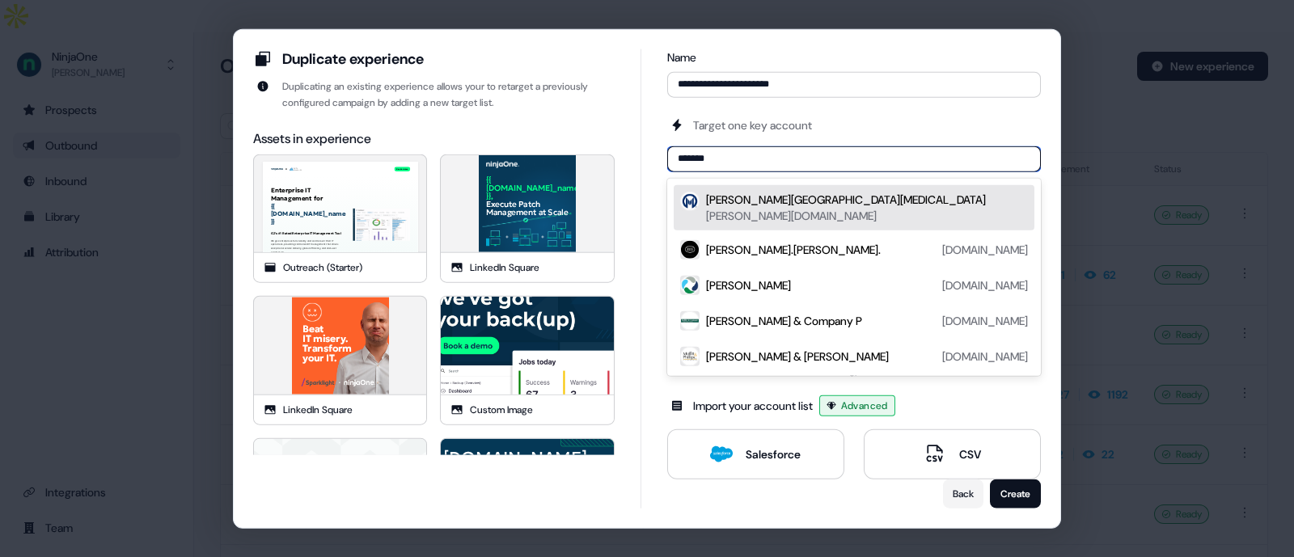
type input "*******"
click at [791, 200] on div "Moffitt Cancer Center" at bounding box center [846, 199] width 280 height 16
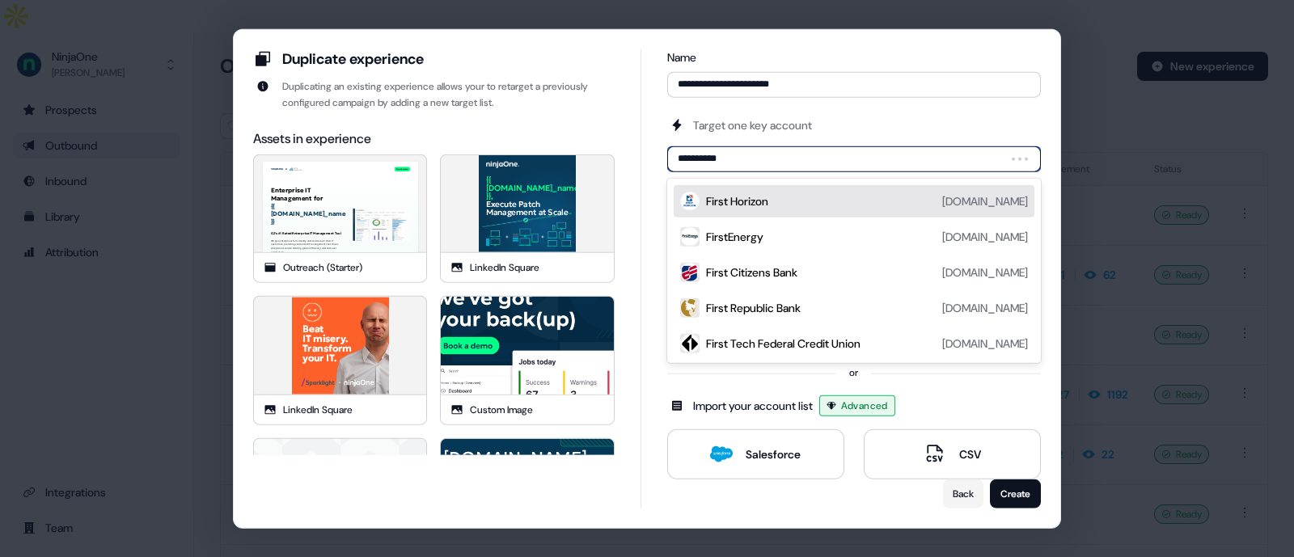
type input "**********"
click at [819, 196] on div "First Solar firstsolar.com" at bounding box center [867, 200] width 322 height 19
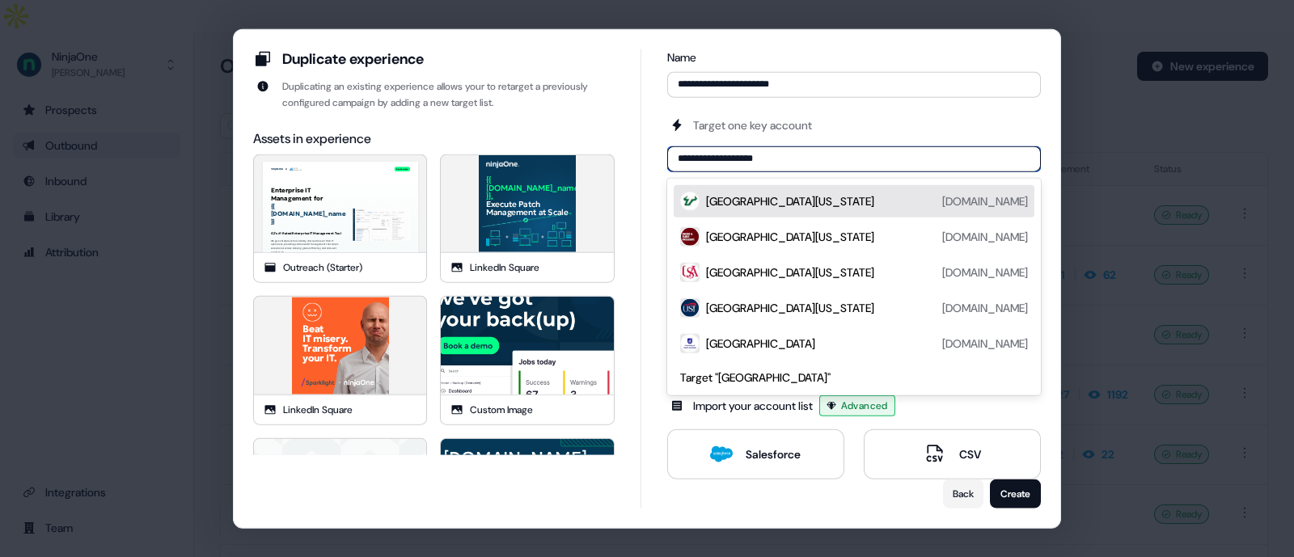
type input "**********"
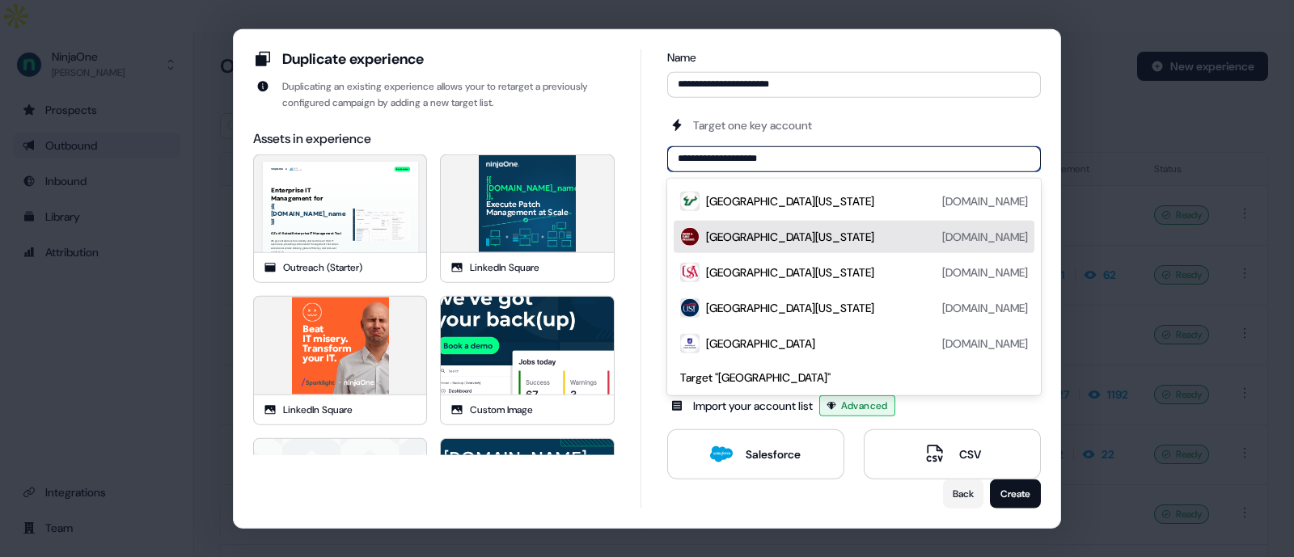
click at [817, 235] on div "University of South Carolina" at bounding box center [790, 236] width 168 height 16
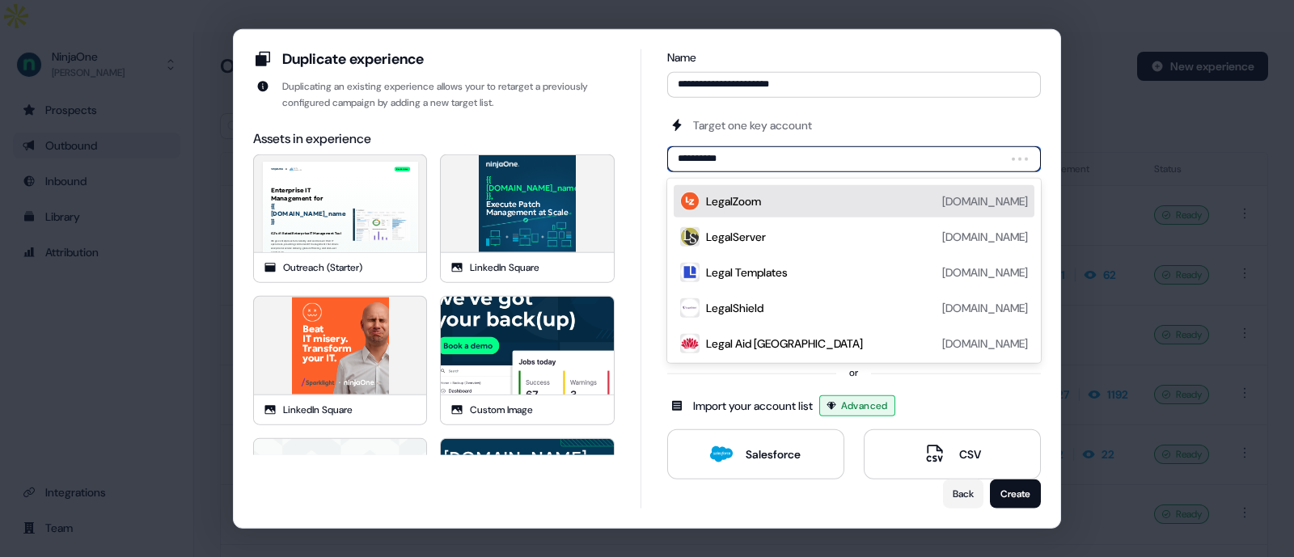
type input "**********"
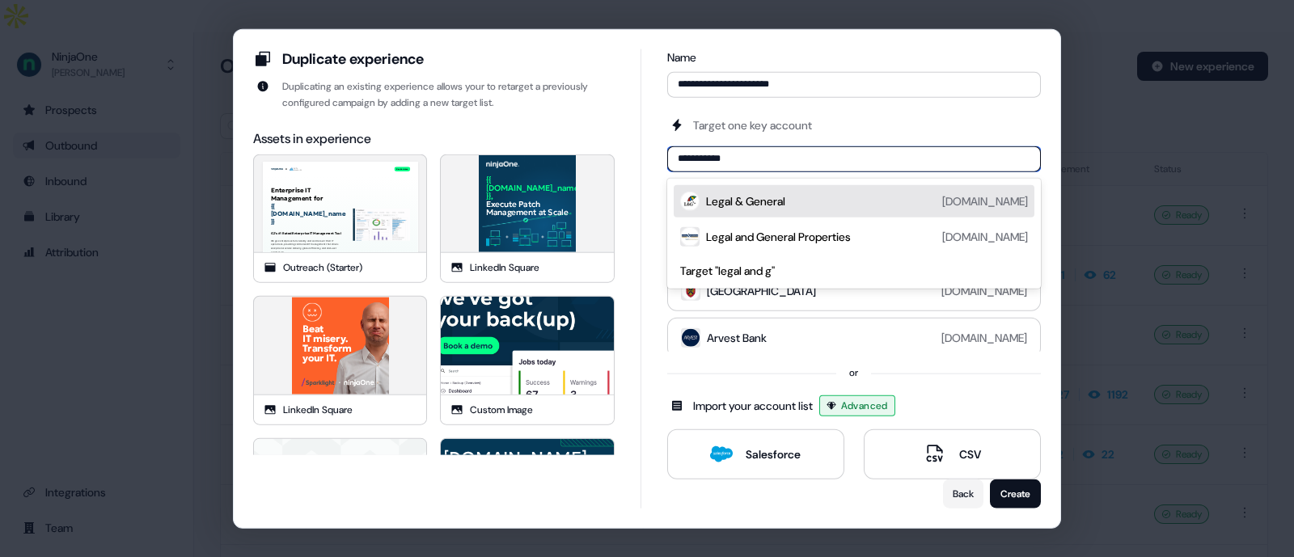
click at [774, 189] on div "Legal & General legalandgeneral.com" at bounding box center [854, 200] width 361 height 32
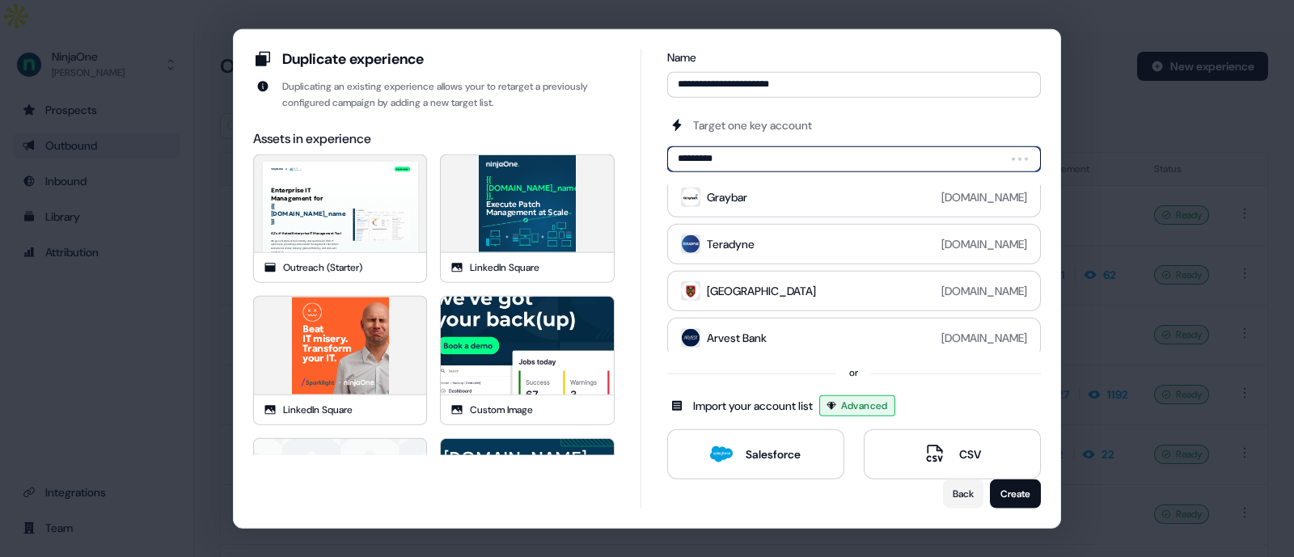
type input "**********"
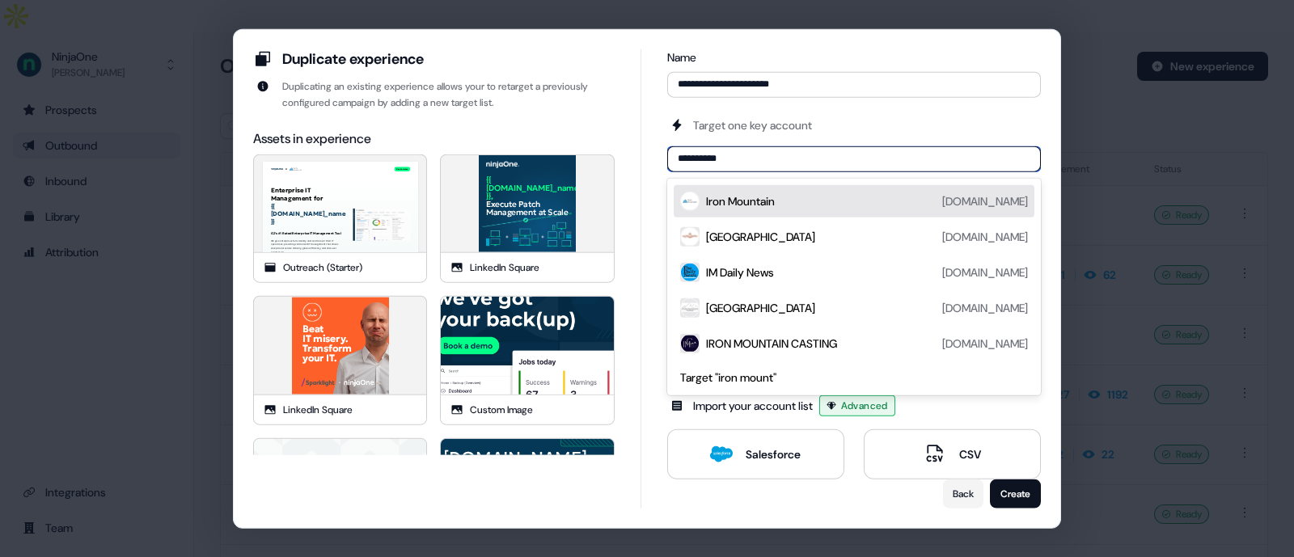
click at [801, 208] on div "Iron Mountain ironmountain.com" at bounding box center [867, 200] width 322 height 19
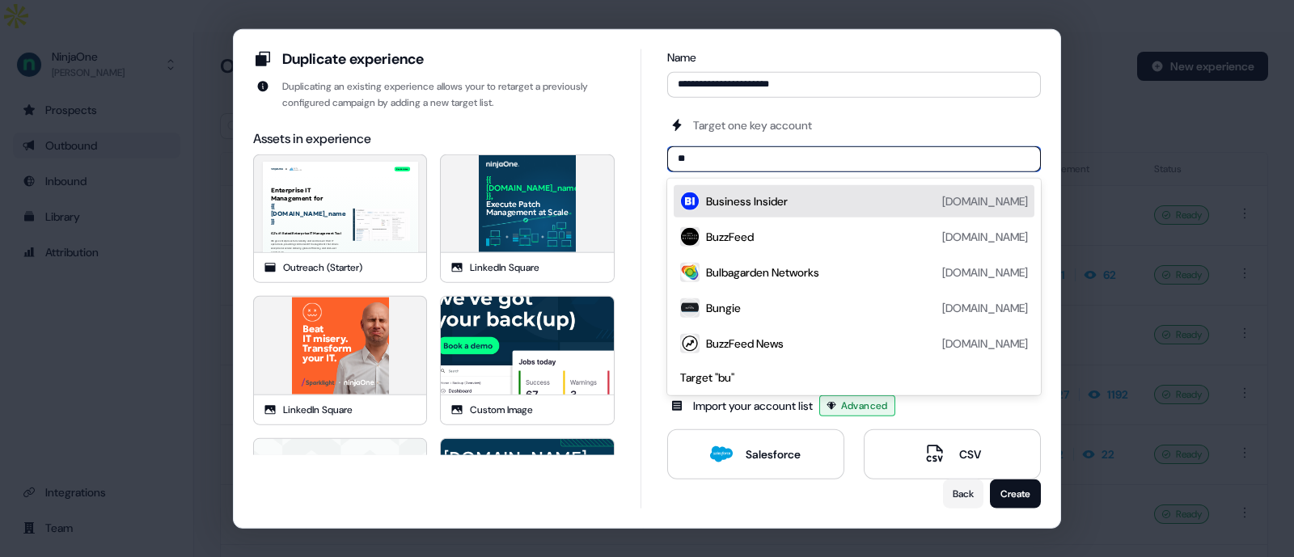
type input "*"
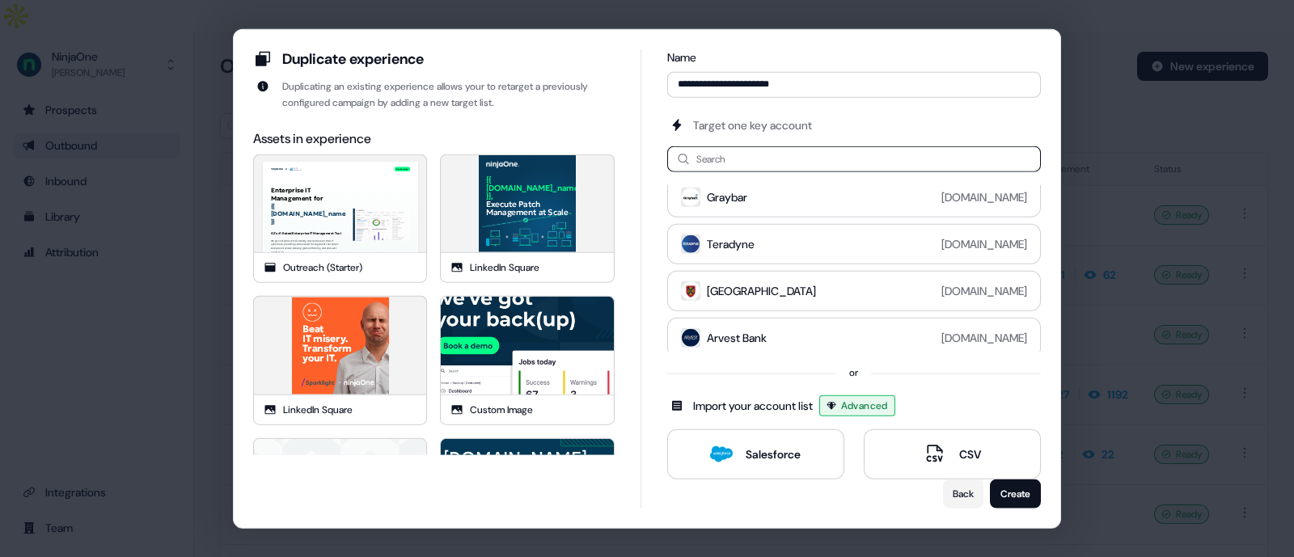
click at [658, 257] on div "Duplicate experience Duplicating an existing experience allows your to retarget…" at bounding box center [647, 279] width 788 height 460
click at [1008, 491] on button "Create" at bounding box center [1015, 494] width 51 height 29
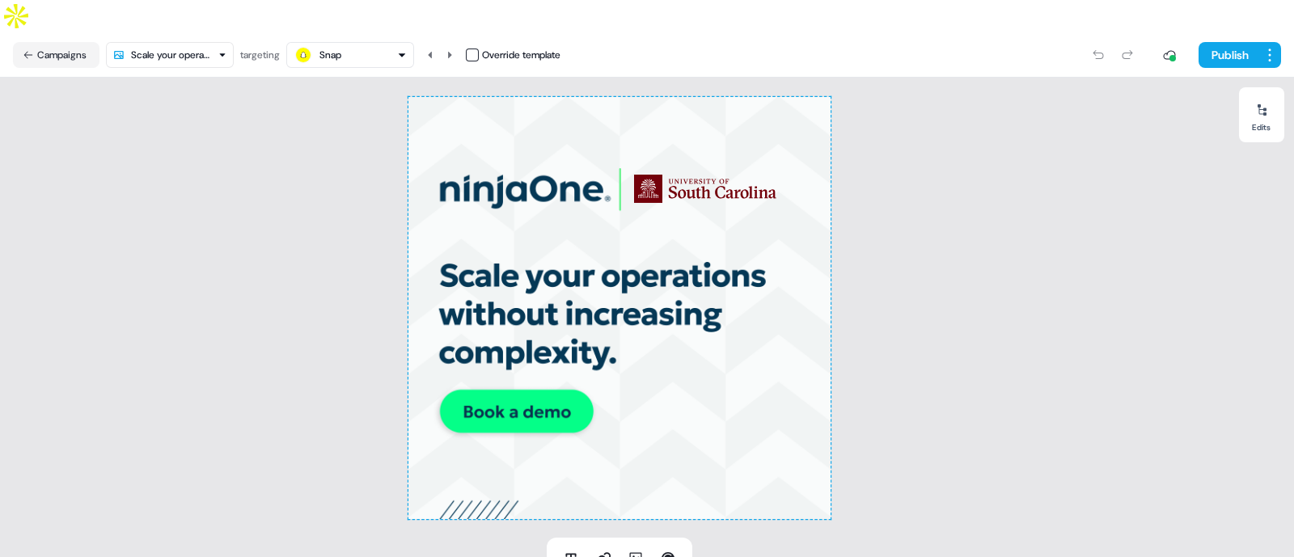
click at [177, 16] on html "For the best experience switch devices to a bigger screen. Go to Userled.io Ent…" at bounding box center [647, 295] width 1294 height 590
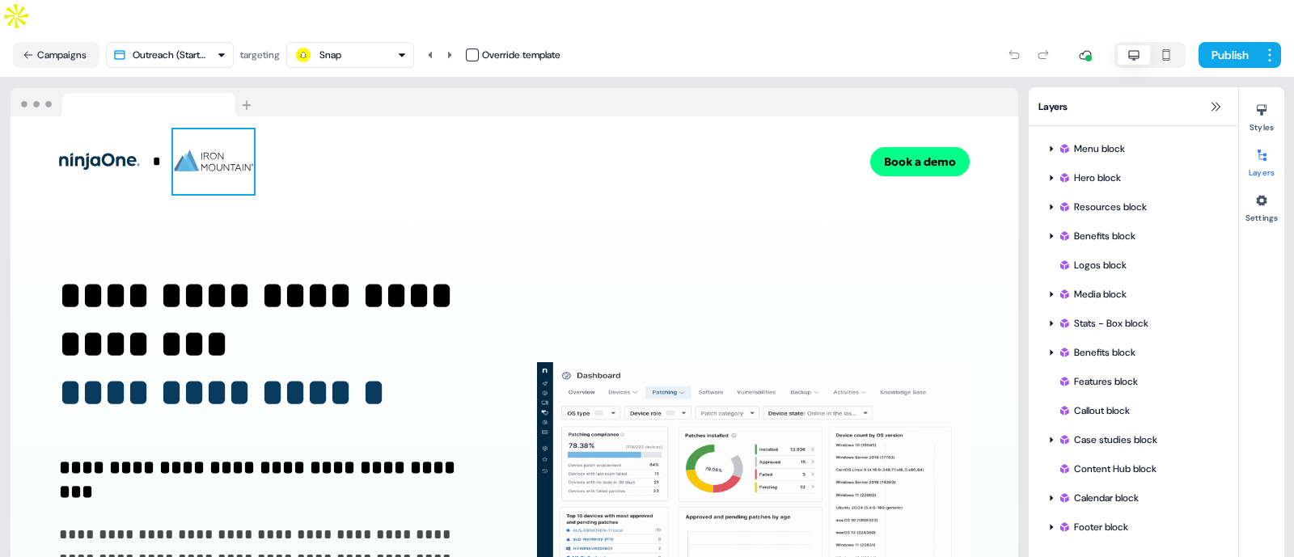
click at [236, 139] on img at bounding box center [213, 161] width 81 height 65
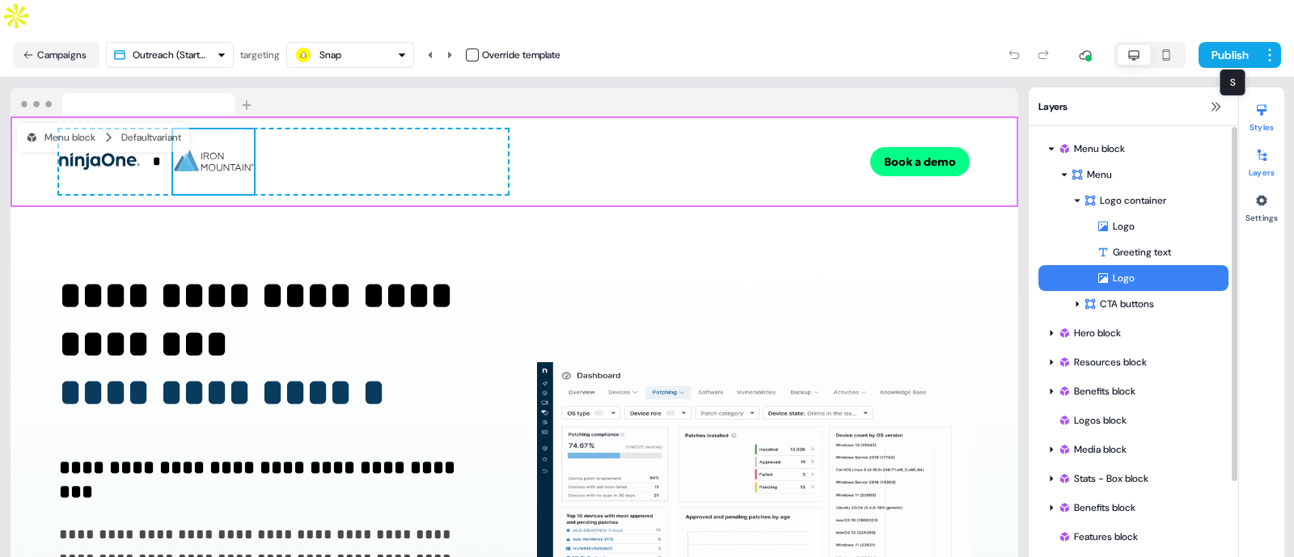
click at [1270, 97] on button "Styles" at bounding box center [1261, 115] width 45 height 36
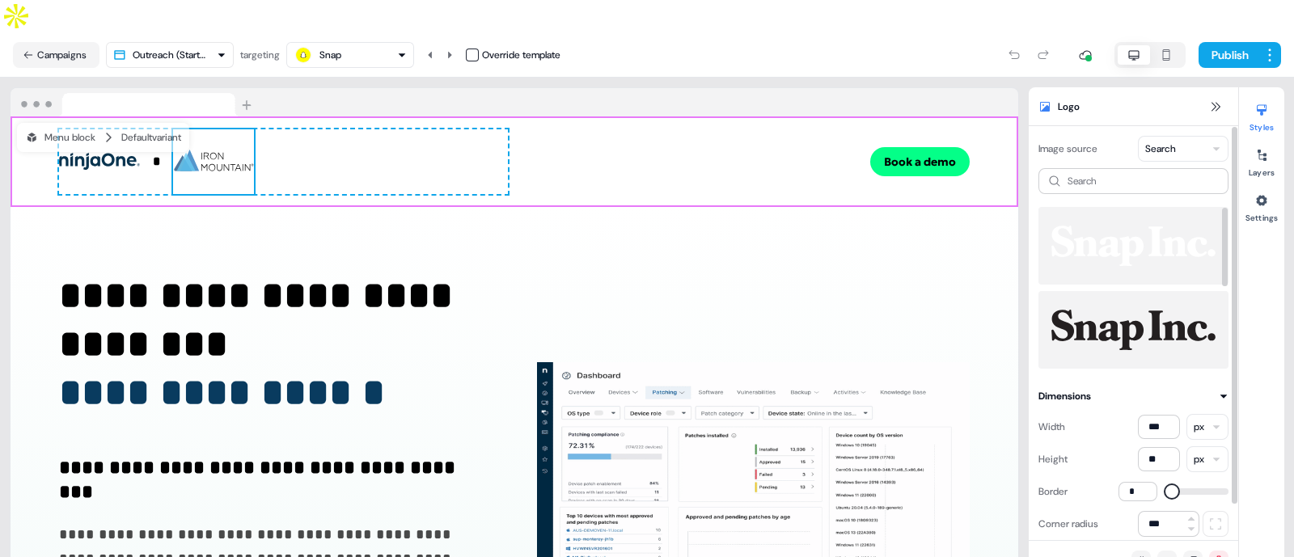
click at [1139, 311] on img at bounding box center [1134, 330] width 164 height 65
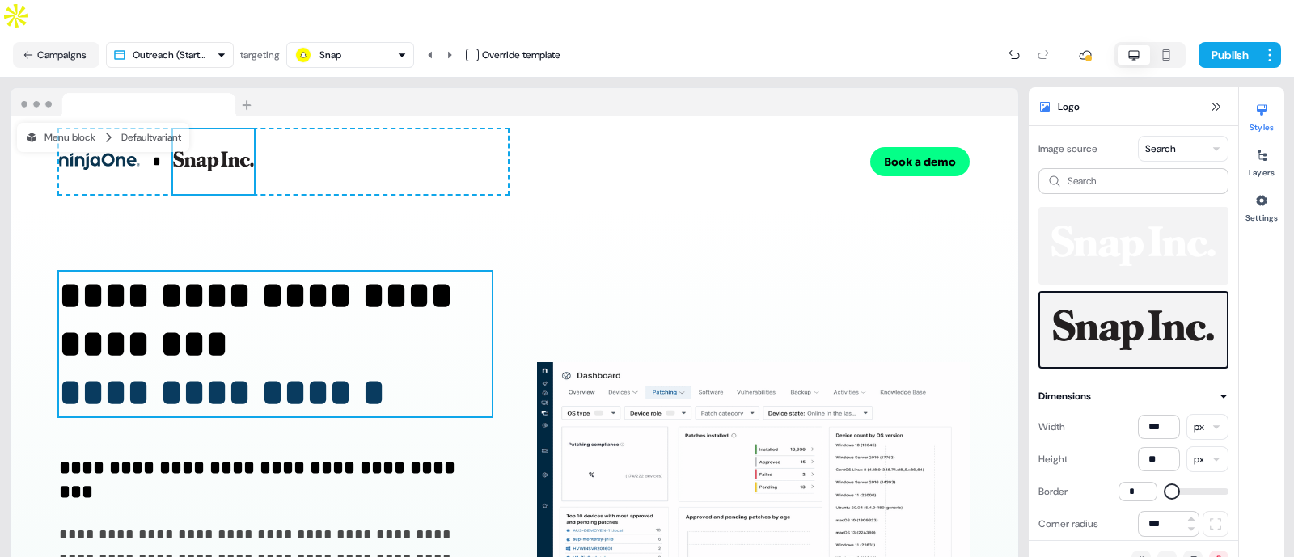
click at [284, 374] on strong "**********" at bounding box center [222, 393] width 326 height 38
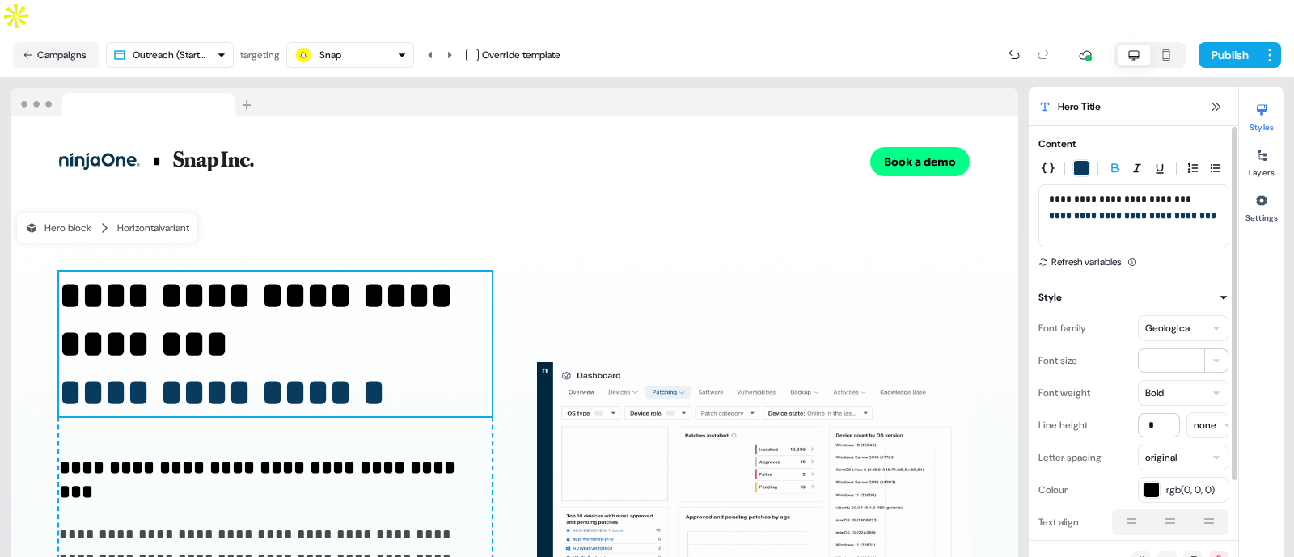
click at [1086, 196] on h1 "**********" at bounding box center [1134, 216] width 170 height 49
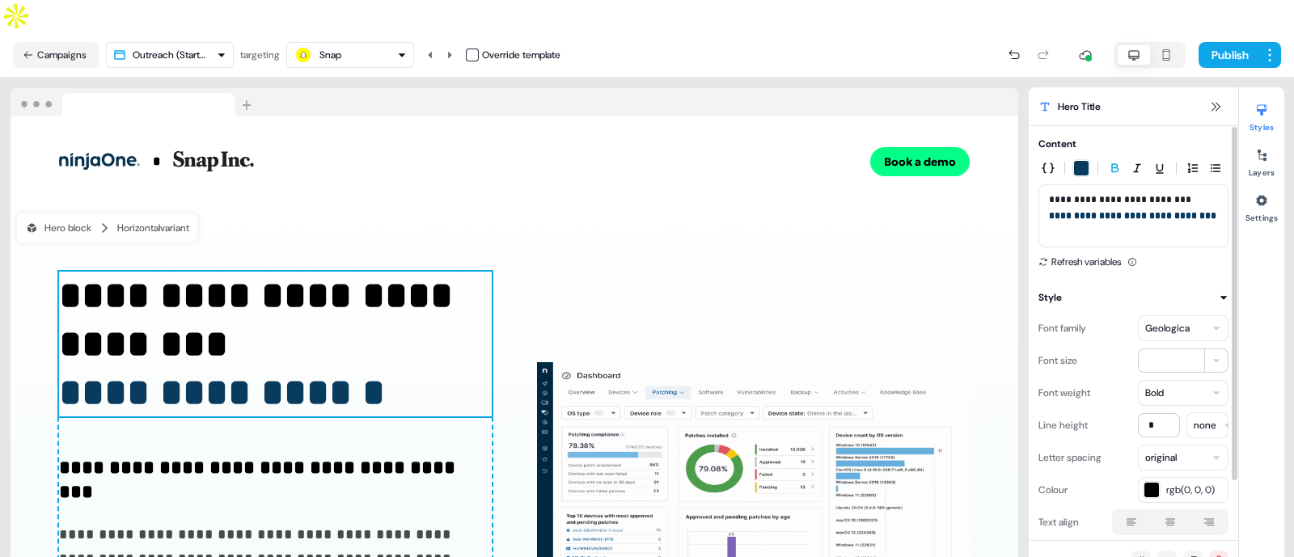
click at [1086, 196] on h1 "**********" at bounding box center [1134, 216] width 170 height 49
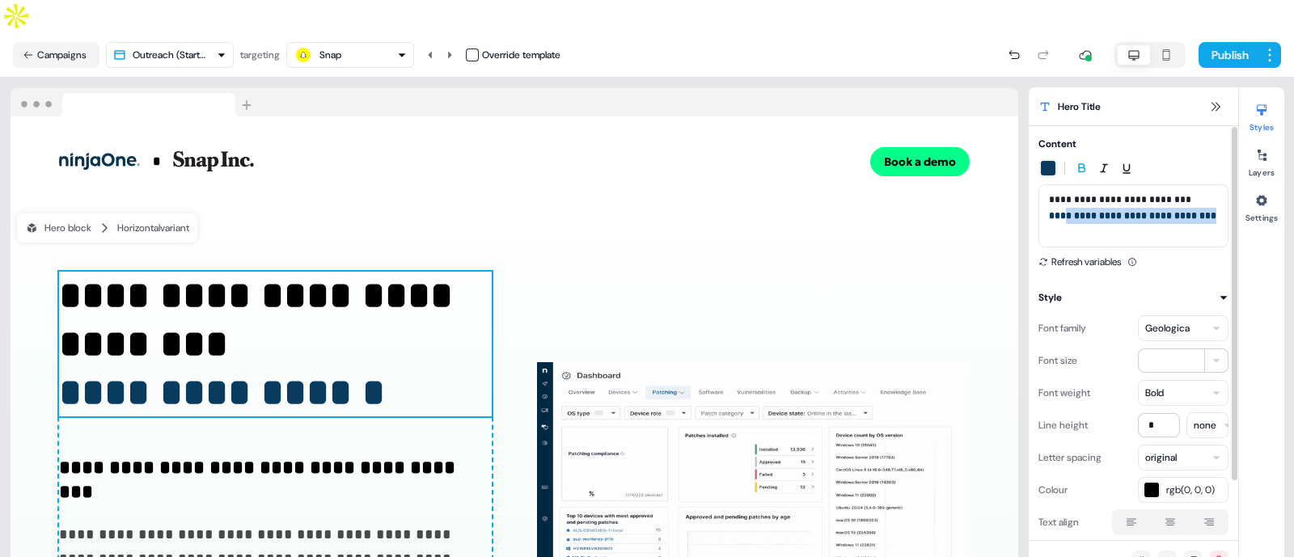
drag, startPoint x: 1086, startPoint y: 196, endPoint x: 1060, endPoint y: 185, distance: 27.9
click at [1060, 192] on h1 "**********" at bounding box center [1134, 216] width 170 height 49
click at [1180, 254] on div "Refresh variables" at bounding box center [1134, 262] width 190 height 16
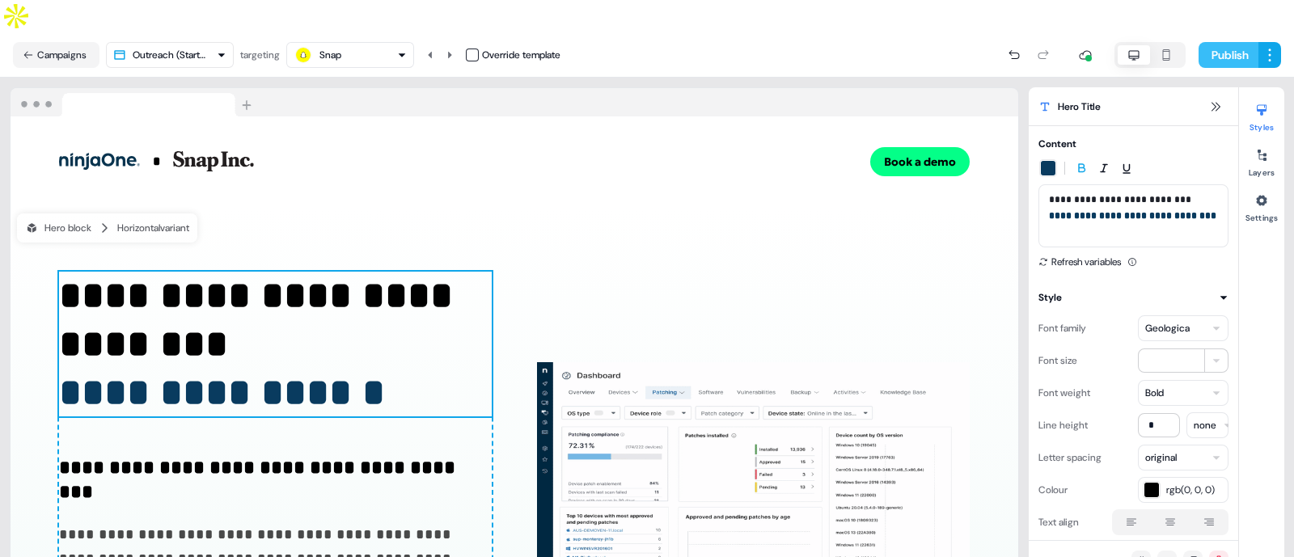
click at [1230, 42] on button "Publish" at bounding box center [1229, 55] width 60 height 26
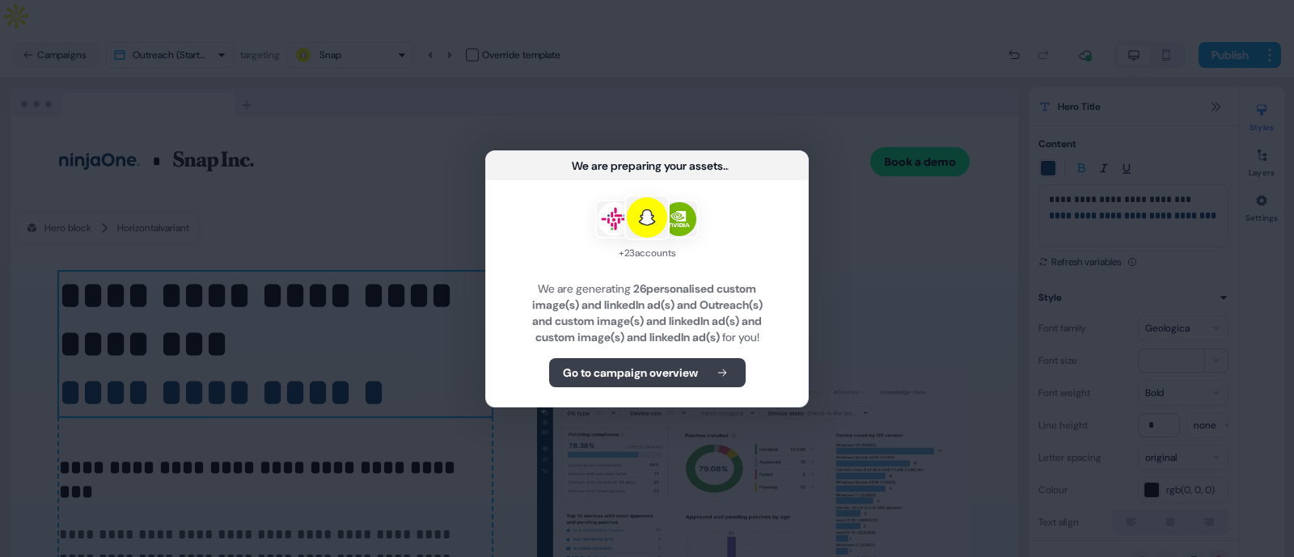
click at [647, 377] on b "Go to campaign overview" at bounding box center [630, 373] width 135 height 16
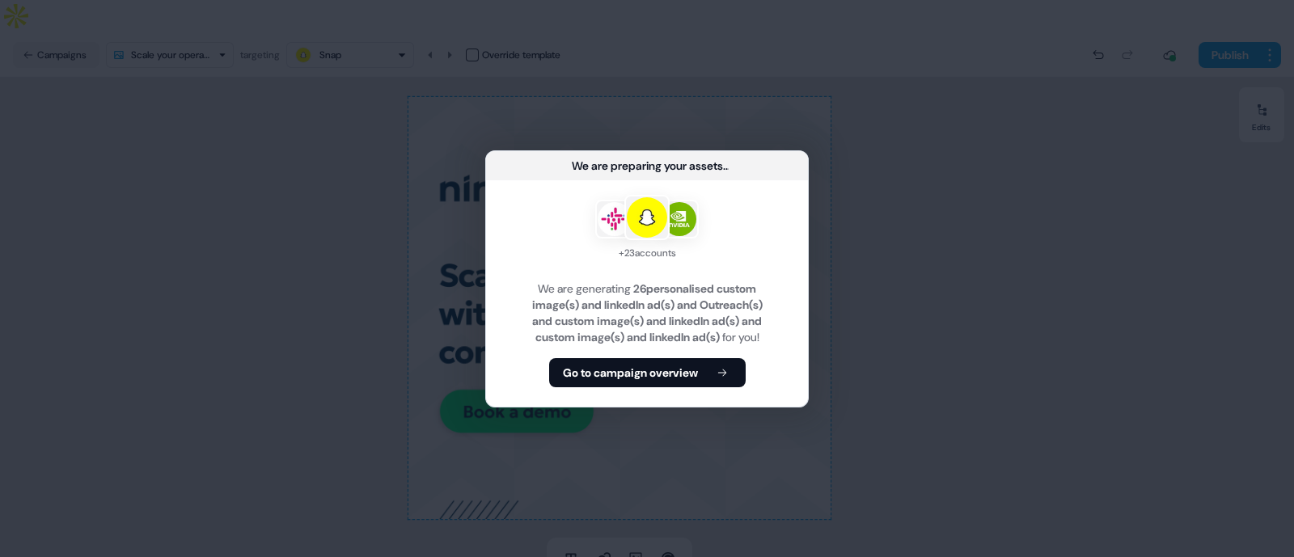
click at [647, 377] on b "Go to campaign overview" at bounding box center [630, 373] width 135 height 16
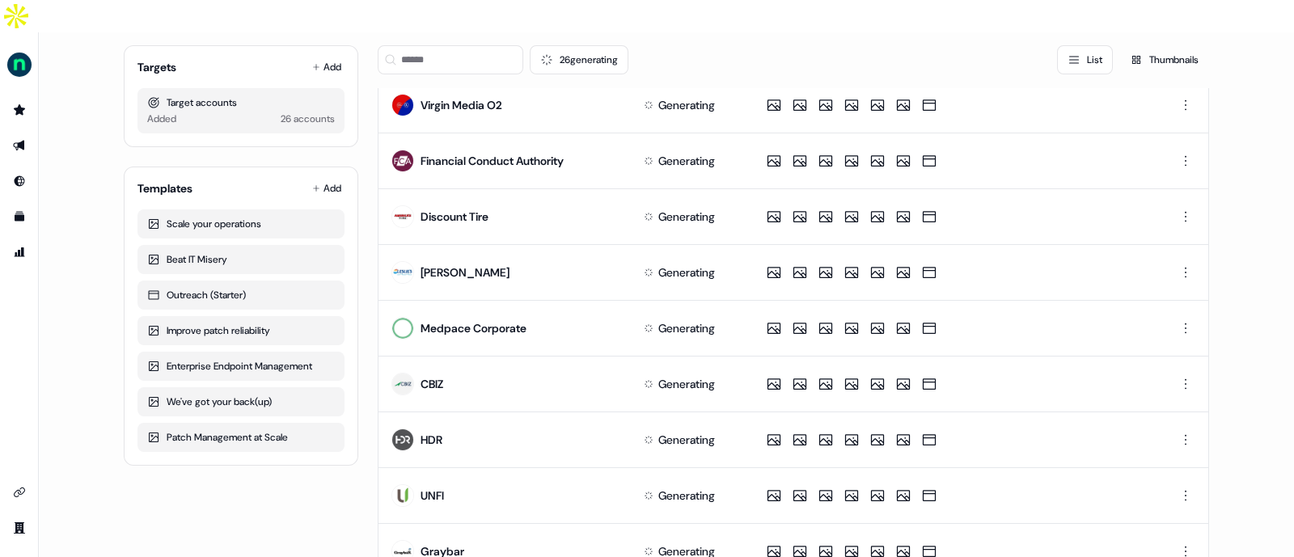
scroll to position [754, 0]
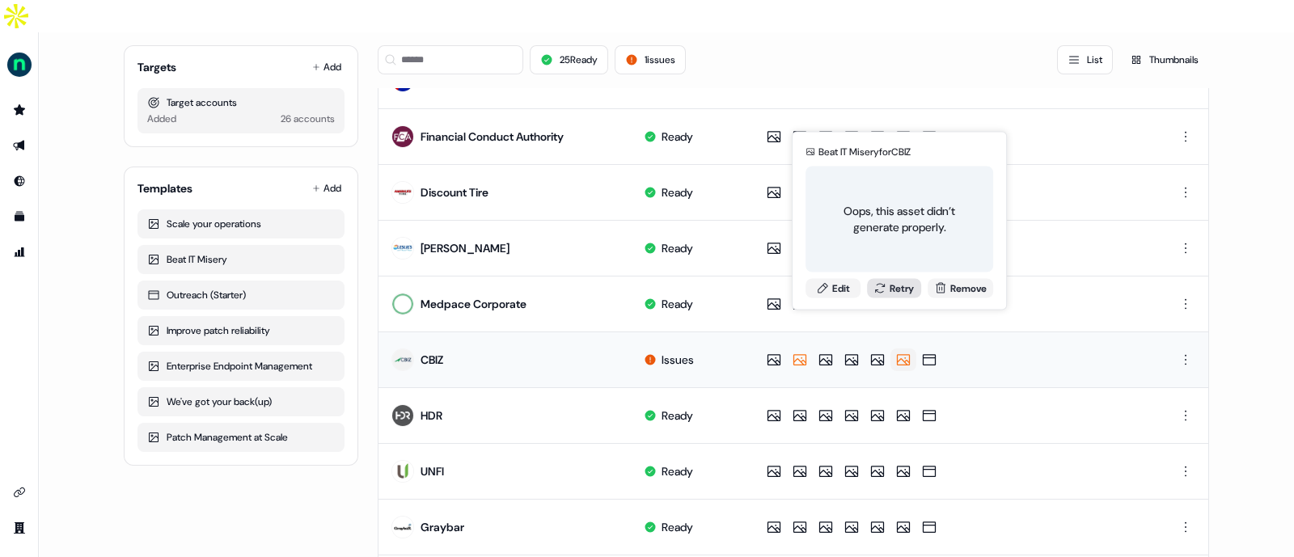
click at [898, 286] on button "Retry" at bounding box center [894, 287] width 55 height 19
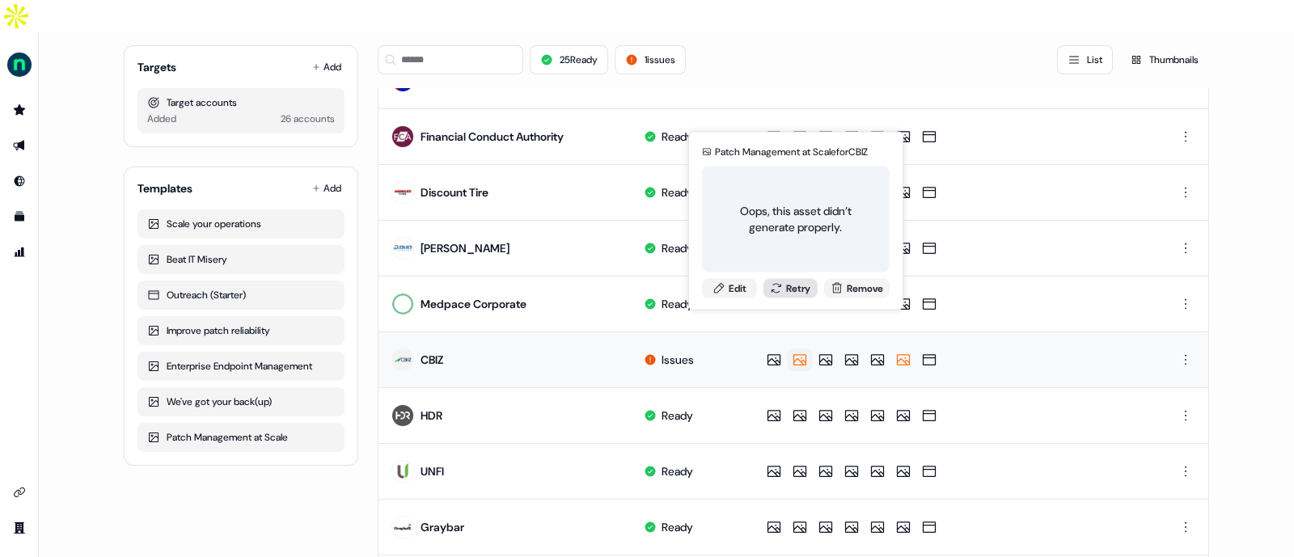
click at [788, 290] on button "Retry" at bounding box center [790, 287] width 55 height 19
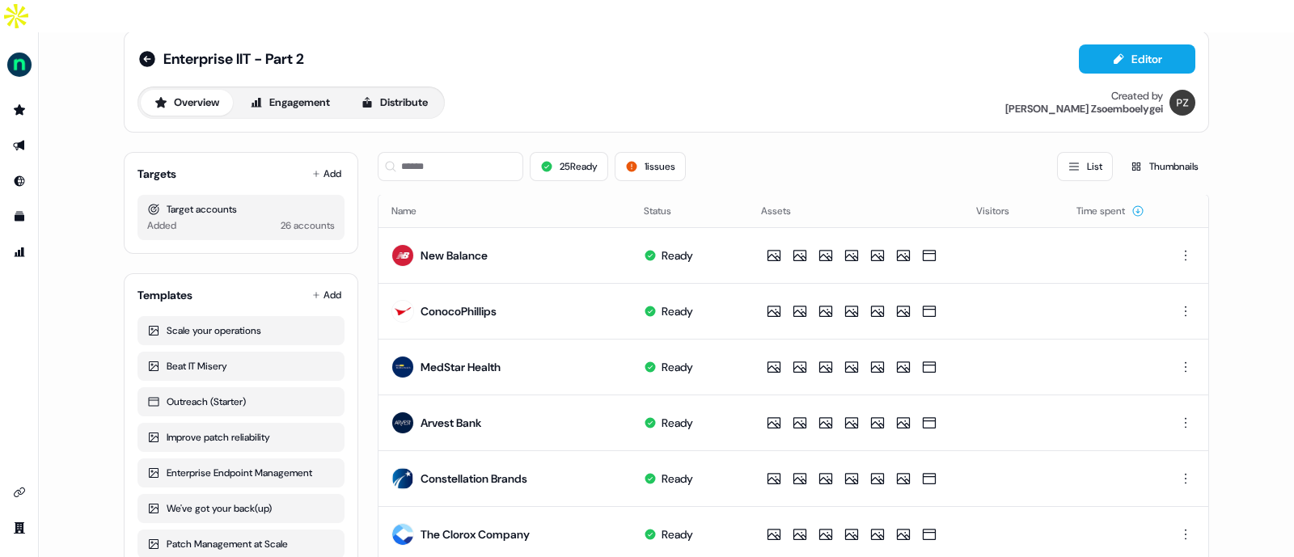
scroll to position [22, 0]
click at [656, 151] on button "1 issues" at bounding box center [650, 165] width 71 height 29
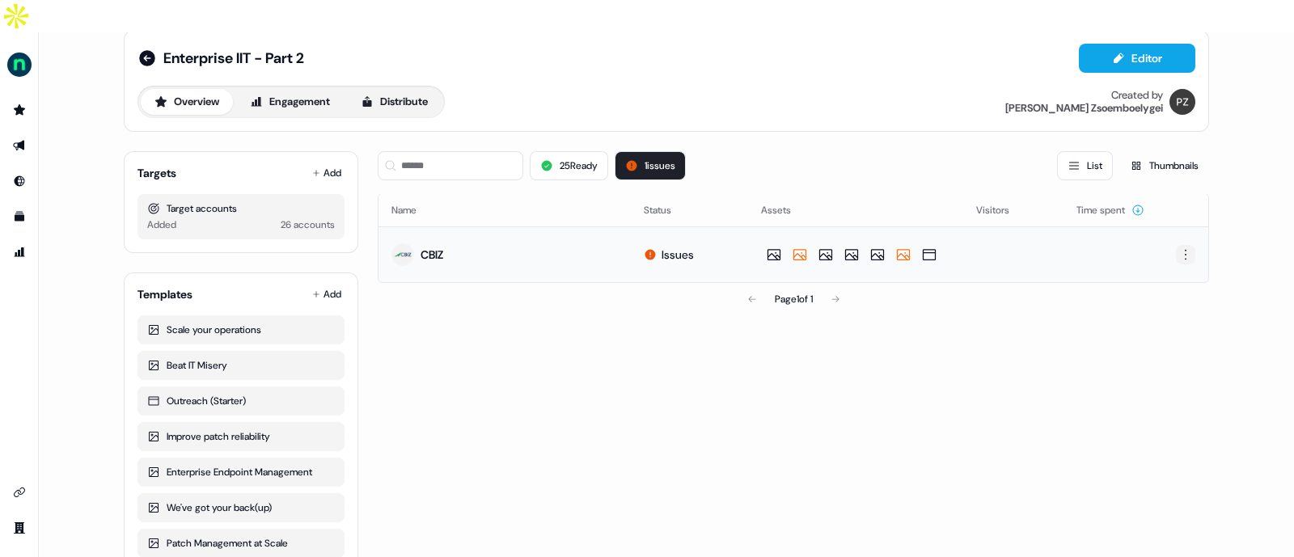
click at [1187, 216] on html "For the best experience switch devices to a bigger screen. Go to Userled.io Ent…" at bounding box center [647, 295] width 1294 height 590
click at [903, 225] on html "For the best experience switch devices to a bigger screen. Go to Userled.io Ent…" at bounding box center [647, 295] width 1294 height 590
click at [903, 249] on icon at bounding box center [903, 254] width 13 height 11
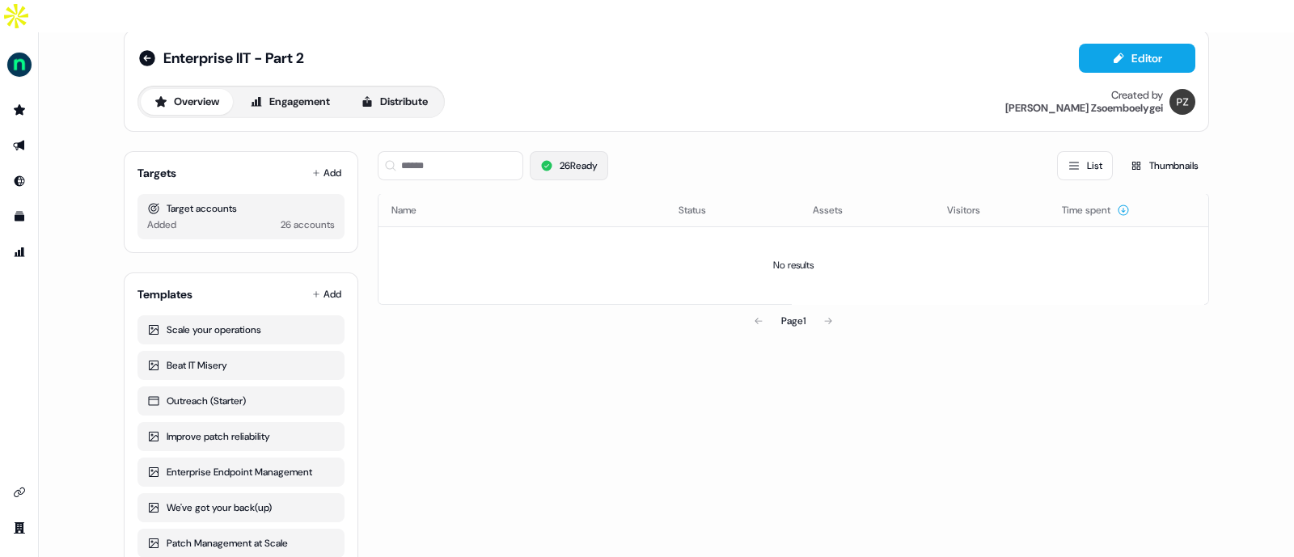
click at [553, 151] on button "26 Ready" at bounding box center [569, 165] width 78 height 29
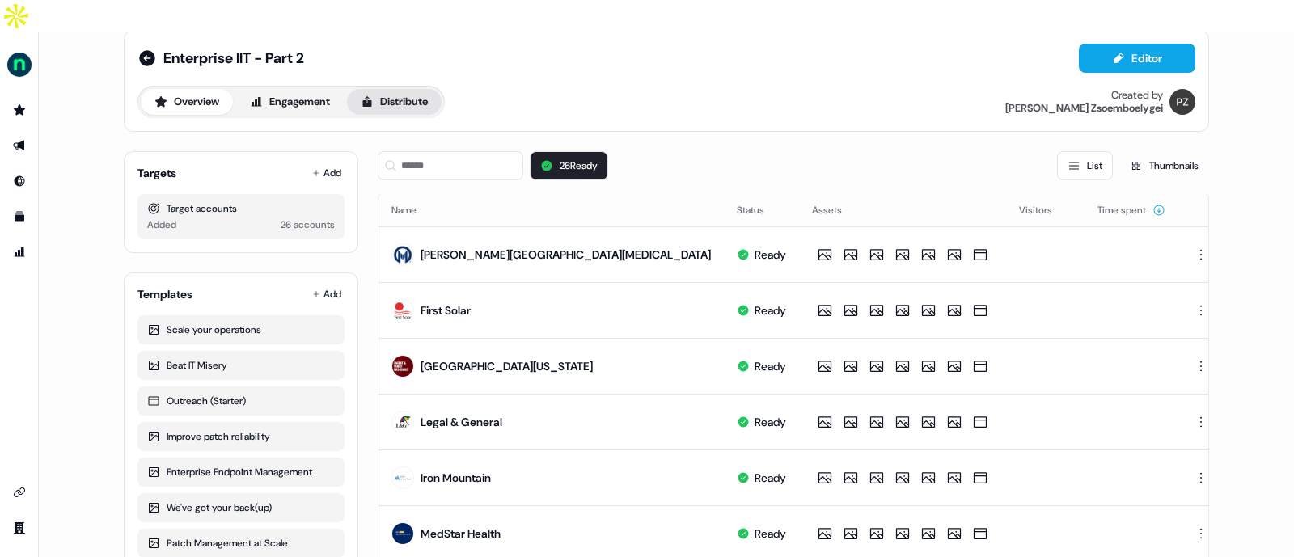
click at [395, 89] on button "Distribute" at bounding box center [394, 102] width 95 height 26
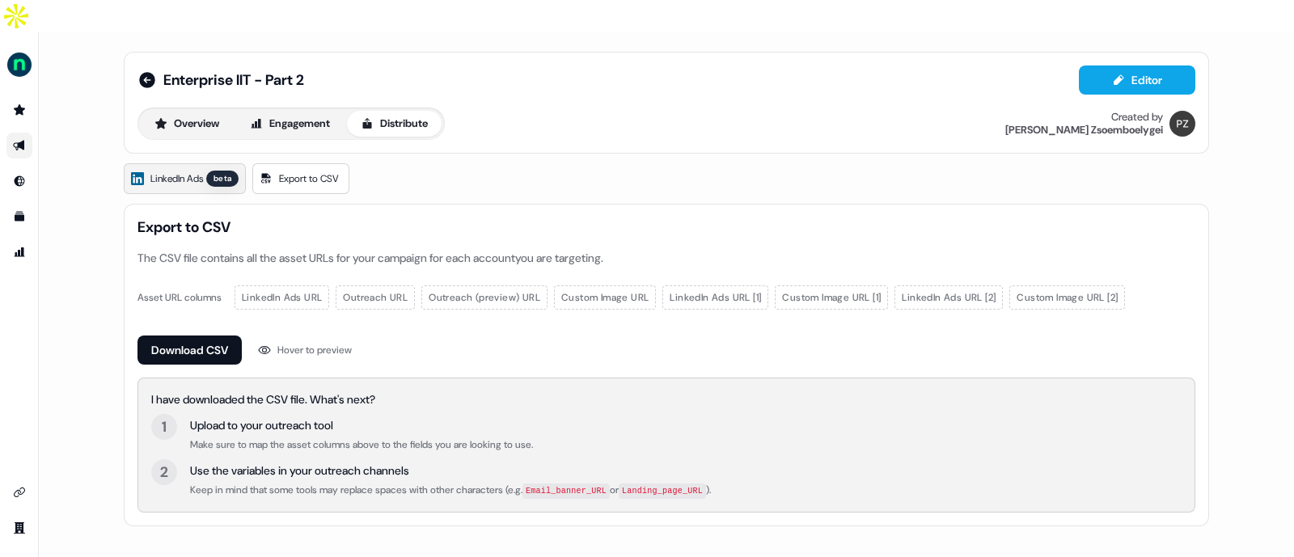
click at [156, 171] on span "LinkedIn Ads" at bounding box center [176, 179] width 53 height 16
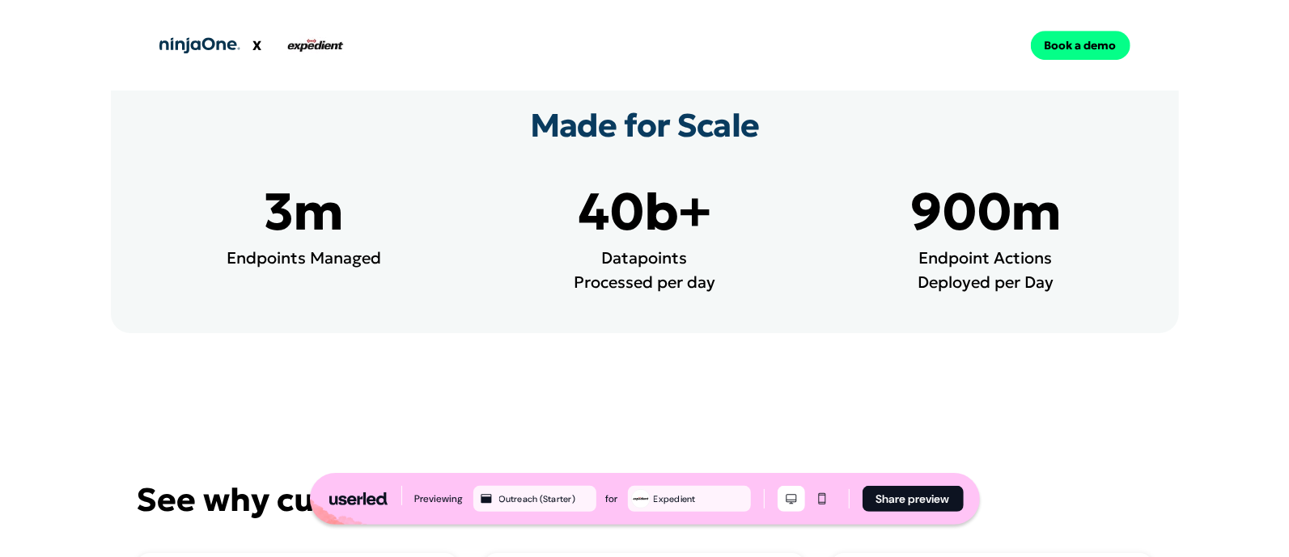
scroll to position [3699, 0]
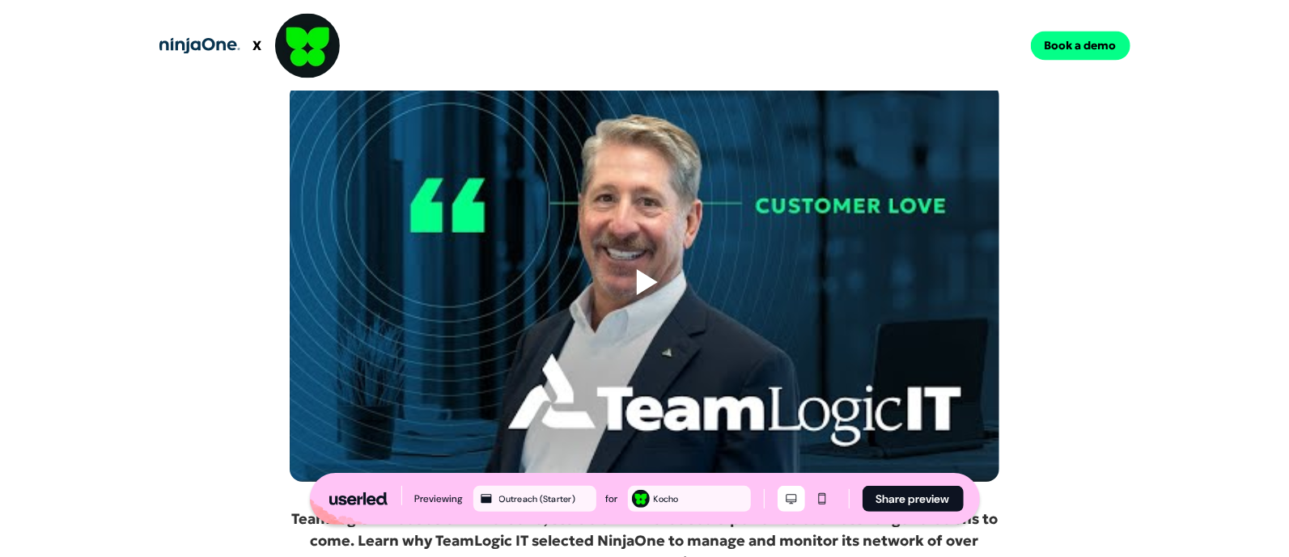
scroll to position [1977, 0]
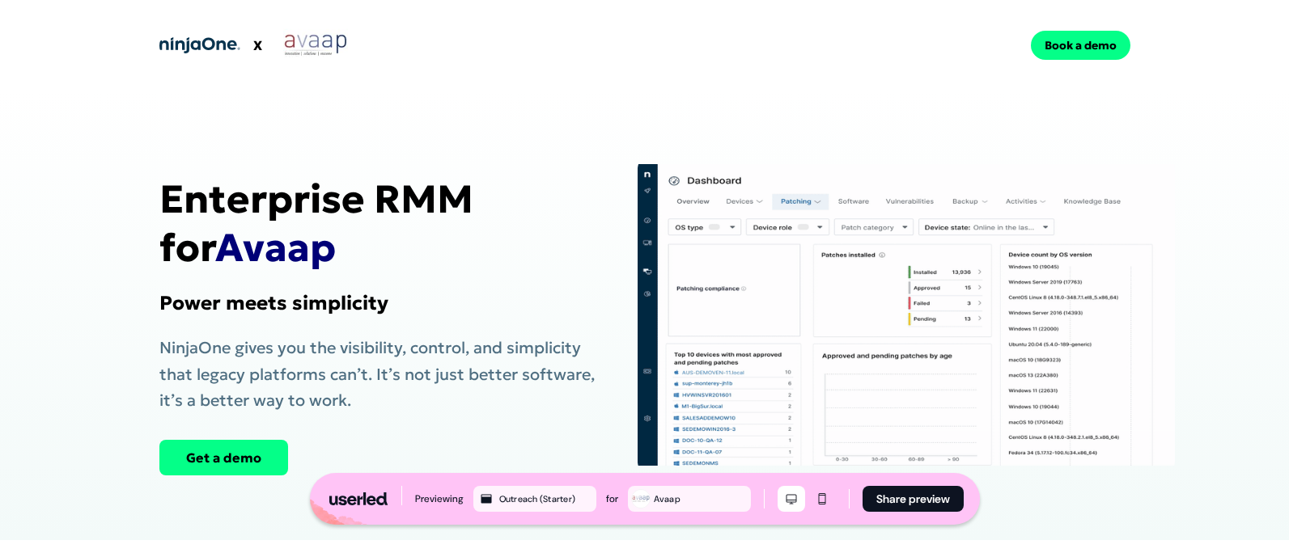
scroll to position [912, 0]
